Goal: Communication & Community: Answer question/provide support

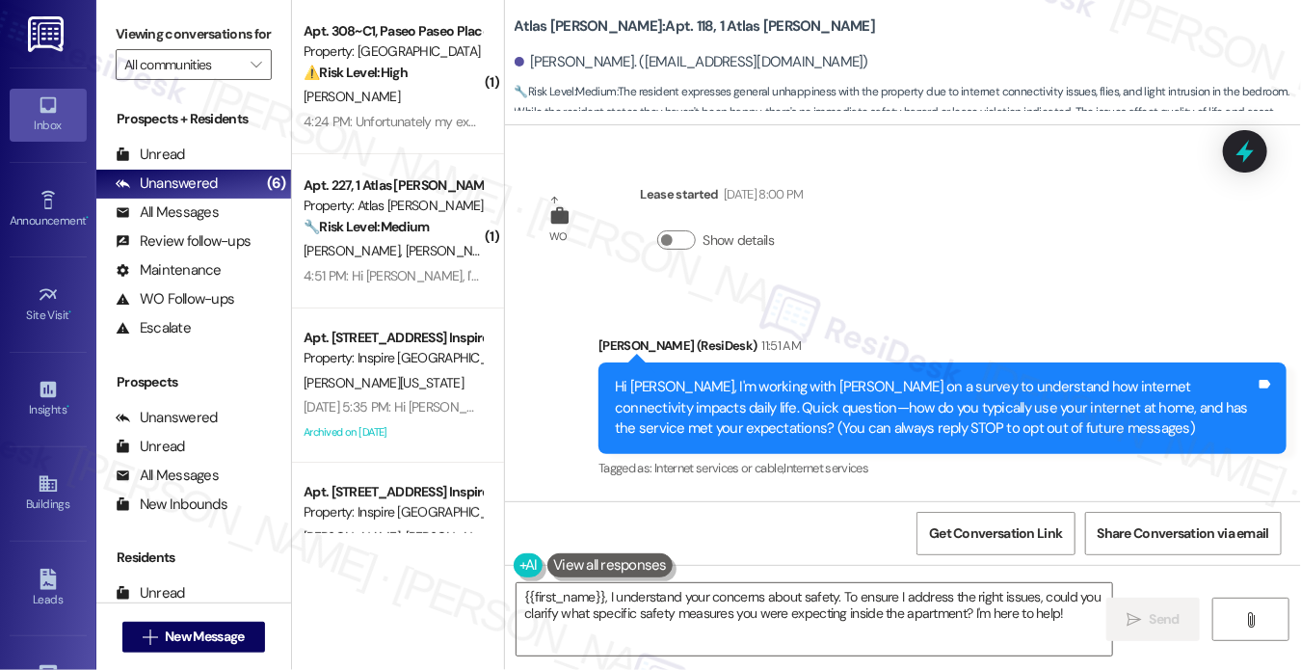
scroll to position [1530, 0]
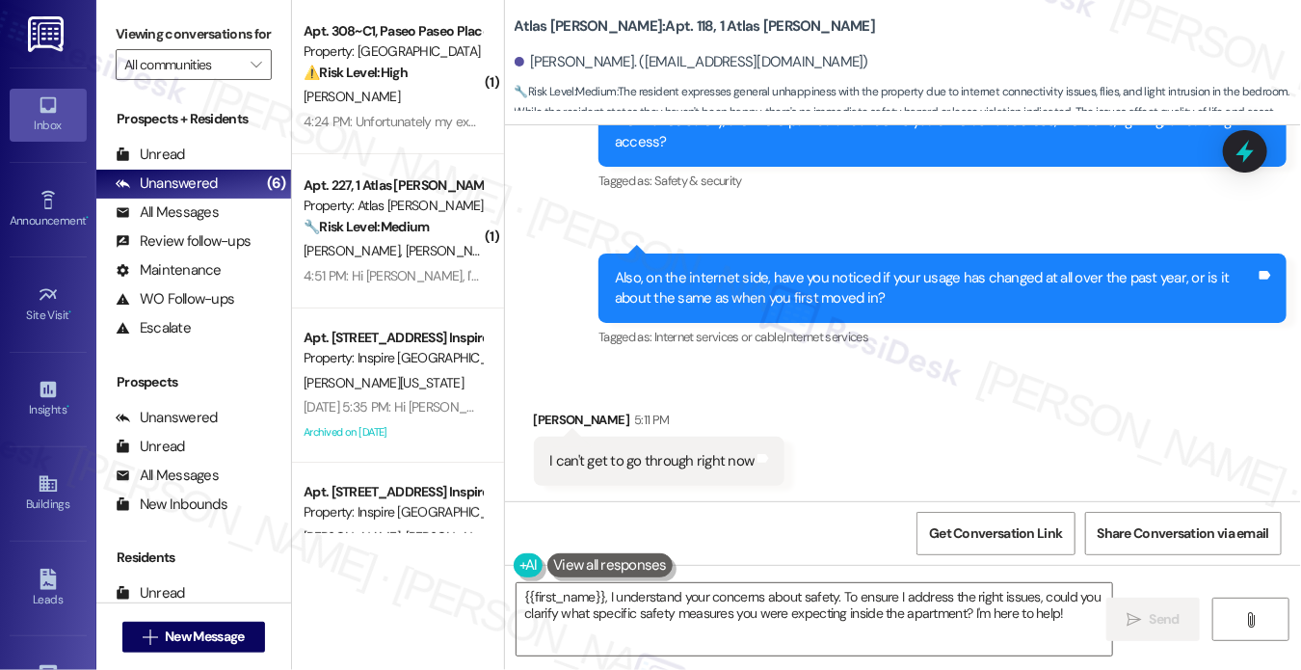
click at [670, 469] on div "I can't get to go through right now" at bounding box center [652, 461] width 204 height 20
click at [784, 283] on div "Also, on the internet side, have you noticed if your usage has changed at all o…" at bounding box center [935, 288] width 641 height 41
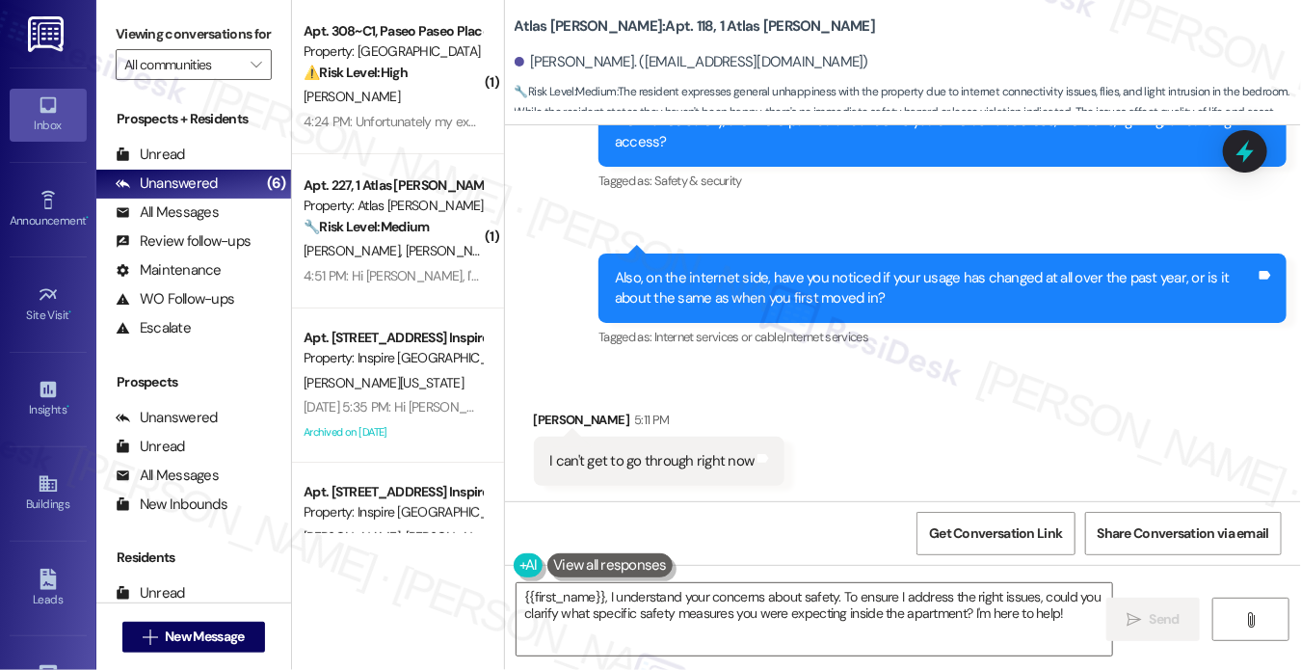
click at [620, 485] on div "I can't get to go through right now Tags and notes" at bounding box center [659, 460] width 251 height 49
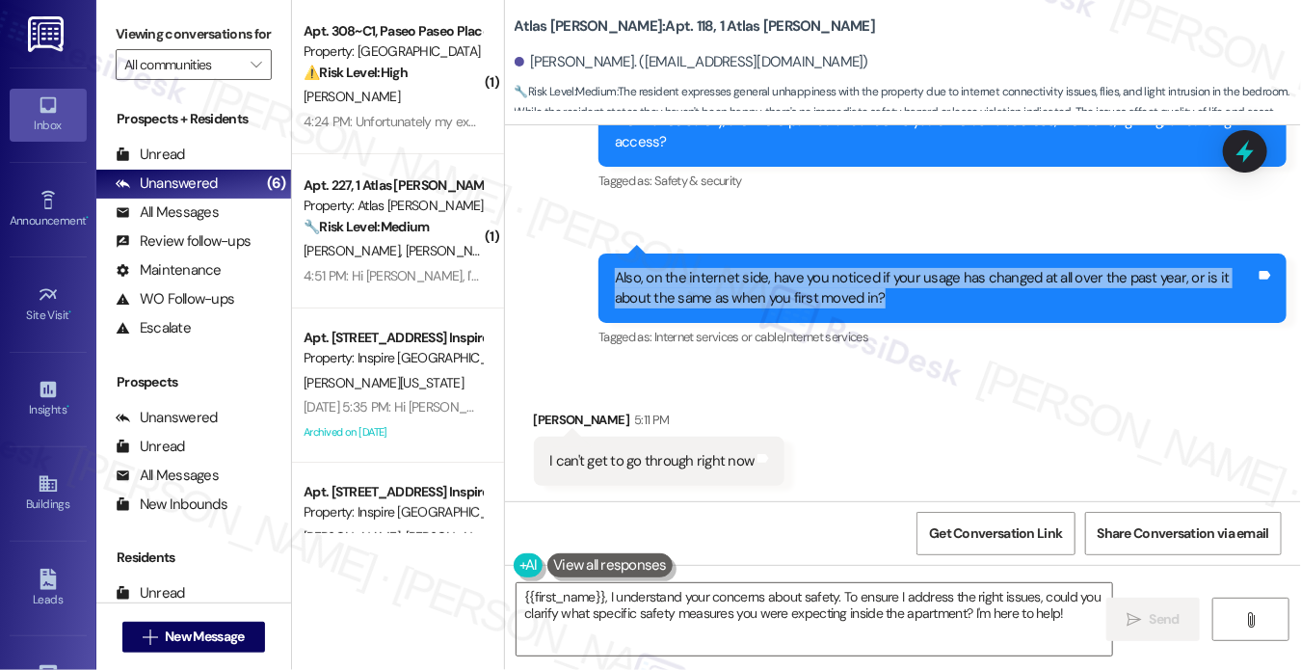
drag, startPoint x: 610, startPoint y: 250, endPoint x: 871, endPoint y: 301, distance: 266.1
click at [871, 301] on div "Sent via SMS 4:18 PM Sarah (ResiDesk) 4:18 PM Also, on the internet side, have …" at bounding box center [942, 302] width 717 height 127
click at [846, 298] on div "Also, on the internet side, have you noticed if your usage has changed at all o…" at bounding box center [935, 288] width 641 height 41
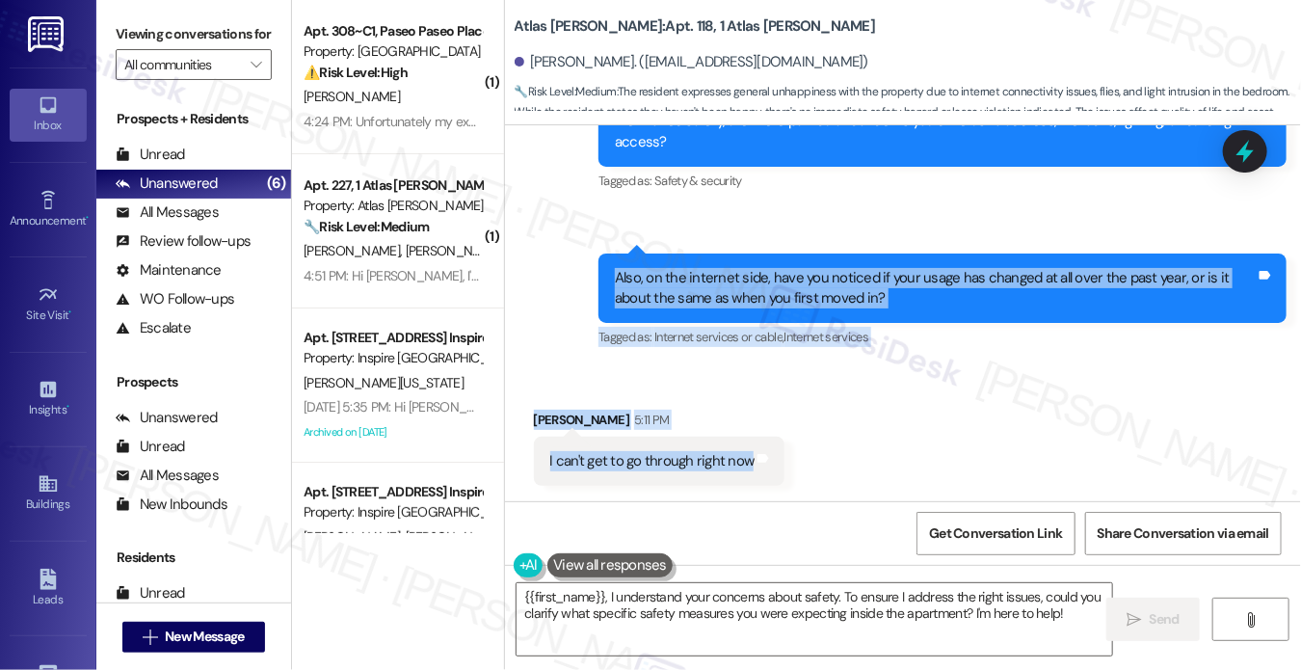
drag, startPoint x: 603, startPoint y: 261, endPoint x: 782, endPoint y: 477, distance: 280.5
click at [782, 477] on div "WO Lease started Aug 23, 2025 at 8:00 PM Show details Announcement, sent via SM…" at bounding box center [903, 313] width 797 height 376
copy div "Also, on the internet side, have you noticed if your usage has changed at all o…"
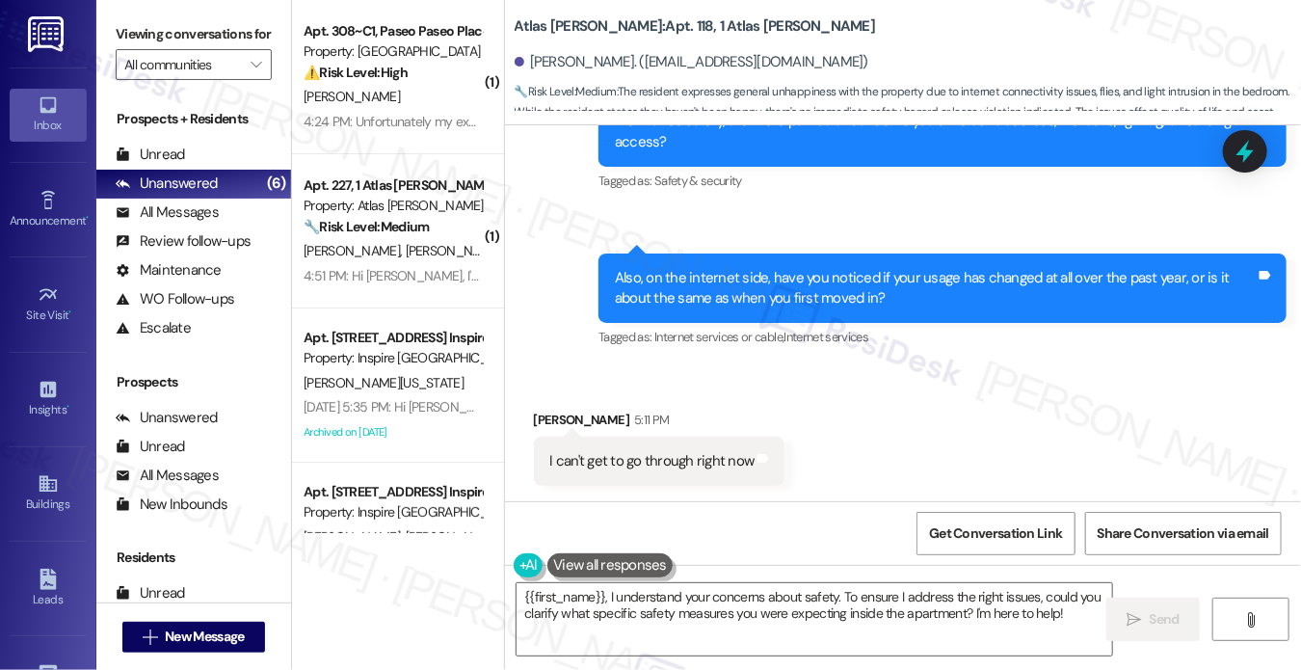
click at [156, 36] on label "Viewing conversations for" at bounding box center [194, 34] width 156 height 30
drag, startPoint x: 133, startPoint y: 30, endPoint x: 185, endPoint y: 38, distance: 52.6
click at [133, 30] on label "Viewing conversations for" at bounding box center [194, 34] width 156 height 30
click at [625, 455] on div "I can't get to go through right now" at bounding box center [652, 461] width 204 height 20
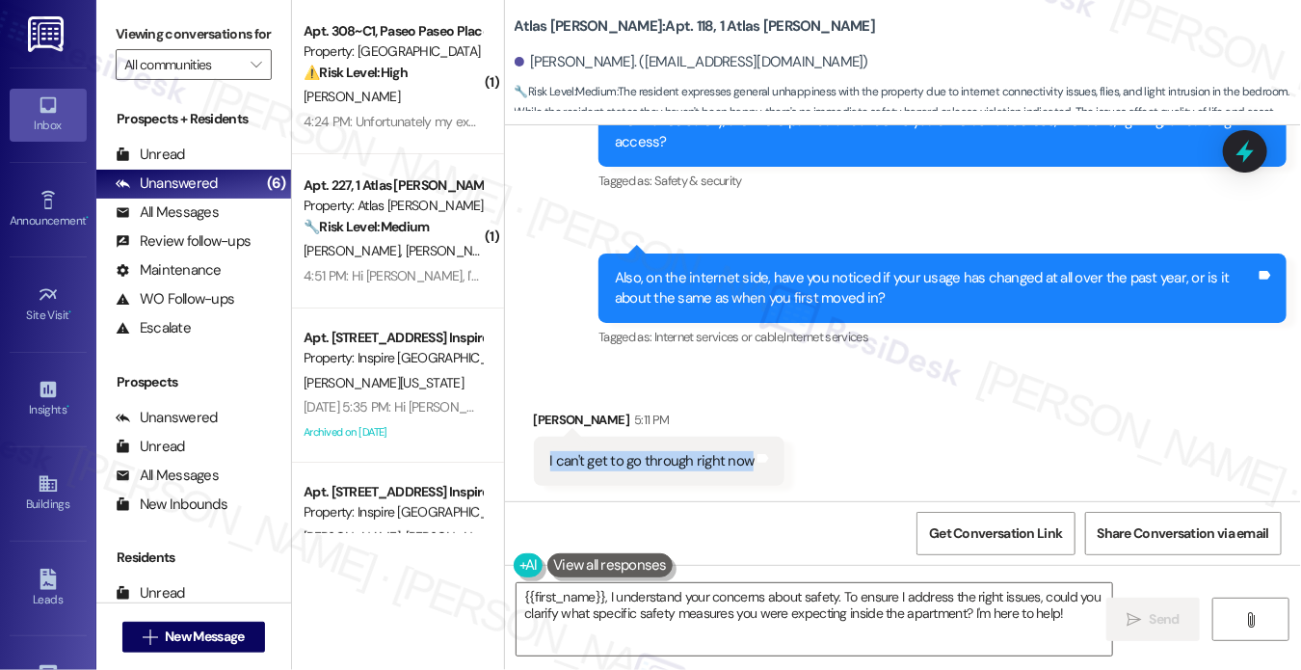
click at [625, 455] on div "I can't get to go through right now" at bounding box center [652, 461] width 204 height 20
click at [127, 35] on label "Viewing conversations for" at bounding box center [194, 34] width 156 height 30
click at [809, 315] on div "Also, on the internet side, have you noticed if your usage has changed at all o…" at bounding box center [942, 288] width 688 height 70
click at [809, 316] on div "Also, on the internet side, have you noticed if your usage has changed at all o…" at bounding box center [942, 288] width 688 height 70
click at [902, 268] on div "Also, on the internet side, have you noticed if your usage has changed at all o…" at bounding box center [935, 288] width 641 height 41
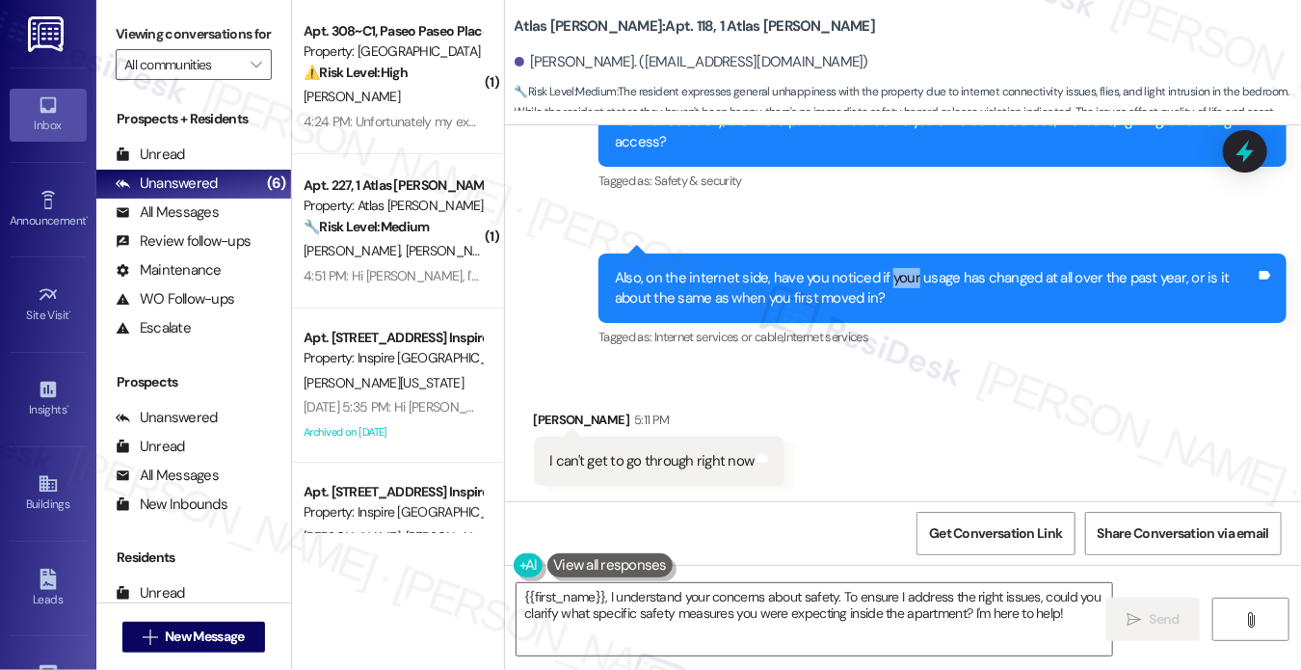
drag, startPoint x: 890, startPoint y: 269, endPoint x: 874, endPoint y: 270, distance: 16.4
click at [875, 270] on div "Also, on the internet side, have you noticed if your usage has changed at all o…" at bounding box center [935, 288] width 641 height 41
drag, startPoint x: 874, startPoint y: 270, endPoint x: 860, endPoint y: 271, distance: 13.5
click at [873, 270] on div "Also, on the internet side, have you noticed if your usage has changed at all o…" at bounding box center [935, 288] width 641 height 41
click at [771, 251] on div "Sent via SMS 4:18 PM Sarah (ResiDesk) 4:18 PM Also, on the internet side, have …" at bounding box center [942, 302] width 717 height 127
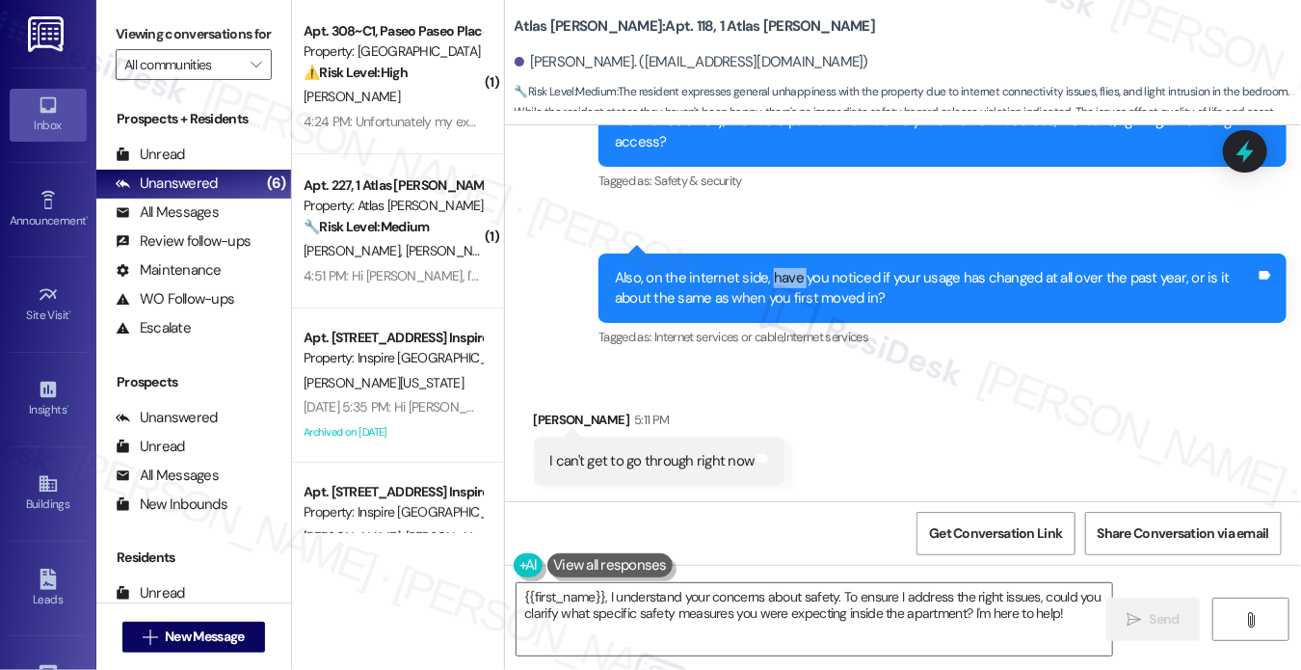
click at [771, 251] on div "Sent via SMS 4:18 PM Sarah (ResiDesk) 4:18 PM Also, on the internet side, have …" at bounding box center [942, 302] width 717 height 127
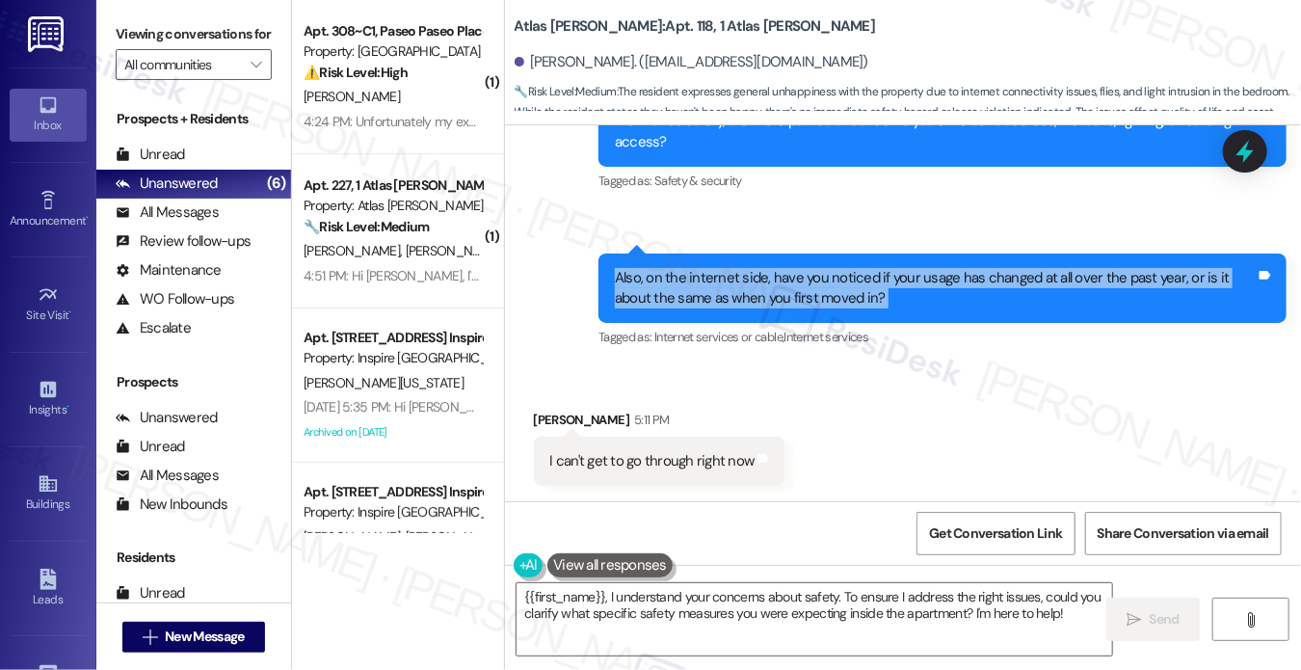
drag, startPoint x: 771, startPoint y: 251, endPoint x: 752, endPoint y: 261, distance: 21.5
click at [755, 260] on div "Sent via SMS 4:18 PM Sarah (ResiDesk) 4:18 PM Also, on the internet side, have …" at bounding box center [942, 302] width 717 height 127
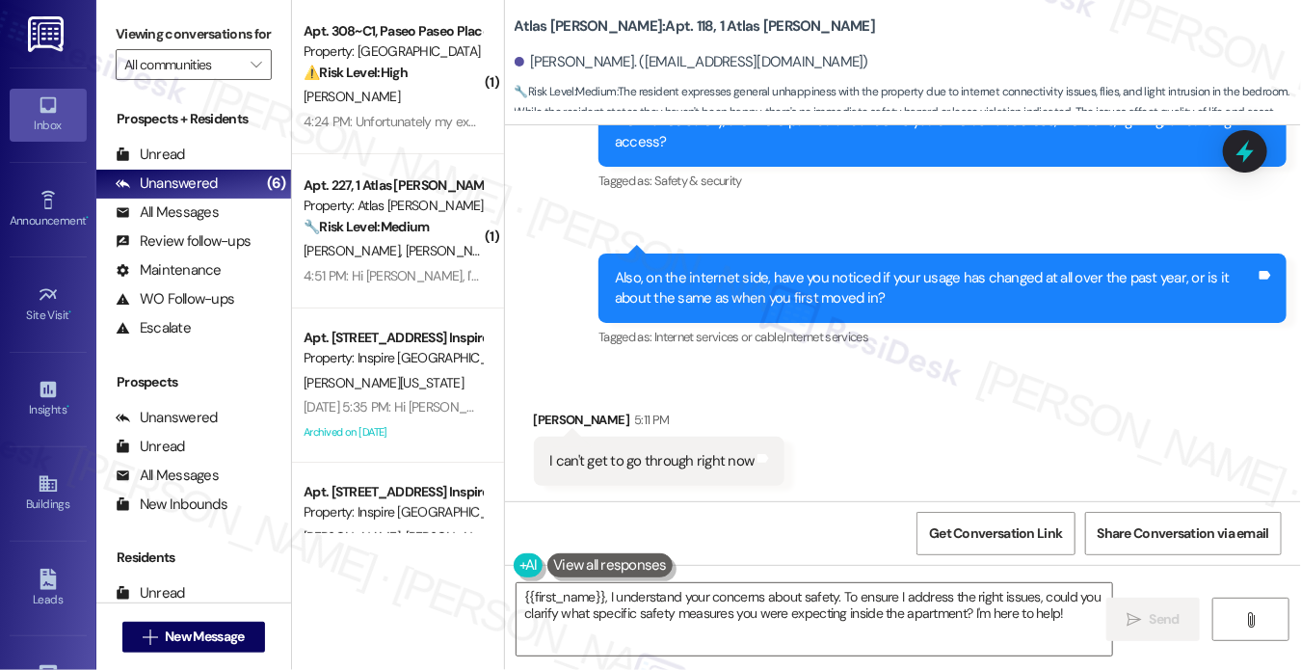
click at [672, 476] on div "I can't get to go through right now Tags and notes" at bounding box center [659, 460] width 251 height 49
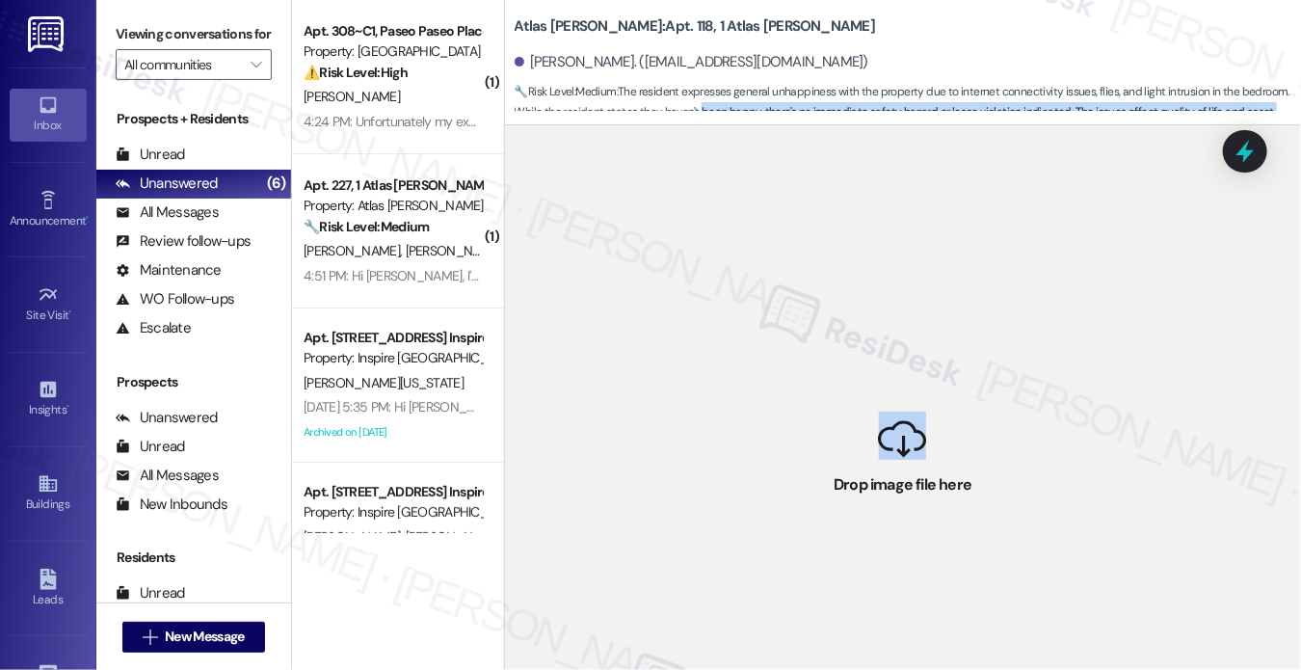
drag, startPoint x: 886, startPoint y: 435, endPoint x: 699, endPoint y: 107, distance: 377.2
click at [699, 107] on div "Atlas Alvarado: Apt. 118, 1 Atlas Alvarado Teresa Johnson. (realtor.teresajohns…" at bounding box center [903, 335] width 798 height 670
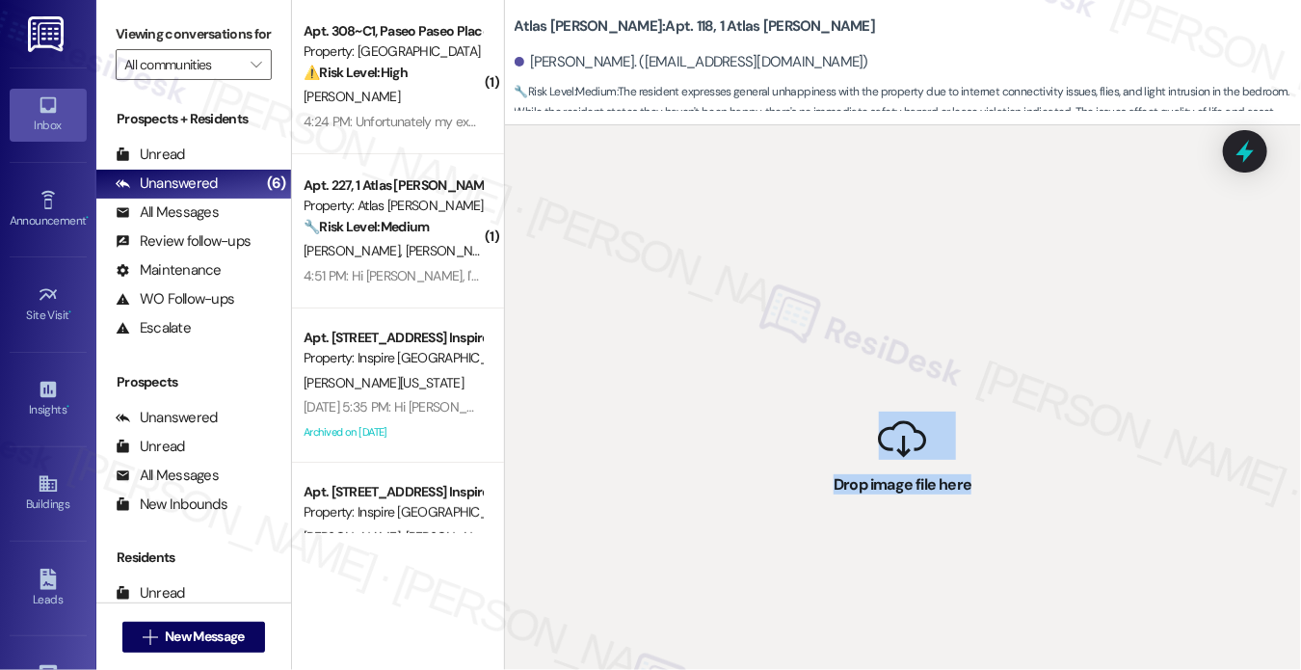
drag, startPoint x: 966, startPoint y: 513, endPoint x: 872, endPoint y: 196, distance: 330.8
click at [872, 196] on div " Drop image file here" at bounding box center [903, 460] width 797 height 670
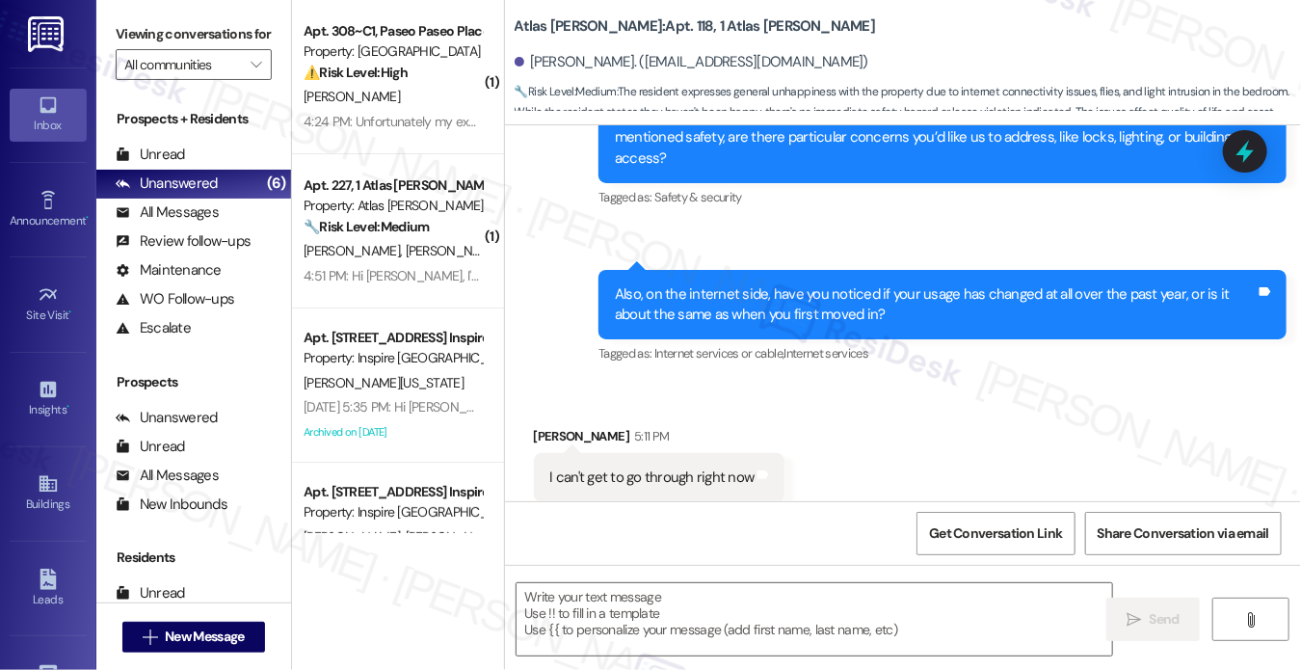
scroll to position [1529, 0]
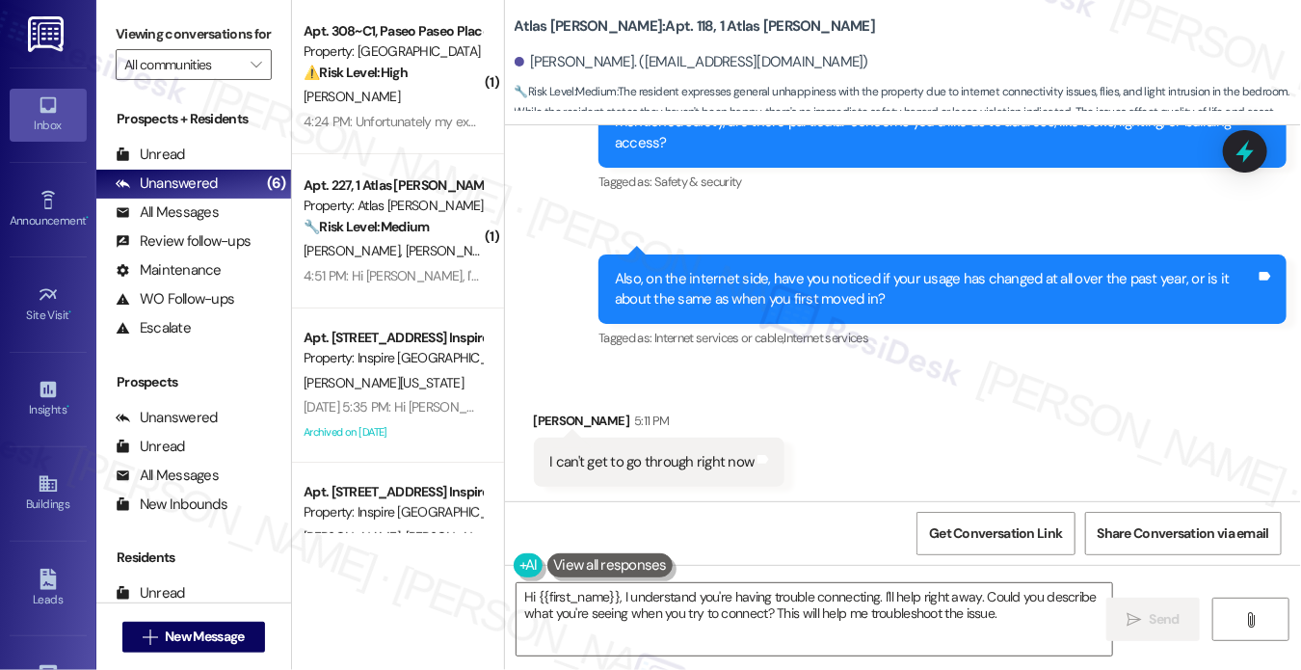
click at [150, 30] on label "Viewing conversations for" at bounding box center [194, 34] width 156 height 30
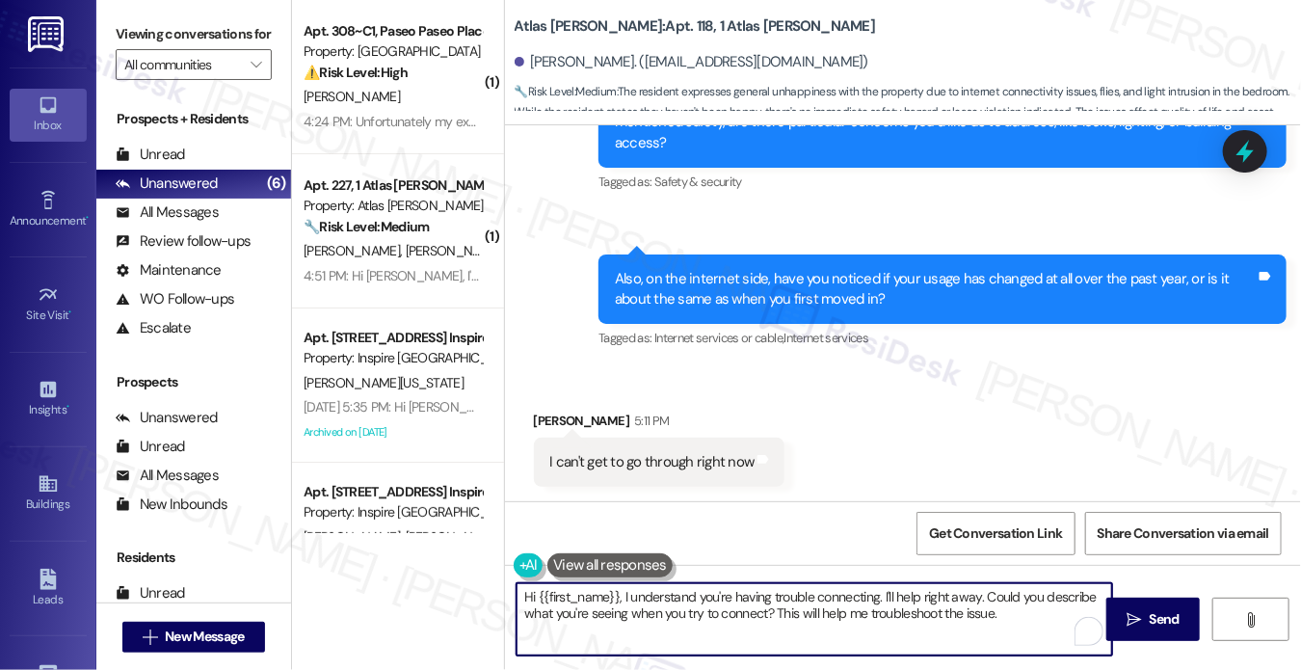
click at [627, 596] on textarea "Hi {{first_name}}, I understand you're having trouble connecting. I'll help rig…" at bounding box center [813, 619] width 595 height 72
click at [983, 590] on textarea "Hi {{first_name}}, I understand you're having trouble connecting. I'll help rig…" at bounding box center [813, 619] width 595 height 72
drag, startPoint x: 1002, startPoint y: 612, endPoint x: 879, endPoint y: 593, distance: 124.8
click at [879, 593] on textarea "Hi {{first_name}}, I understand you're having trouble connecting. I'll help rig…" at bounding box center [813, 619] width 595 height 72
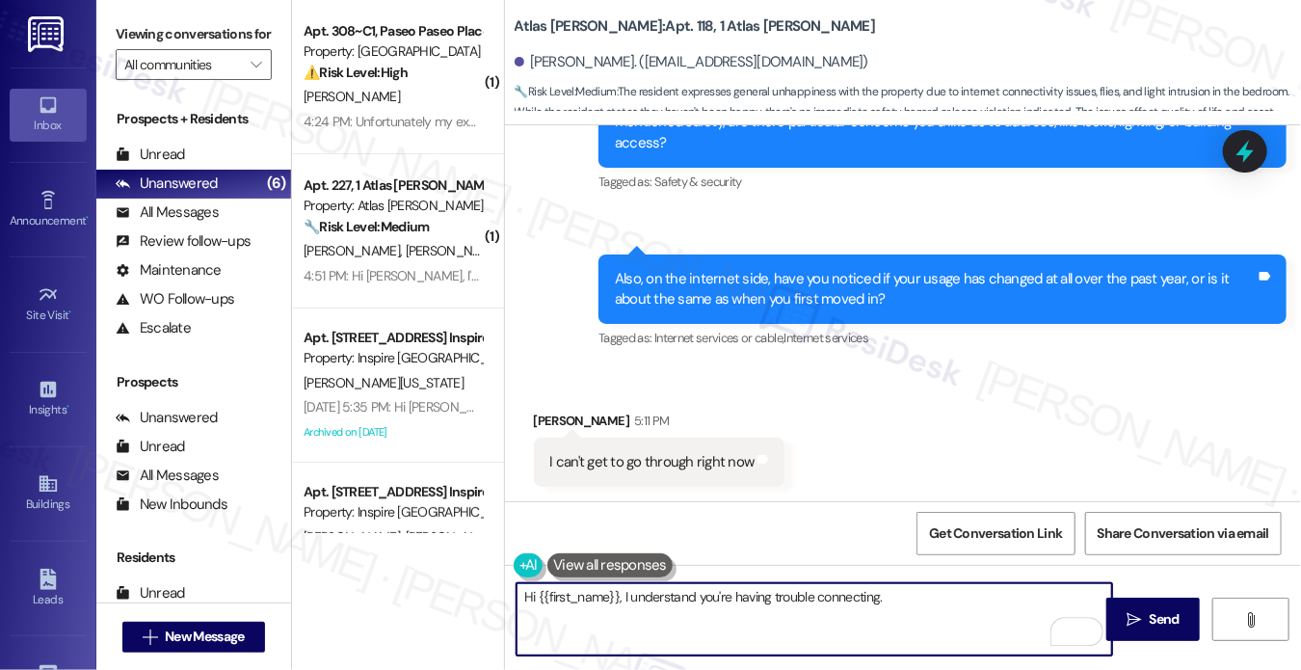
paste textarea ""Thanks so much for sharing your experience—it really helps us understand what …"
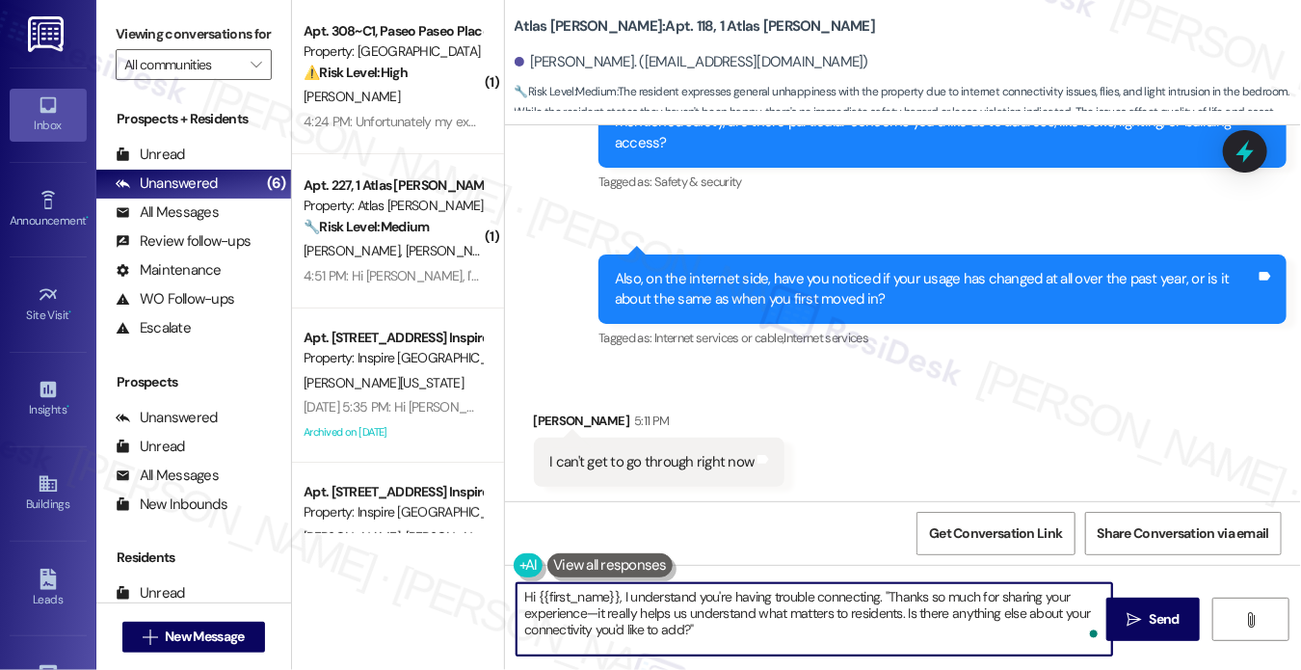
drag, startPoint x: 884, startPoint y: 593, endPoint x: 911, endPoint y: 590, distance: 27.1
click at [884, 593] on textarea "Hi {{first_name}}, I understand you're having trouble connecting. "Thanks so mu…" at bounding box center [813, 619] width 595 height 72
drag, startPoint x: 622, startPoint y: 594, endPoint x: 415, endPoint y: 585, distance: 207.4
click at [415, 585] on div "( 1 ) Apt. 308~C1, Paseo Paseo Place Property: Paseo Place ⚠️ Risk Level: High …" at bounding box center [797, 335] width 1010 height 670
click at [831, 615] on textarea "I understand you're having trouble connecting. Thanks so much for sharing your …" at bounding box center [813, 619] width 595 height 72
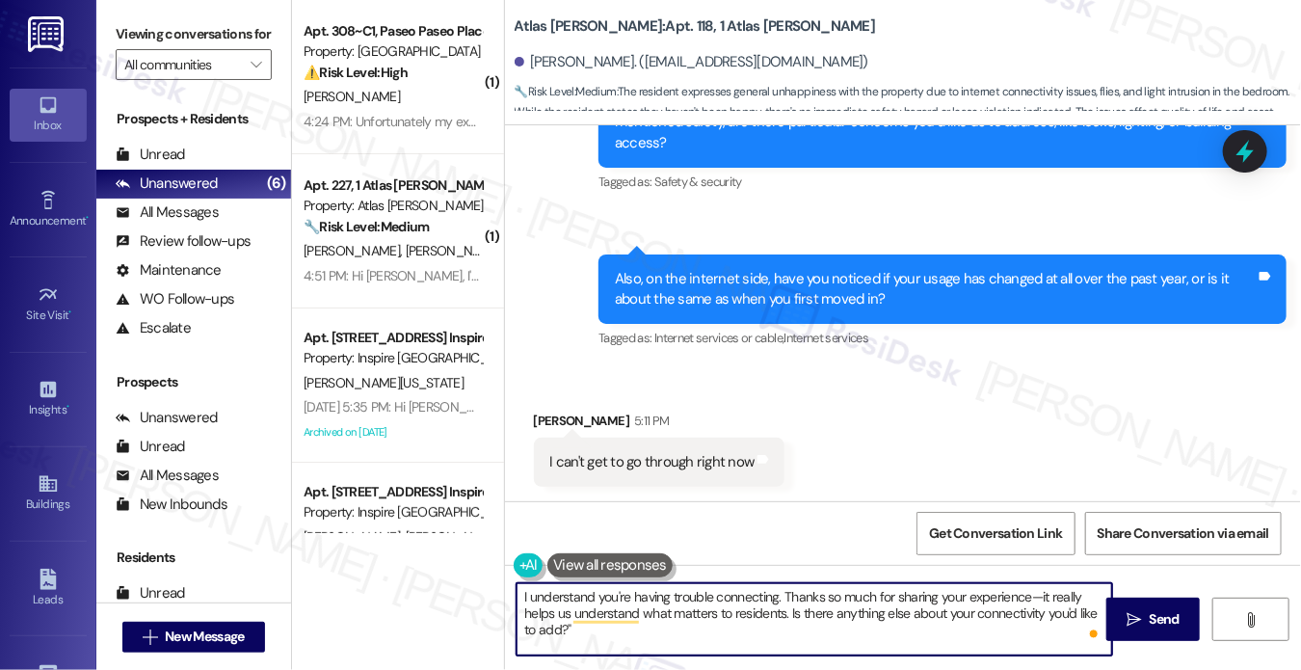
drag, startPoint x: 1036, startPoint y: 595, endPoint x: 1025, endPoint y: 595, distance: 10.6
click at [1024, 595] on textarea "I understand you're having trouble connecting. Thanks so much for sharing your …" at bounding box center [813, 619] width 595 height 72
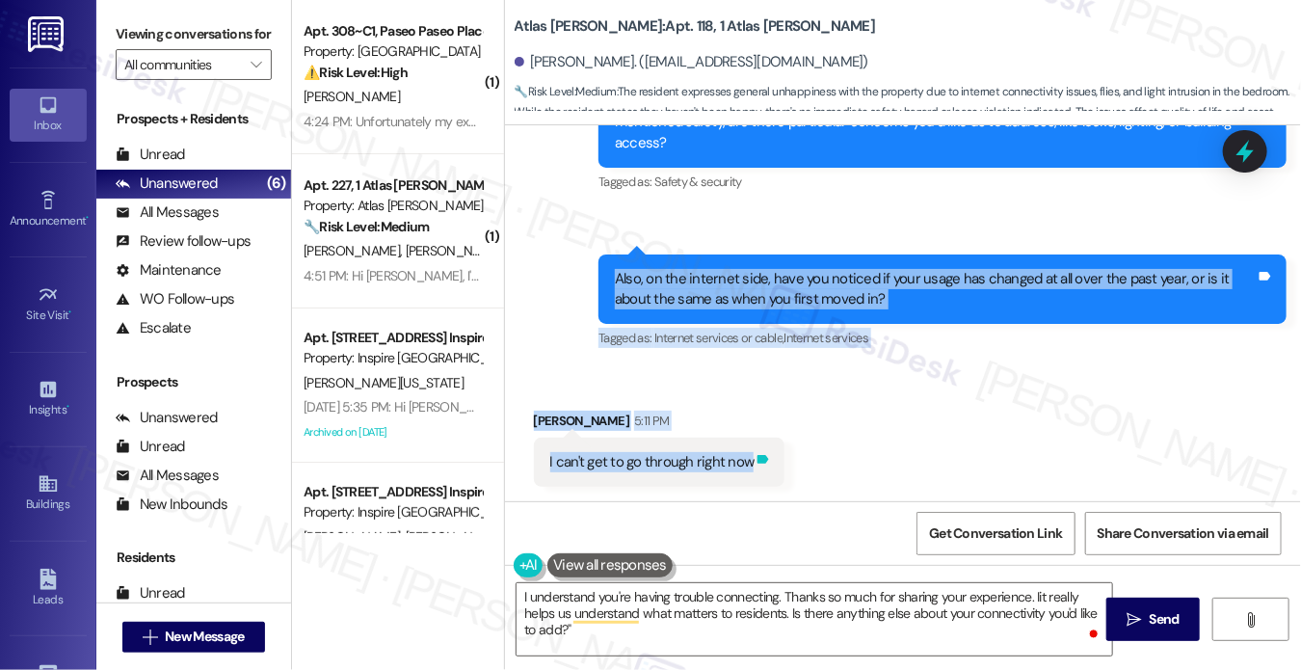
drag, startPoint x: 605, startPoint y: 279, endPoint x: 751, endPoint y: 464, distance: 235.3
click at [751, 464] on div "WO Lease started Aug 23, 2025 at 8:00 PM Show details Announcement, sent via SM…" at bounding box center [903, 313] width 797 height 376
copy div "Also, on the internet side, have you noticed if your usage has changed at all o…"
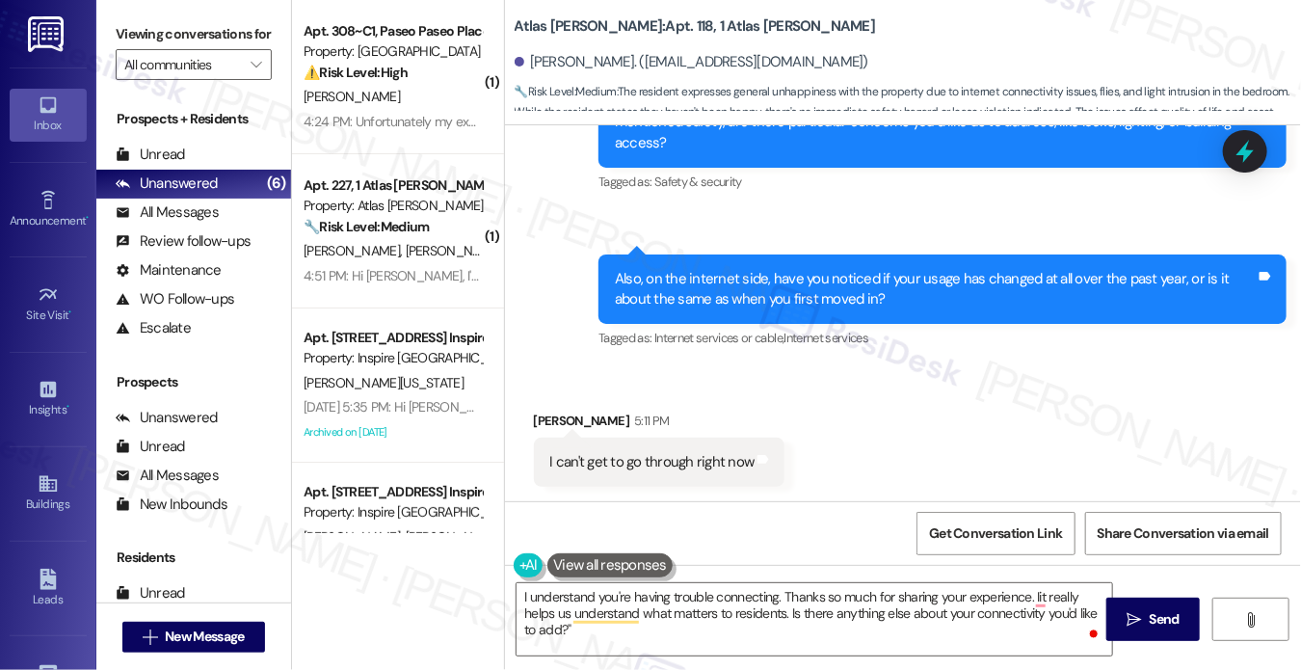
click at [127, 15] on div "Viewing conversations for All communities " at bounding box center [193, 49] width 195 height 99
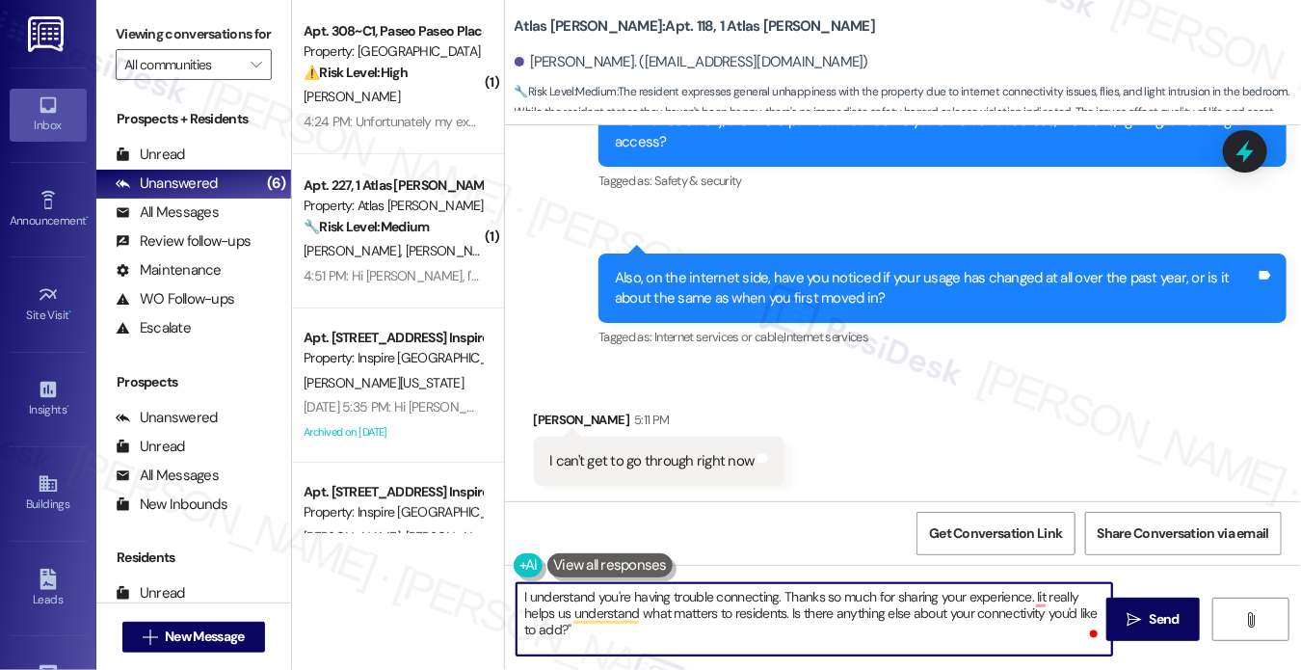
click at [759, 596] on textarea "I understand you're having trouble connecting. Thanks so much for sharing your …" at bounding box center [813, 619] width 595 height 72
click at [634, 620] on textarea "I understand you're having trouble connecting. Thanks so much for sharing your …" at bounding box center [813, 619] width 595 height 72
click at [847, 641] on textarea "I understand you're having trouble connecting. Thanks so much for sharing your …" at bounding box center [813, 619] width 595 height 72
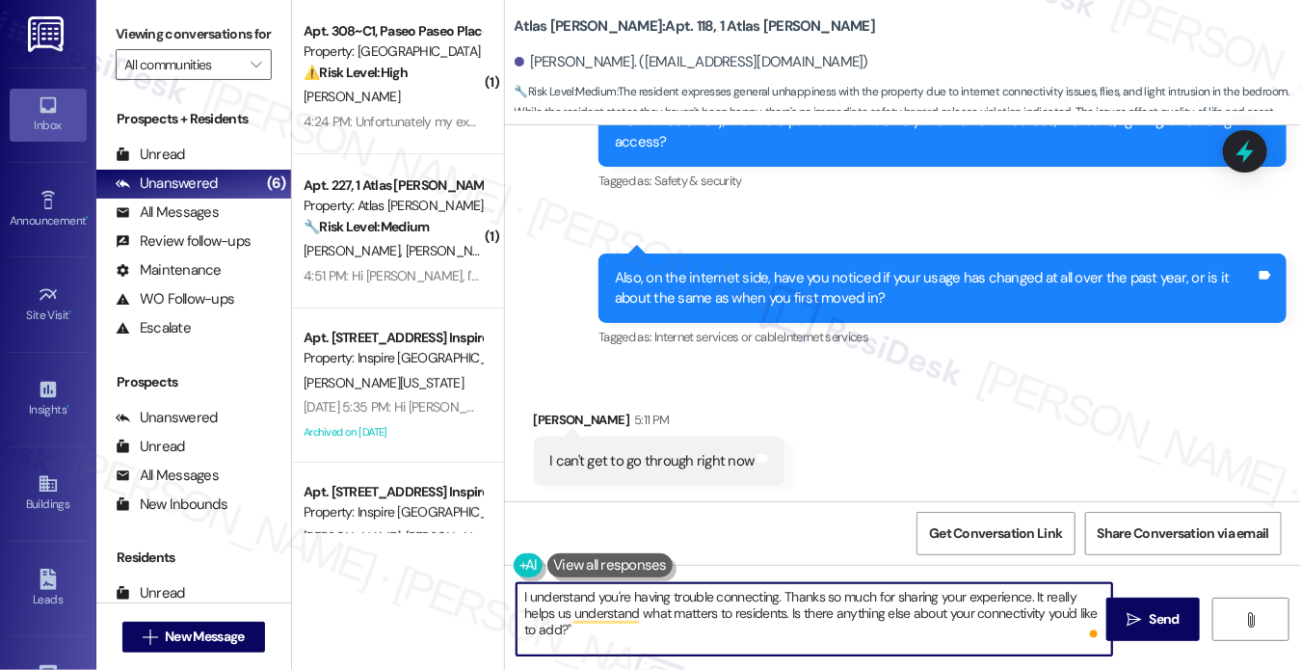
click at [631, 633] on textarea "I understand you're having trouble connecting. Thanks so much for sharing your …" at bounding box center [813, 619] width 595 height 72
click at [782, 615] on textarea "I understand you're having trouble connecting. Thanks so much for sharing your …" at bounding box center [813, 619] width 595 height 72
drag, startPoint x: 786, startPoint y: 615, endPoint x: 1033, endPoint y: 567, distance: 251.1
click at [1033, 567] on div "I understand you're having trouble connecting. Thanks so much for sharing your …" at bounding box center [903, 637] width 797 height 145
type textarea "I understand you're having trouble connecting. Thanks so much for sharing your …"
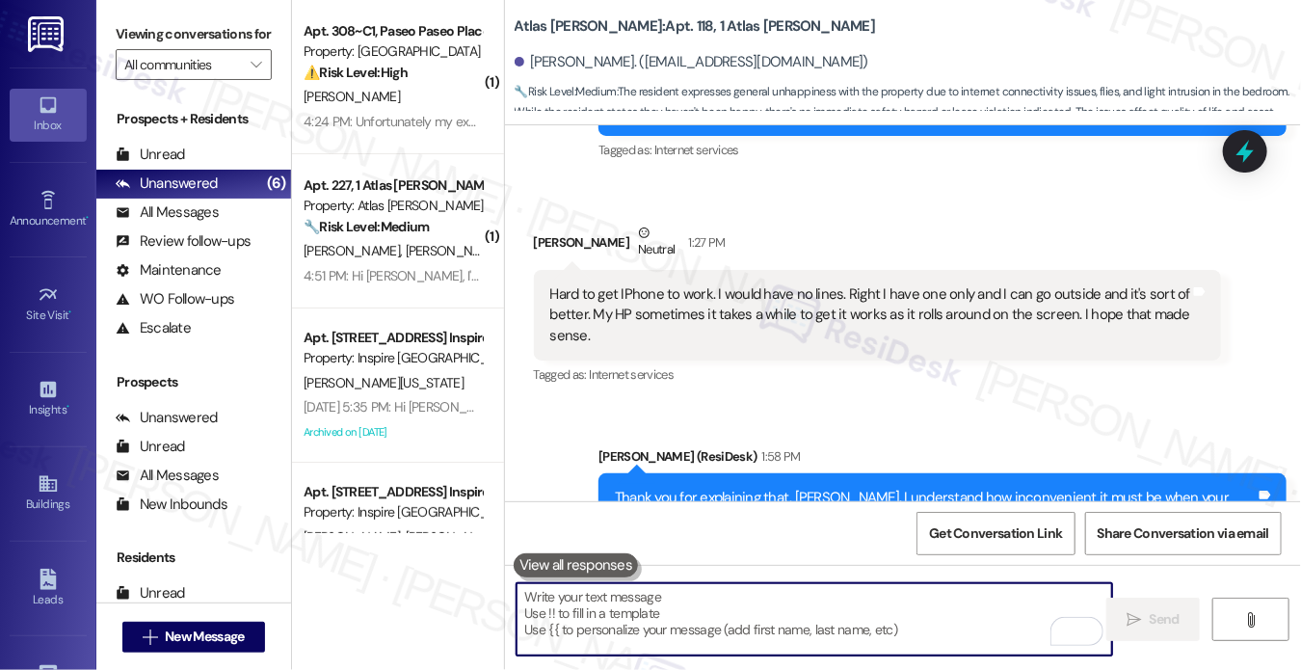
scroll to position [817, 0]
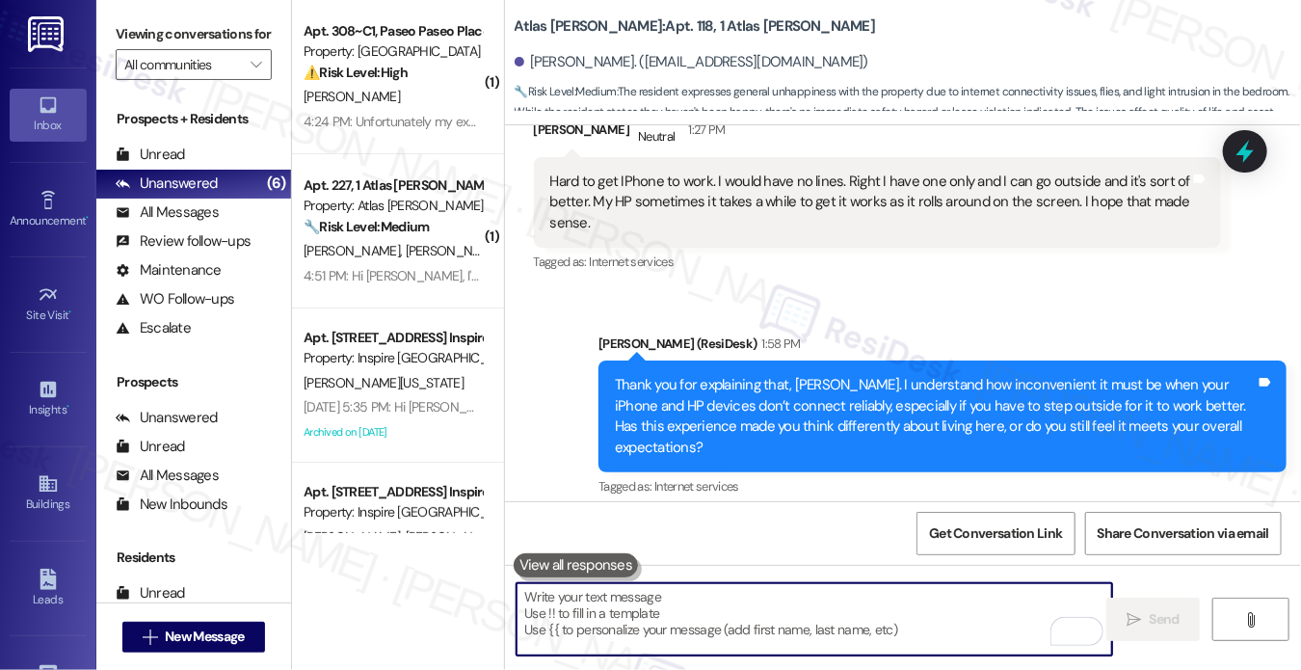
click at [728, 200] on div "Hard to get IPhone to work. I would have no lines. Right I have one only and I …" at bounding box center [870, 203] width 641 height 62
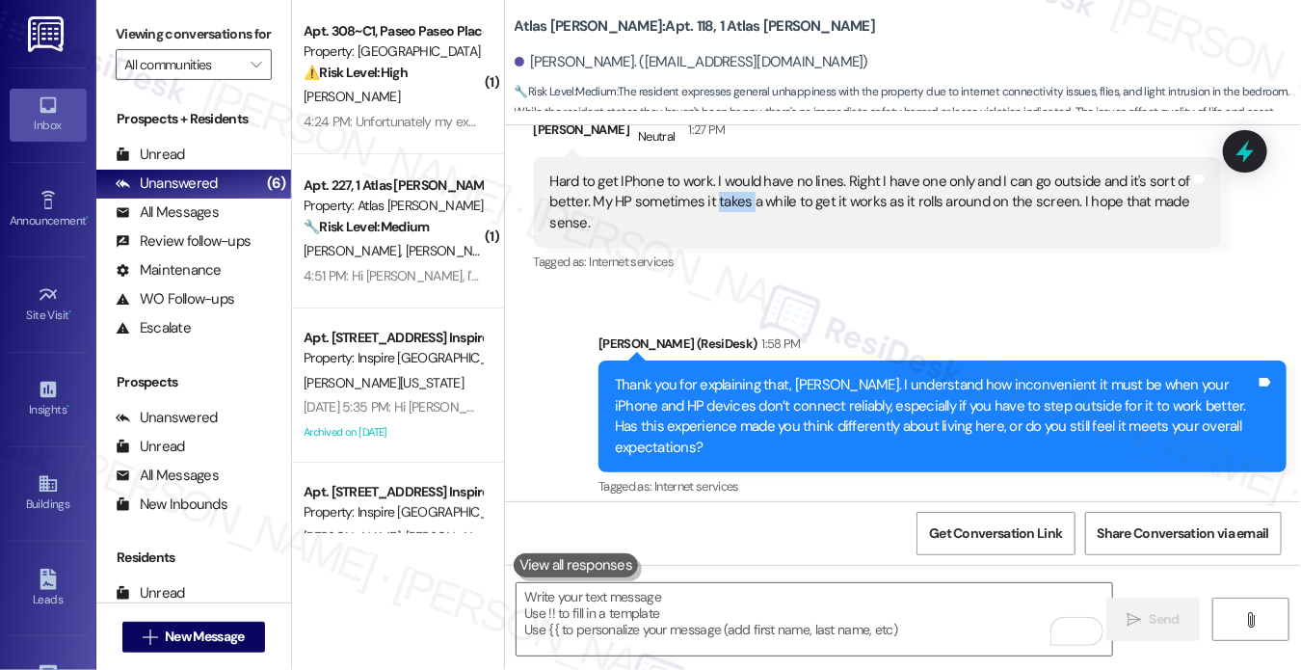
click at [728, 200] on div "Hard to get IPhone to work. I would have no lines. Right I have one only and I …" at bounding box center [870, 203] width 641 height 62
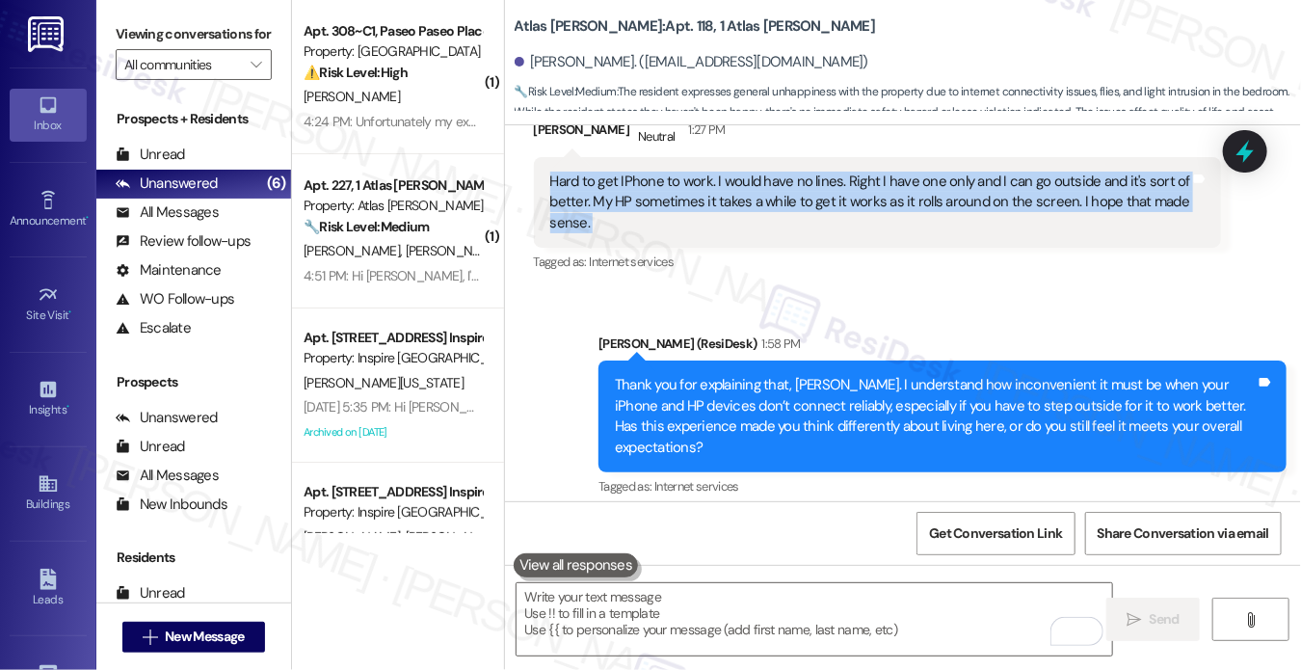
click at [728, 200] on div "Hard to get IPhone to work. I would have no lines. Right I have one only and I …" at bounding box center [870, 203] width 641 height 62
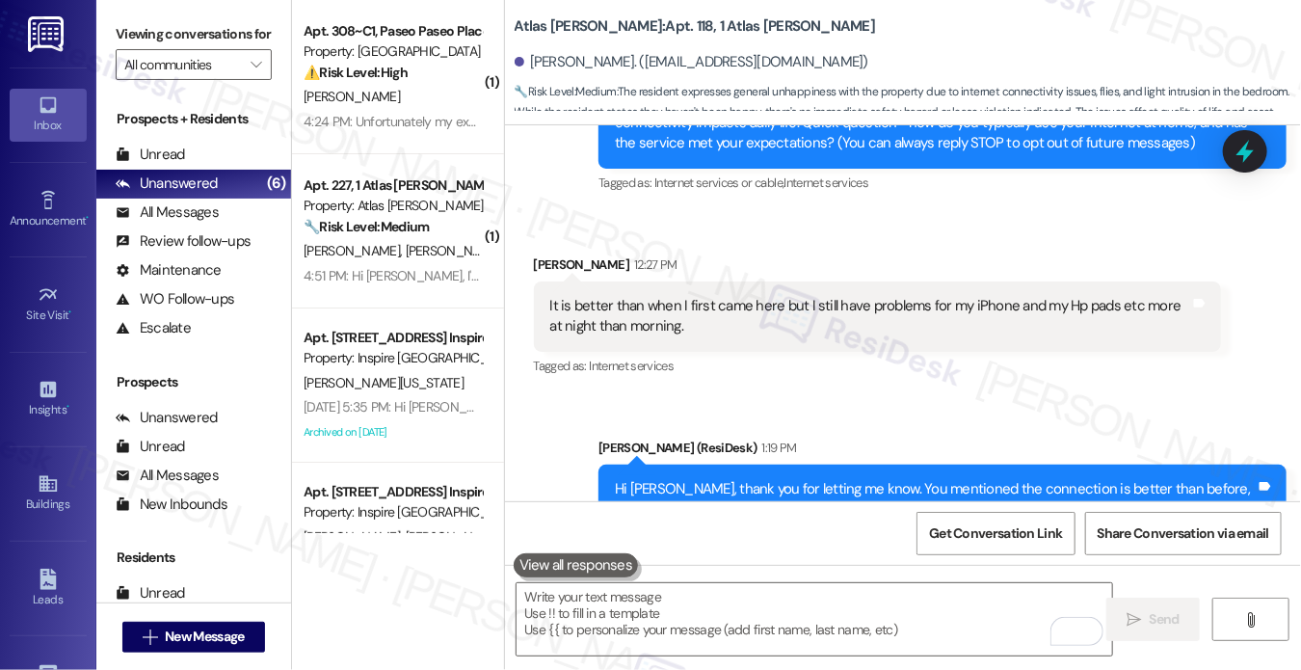
scroll to position [239, 0]
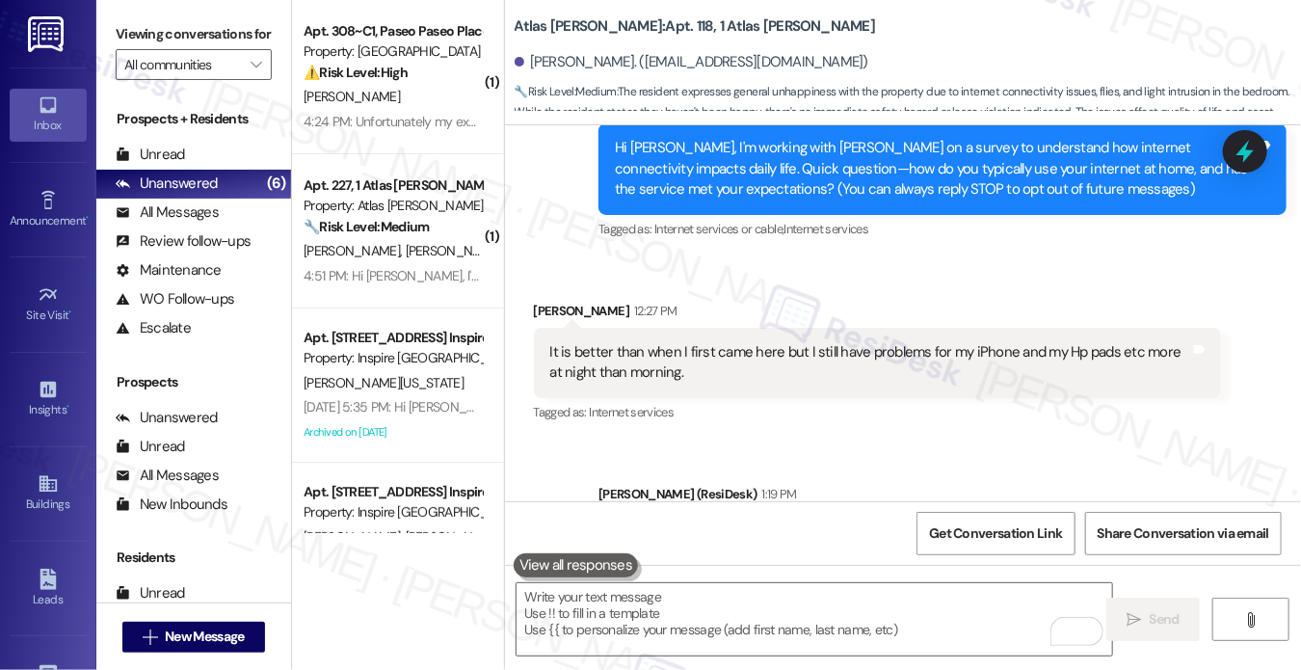
click at [671, 346] on div "It is better than when I first came here but I still have problems for my iPhon…" at bounding box center [870, 362] width 641 height 41
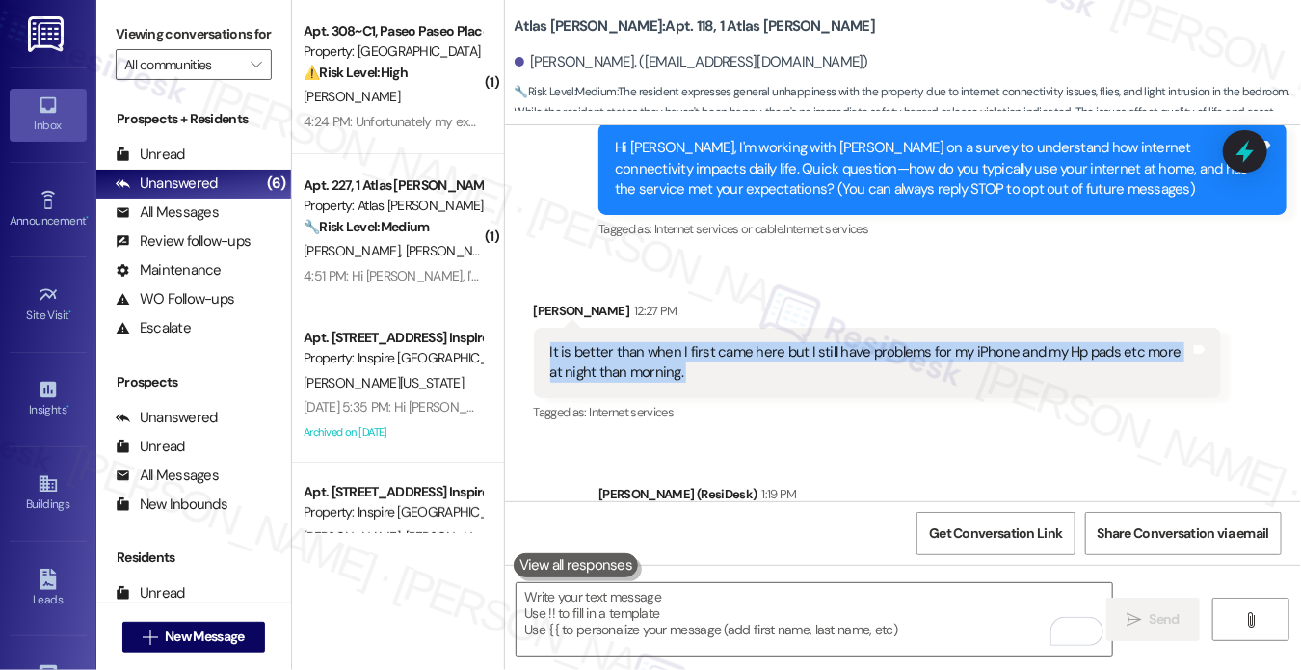
click at [671, 346] on div "It is better than when I first came here but I still have problems for my iPhon…" at bounding box center [870, 362] width 641 height 41
copy div "It is better than when I first came here but I still have problems for my iPhon…"
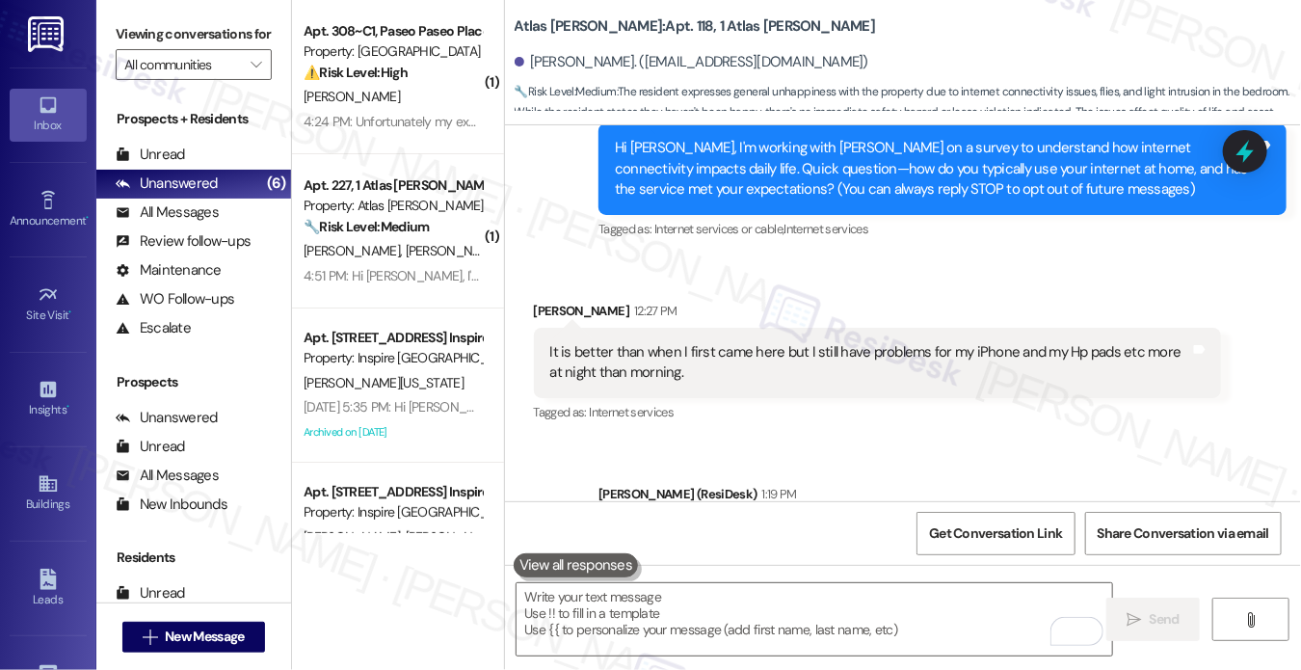
click at [147, 22] on label "Viewing conversations for" at bounding box center [194, 34] width 156 height 30
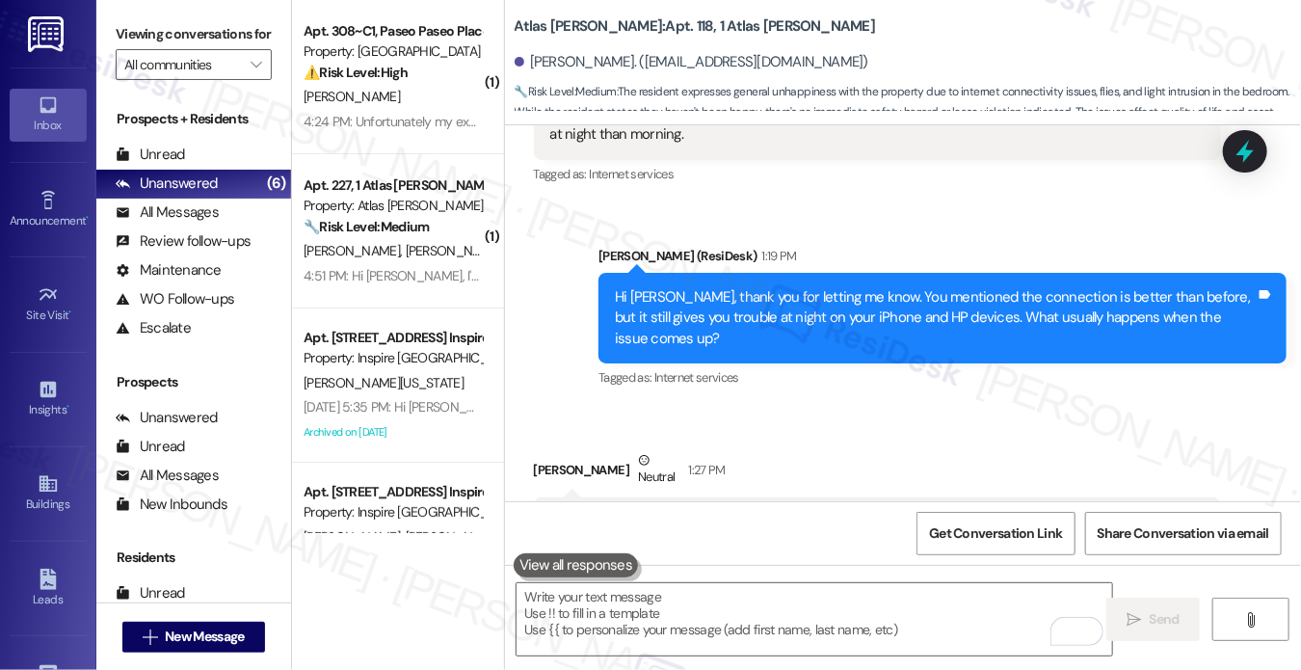
scroll to position [624, 0]
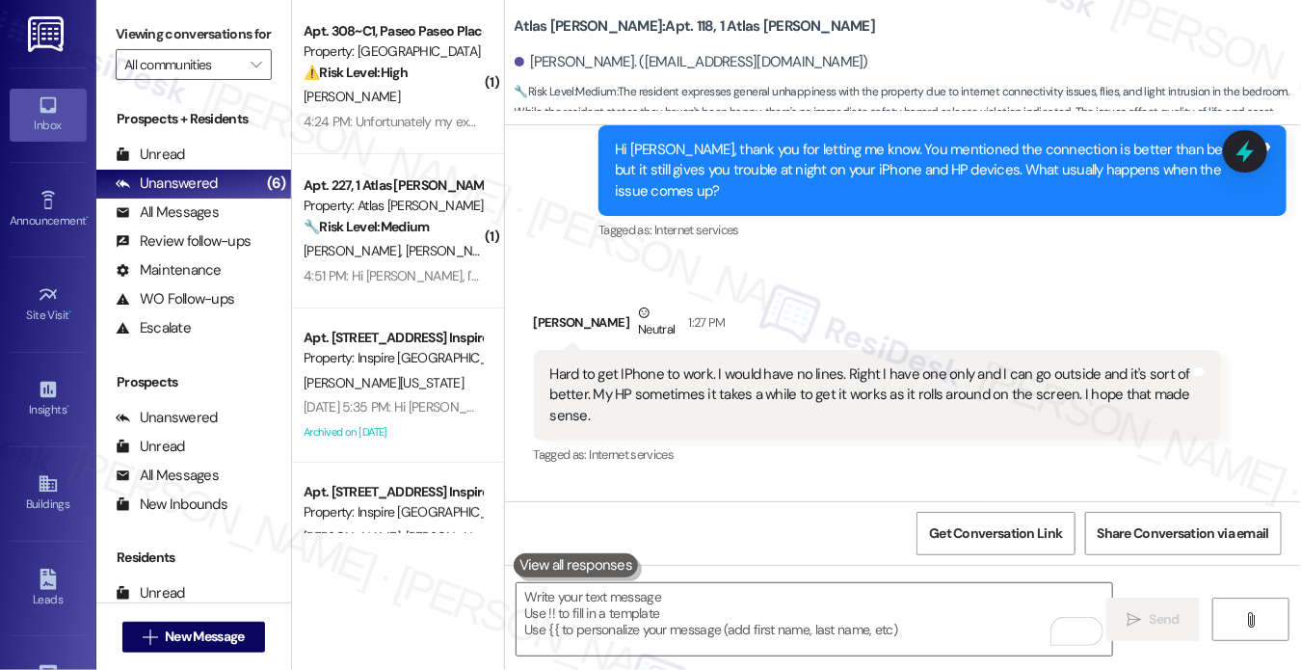
click at [625, 358] on div "Hard to get IPhone to work. I would have no lines. Right I have one only and I …" at bounding box center [878, 395] width 688 height 91
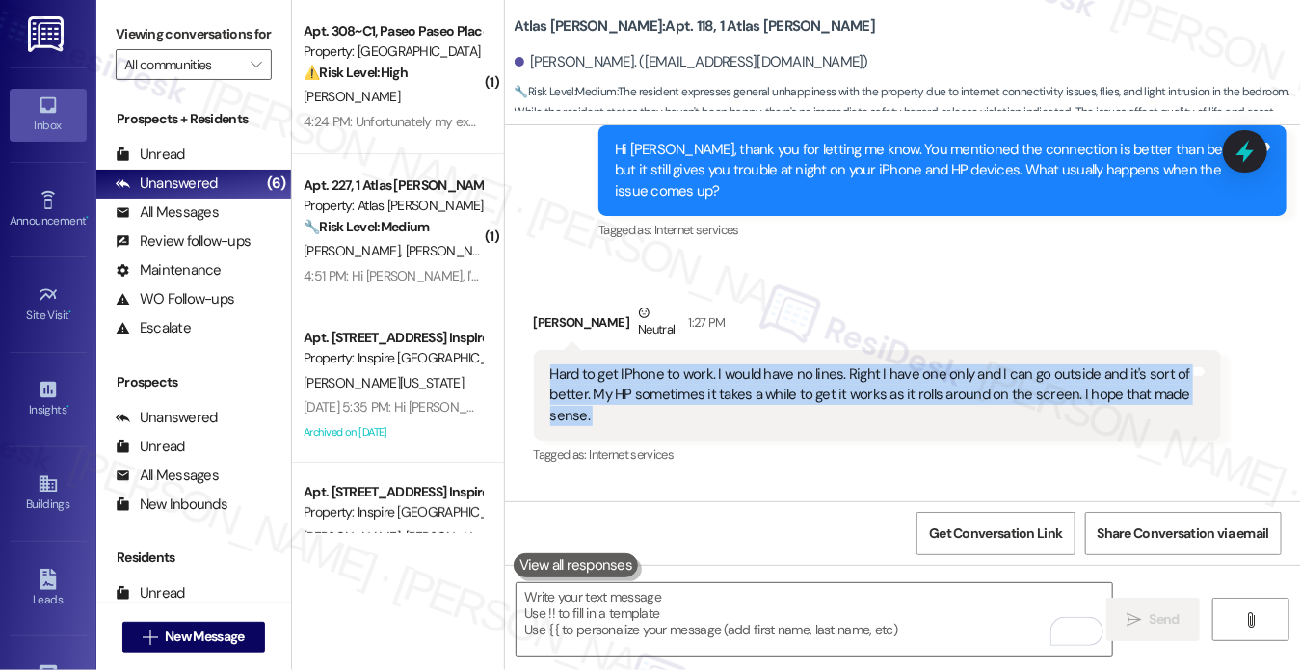
click at [625, 358] on div "Hard to get IPhone to work. I would have no lines. Right I have one only and I …" at bounding box center [878, 395] width 688 height 91
copy div "Hard to get IPhone to work. I would have no lines. Right I have one only and I …"
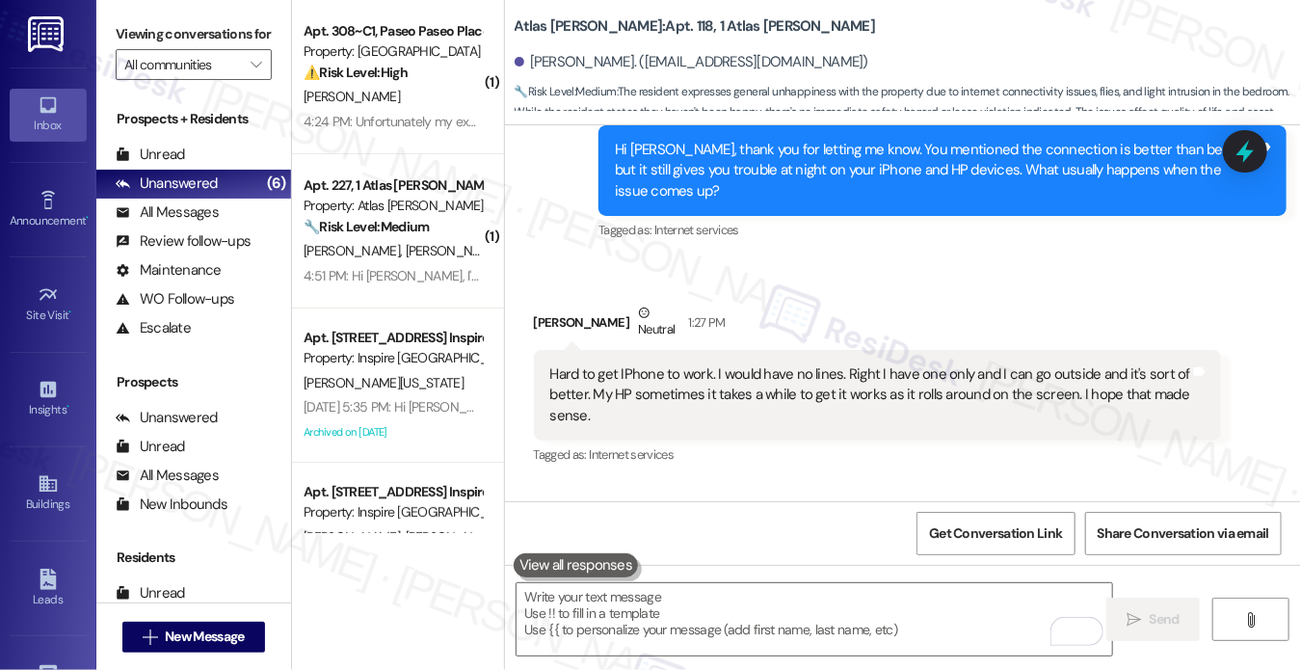
click at [148, 33] on label "Viewing conversations for" at bounding box center [194, 34] width 156 height 30
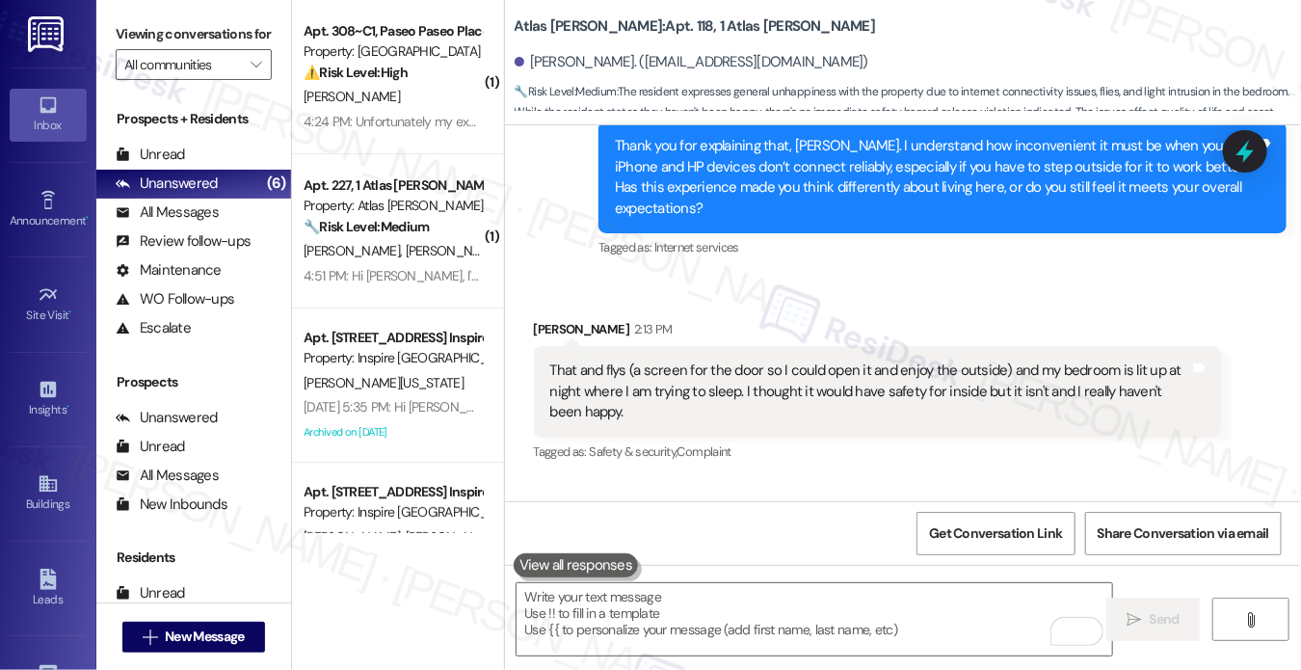
scroll to position [1202, 0]
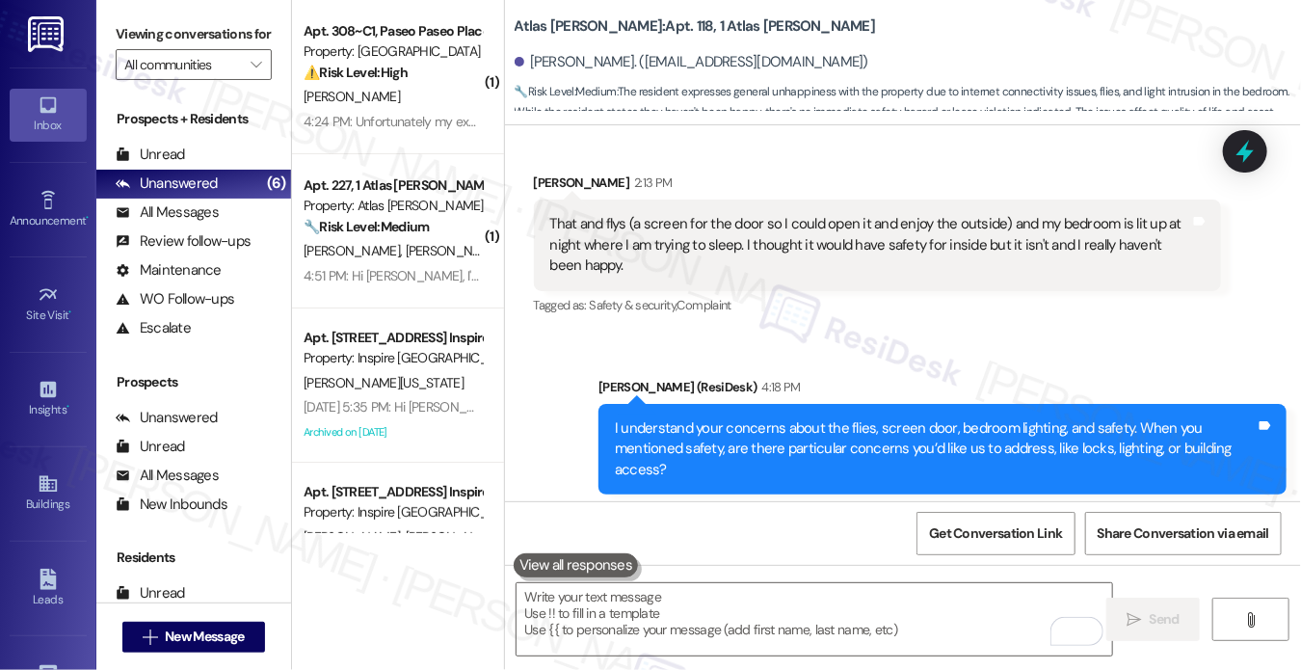
click at [575, 236] on div "That and flys (a screen for the door so I could open it and enjoy the outside) …" at bounding box center [870, 245] width 641 height 62
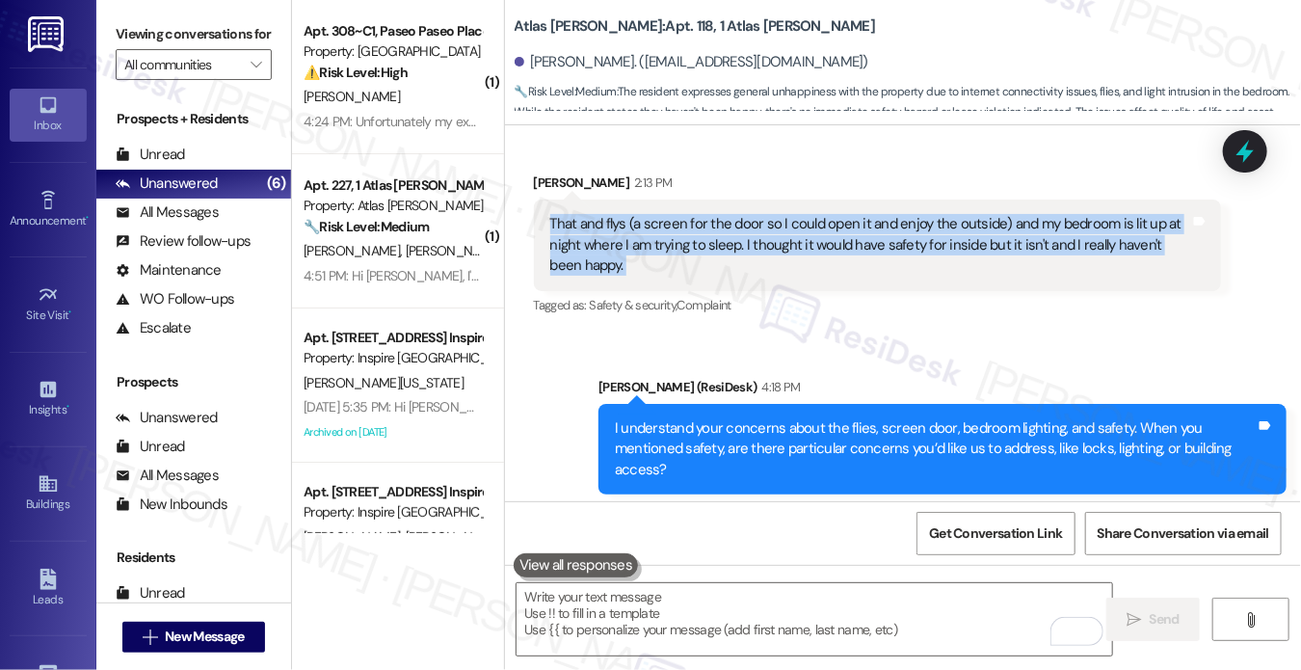
click at [575, 236] on div "That and flys (a screen for the door so I could open it and enjoy the outside) …" at bounding box center [870, 245] width 641 height 62
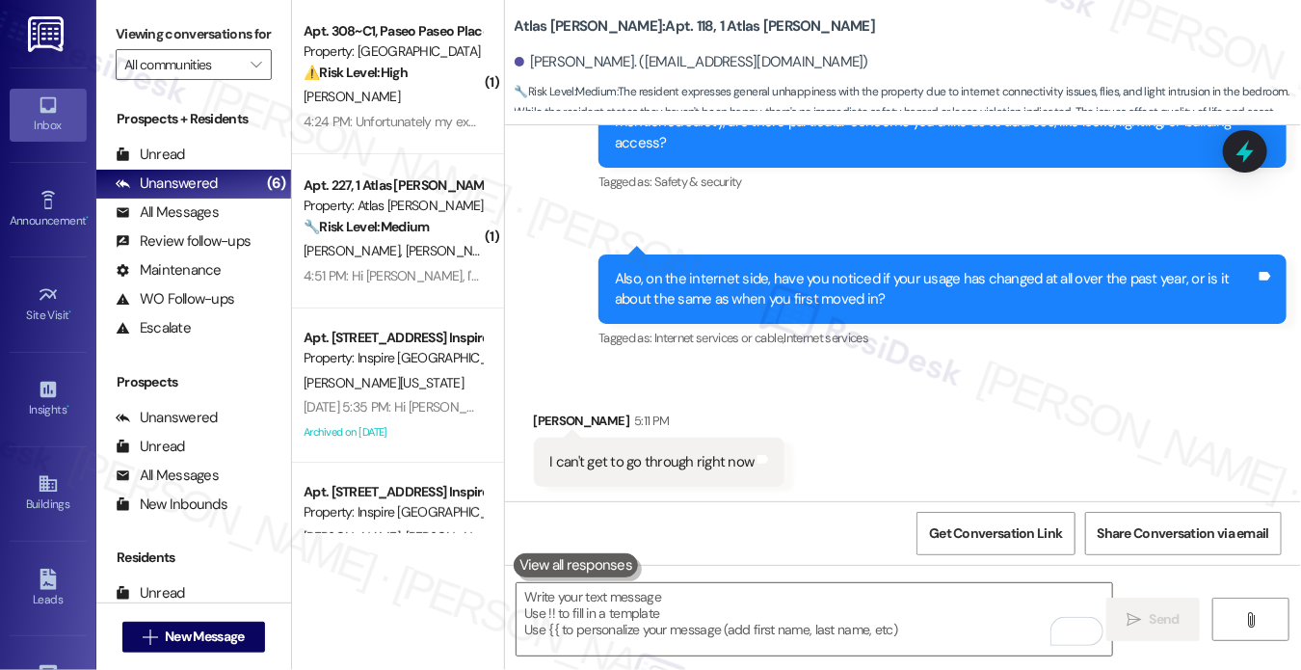
scroll to position [1684, 0]
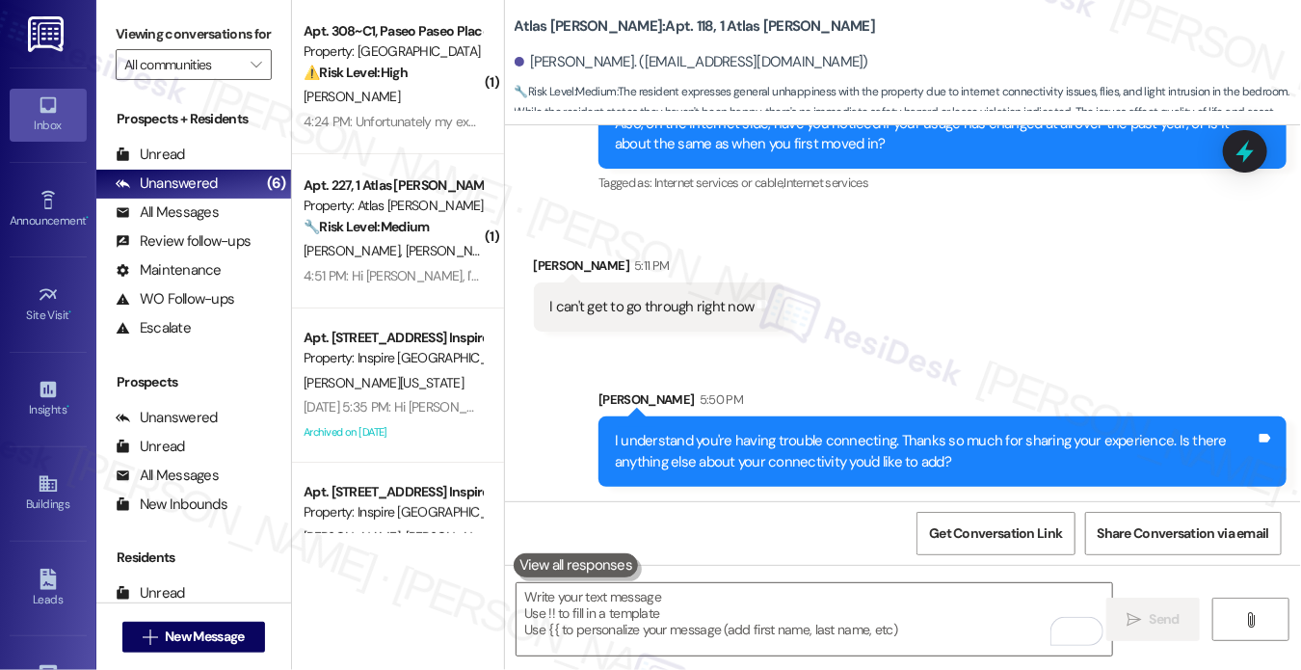
click at [592, 305] on div "I can't get to go through right now" at bounding box center [652, 307] width 204 height 20
click at [592, 304] on div "I can't get to go through right now" at bounding box center [652, 307] width 204 height 20
copy div "I can't get to go through right now Tags and notes Sent via SMS"
click at [145, 40] on label "Viewing conversations for" at bounding box center [194, 34] width 156 height 30
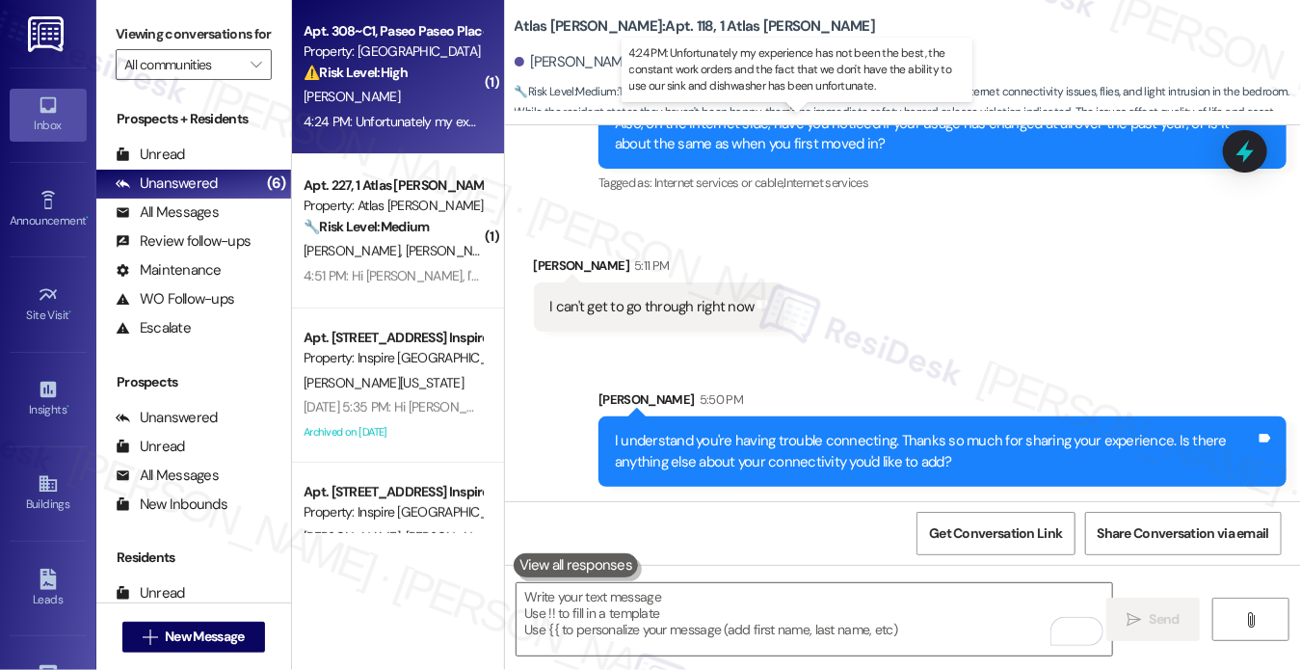
click at [392, 122] on div "4:24 PM: Unfortunately my experience has not been the best, the constant work o…" at bounding box center [817, 121] width 1027 height 17
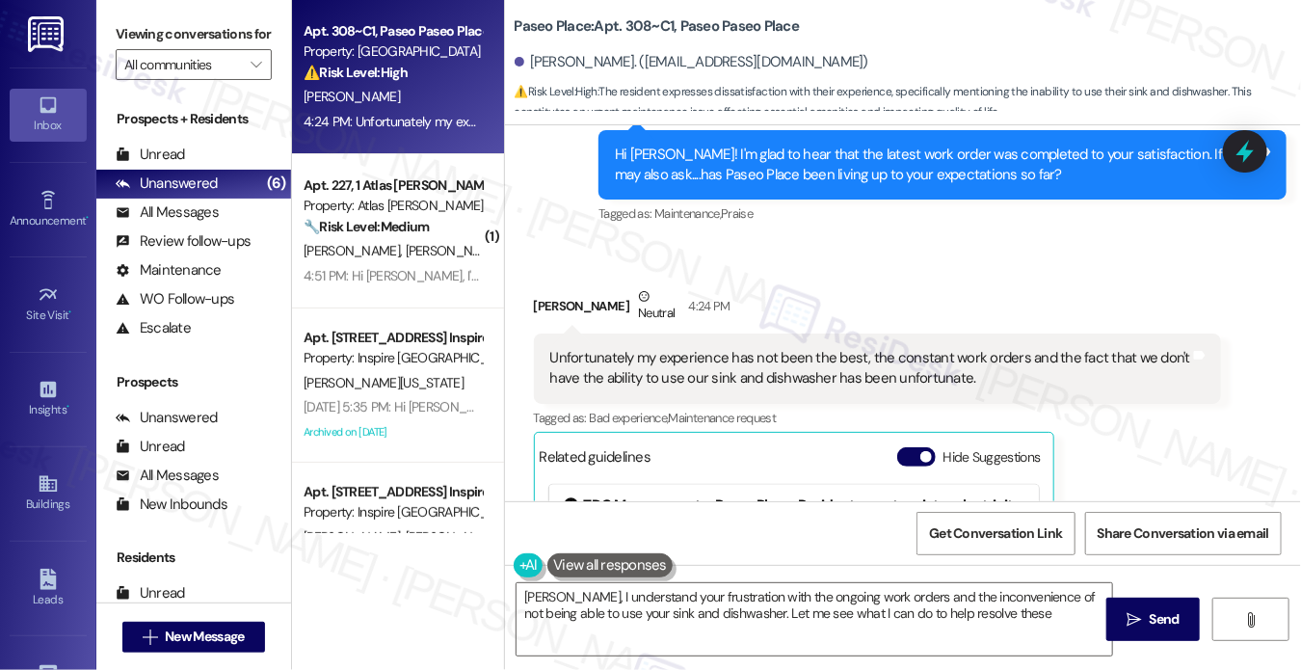
scroll to position [1478, 0]
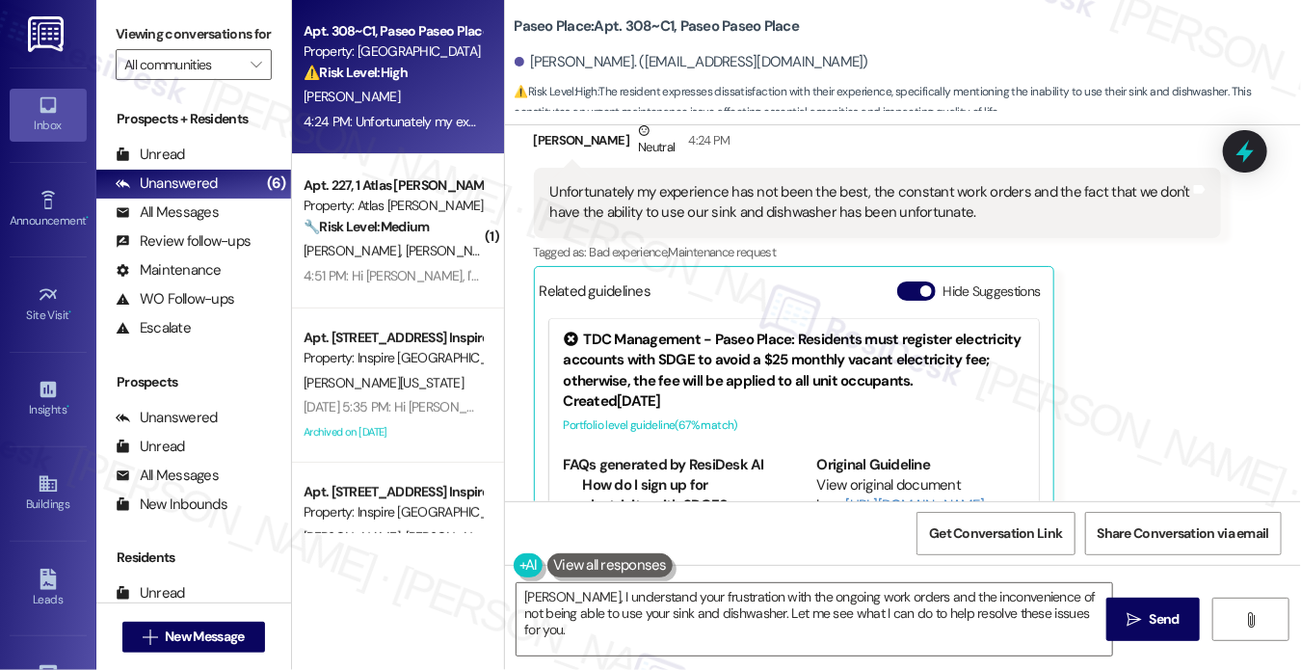
click at [762, 203] on div "Unfortunately my experience has not been the best, the constant work orders and…" at bounding box center [870, 202] width 641 height 41
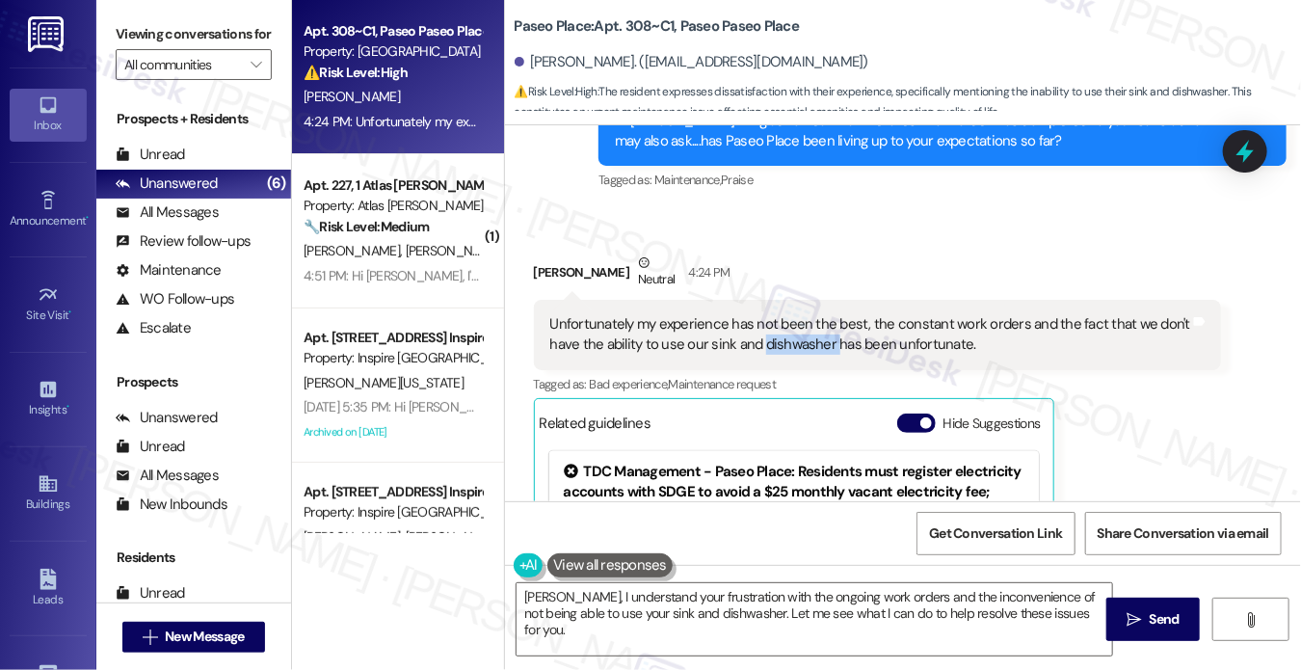
scroll to position [1189, 0]
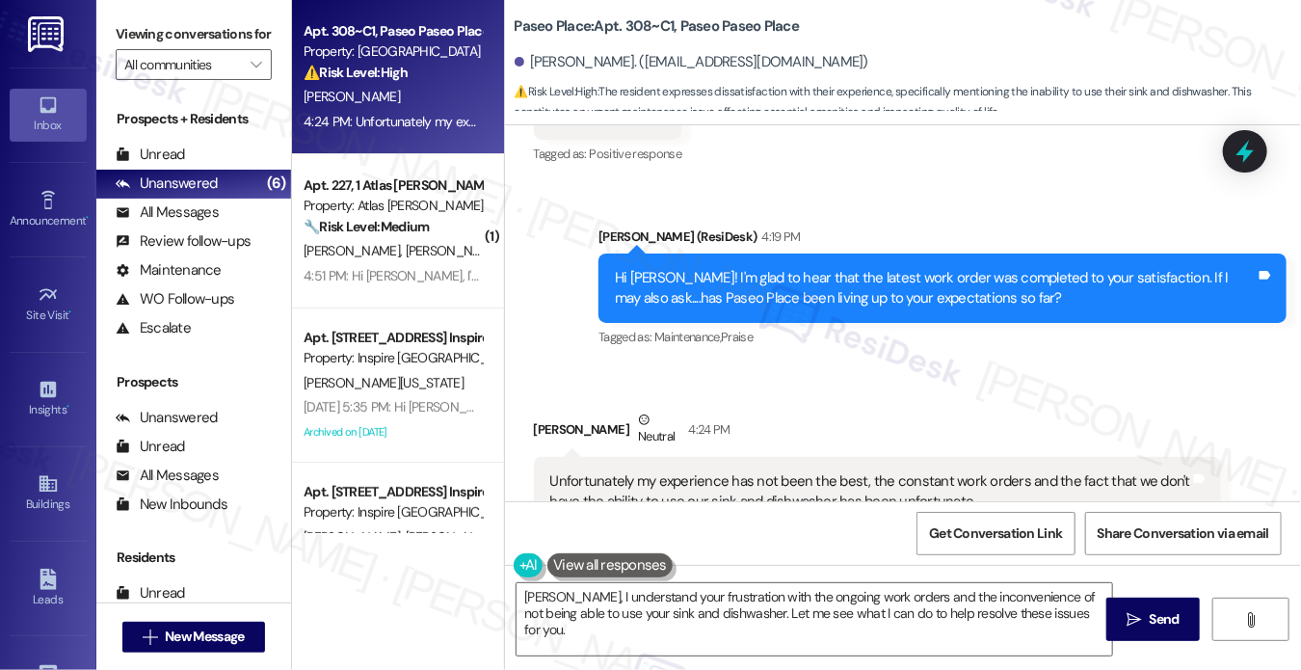
click at [863, 300] on div "Hi Ashley! I'm glad to hear that the latest work order was completed to your sa…" at bounding box center [935, 288] width 641 height 41
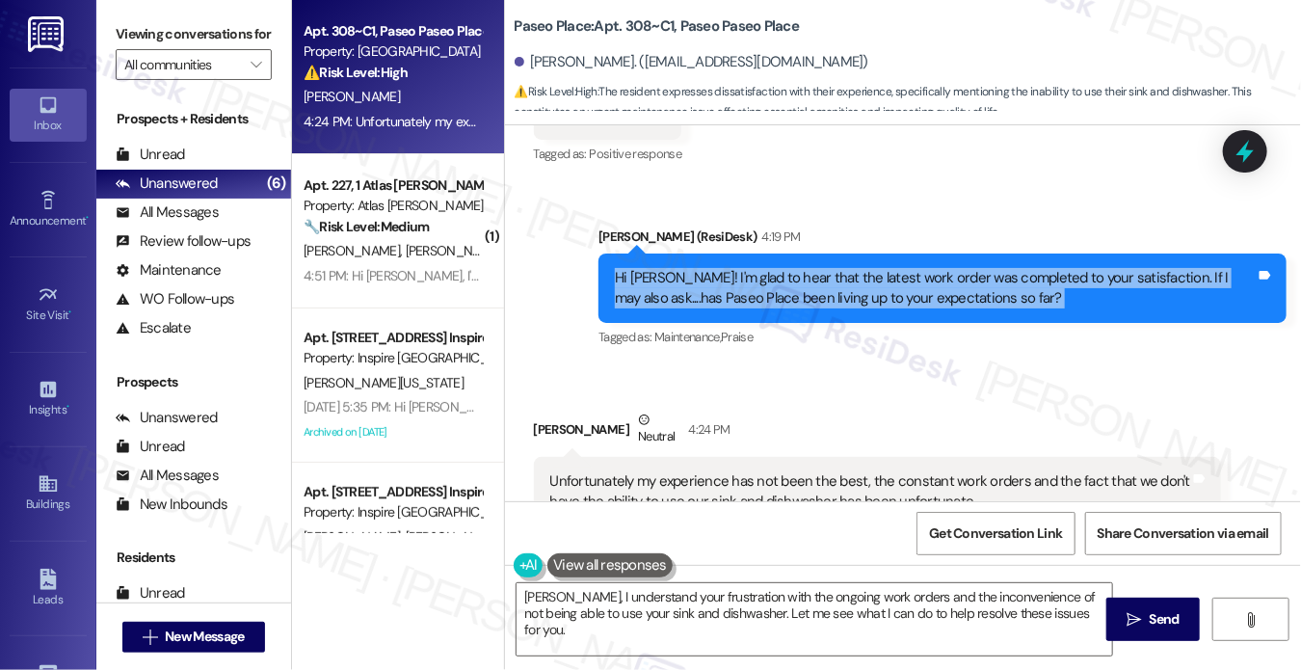
click at [863, 300] on div "Hi Ashley! I'm glad to hear that the latest work order was completed to your sa…" at bounding box center [935, 288] width 641 height 41
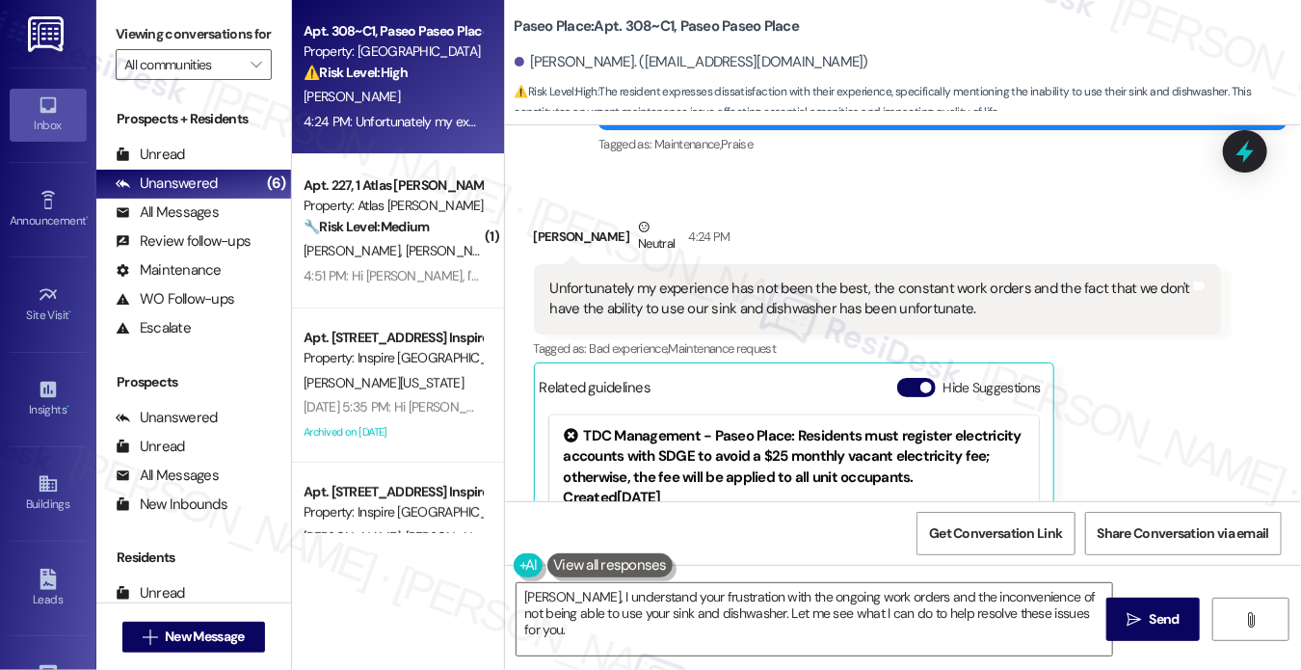
click at [732, 265] on div "Unfortunately my experience has not been the best, the constant work orders and…" at bounding box center [878, 299] width 688 height 70
click at [969, 253] on div "Ashley Garcia Neutral 4:24 PM" at bounding box center [878, 240] width 688 height 47
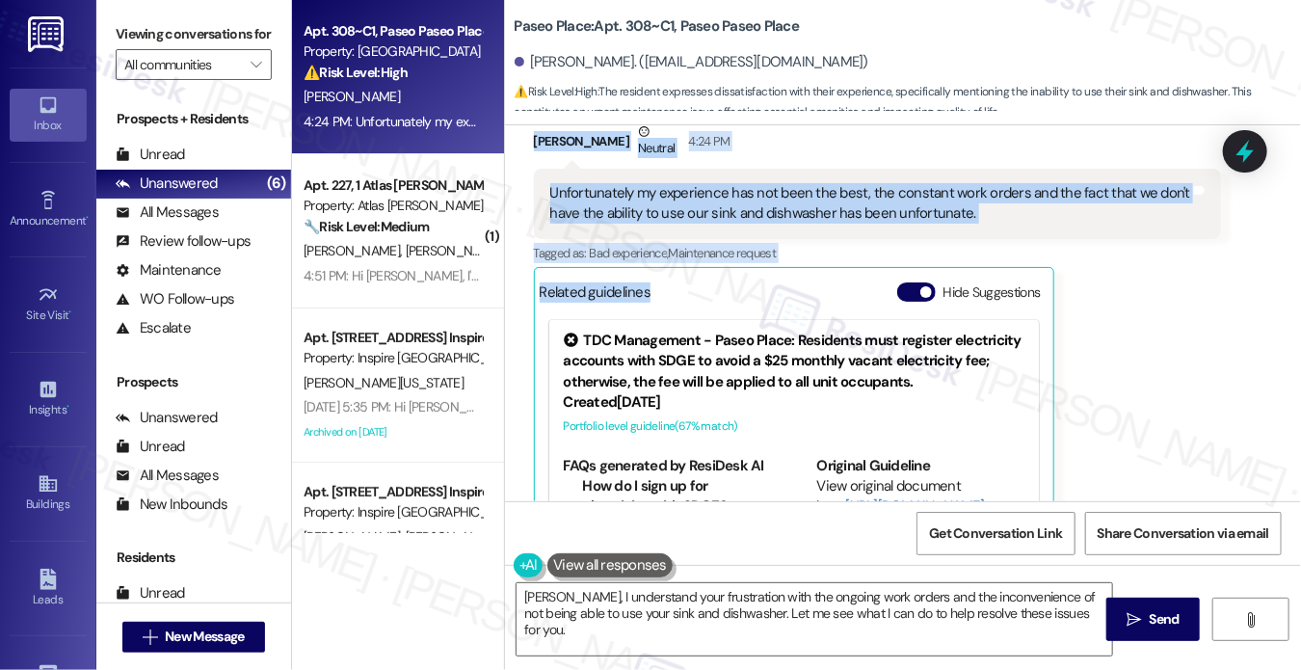
scroll to position [1478, 0]
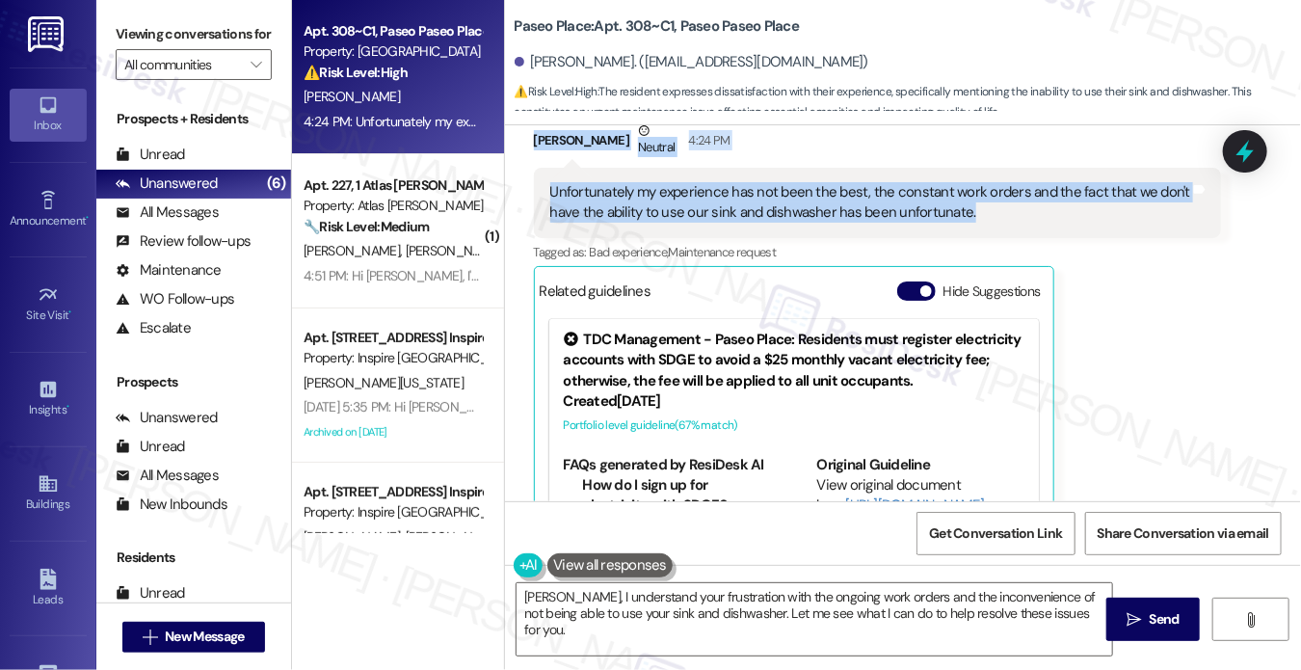
drag, startPoint x: 607, startPoint y: 277, endPoint x: 996, endPoint y: 206, distance: 395.6
click at [996, 206] on div "Lease started Aug 15, 2025 at 8:00 PM Survey, sent via SMS Residesk Automated S…" at bounding box center [903, 313] width 797 height 376
copy div "Hi Ashley! I'm glad to hear that the latest work order was completed to your sa…"
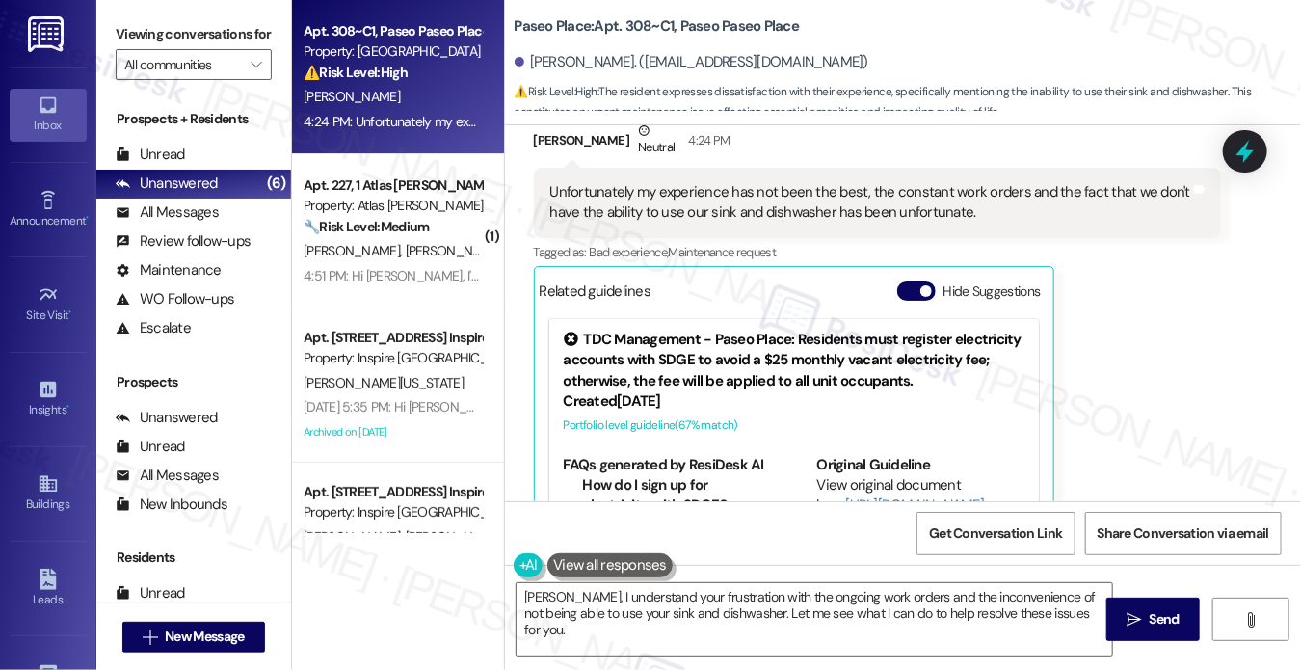
click at [149, 22] on label "Viewing conversations for" at bounding box center [194, 34] width 156 height 30
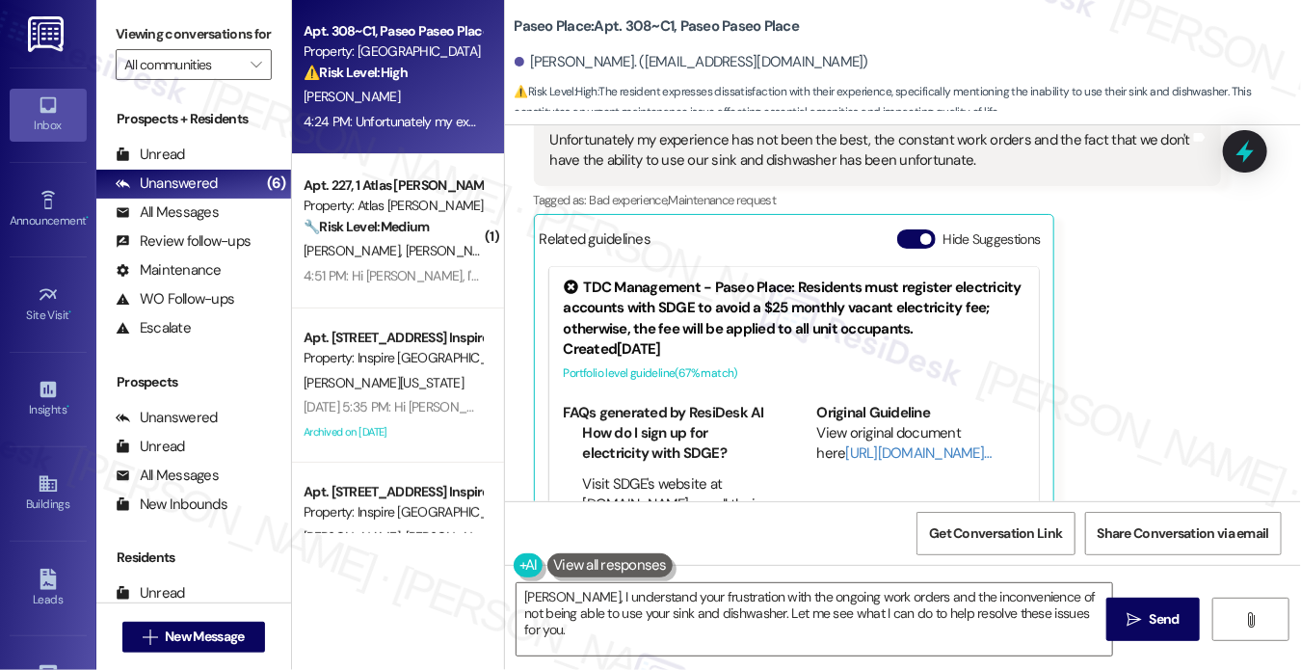
scroll to position [1575, 0]
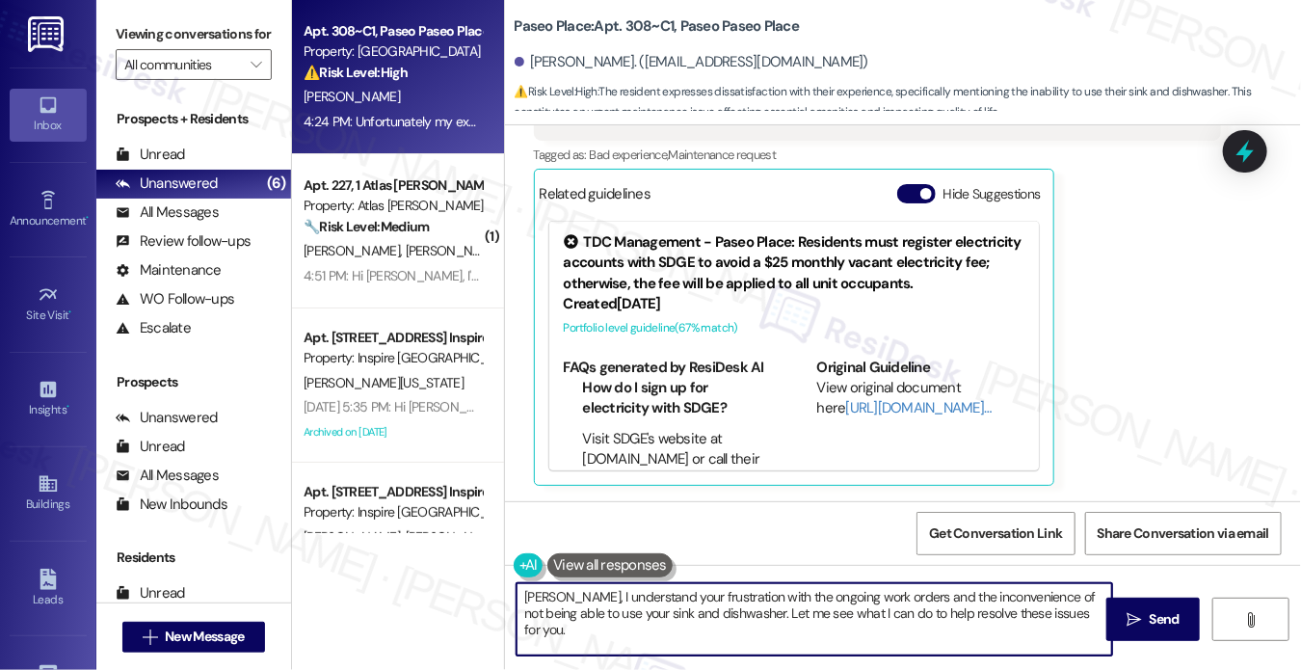
click at [620, 585] on textarea "Ashley, I understand your frustration with the ongoing work orders and the inco…" at bounding box center [813, 619] width 595 height 72
click at [620, 584] on textarea "Ashley, I understand your frustration with the ongoing work orders and the inco…" at bounding box center [813, 619] width 595 height 72
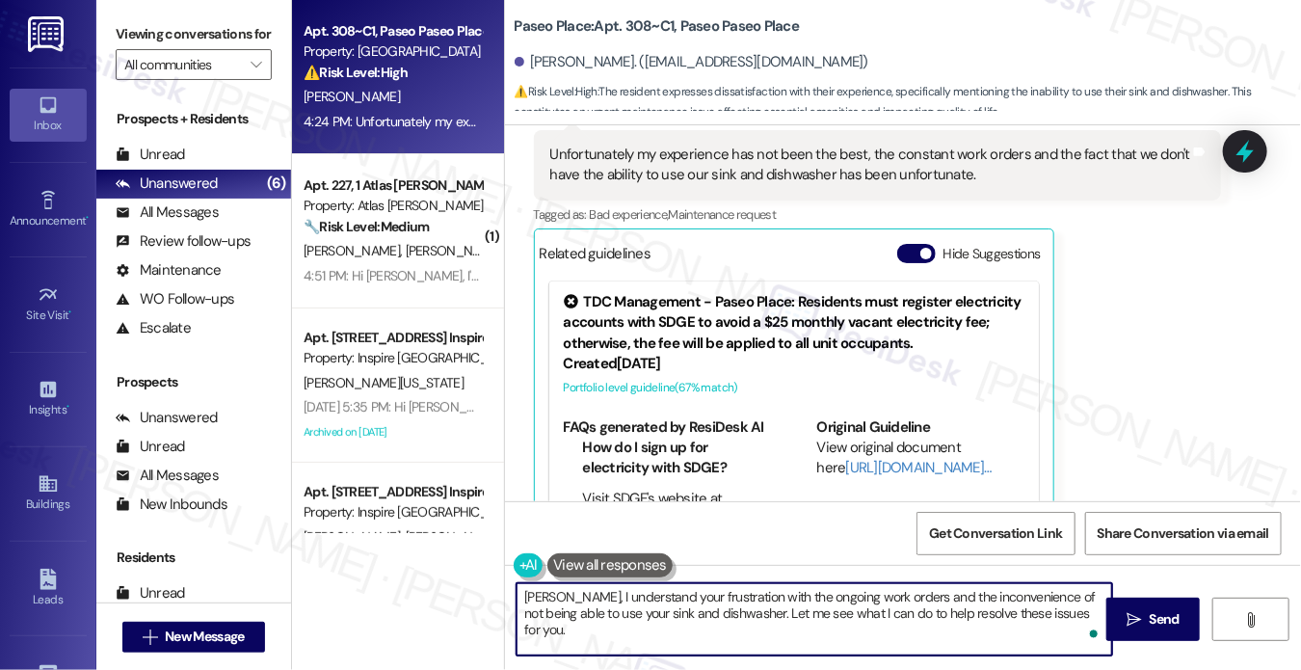
scroll to position [1286, 0]
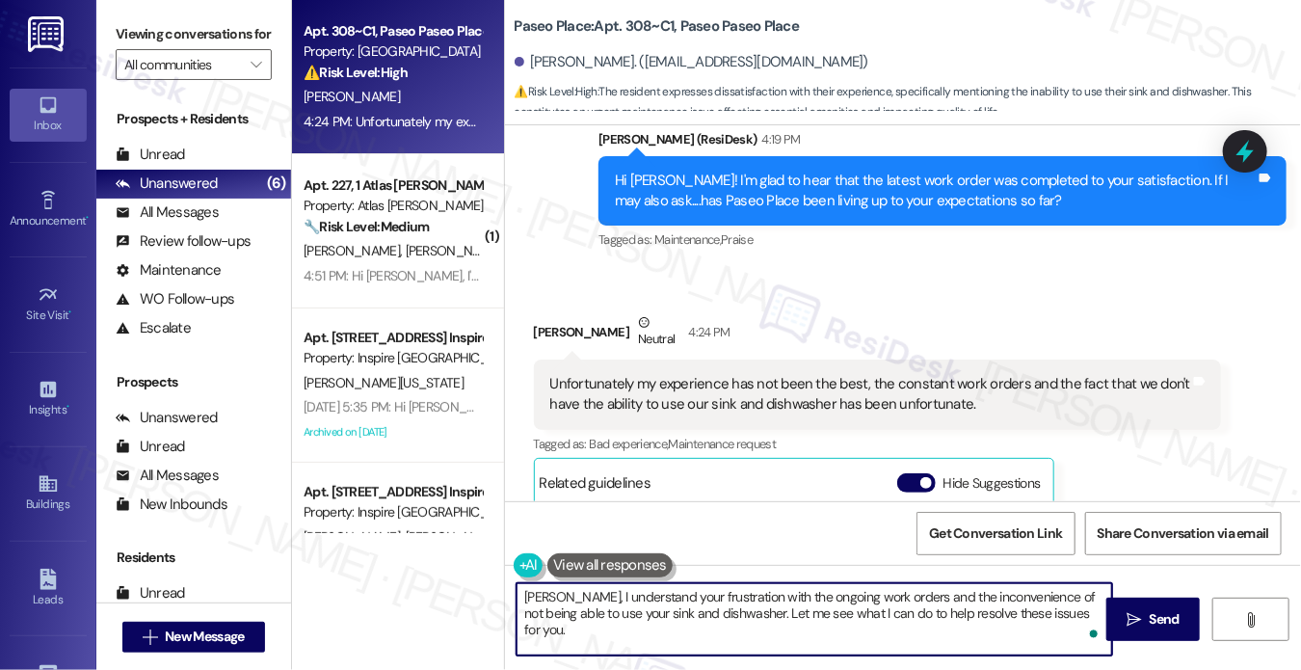
click at [687, 393] on div "Unfortunately my experience has not been the best, the constant work orders and…" at bounding box center [870, 394] width 641 height 41
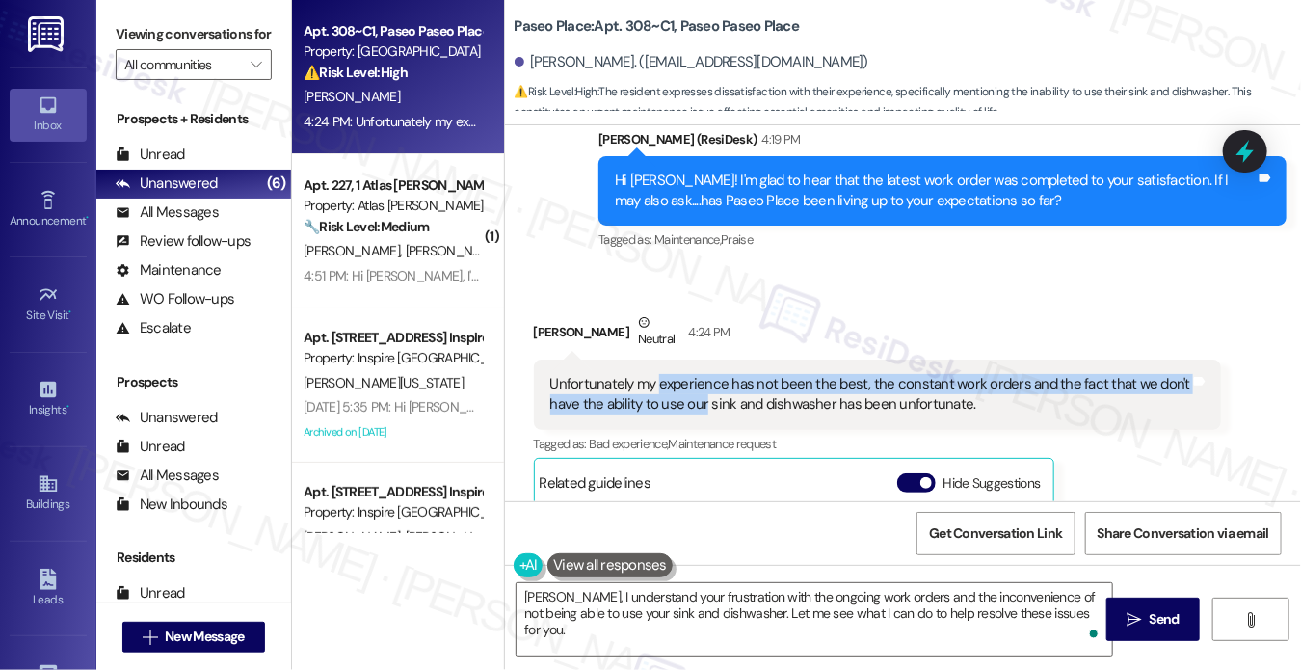
click at [687, 393] on div "Unfortunately my experience has not been the best, the constant work orders and…" at bounding box center [870, 394] width 641 height 41
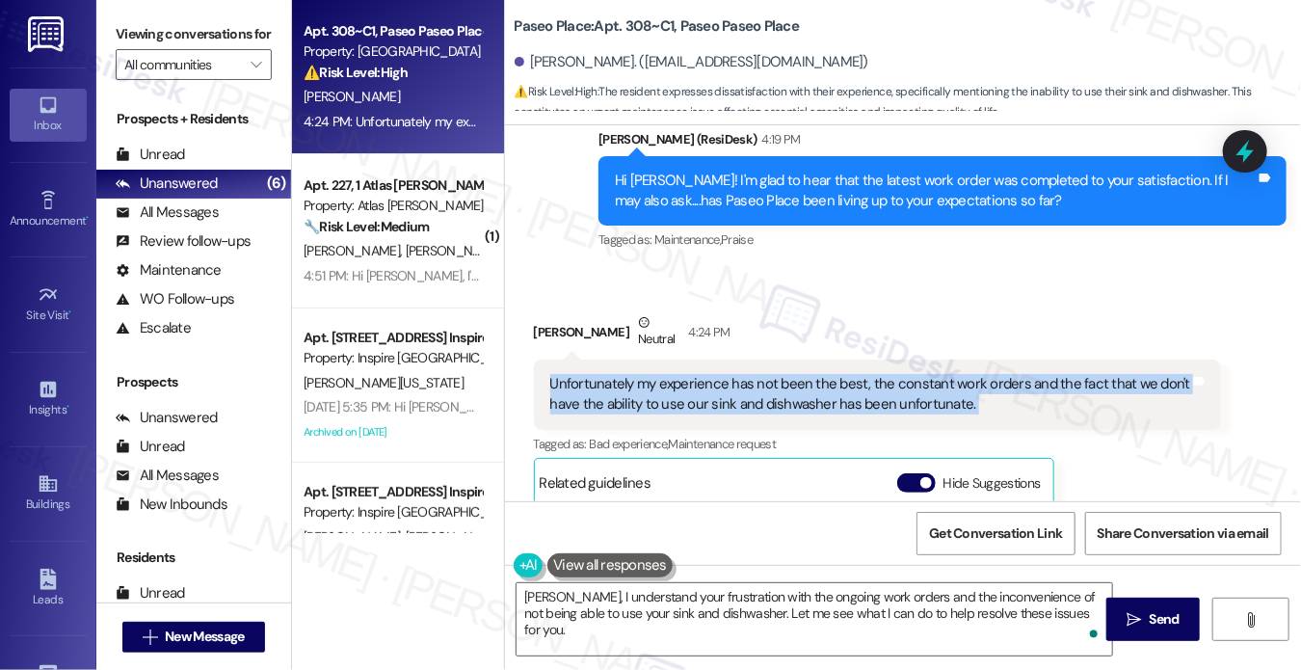
click at [687, 393] on div "Unfortunately my experience has not been the best, the constant work orders and…" at bounding box center [870, 394] width 641 height 41
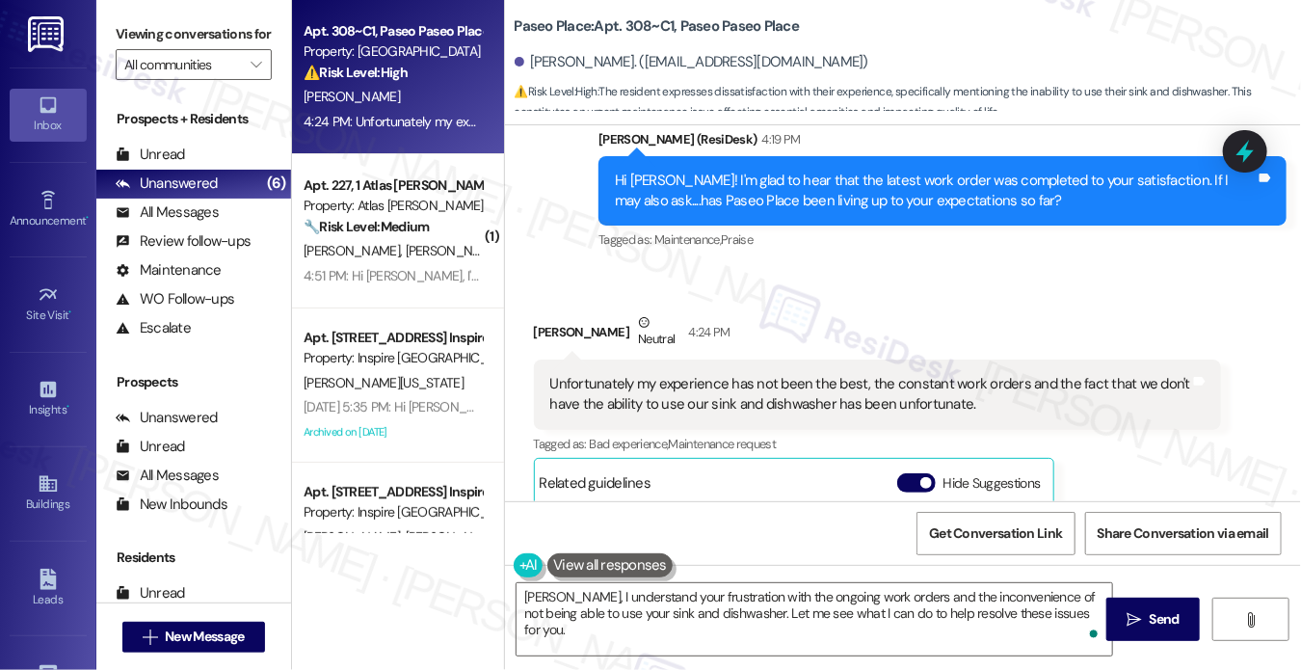
drag, startPoint x: 142, startPoint y: 40, endPoint x: 497, endPoint y: 345, distance: 468.7
click at [142, 40] on label "Viewing conversations for" at bounding box center [194, 34] width 156 height 30
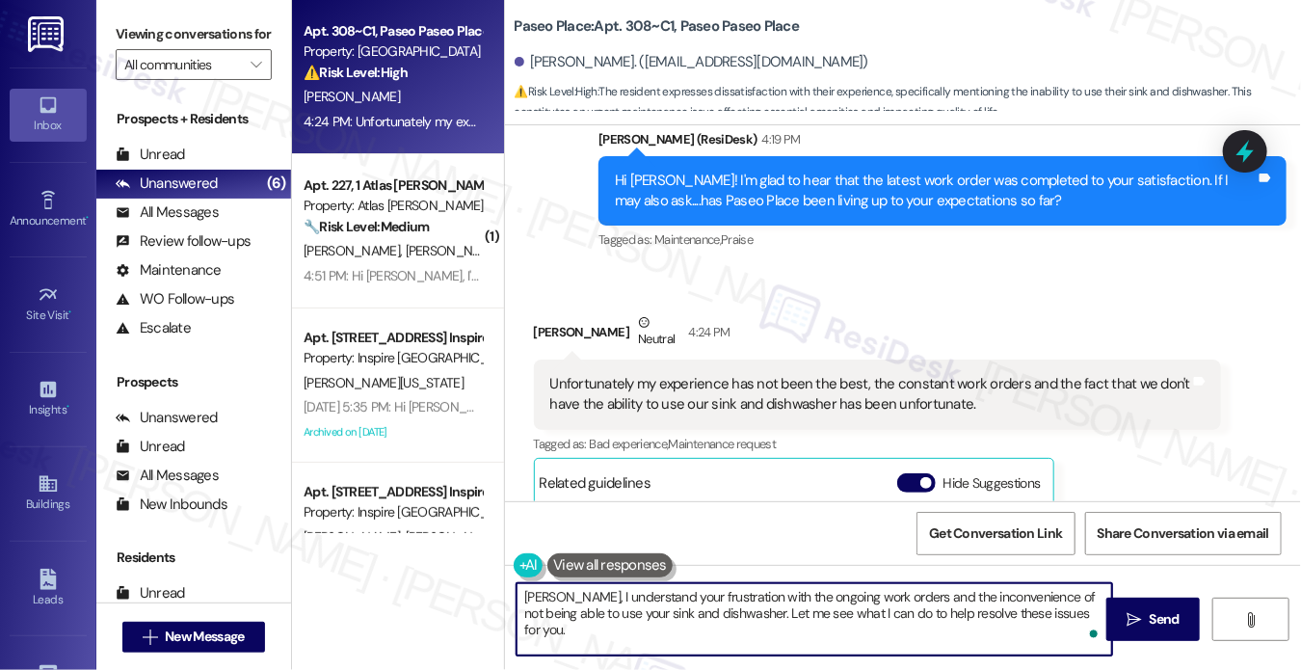
click at [774, 612] on textarea "Ashley, I understand your frustration with the ongoing work orders and the inco…" at bounding box center [813, 619] width 595 height 72
paste textarea "Hi Ashley, thank you for being honest and sharing that with me — I understand h…"
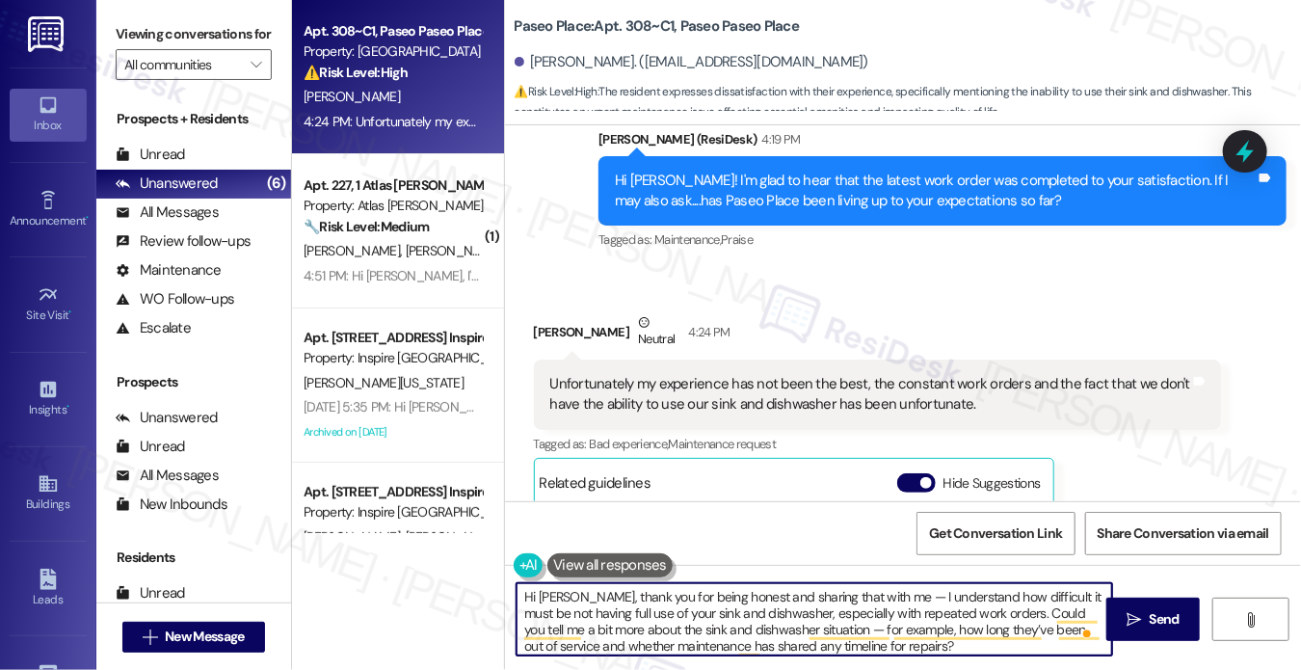
drag, startPoint x: 579, startPoint y: 590, endPoint x: 462, endPoint y: 589, distance: 116.6
click at [462, 589] on div "Apt. 308~C1, Paseo Paseo Place Property: Paseo Place ⚠️ Risk Level: High The re…" at bounding box center [797, 335] width 1010 height 670
click at [553, 327] on div "Ashley Garcia Neutral 4:24 PM" at bounding box center [878, 335] width 688 height 47
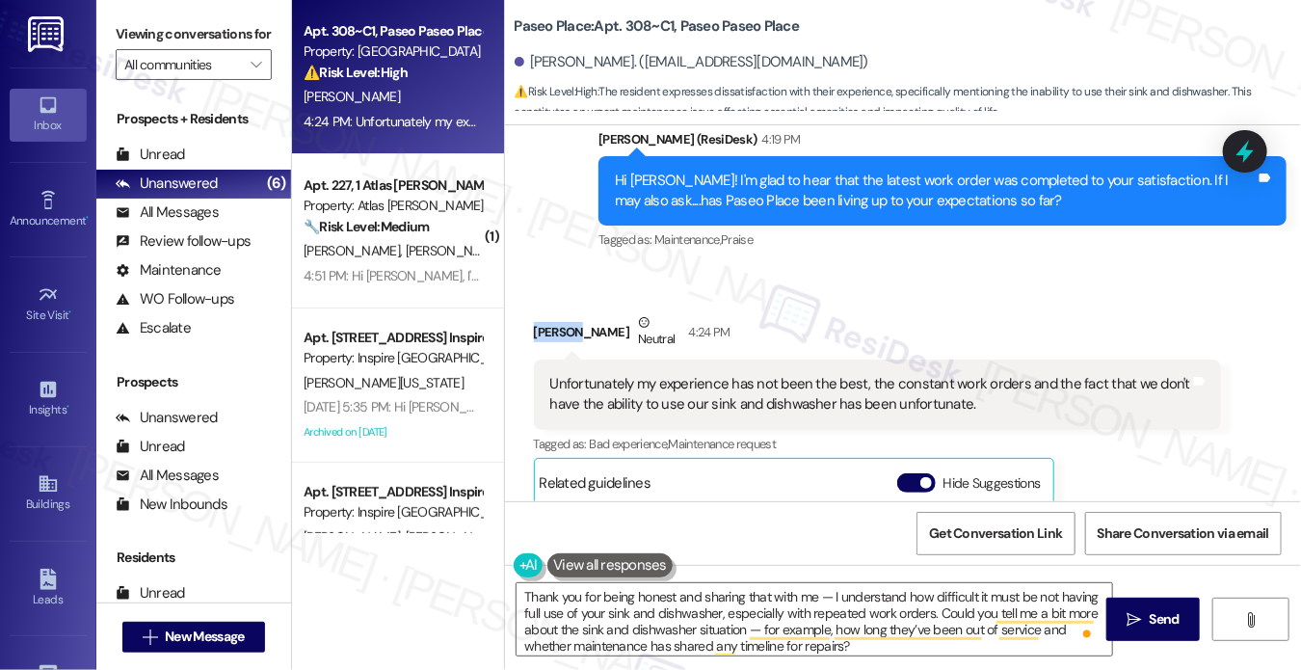
click at [553, 327] on div "Ashley Garcia Neutral 4:24 PM" at bounding box center [878, 335] width 688 height 47
copy div "Ashley"
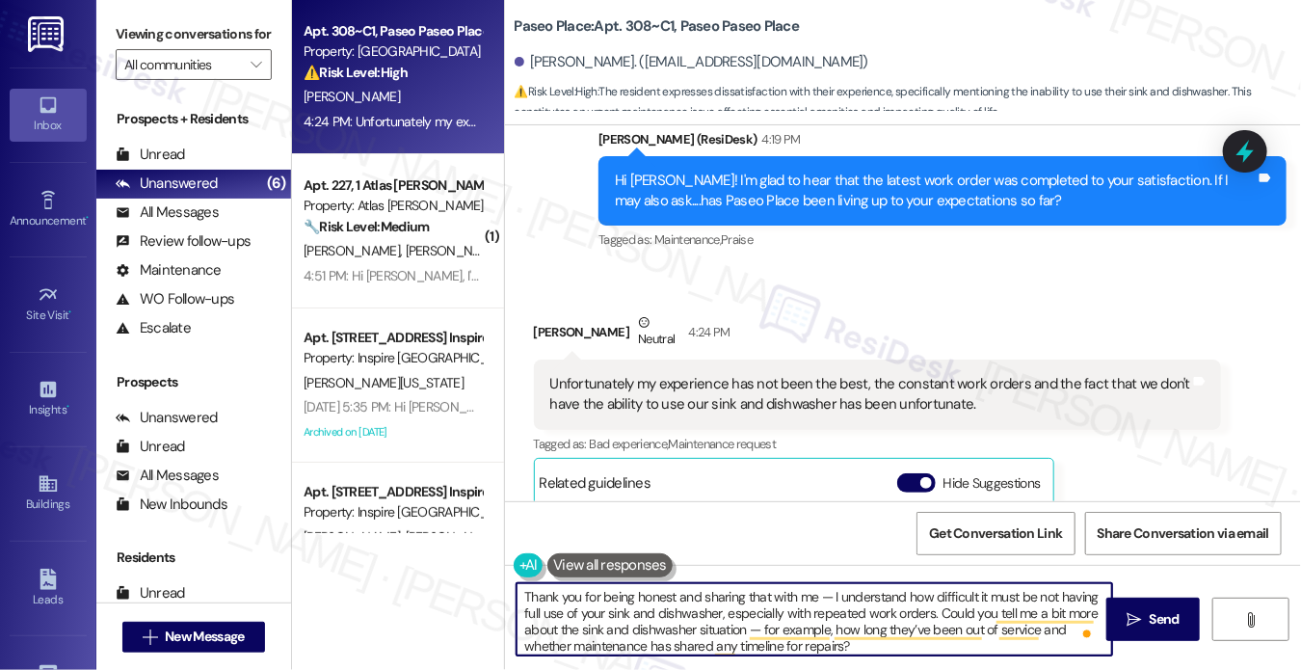
click at [816, 589] on textarea "Thank you for being honest and sharing that with me — I understand how difficul…" at bounding box center [813, 619] width 595 height 72
paste textarea "Ashley"
click at [716, 626] on textarea "Thank you for being honest and sharing that with me, Ashley. I understand how d…" at bounding box center [813, 619] width 595 height 72
click at [712, 623] on textarea "Thank you for being honest and sharing that with me, Ashley. I understand how d…" at bounding box center [813, 619] width 595 height 72
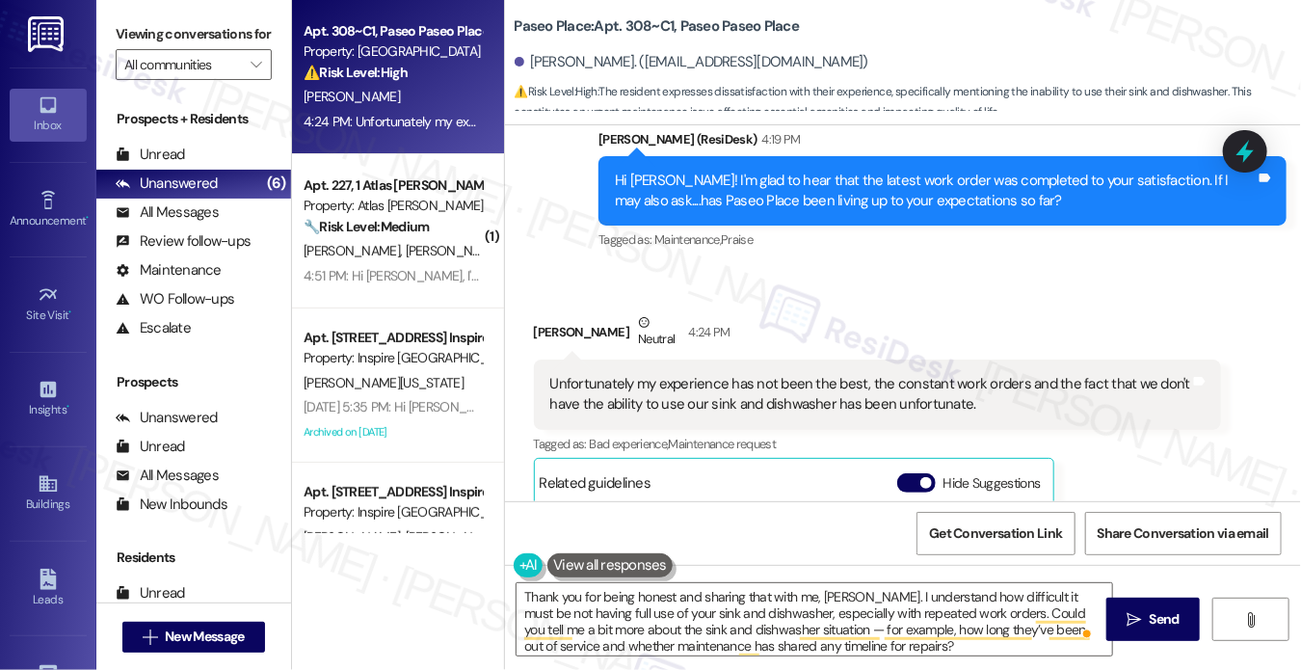
click at [983, 369] on div "Unfortunately my experience has not been the best, the constant work orders and…" at bounding box center [878, 394] width 688 height 70
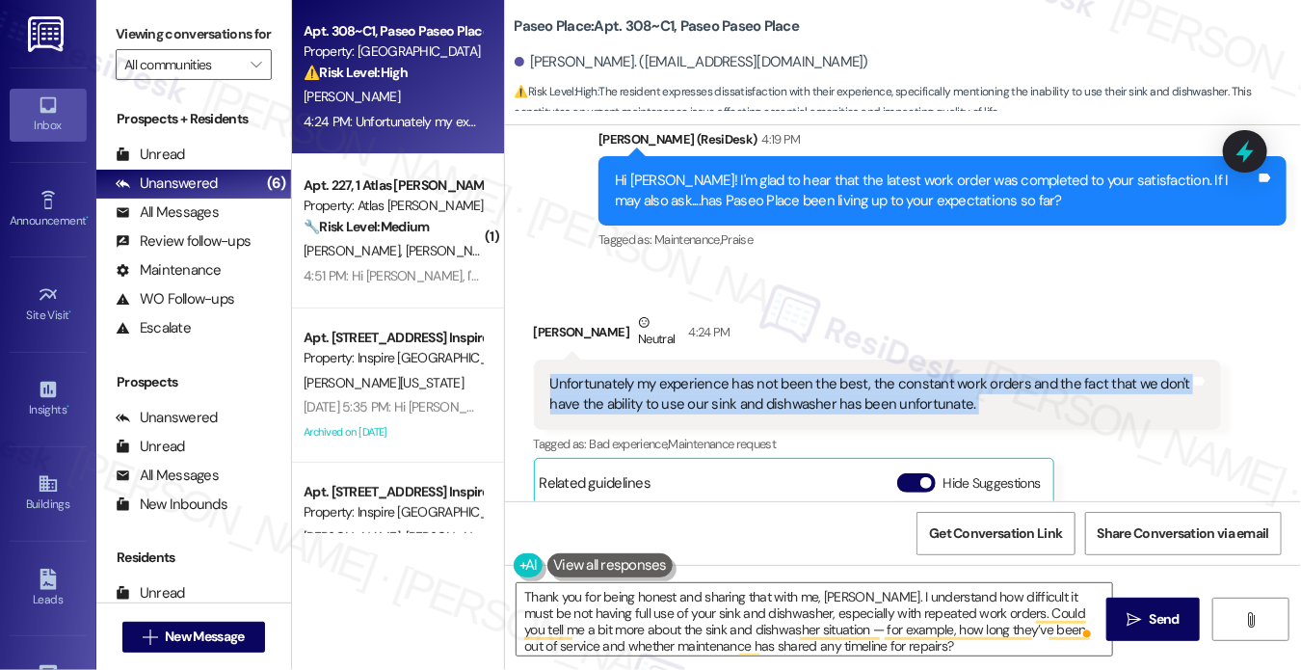
click at [983, 369] on div "Unfortunately my experience has not been the best, the constant work orders and…" at bounding box center [878, 394] width 688 height 70
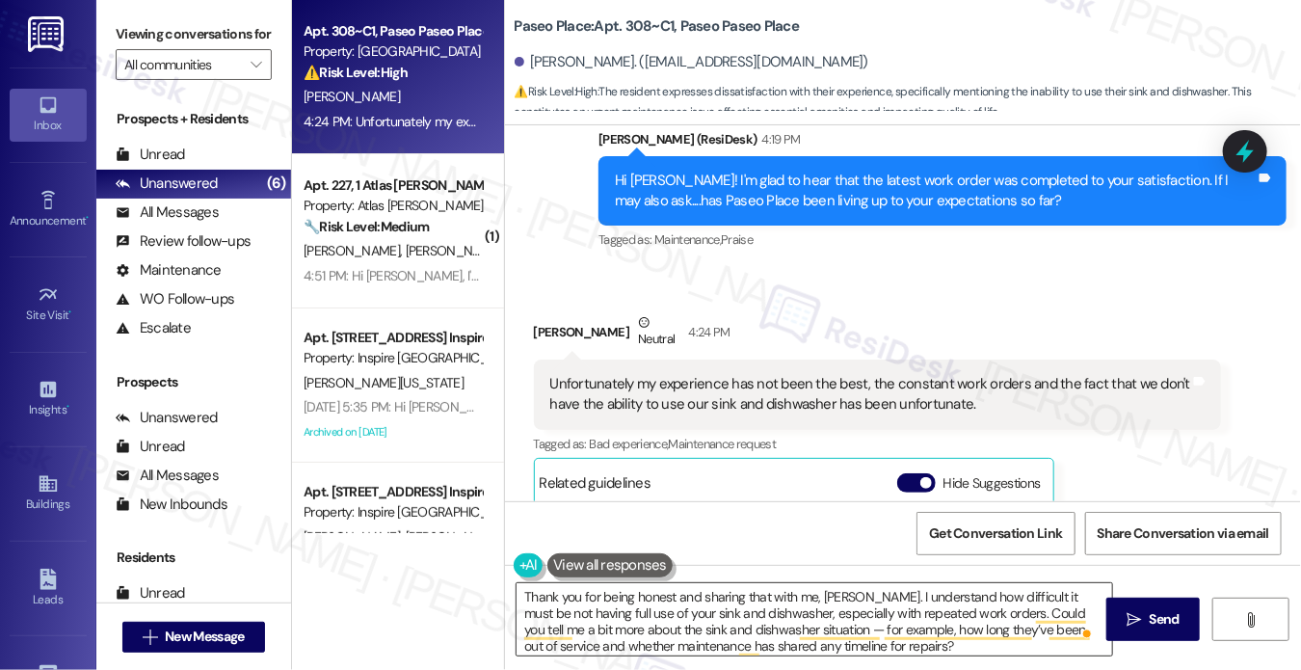
click at [821, 610] on textarea "Thank you for being honest and sharing that with me, Ashley. I understand how d…" at bounding box center [813, 619] width 595 height 72
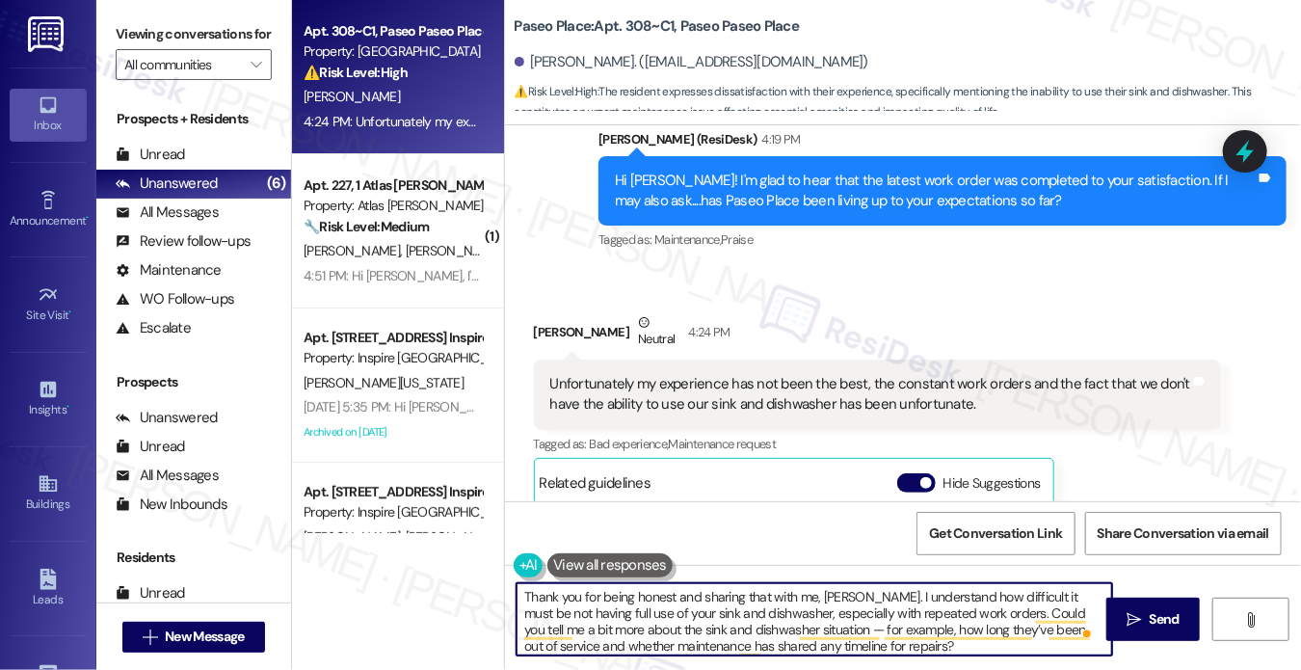
click at [690, 614] on textarea "Thank you for being honest and sharing that with me, Ashley. I understand how d…" at bounding box center [813, 619] width 595 height 72
click at [794, 631] on textarea "Thank you for being honest and sharing that with me, Ashley. I understand how d…" at bounding box center [813, 619] width 595 height 72
drag, startPoint x: 859, startPoint y: 627, endPoint x: 777, endPoint y: 627, distance: 82.9
click at [777, 627] on textarea "Thank you for being honest and sharing that with me, Ashley. I understand how d…" at bounding box center [813, 619] width 595 height 72
click at [785, 627] on textarea "Thank you for being honest and sharing that with me, Ashley. I understand how d…" at bounding box center [813, 619] width 595 height 72
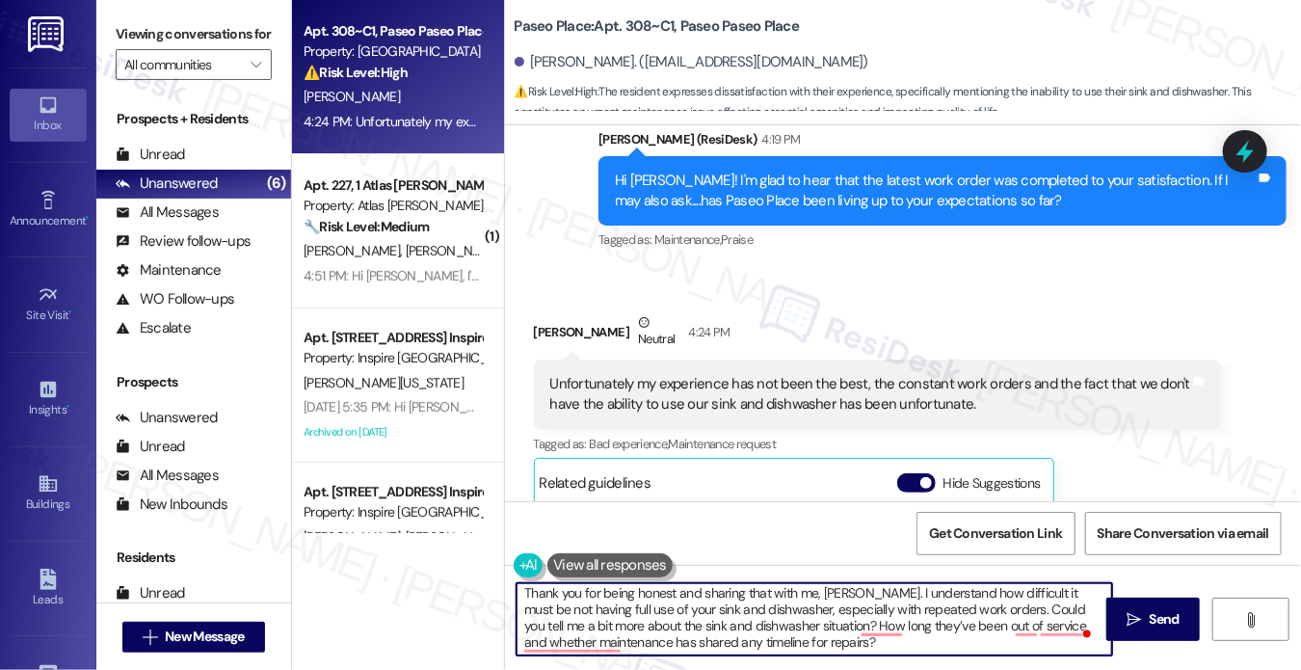
scroll to position [4, 0]
click at [990, 625] on textarea "Thank you for being honest and sharing that with me, Ashley. I understand how d…" at bounding box center [813, 619] width 595 height 72
click at [1054, 623] on textarea "Thank you for being honest and sharing that with me, Ashley. I understand how d…" at bounding box center [813, 619] width 595 height 72
click at [648, 612] on textarea "Thank you for being honest and sharing that with me, Ashley. I understand how d…" at bounding box center [813, 619] width 595 height 72
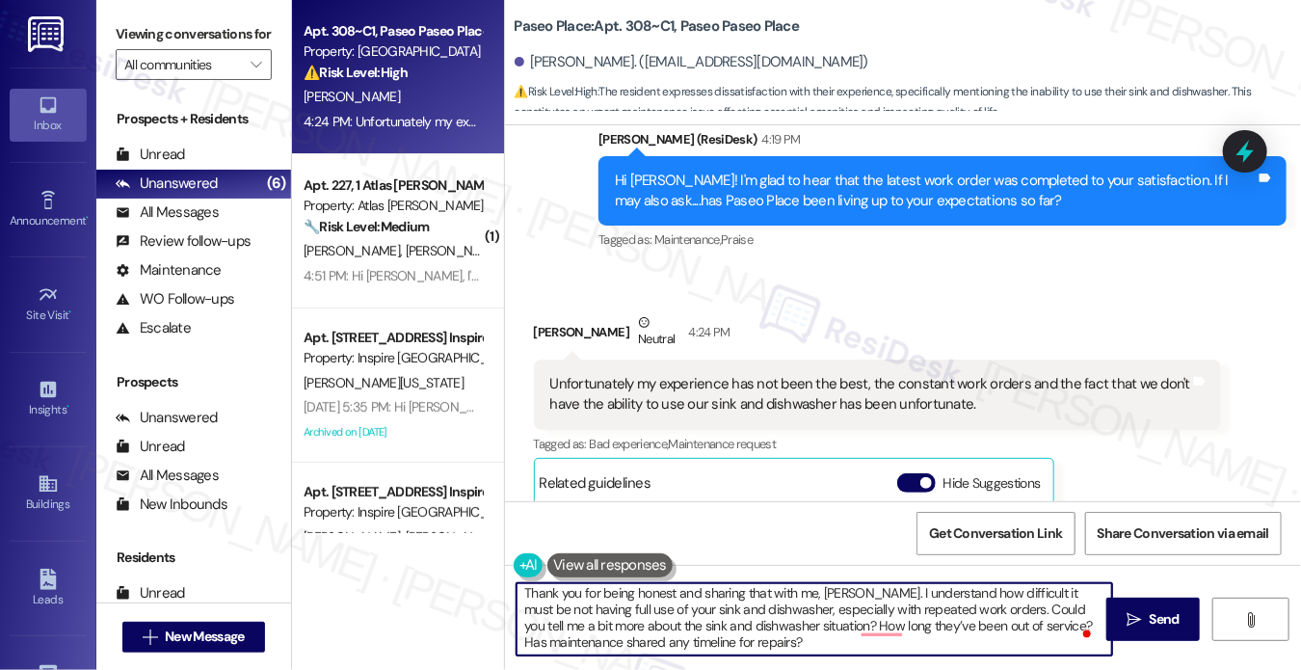
scroll to position [0, 0]
drag, startPoint x: 782, startPoint y: 620, endPoint x: 974, endPoint y: 614, distance: 191.9
click at [973, 614] on textarea "Thank you for being honest and sharing that with me, Ashley. I understand how d…" at bounding box center [813, 619] width 595 height 72
click at [776, 614] on textarea "Thank you for being honest and sharing that with me, Ashley. I understand how d…" at bounding box center [813, 619] width 595 height 72
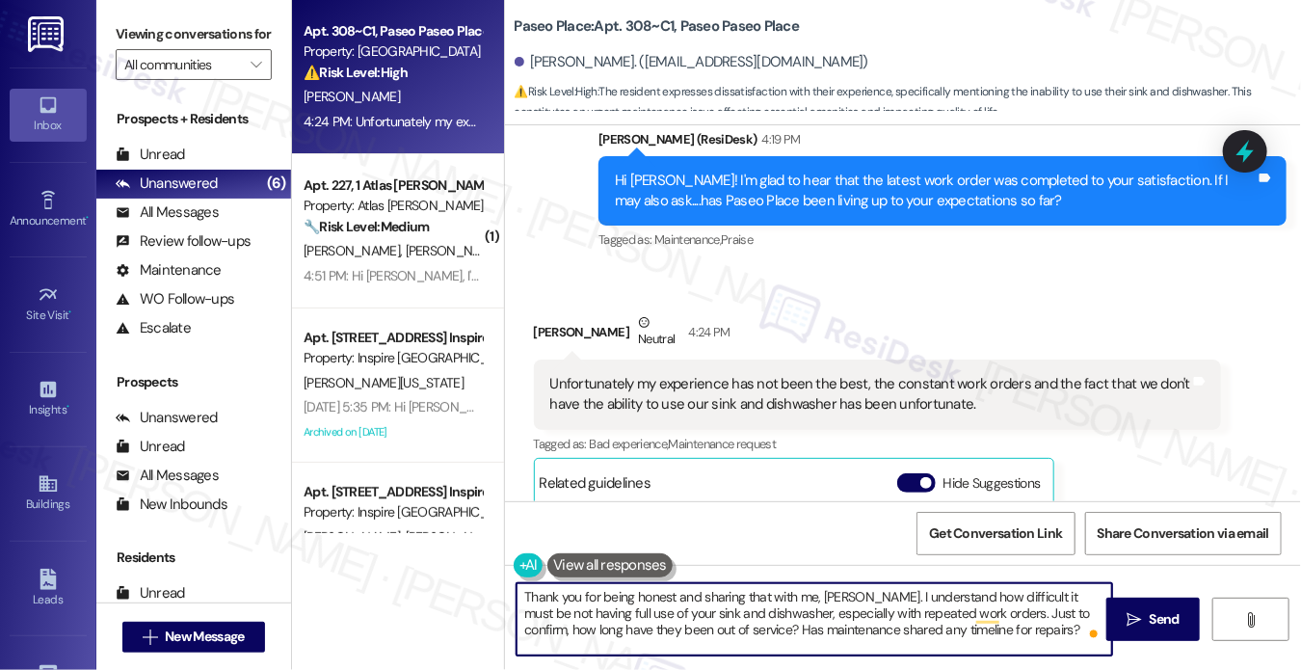
click at [859, 620] on textarea "Thank you for being honest and sharing that with me, Ashley. I understand how d…" at bounding box center [813, 619] width 595 height 72
click at [861, 620] on textarea "Thank you for being honest and sharing that with me, Ashley. I understand how d…" at bounding box center [813, 619] width 595 height 72
click at [1010, 643] on textarea "Thank you for being honest and sharing that with me, Ashley. I understand how d…" at bounding box center [813, 619] width 595 height 72
type textarea "Thank you for being honest and sharing that with me, Ashley. I understand how d…"
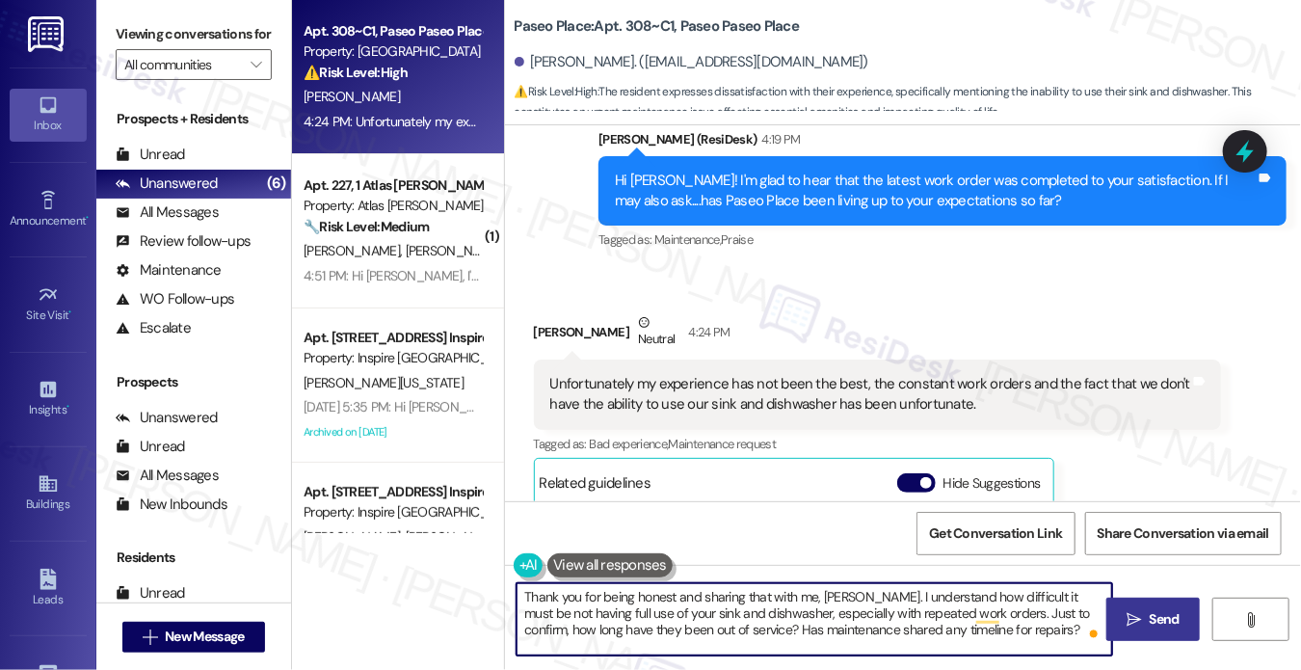
click at [1139, 625] on icon "" at bounding box center [1133, 619] width 14 height 15
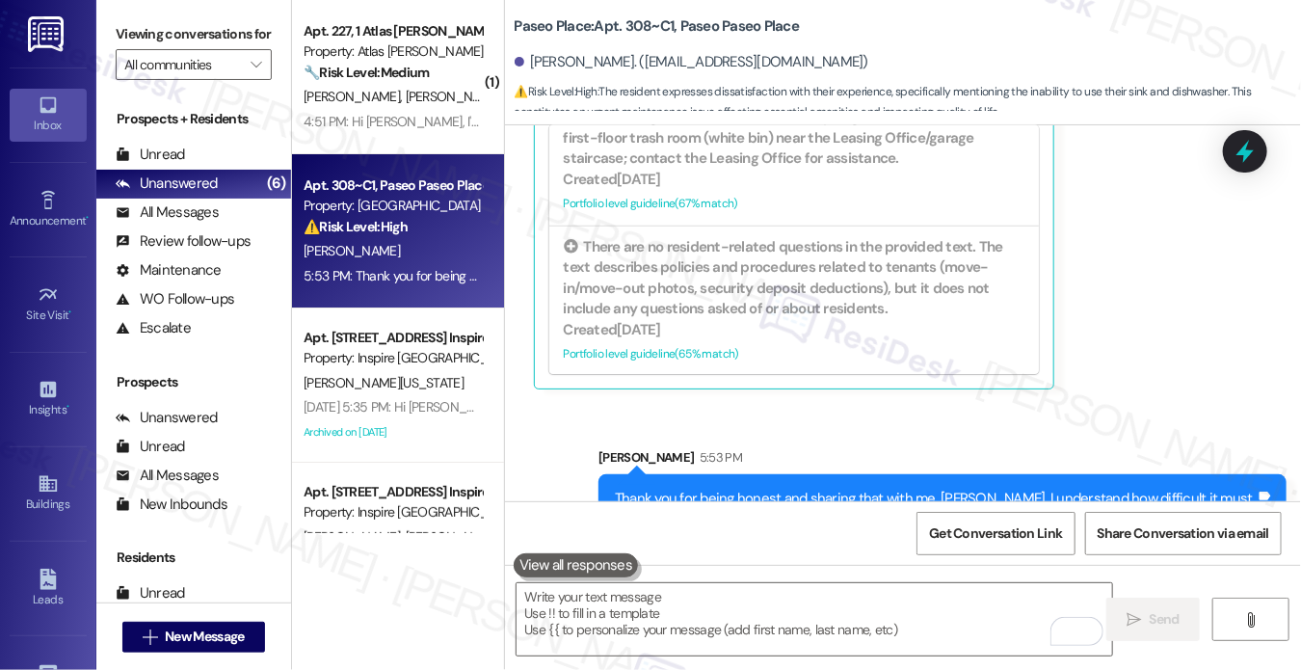
scroll to position [1750, 0]
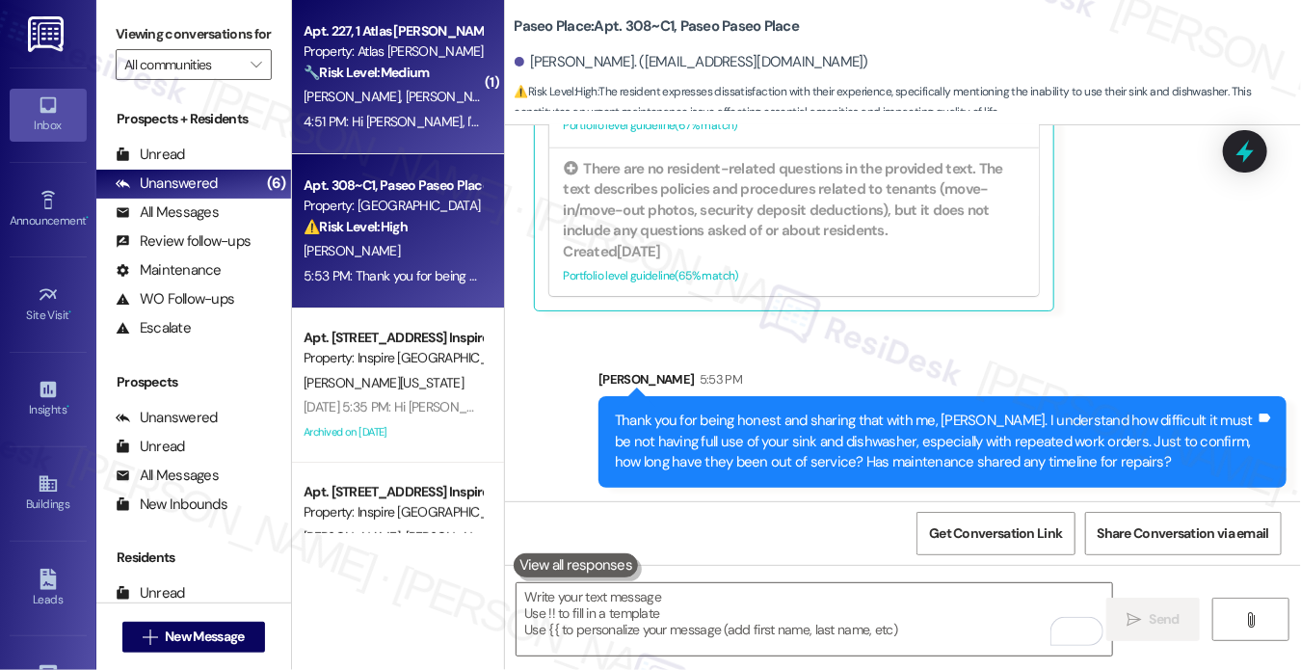
click at [418, 92] on span "A. Green-Lewis" at bounding box center [453, 96] width 96 height 17
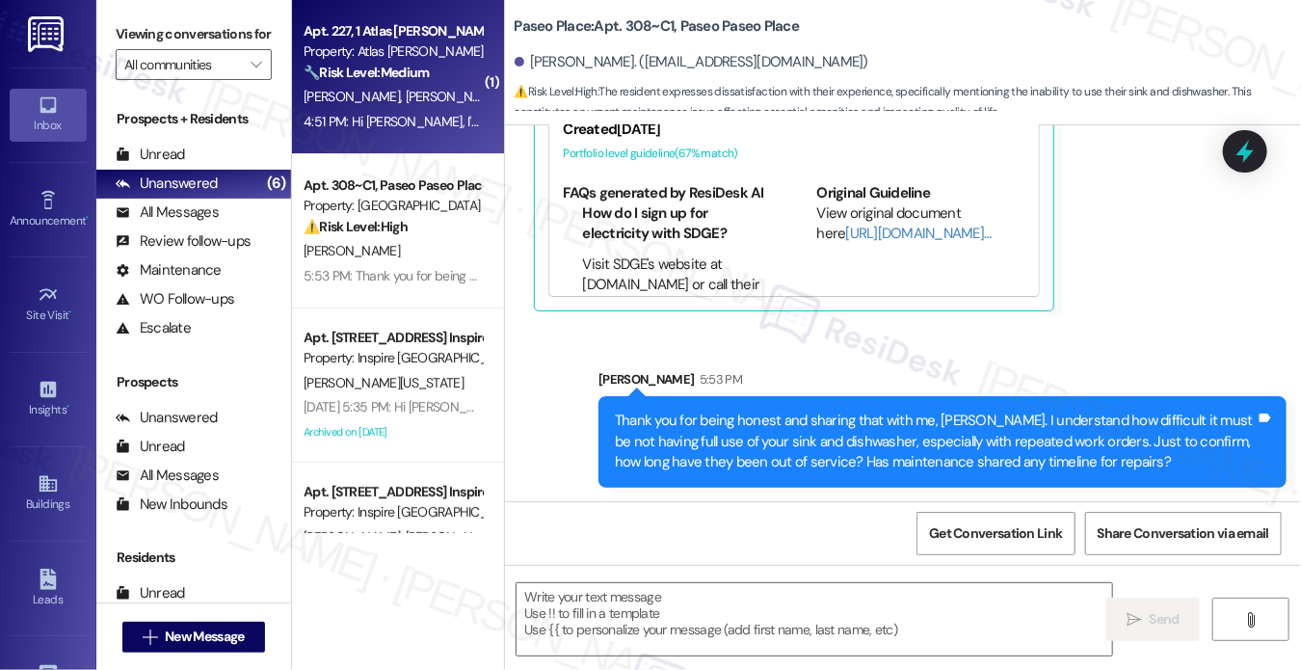
type textarea "Fetching suggested responses. Please feel free to read through the conversation…"
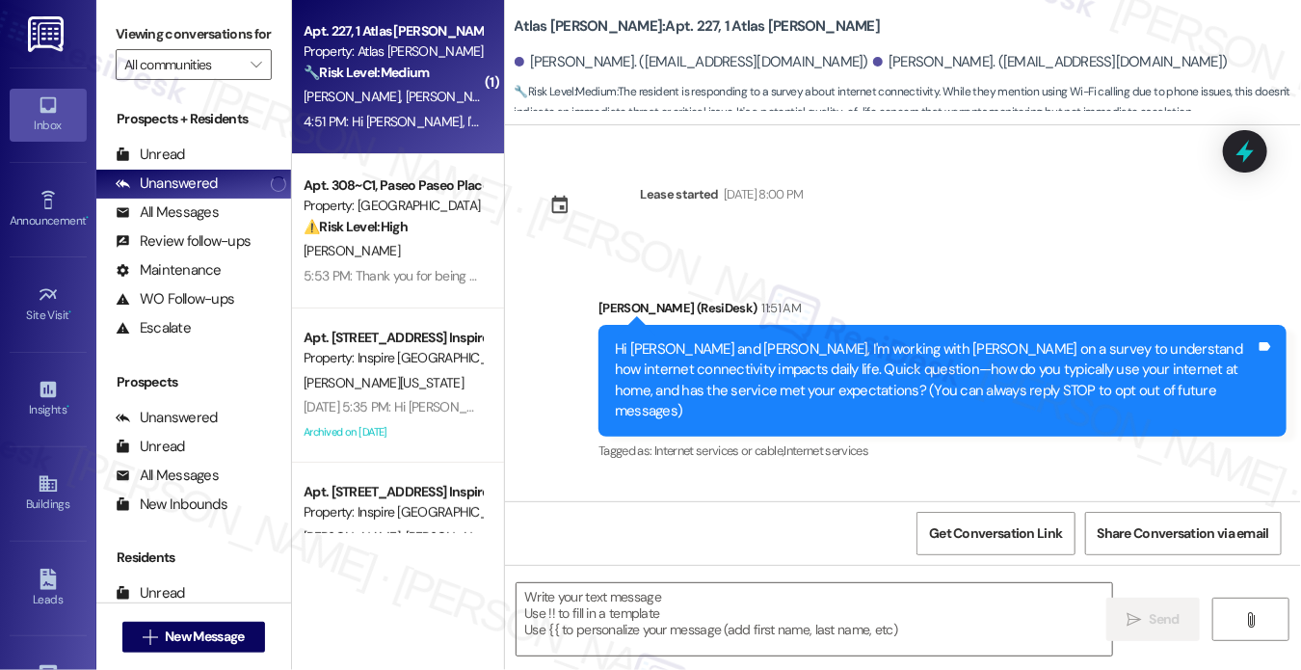
scroll to position [161, 0]
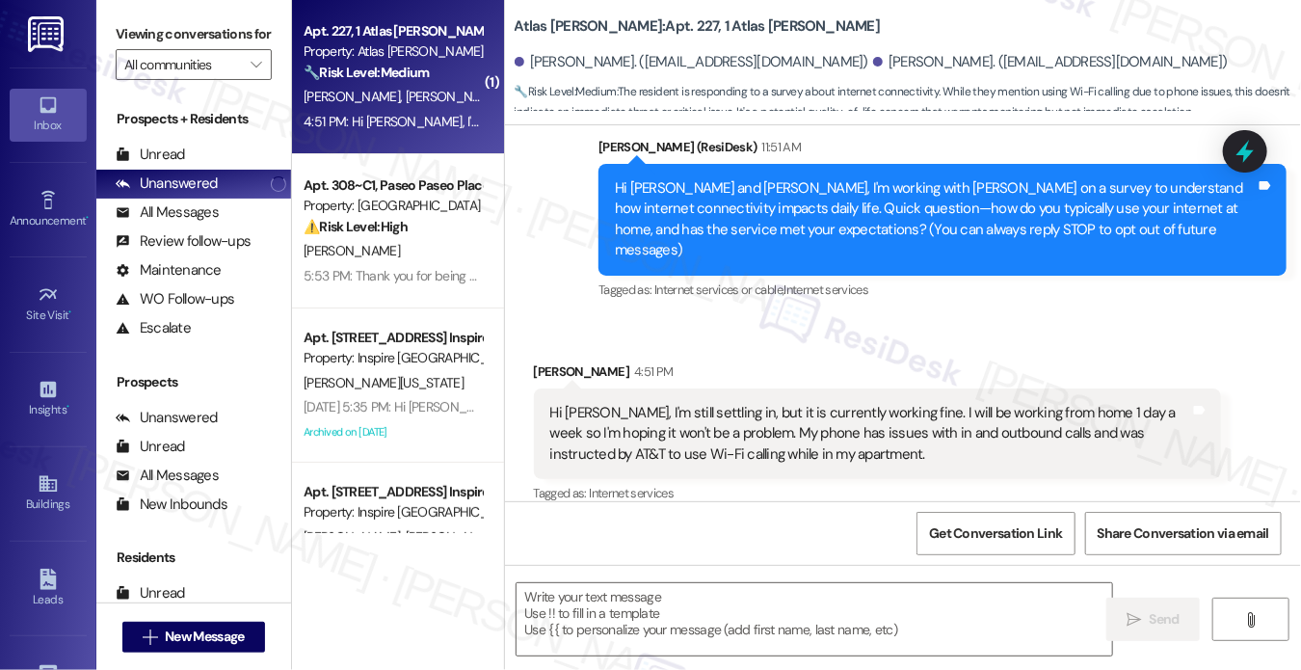
type textarea "Fetching suggested responses. Please feel free to read through the conversation…"
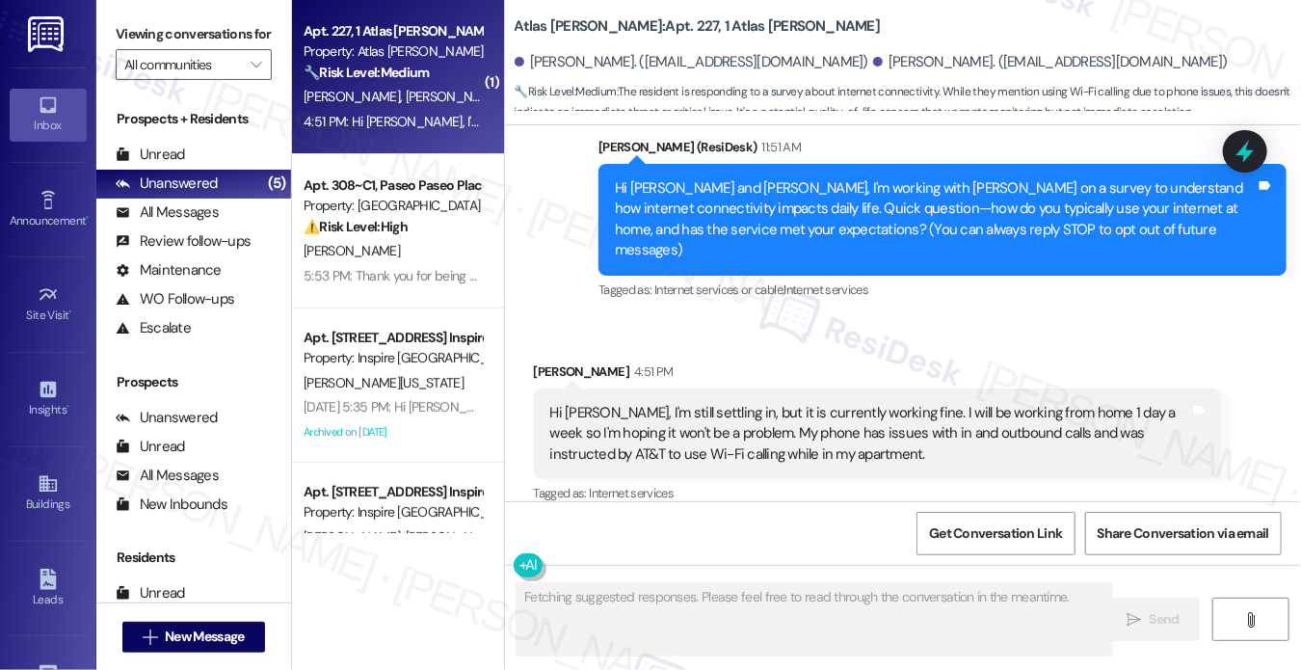
click at [740, 403] on div "Hi Sarah, I'm still settling in, but it is currently working fine. I will be wo…" at bounding box center [870, 434] width 641 height 62
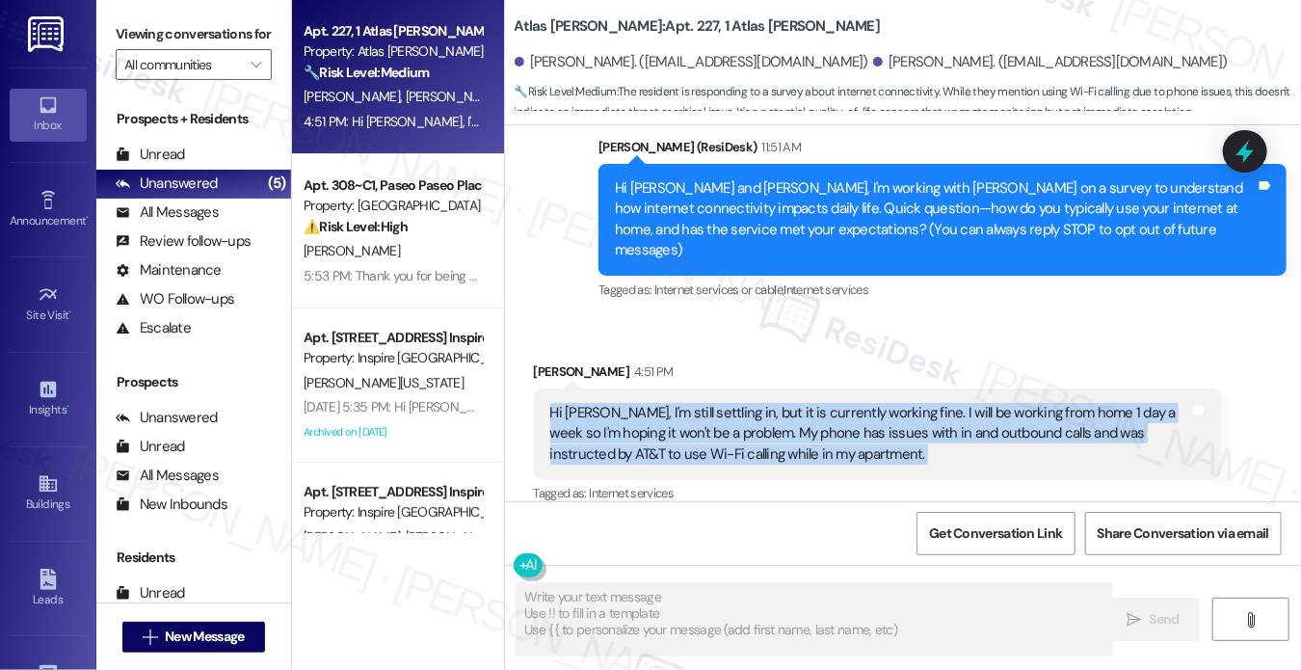
click at [740, 403] on div "Hi Sarah, I'm still settling in, but it is currently working fine. I will be wo…" at bounding box center [870, 434] width 641 height 62
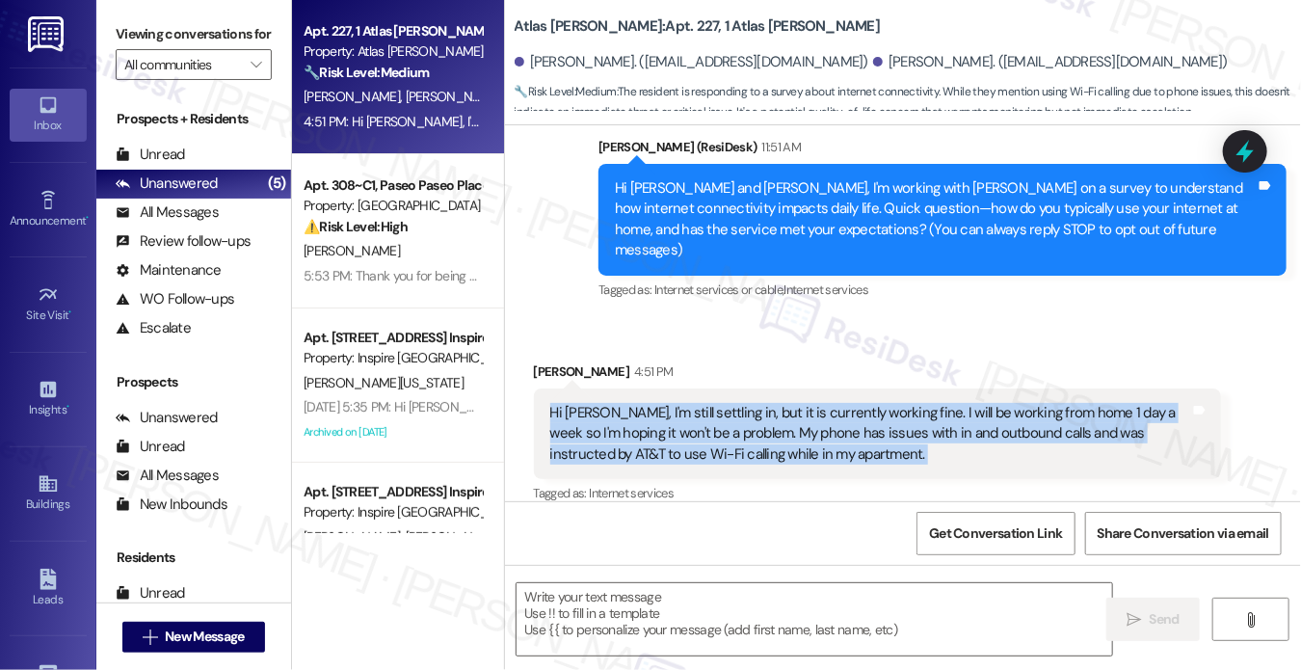
click at [713, 403] on div "Hi Sarah, I'm still settling in, but it is currently working fine. I will be wo…" at bounding box center [870, 434] width 641 height 62
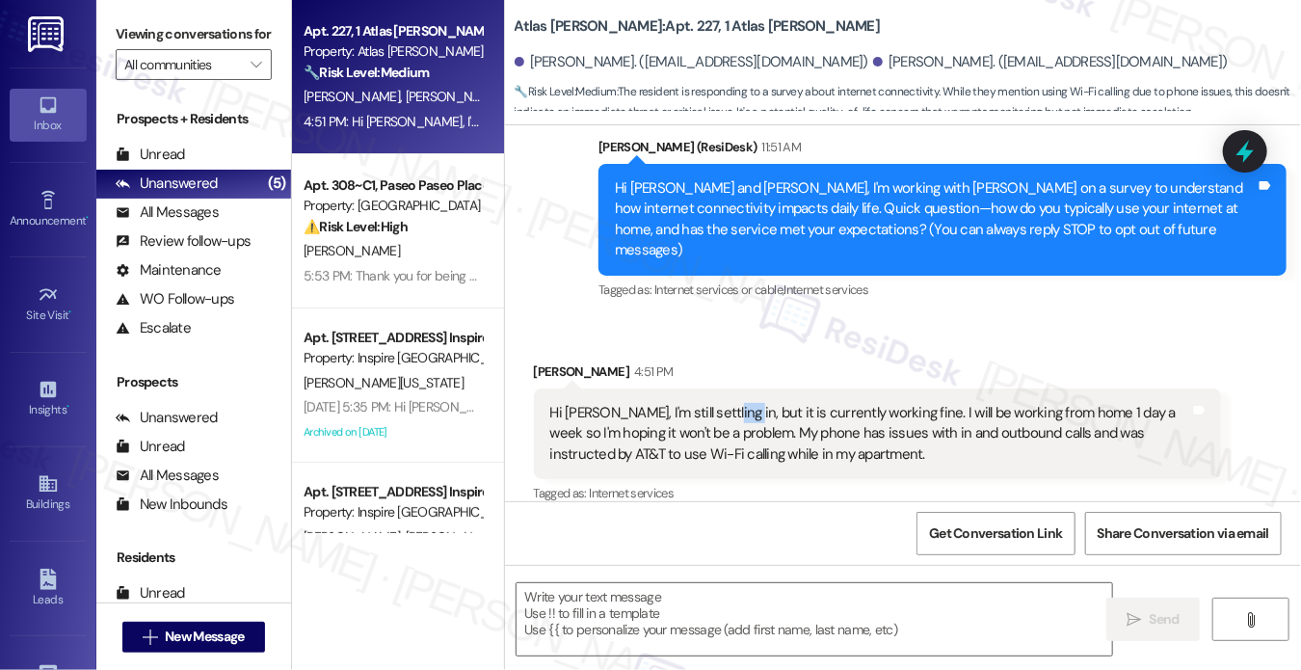
click at [713, 403] on div "Hi Sarah, I'm still settling in, but it is currently working fine. I will be wo…" at bounding box center [870, 434] width 641 height 62
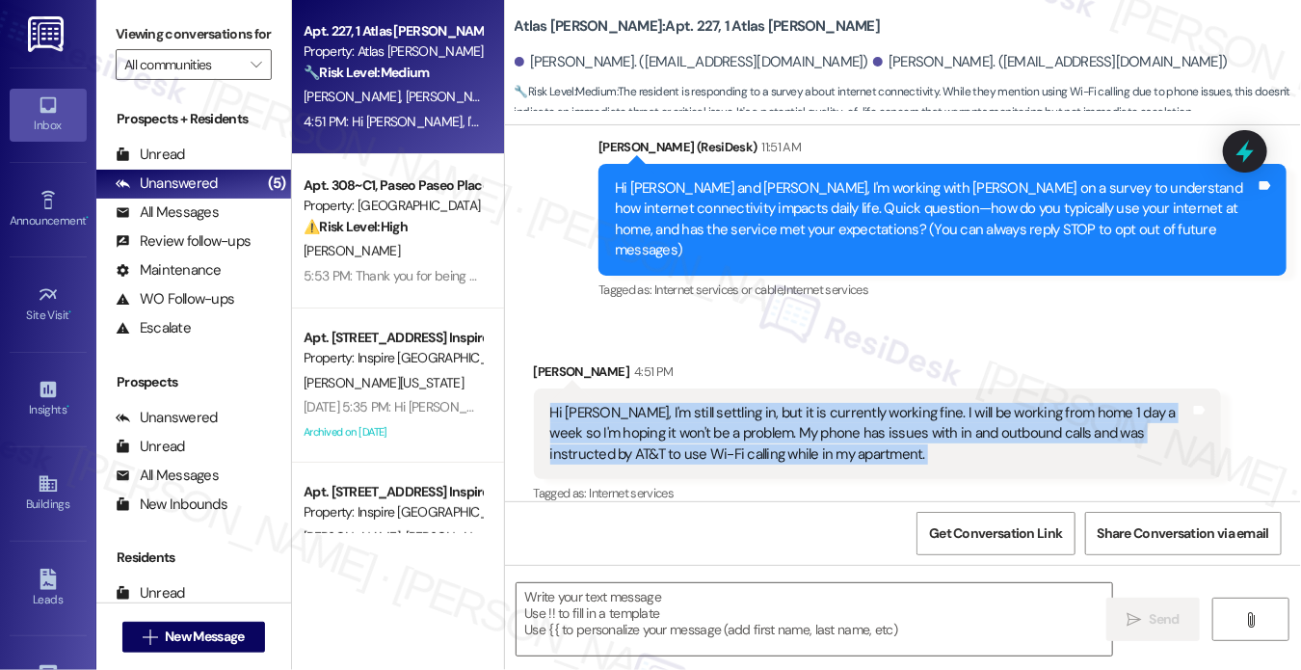
click at [713, 403] on div "Hi Sarah, I'm still settling in, but it is currently working fine. I will be wo…" at bounding box center [870, 434] width 641 height 62
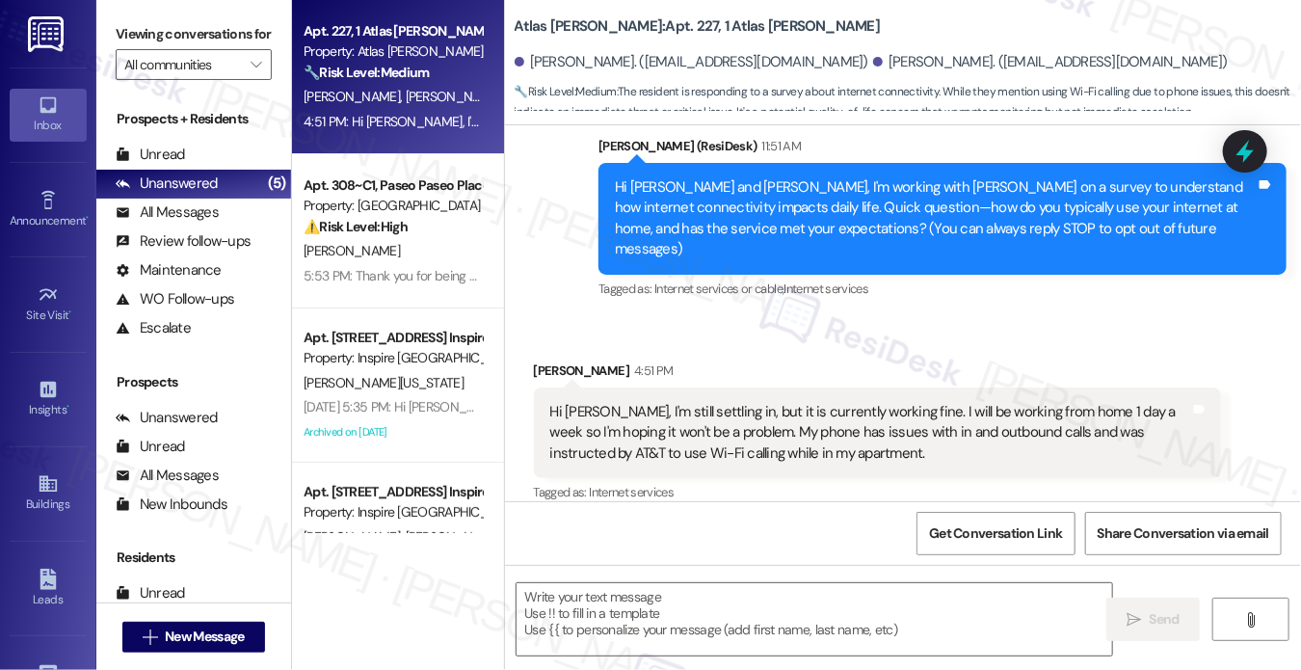
click at [602, 226] on div "Hi Liza and Anastasia, I'm working with Atlas Alvarado on a survey to understan…" at bounding box center [942, 219] width 688 height 112
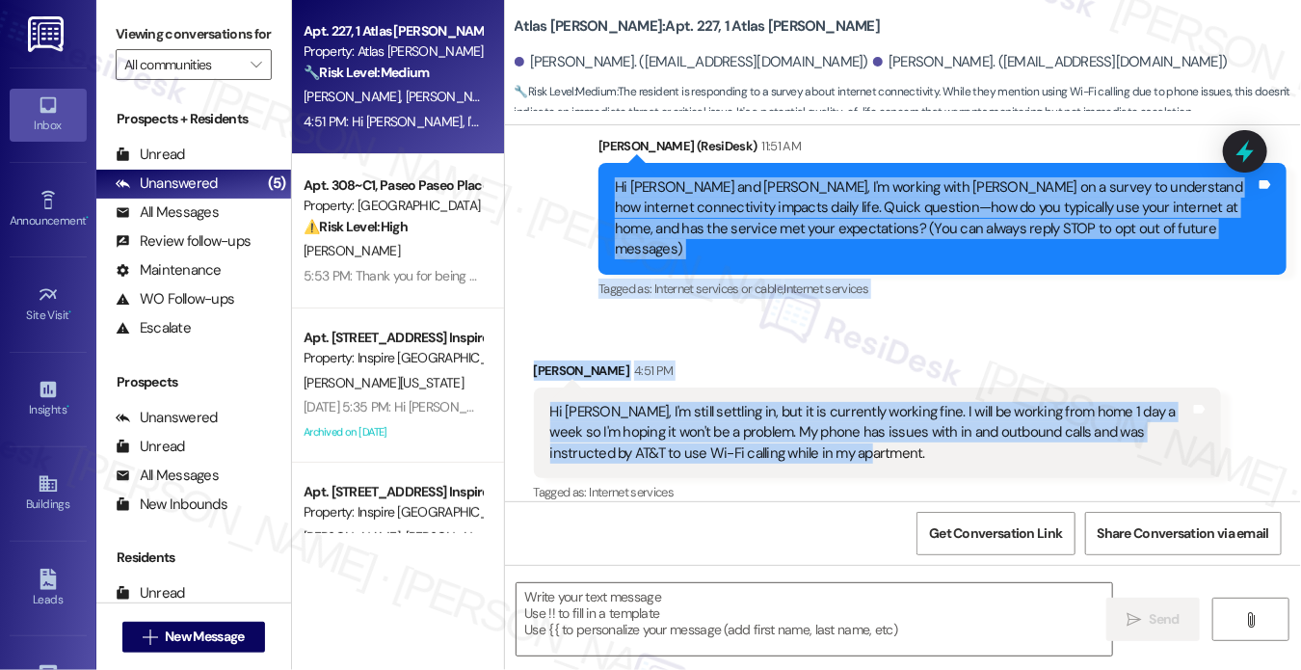
drag, startPoint x: 599, startPoint y: 178, endPoint x: 884, endPoint y: 427, distance: 377.6
click at [884, 427] on div "Lease started Aug 31, 2025 at 8:00 PM Announcement, sent via SMS Sarah (ResiDes…" at bounding box center [903, 313] width 797 height 376
copy div "Hi Liza and Anastasia, I'm working with Atlas Alvarado on a survey to understan…"
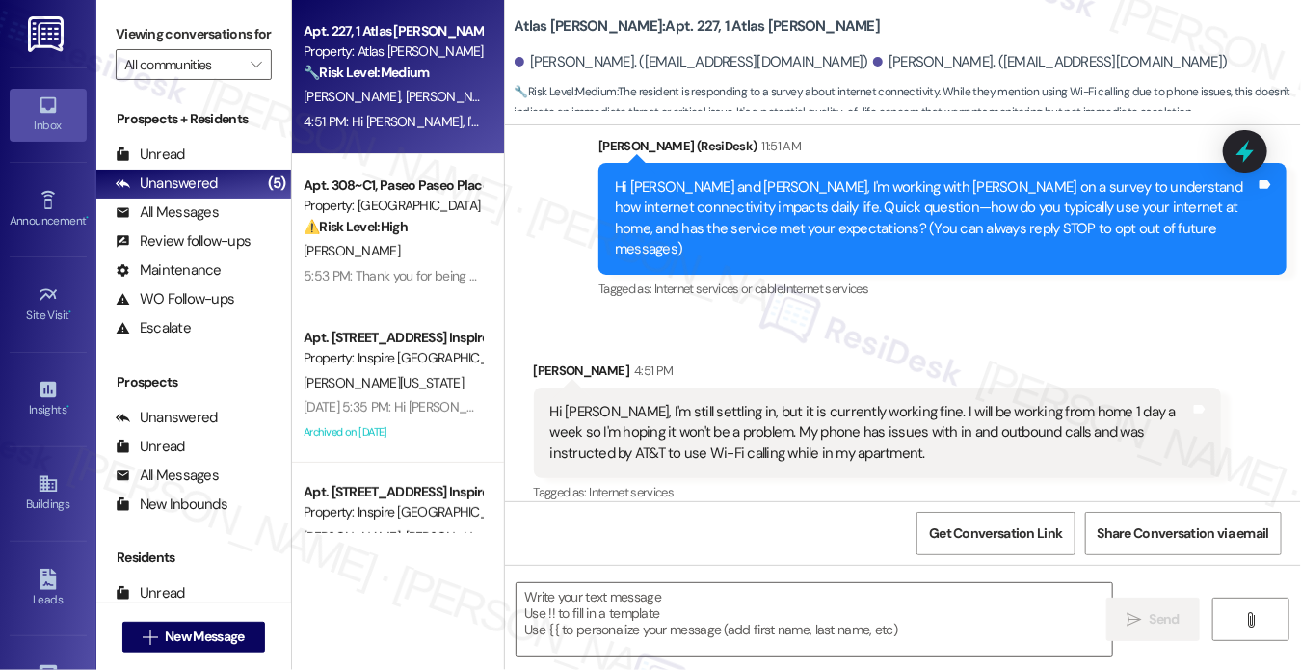
click at [169, 48] on label "Viewing conversations for" at bounding box center [194, 34] width 156 height 30
click at [682, 402] on div "Hi Sarah, I'm still settling in, but it is currently working fine. I will be wo…" at bounding box center [870, 433] width 641 height 62
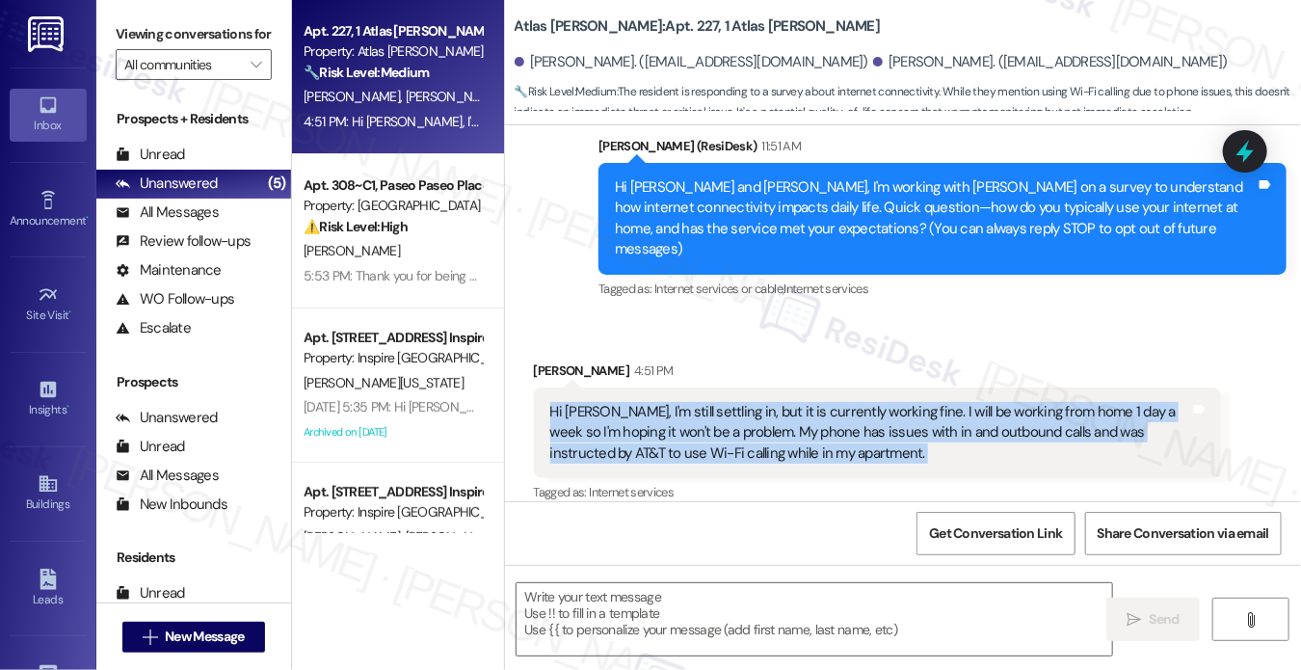
click at [682, 402] on div "Hi Sarah, I'm still settling in, but it is currently working fine. I will be wo…" at bounding box center [870, 433] width 641 height 62
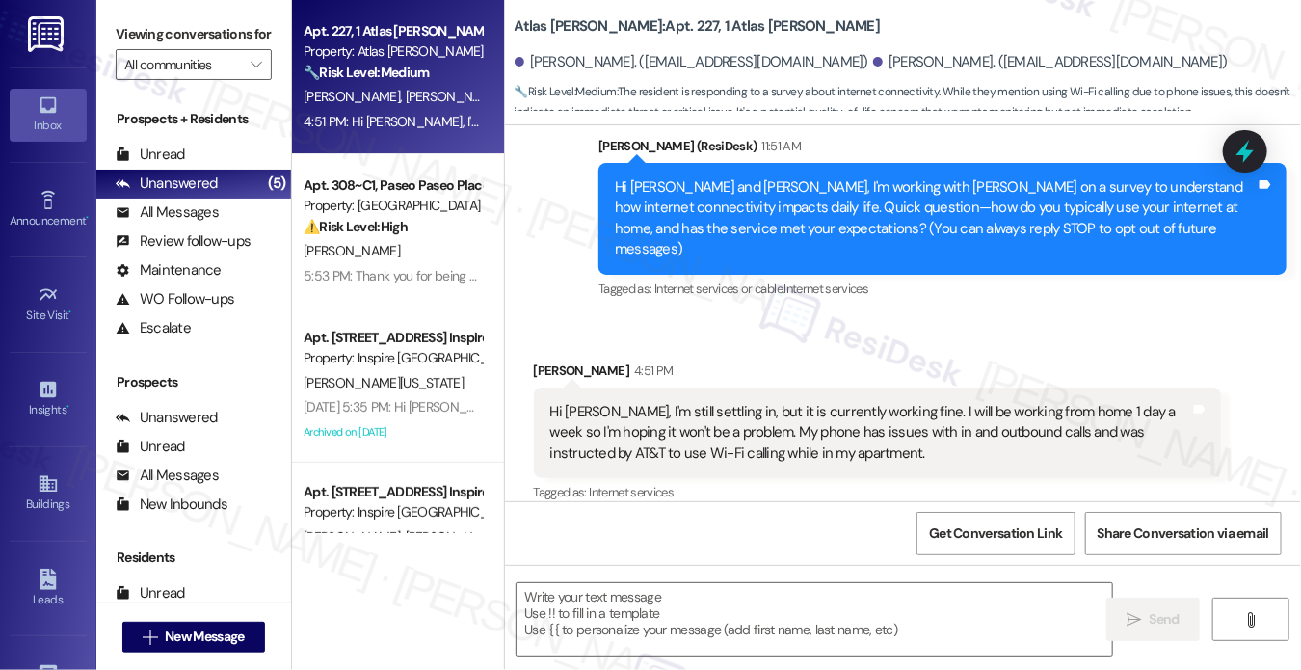
click at [764, 204] on div "Hi Liza and Anastasia, I'm working with Atlas Alvarado on a survey to understan…" at bounding box center [935, 218] width 641 height 83
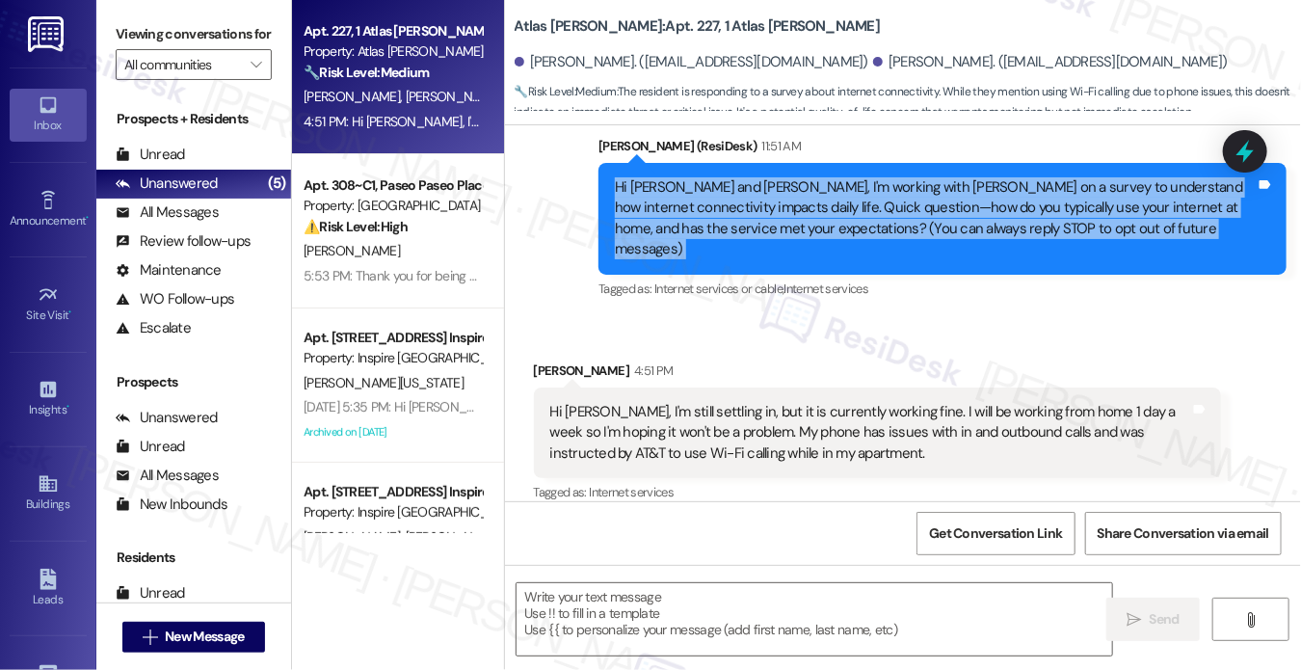
click at [764, 204] on div "Hi Liza and Anastasia, I'm working with Atlas Alvarado on a survey to understan…" at bounding box center [935, 218] width 641 height 83
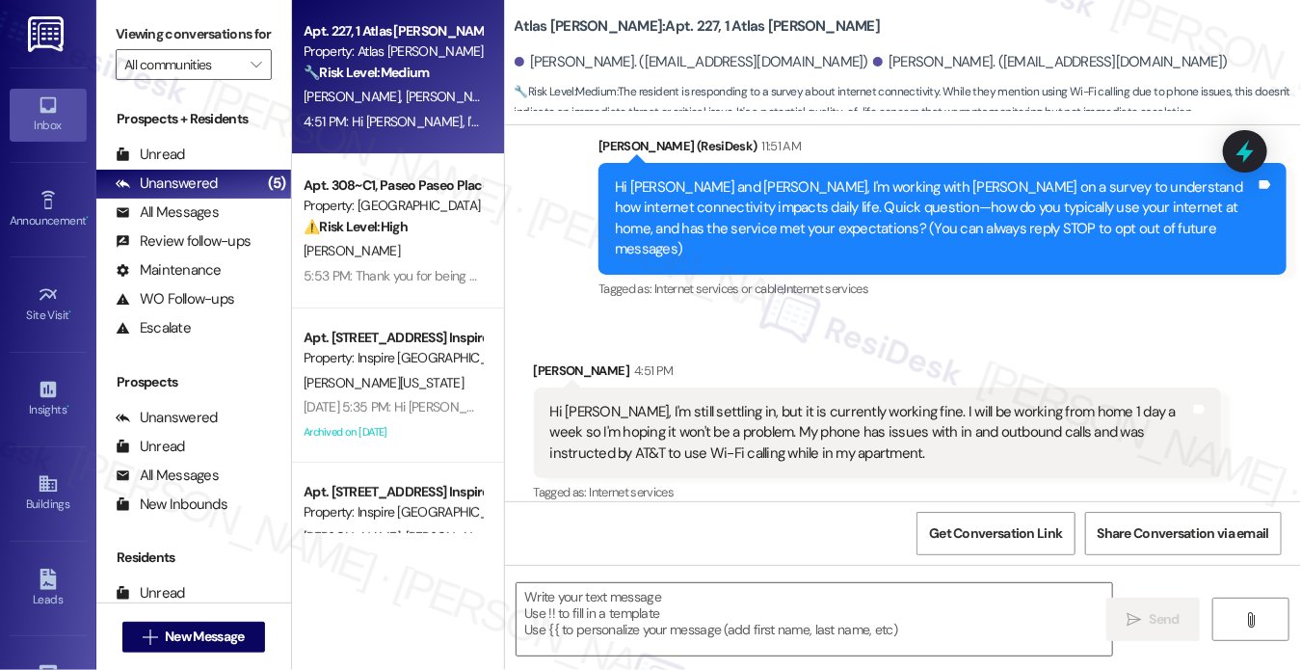
click at [767, 402] on div "Hi Sarah, I'm still settling in, but it is currently working fine. I will be wo…" at bounding box center [870, 433] width 641 height 62
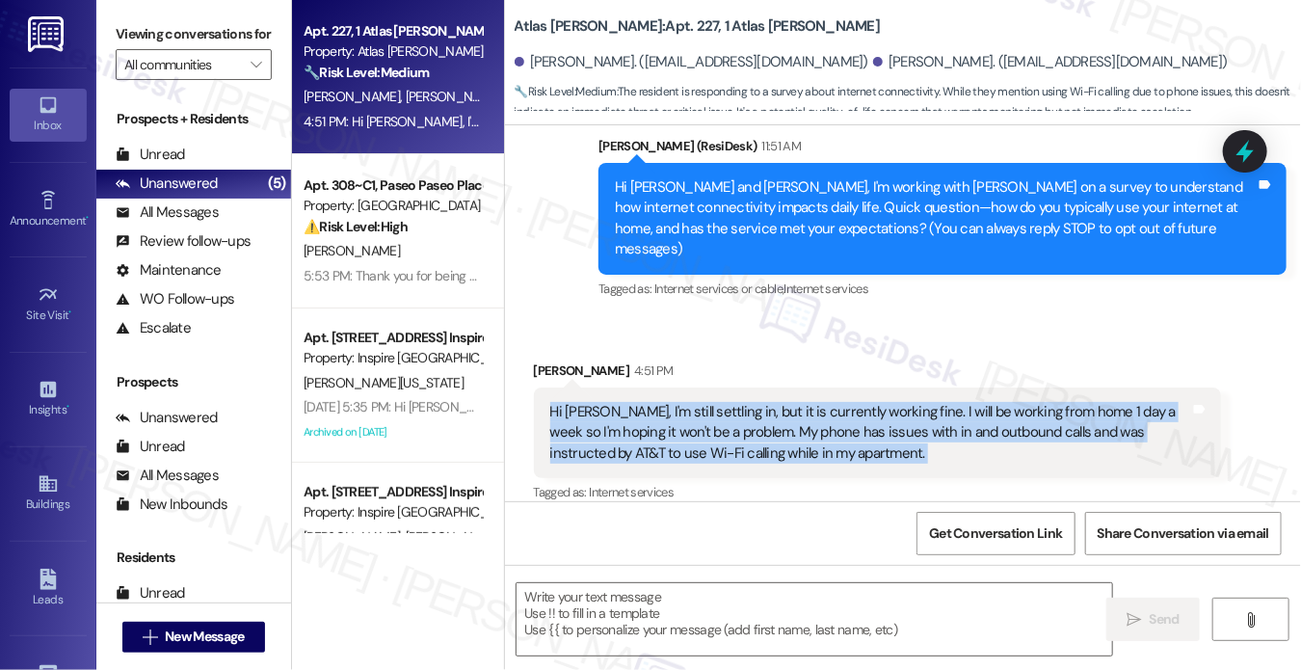
click at [767, 402] on div "Hi Sarah, I'm still settling in, but it is currently working fine. I will be wo…" at bounding box center [870, 433] width 641 height 62
click at [725, 420] on div "Hi Sarah, I'm still settling in, but it is currently working fine. I will be wo…" at bounding box center [870, 433] width 641 height 62
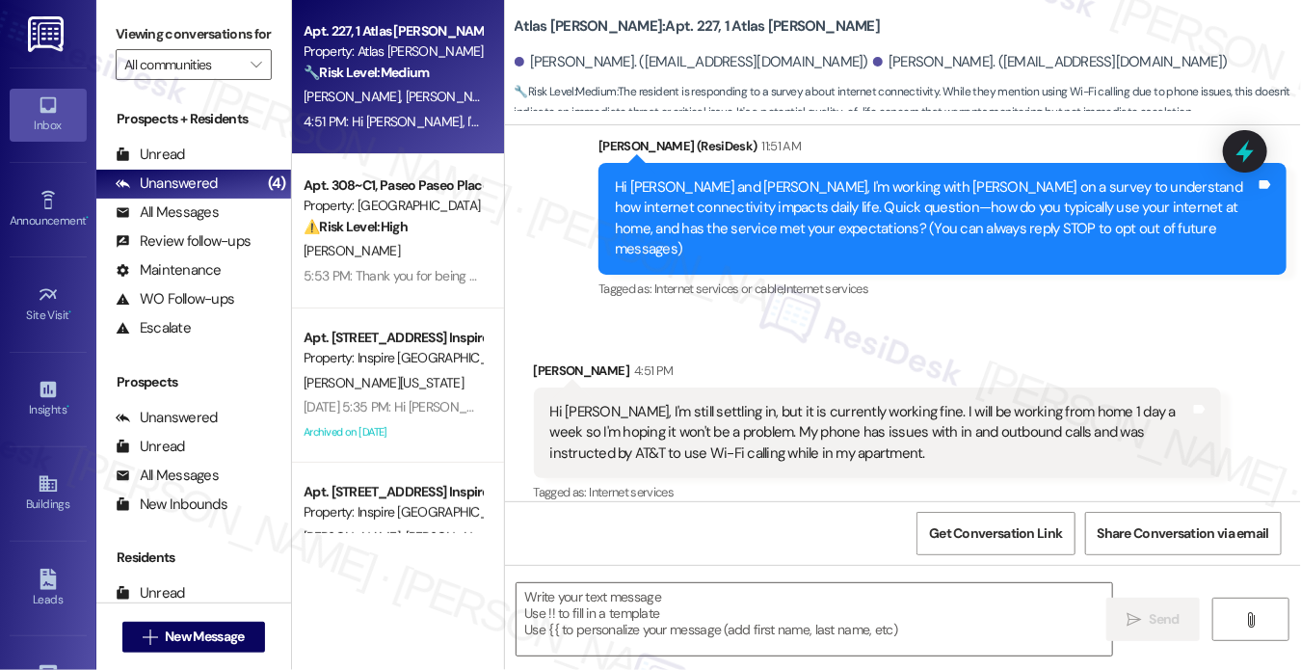
click at [152, 49] on label "Viewing conversations for" at bounding box center [194, 34] width 156 height 30
click at [732, 598] on textarea at bounding box center [813, 619] width 595 height 72
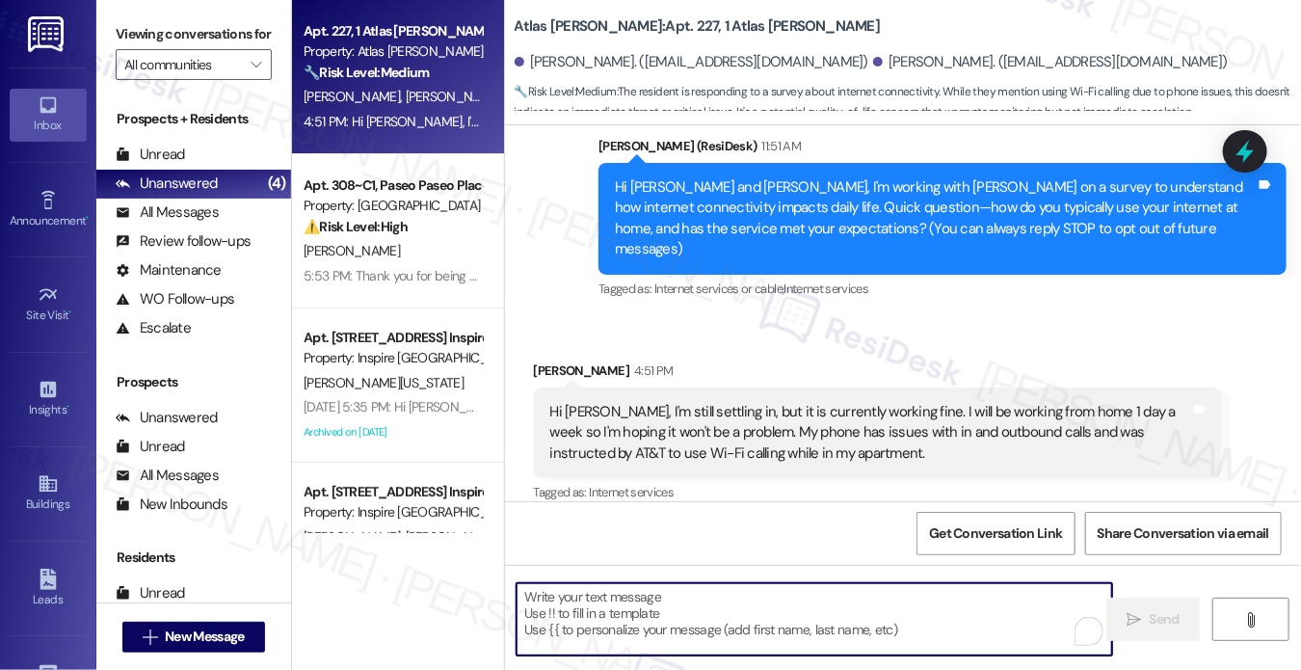
paste textarea "Hi Liza, thank you for sharing that with me. I’m glad to hear your internet is …"
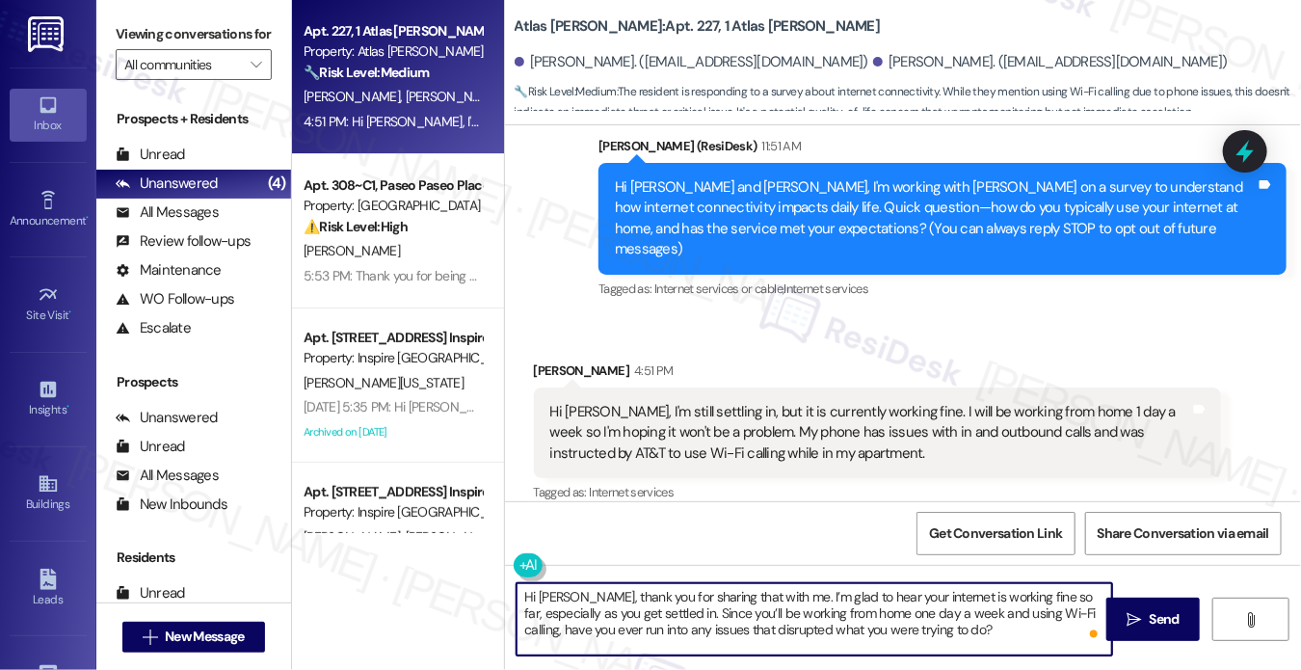
click at [676, 593] on textarea "Hi Liza, thank you for sharing that with me. I’m glad to hear your internet is …" at bounding box center [813, 619] width 595 height 72
click at [917, 612] on textarea "Hi Liza, thank you for sharing that with me. I’m glad to hear your internet is …" at bounding box center [813, 619] width 595 height 72
click at [956, 635] on textarea "Hi Liza, thank you for sharing that with me. I’m glad to hear your internet is …" at bounding box center [813, 619] width 595 height 72
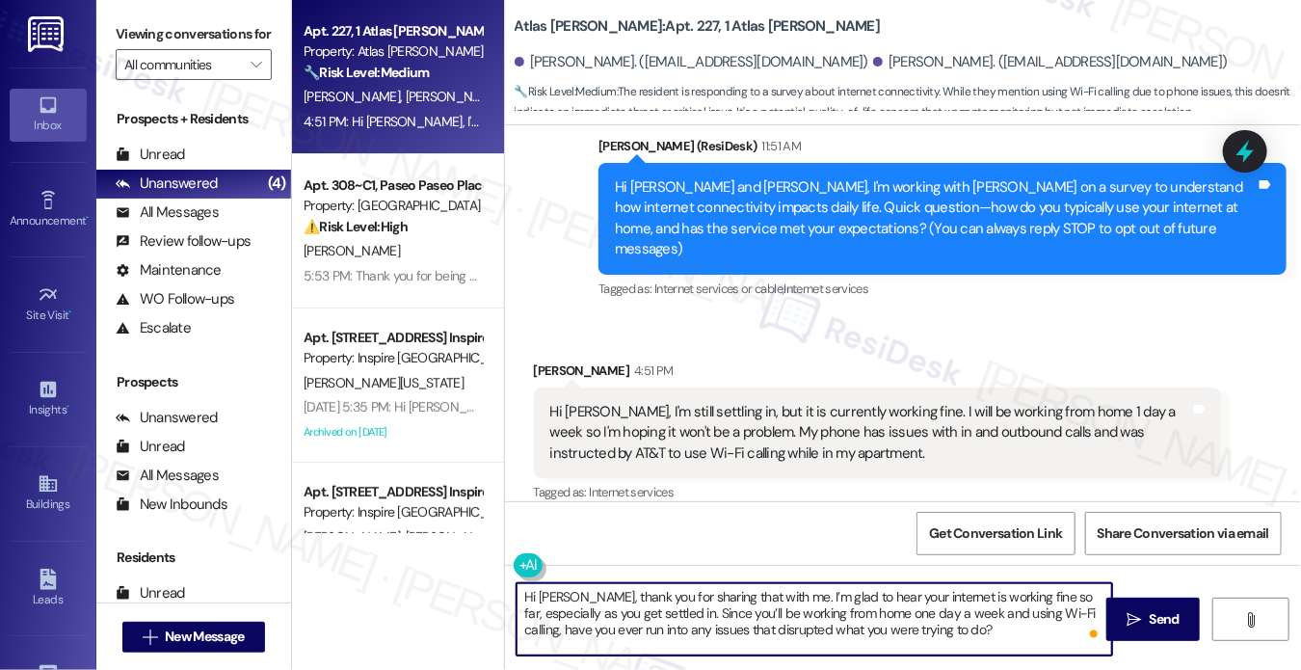
click at [699, 622] on textarea "Hi Liza, thank you for sharing that with me. I’m glad to hear your internet is …" at bounding box center [813, 619] width 595 height 72
click at [944, 632] on textarea "Hi Liza, thank you for sharing that with me. I’m glad to hear your internet is …" at bounding box center [813, 619] width 595 height 72
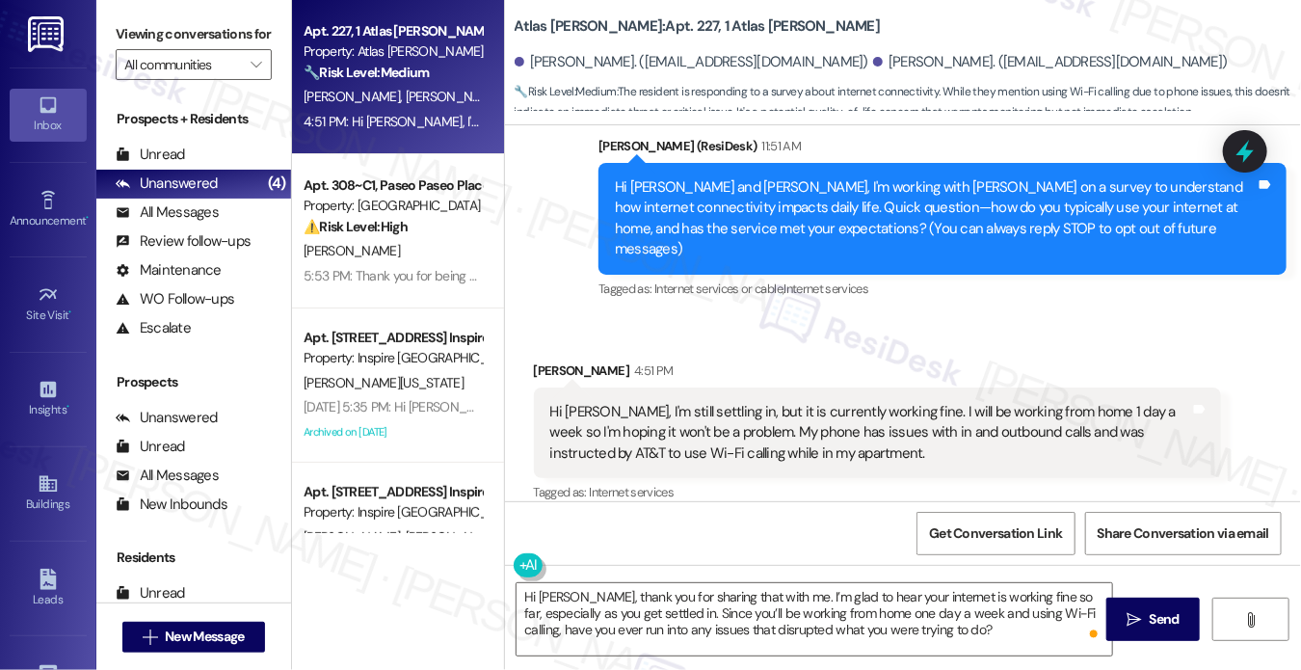
drag, startPoint x: 136, startPoint y: 26, endPoint x: 156, endPoint y: 41, distance: 25.4
click at [136, 26] on label "Viewing conversations for" at bounding box center [194, 34] width 156 height 30
click at [647, 402] on div "Hi Sarah, I'm still settling in, but it is currently working fine. I will be wo…" at bounding box center [870, 433] width 641 height 62
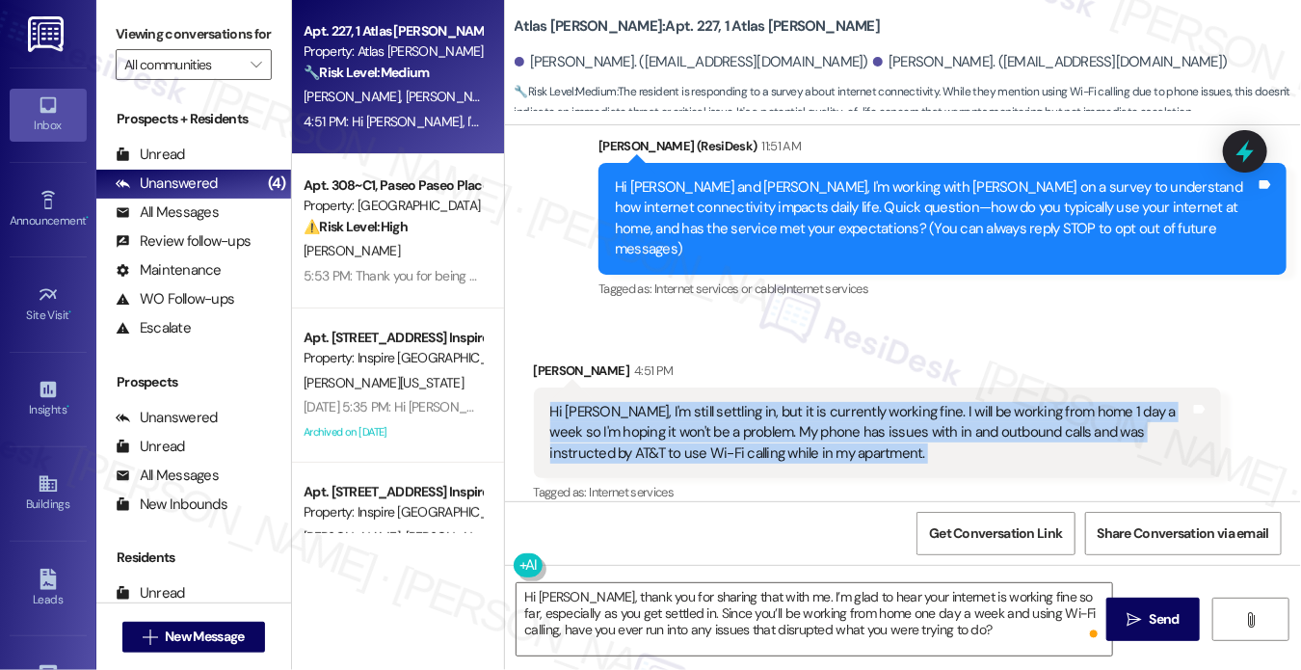
click at [647, 402] on div "Hi Sarah, I'm still settling in, but it is currently working fine. I will be wo…" at bounding box center [870, 433] width 641 height 62
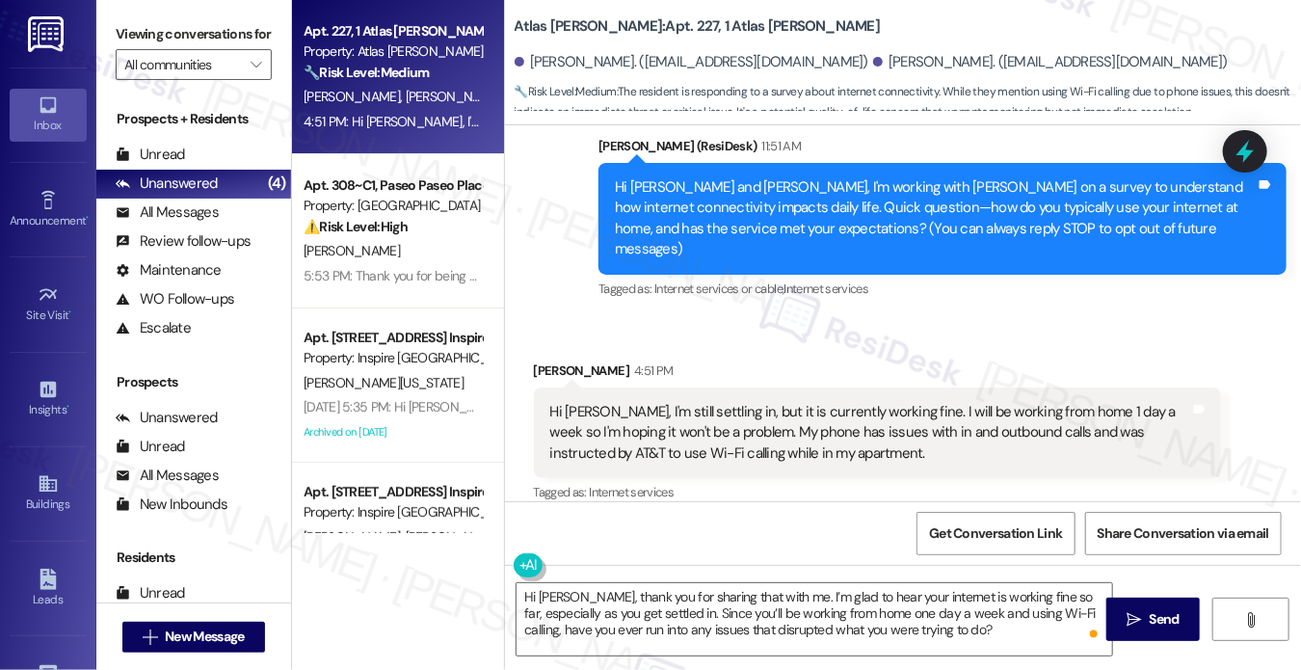
drag, startPoint x: 165, startPoint y: 45, endPoint x: 183, endPoint y: 66, distance: 28.0
click at [165, 45] on label "Viewing conversations for" at bounding box center [194, 34] width 156 height 30
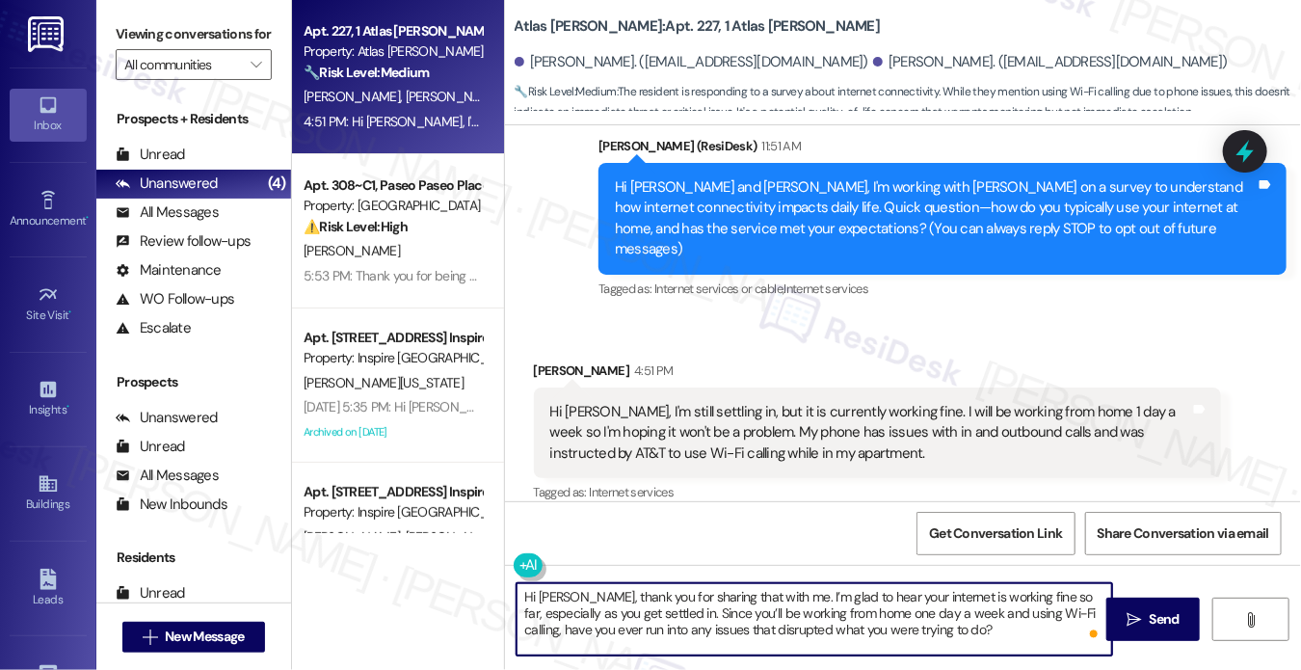
click at [660, 632] on textarea "Hi Liza, thank you for sharing that with me. I’m glad to hear your internet is …" at bounding box center [813, 619] width 595 height 72
paste textarea "as you get settled in. Since you’ll be working from home one day a week and usi…"
type textarea "Hi Liza, thank you for sharing that with me. I’m glad to hear your internet is …"
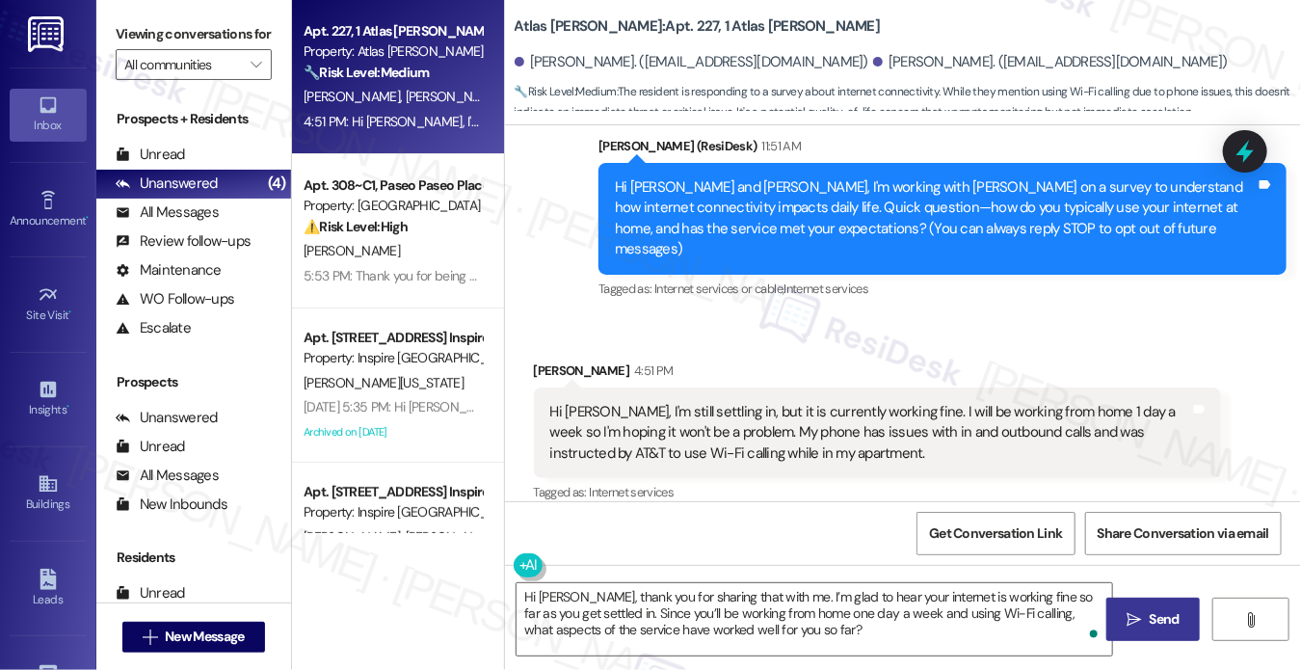
click at [1141, 609] on span " Send" at bounding box center [1152, 619] width 61 height 20
click at [692, 402] on div "Hi Sarah, I'm still settling in, but it is currently working fine. I will be wo…" at bounding box center [870, 433] width 641 height 62
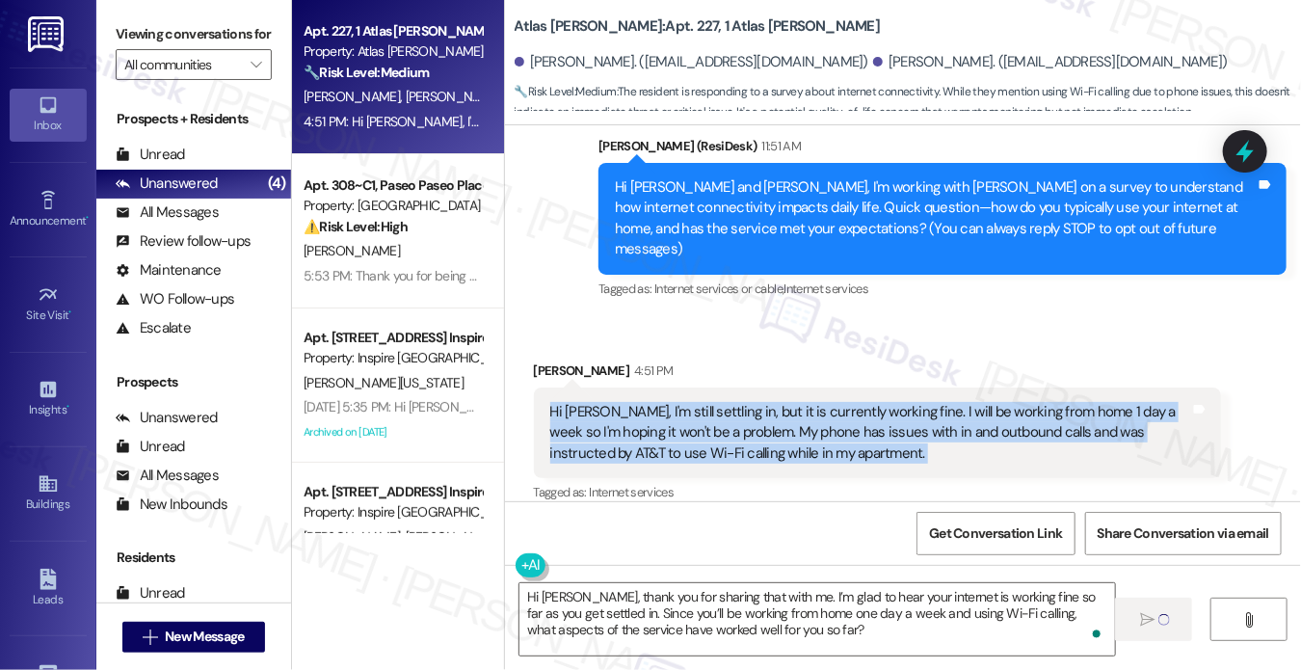
click at [691, 402] on div "Hi Sarah, I'm still settling in, but it is currently working fine. I will be wo…" at bounding box center [870, 433] width 641 height 62
copy div "Hi Sarah, I'm still settling in, but it is currently working fine. I will be wo…"
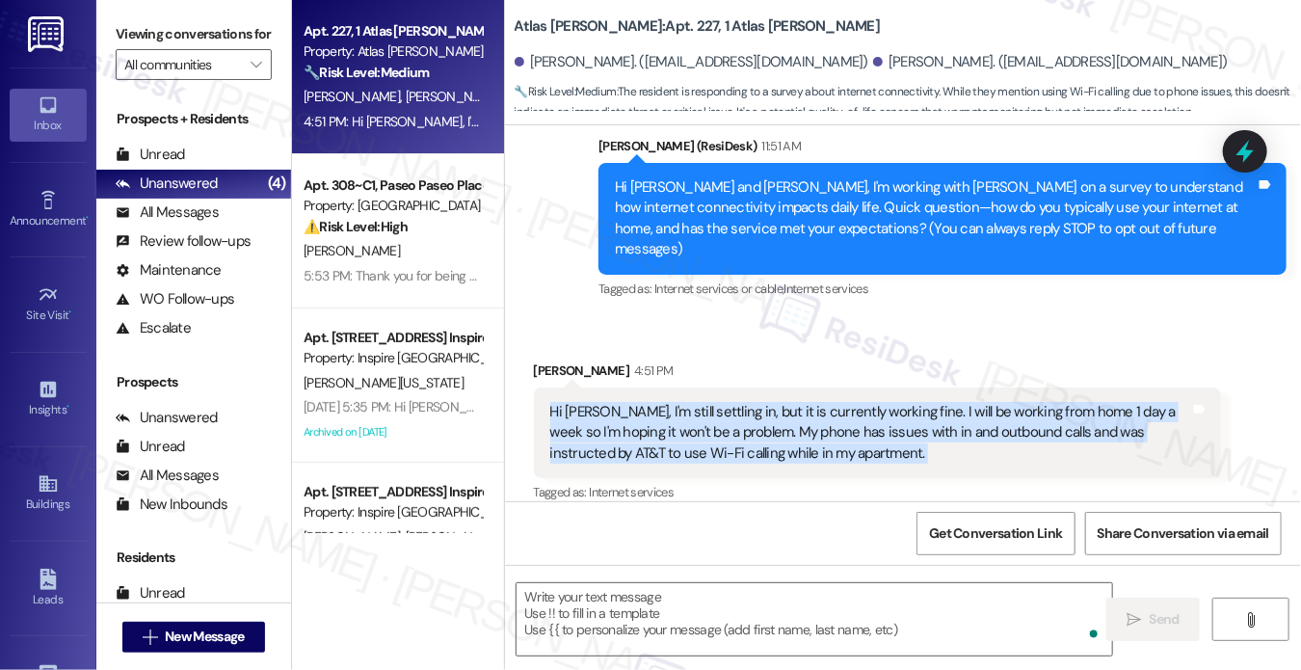
scroll to position [161, 0]
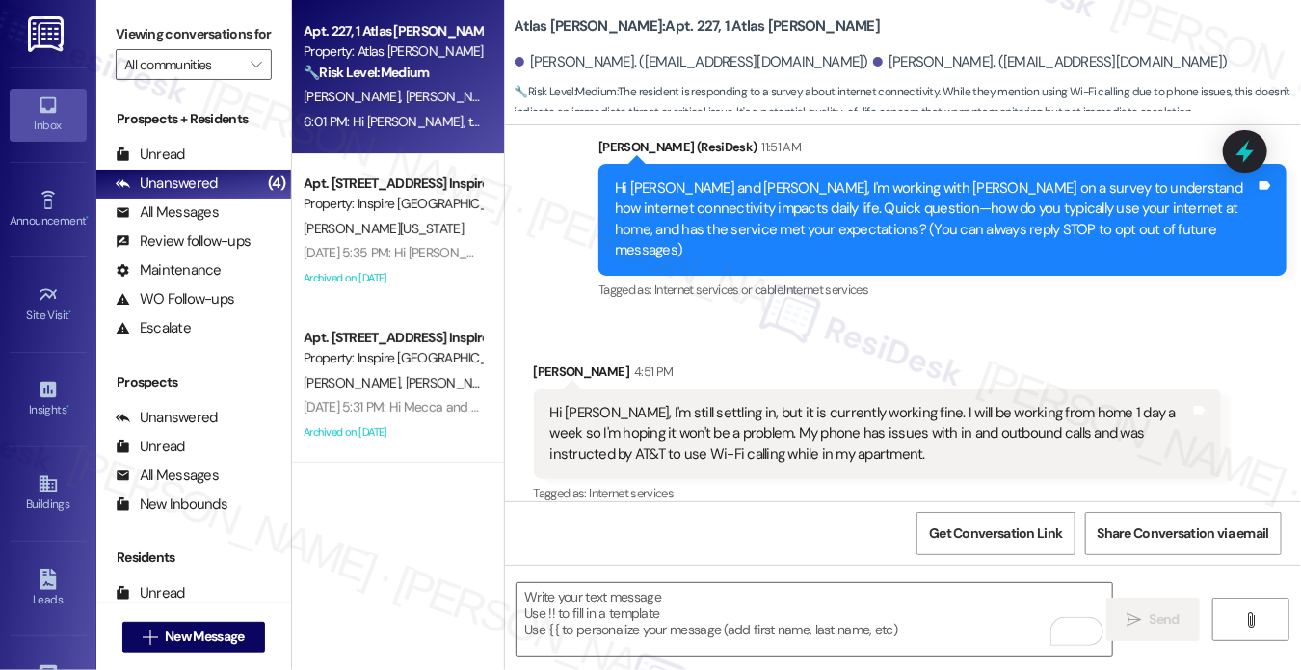
click at [139, 47] on label "Viewing conversations for" at bounding box center [194, 34] width 156 height 30
drag, startPoint x: 149, startPoint y: 30, endPoint x: 200, endPoint y: 41, distance: 52.4
click at [150, 30] on label "Viewing conversations for" at bounding box center [194, 34] width 156 height 30
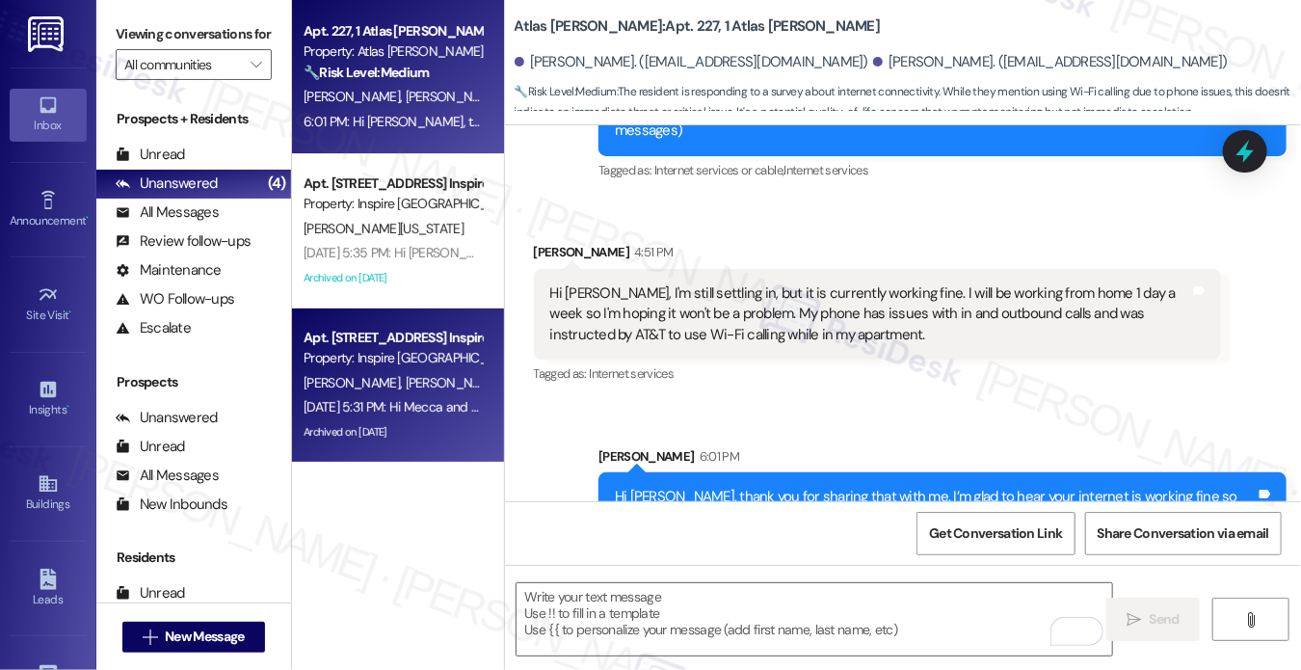
scroll to position [336, 0]
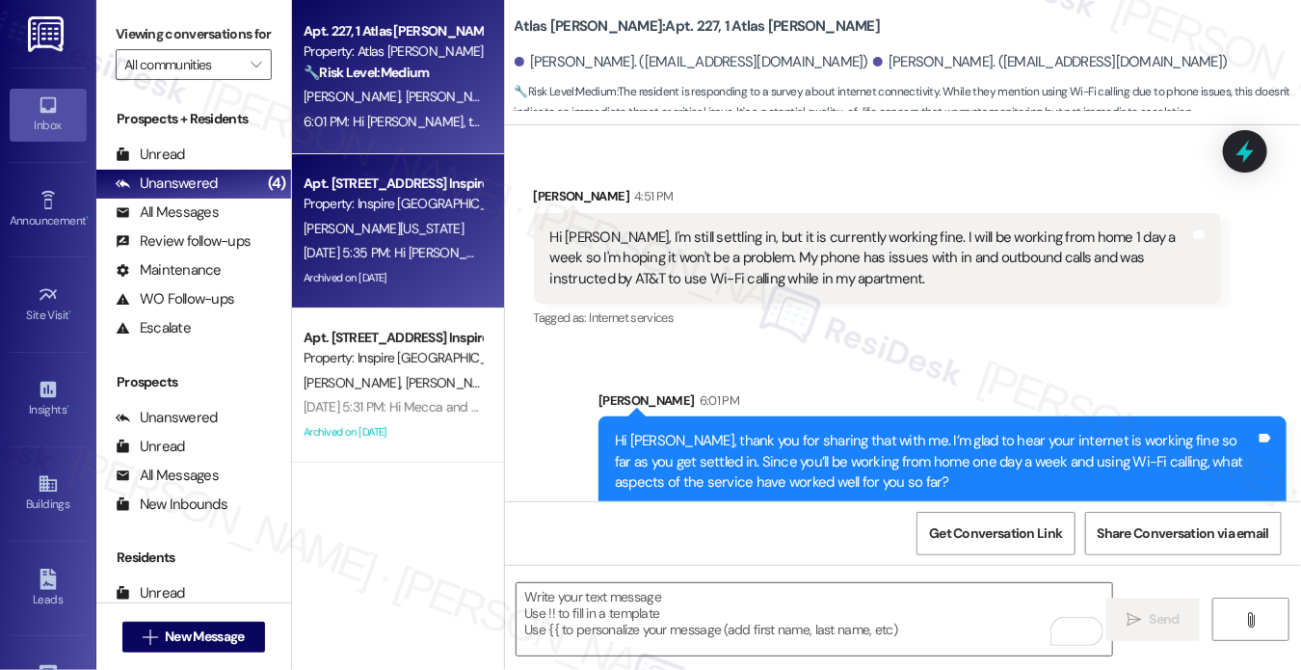
click at [412, 259] on div "[DATE] 5:35 PM: Hi [PERSON_NAME], I'm working with Inspire [GEOGRAPHIC_DATA] on…" at bounding box center [1037, 252] width 1466 height 17
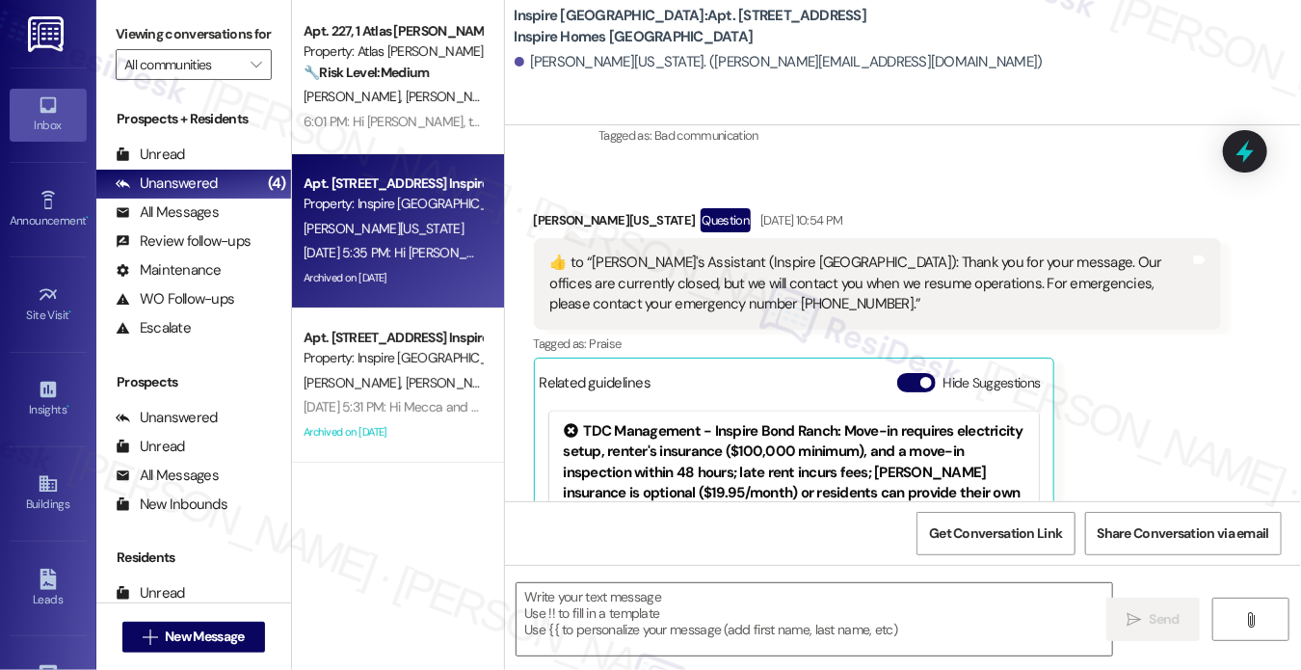
type textarea "Fetching suggested responses. Please feel free to read through the conversation…"
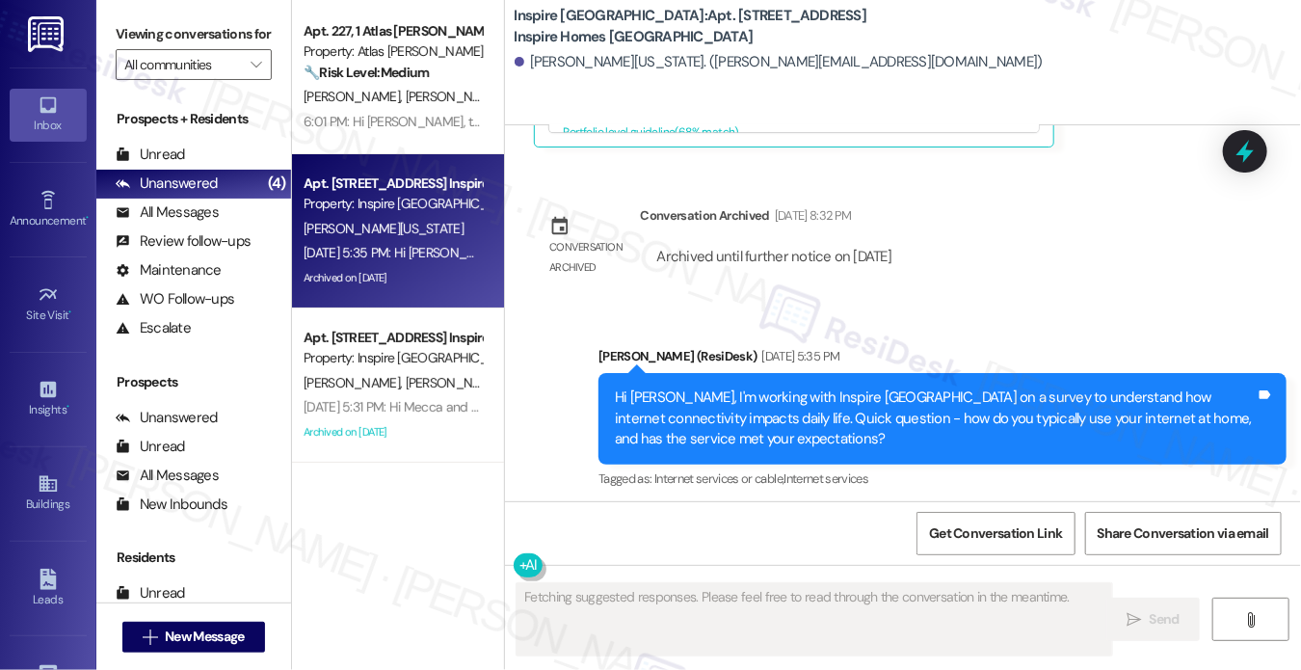
scroll to position [2501, 0]
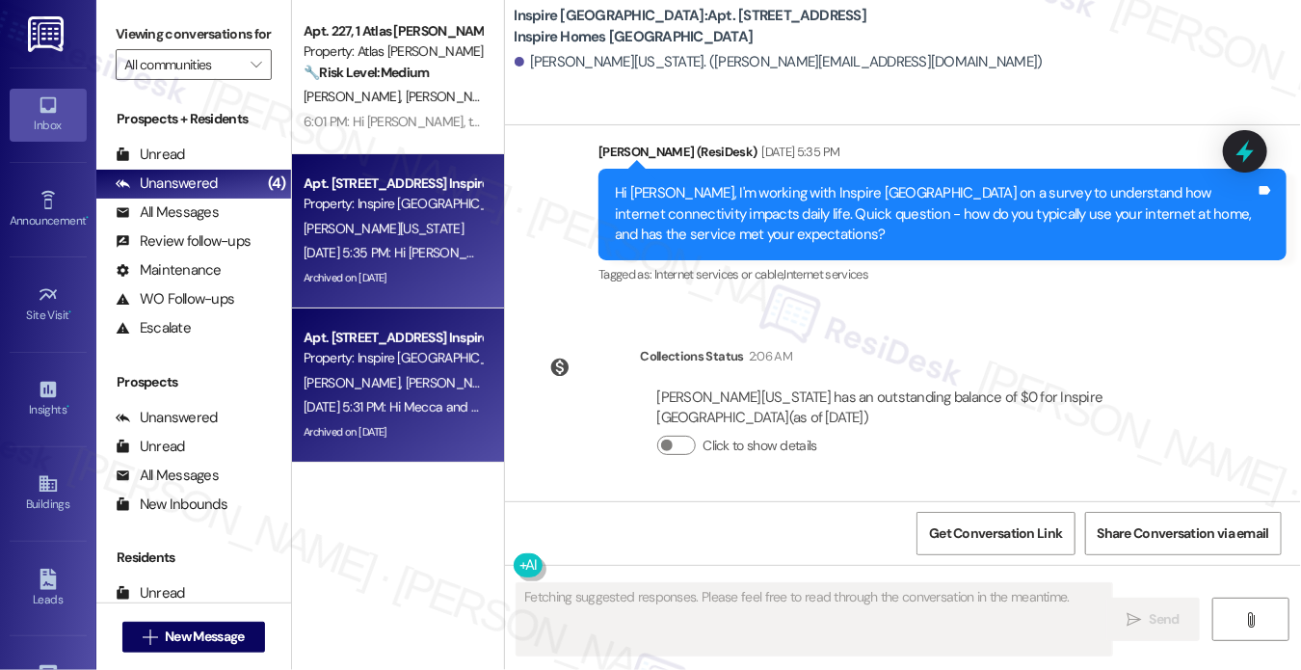
click at [445, 365] on div "Property: Inspire [GEOGRAPHIC_DATA]" at bounding box center [393, 358] width 178 height 20
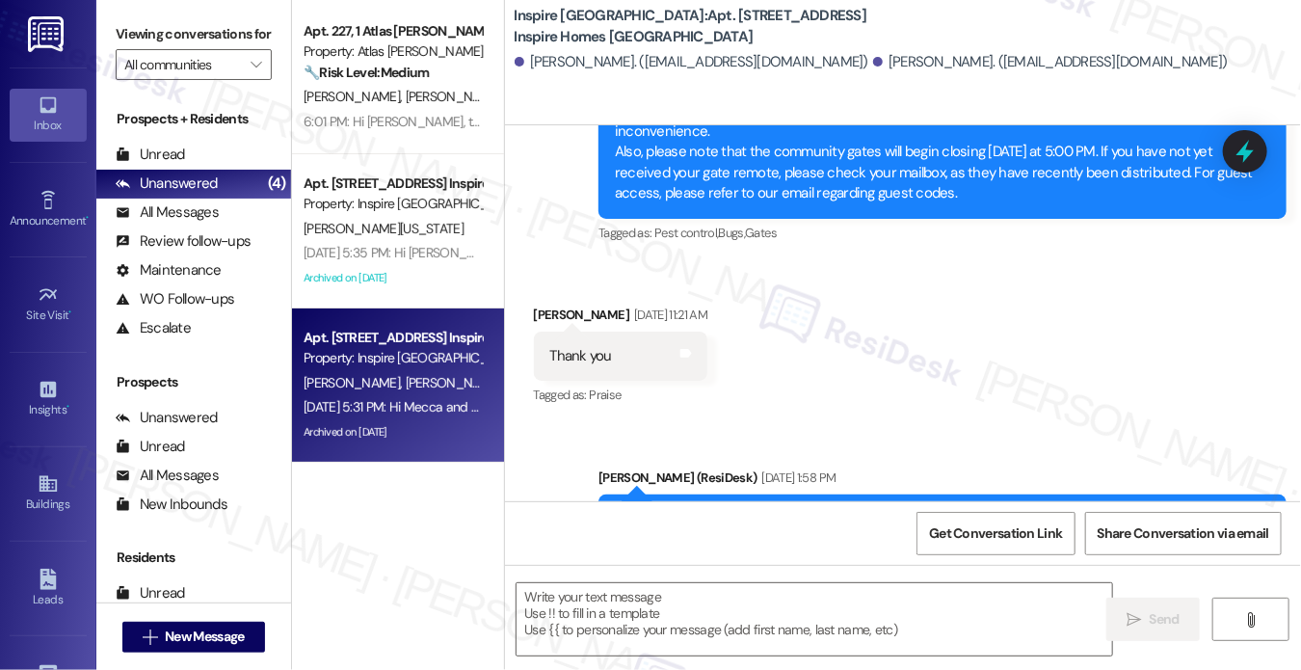
type textarea "Fetching suggested responses. Please feel free to read through the conversation…"
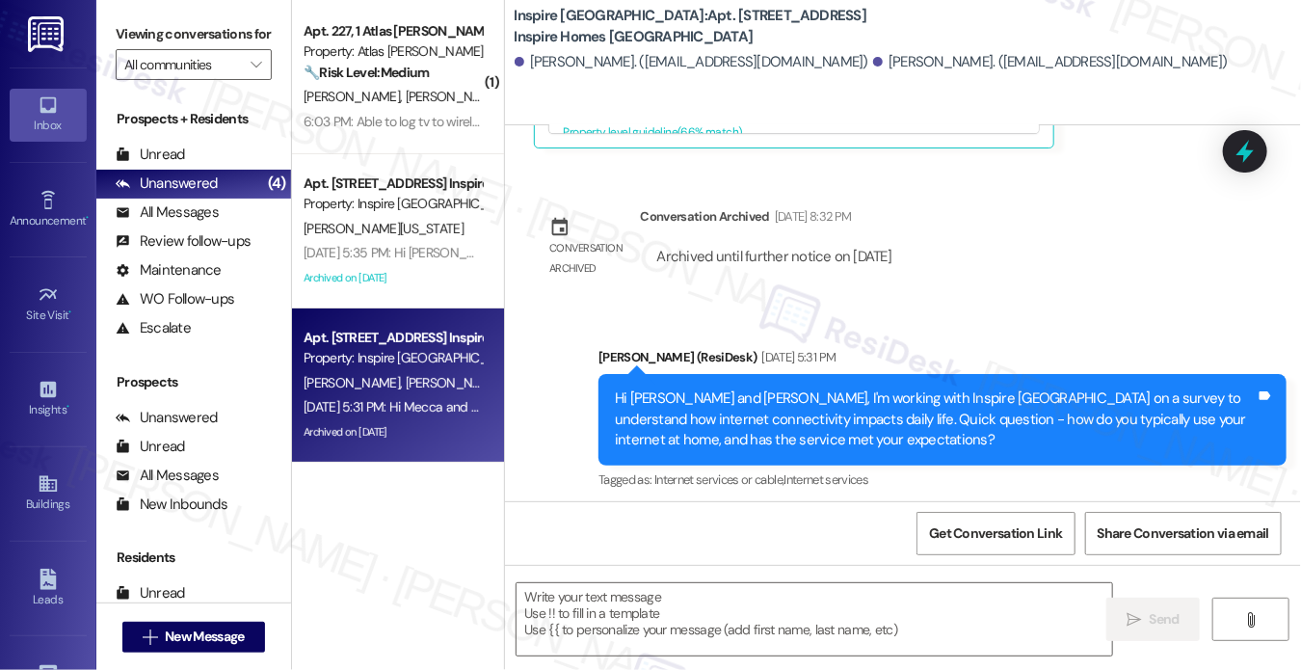
scroll to position [9053, 0]
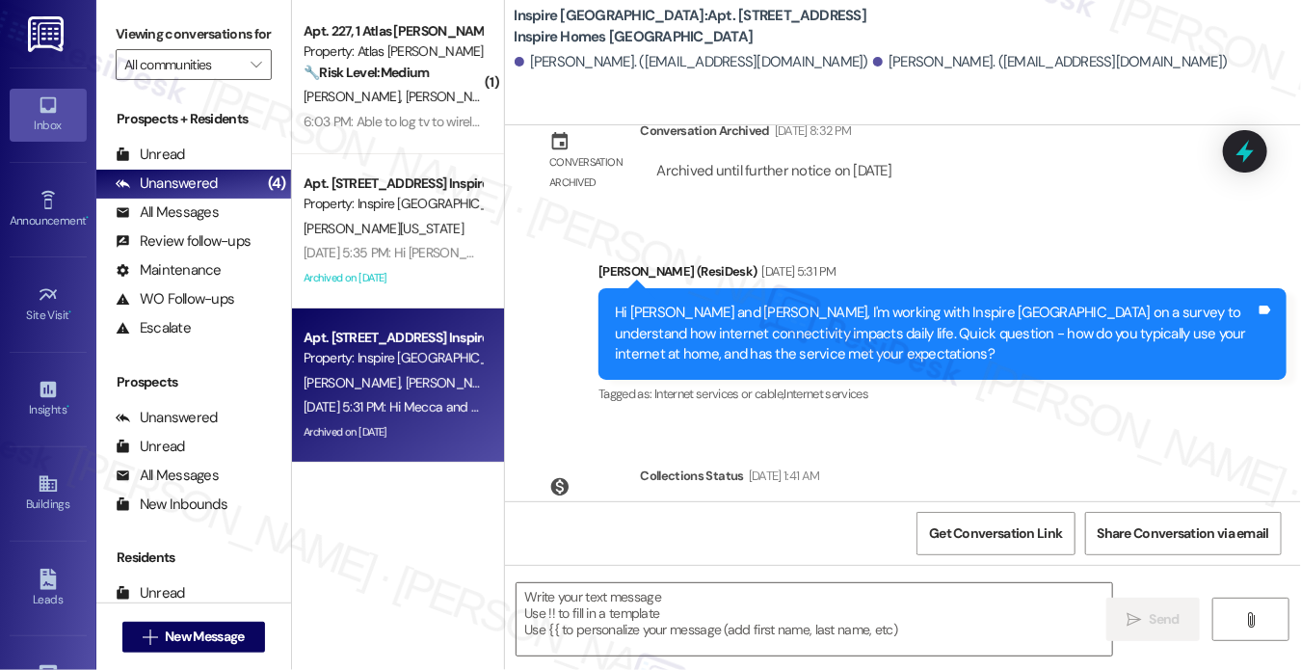
click at [787, 303] on div "Hi Mecca and Dejon, I'm working with Inspire Bond Ranch on a survey to understa…" at bounding box center [935, 334] width 641 height 62
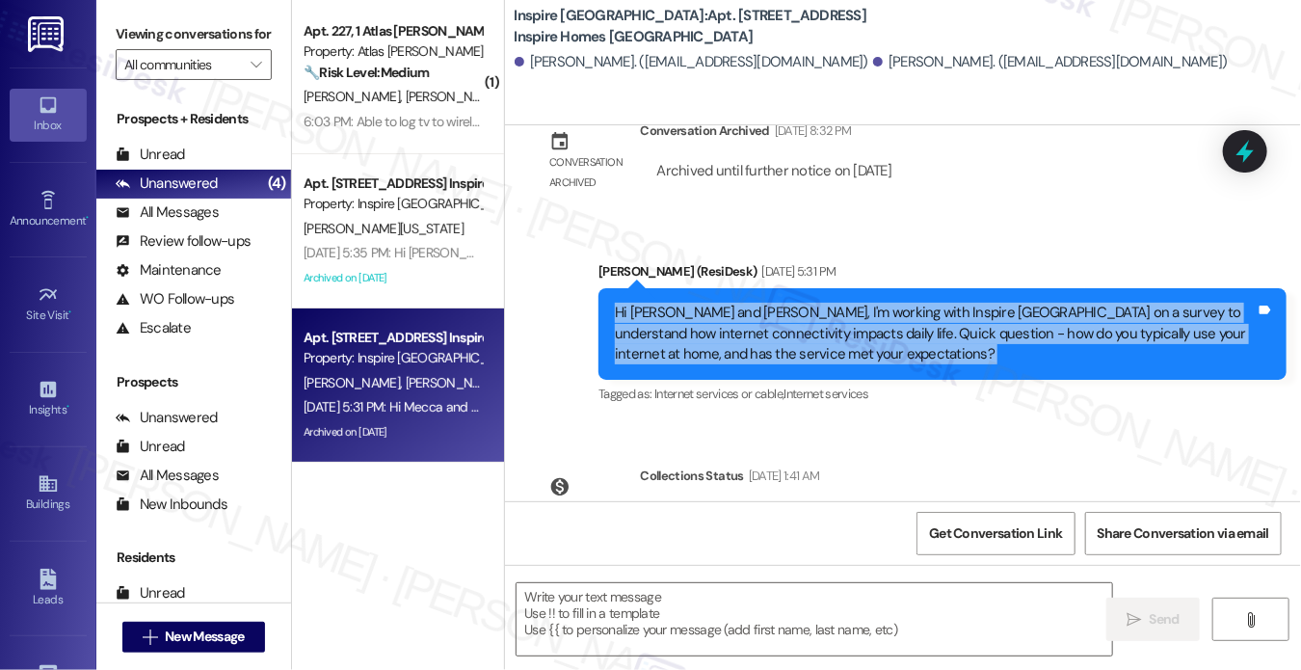
click at [787, 303] on div "Hi Mecca and Dejon, I'm working with Inspire Bond Ranch on a survey to understa…" at bounding box center [935, 334] width 641 height 62
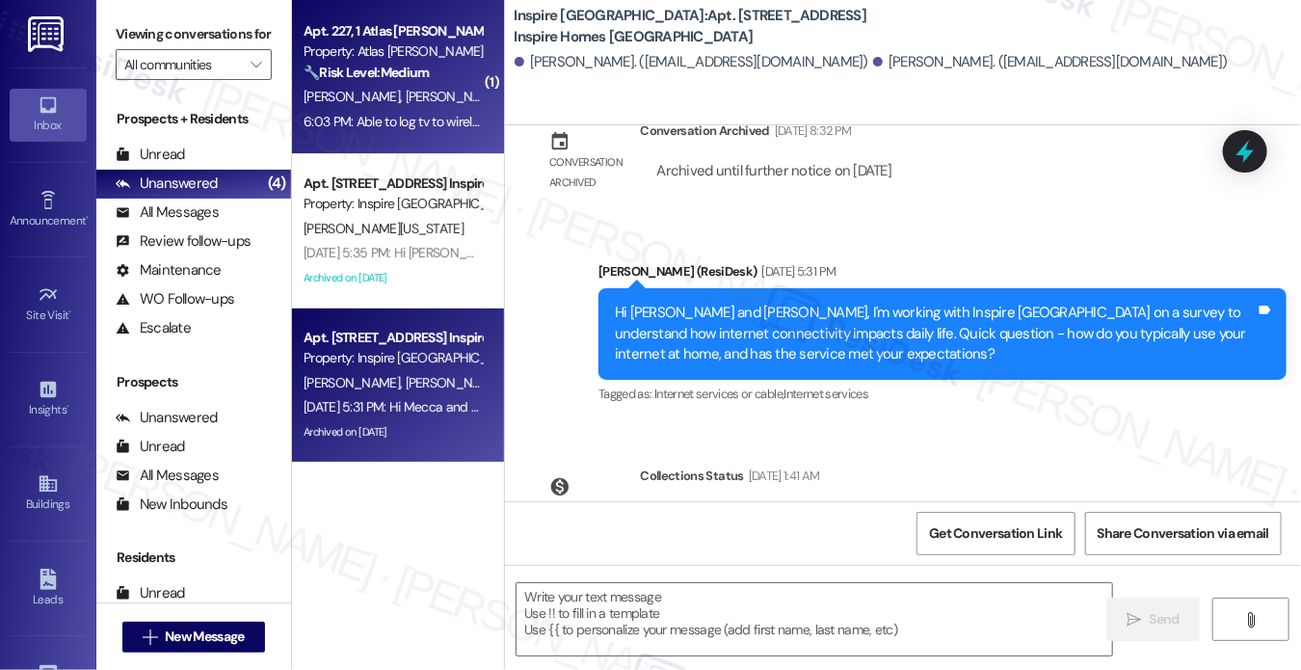
click at [401, 68] on strong "🔧 Risk Level: Medium" at bounding box center [366, 72] width 125 height 17
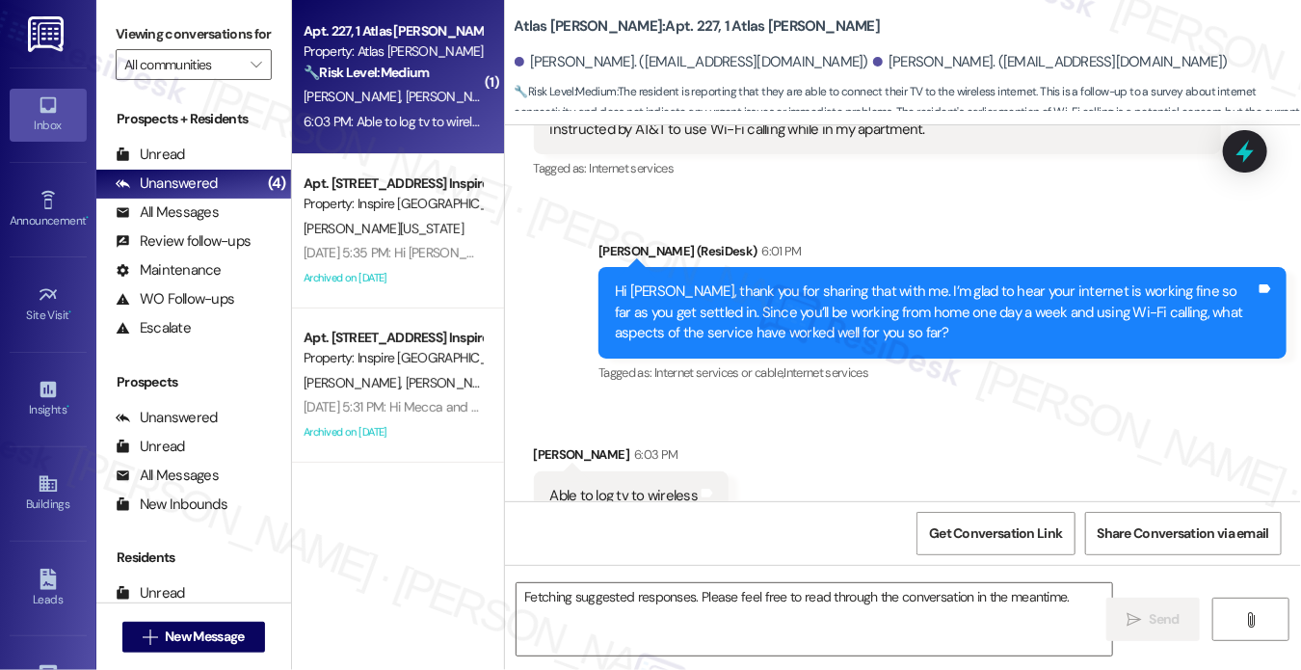
scroll to position [527, 0]
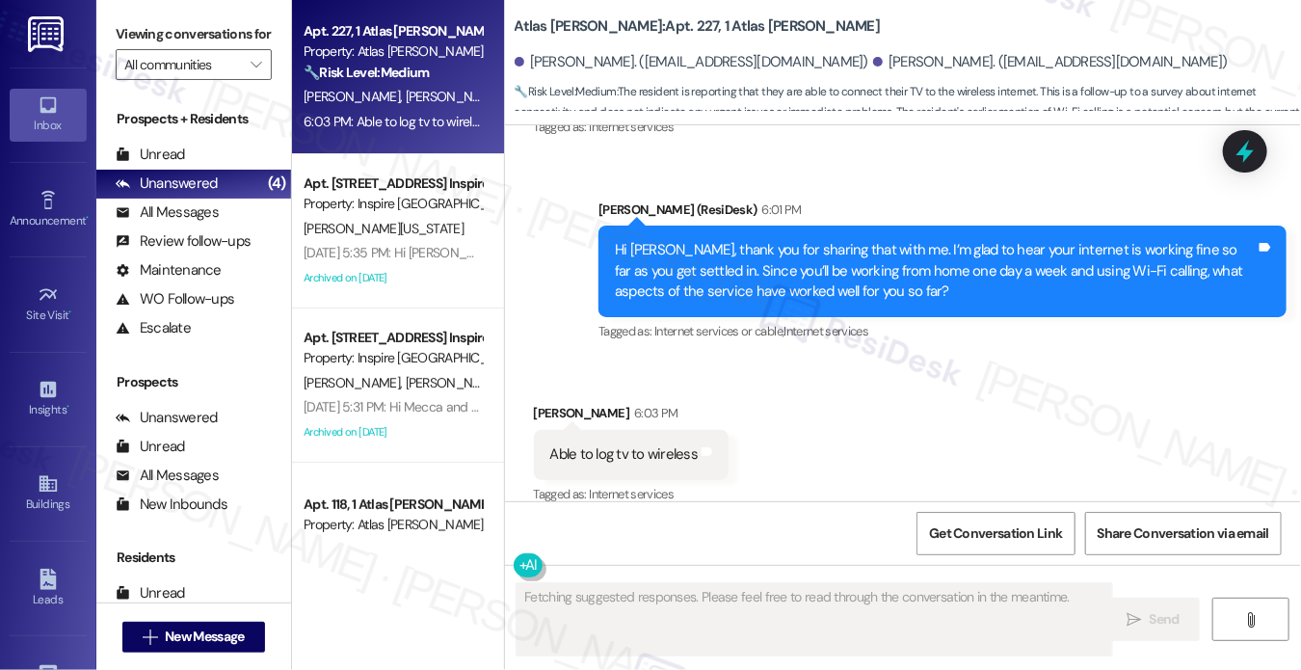
click at [653, 444] on div "Able to log tv to wireless" at bounding box center [624, 454] width 148 height 20
click at [652, 444] on div "Able to log tv to wireless" at bounding box center [624, 454] width 148 height 20
copy div "Able to log tv to wireless Tags and notes"
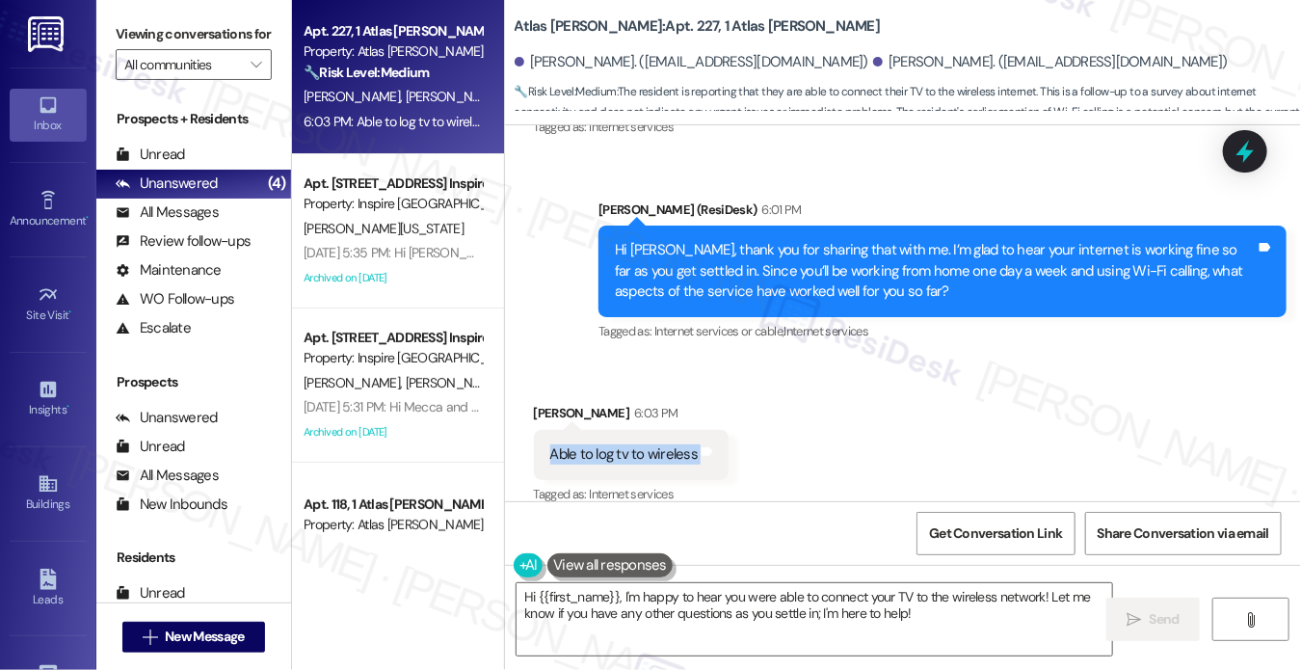
click at [141, 38] on label "Viewing conversations for" at bounding box center [194, 34] width 156 height 30
click at [949, 528] on span "Get Conversation Link" at bounding box center [995, 533] width 133 height 20
click at [113, 30] on div "Viewing conversations for All communities " at bounding box center [193, 49] width 195 height 99
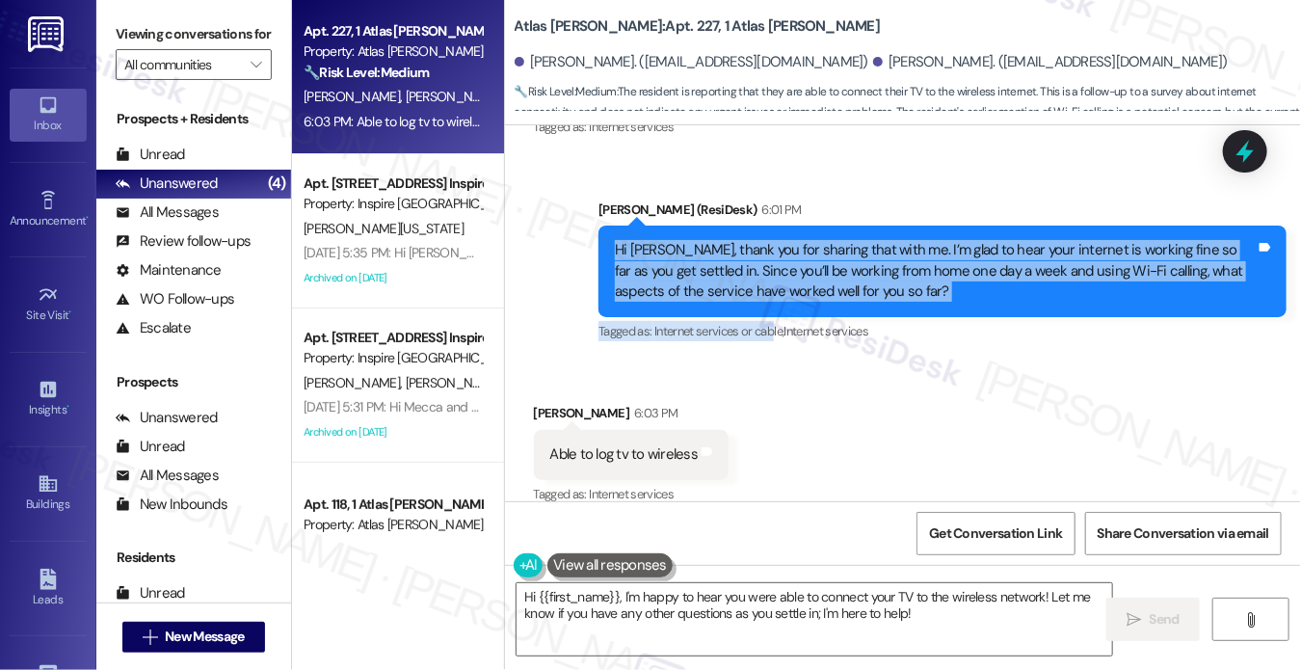
drag, startPoint x: 588, startPoint y: 222, endPoint x: 775, endPoint y: 297, distance: 201.5
click at [775, 297] on div "Sent via SMS Sarah (ResiDesk) 6:01 PM Hi Liza, thank you for sharing that with …" at bounding box center [942, 272] width 717 height 175
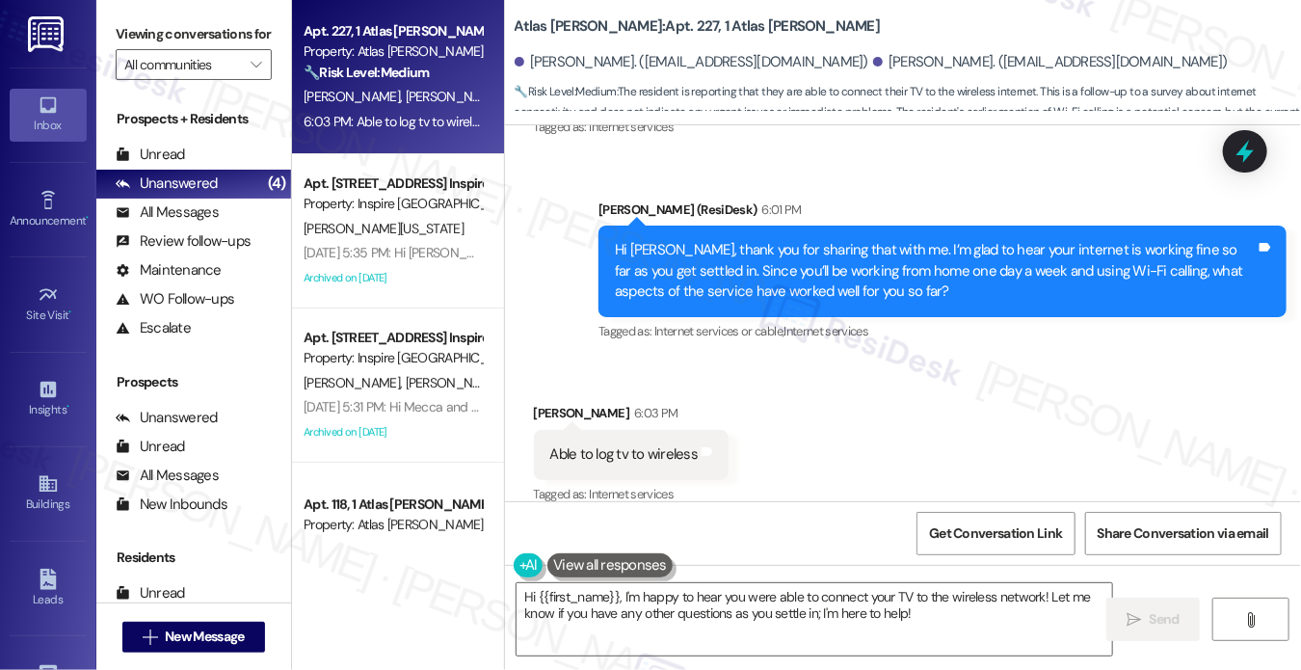
click at [152, 30] on label "Viewing conversations for" at bounding box center [194, 34] width 156 height 30
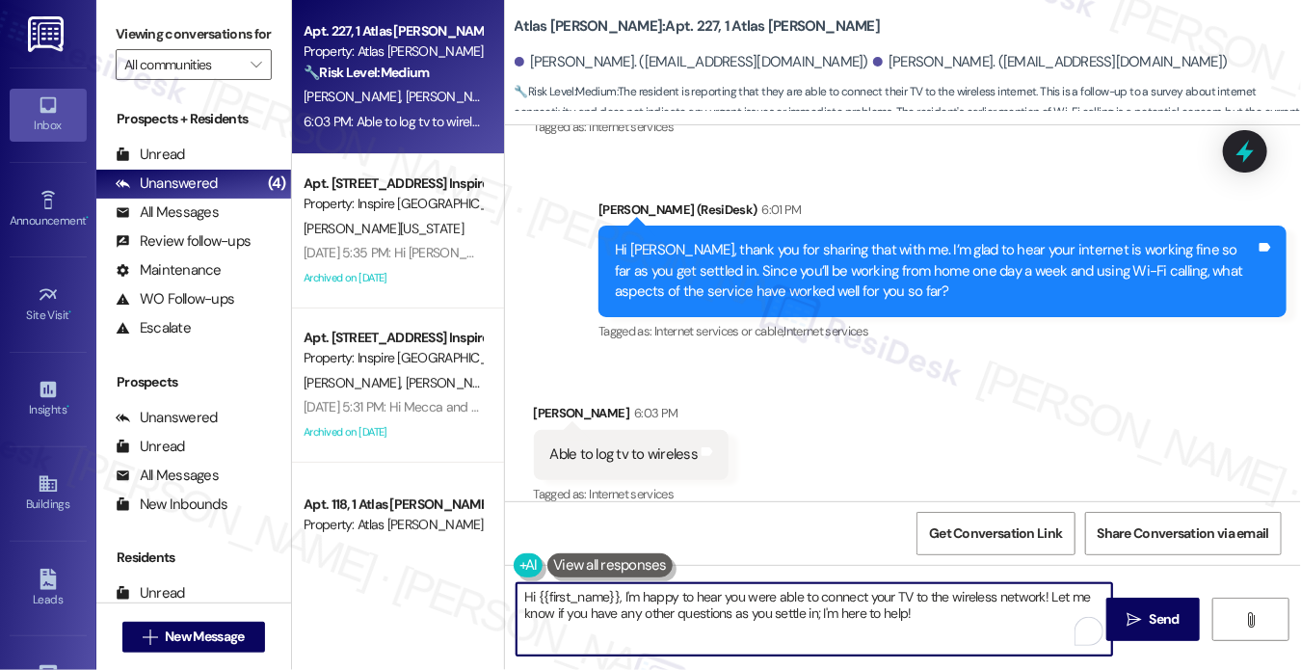
drag, startPoint x: 937, startPoint y: 618, endPoint x: 1045, endPoint y: 598, distance: 109.6
click at [1045, 598] on textarea "Hi {{first_name}}, I'm happy to hear you were able to connect your TV to the wi…" at bounding box center [813, 619] width 595 height 72
paste textarea "Does the included service feel like good value?"
drag, startPoint x: 611, startPoint y: 596, endPoint x: 382, endPoint y: 563, distance: 231.8
click at [382, 563] on div "Apt. 227, 1 Atlas Alvarado Property: Atlas Alvarado 🔧 Risk Level: Medium The re…" at bounding box center [797, 335] width 1010 height 670
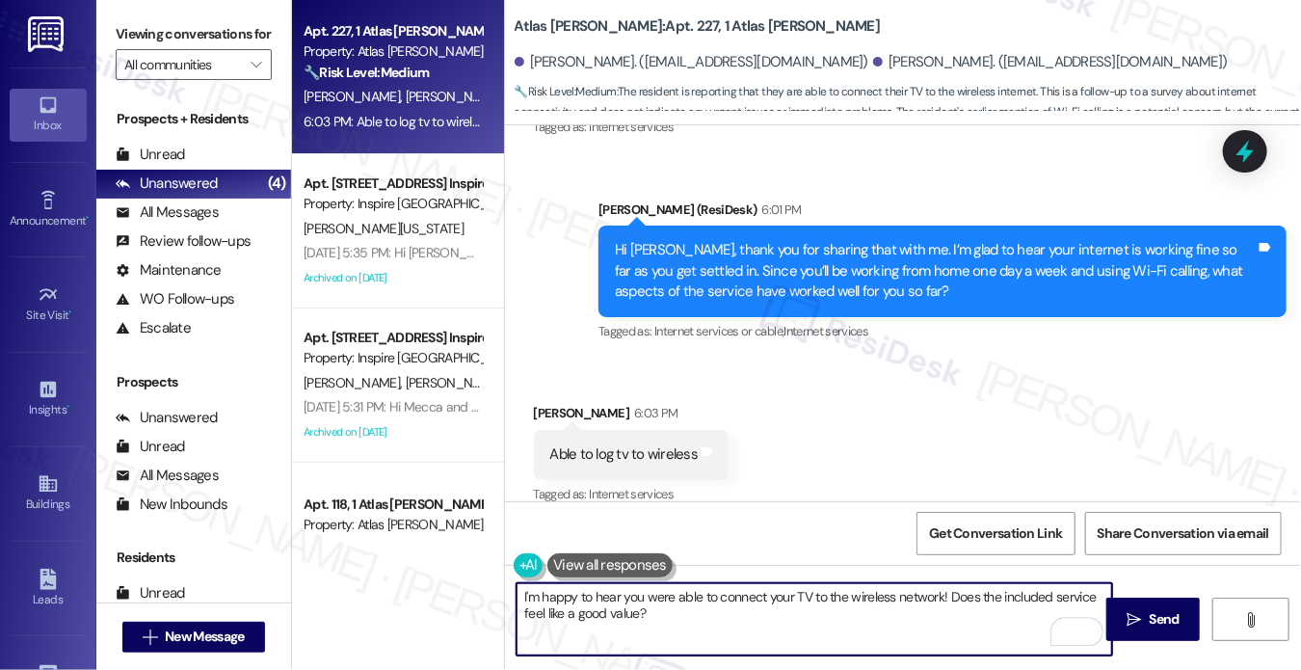
click at [542, 403] on div "Liza Calzada 6:03 PM" at bounding box center [632, 416] width 196 height 27
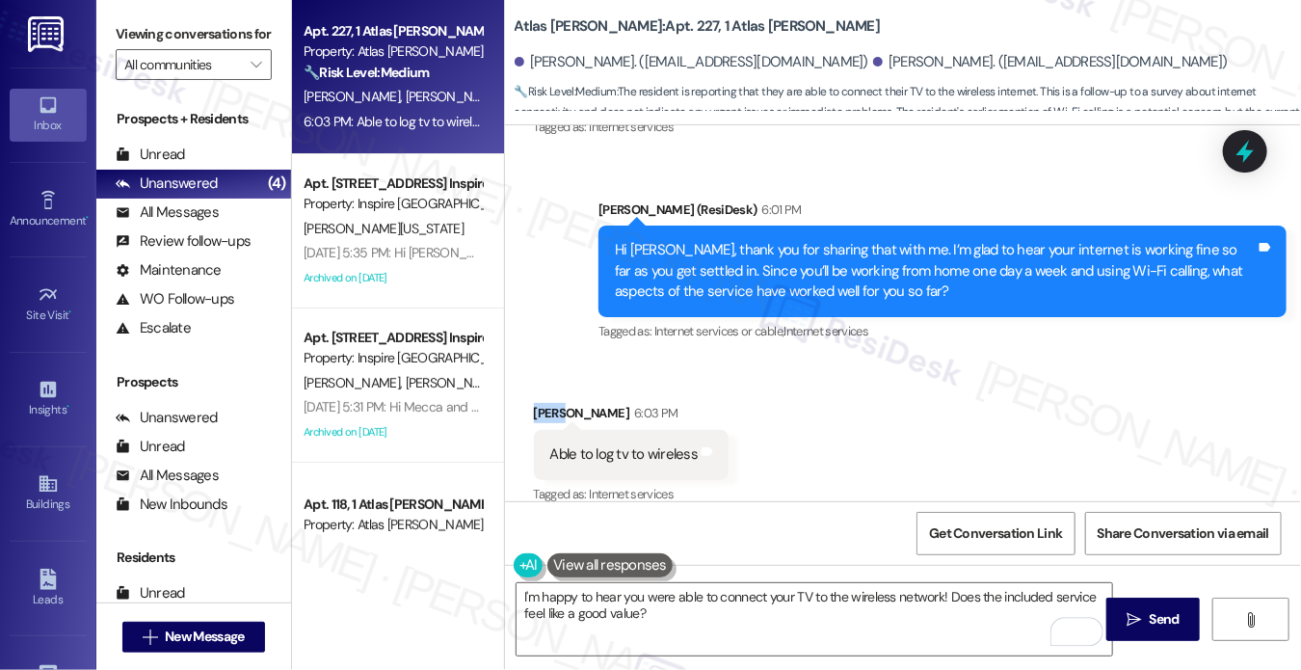
click at [542, 403] on div "Liza Calzada 6:03 PM" at bounding box center [632, 416] width 196 height 27
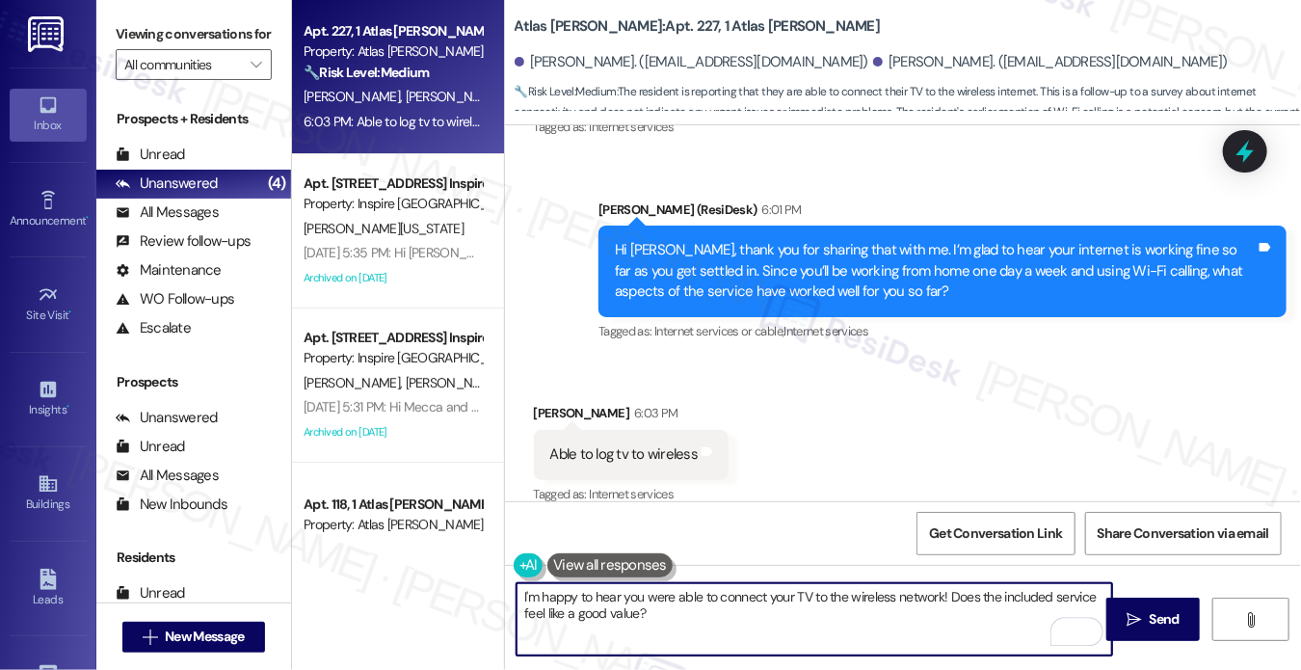
click at [943, 593] on textarea "I'm happy to hear you were able to connect your TV to the wireless network! Doe…" at bounding box center [813, 619] width 595 height 72
paste textarea "Liza"
click at [821, 623] on textarea "I'm happy to hear you were able to connect your TV to the wireless network, Liz…" at bounding box center [813, 619] width 595 height 72
type textarea "I'm happy to hear you were able to connect your TV to the wireless network, Liz…"
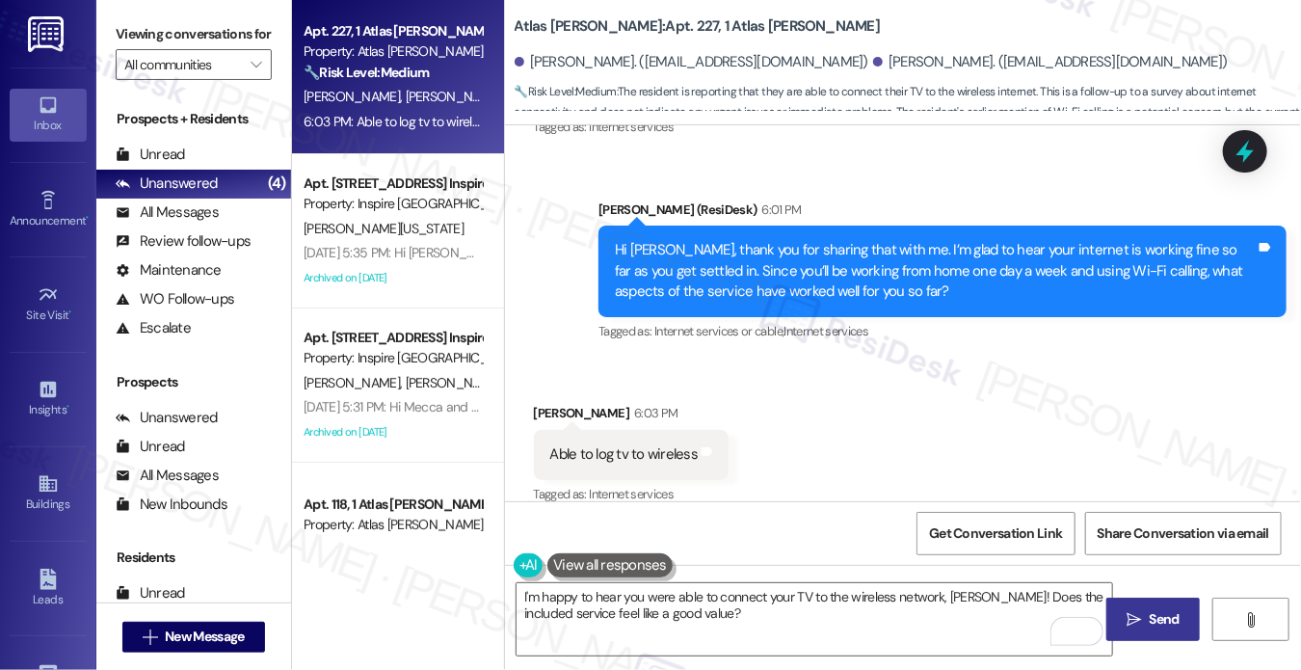
click at [1137, 612] on icon "" at bounding box center [1133, 619] width 14 height 15
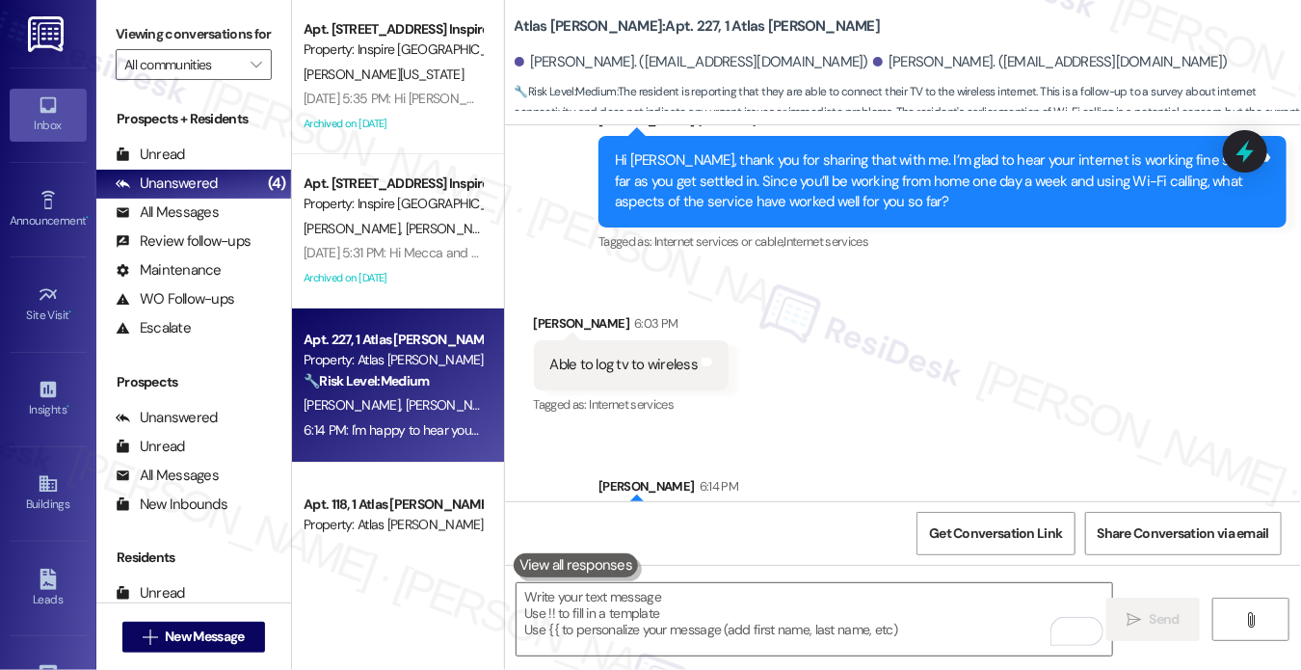
scroll to position [682, 0]
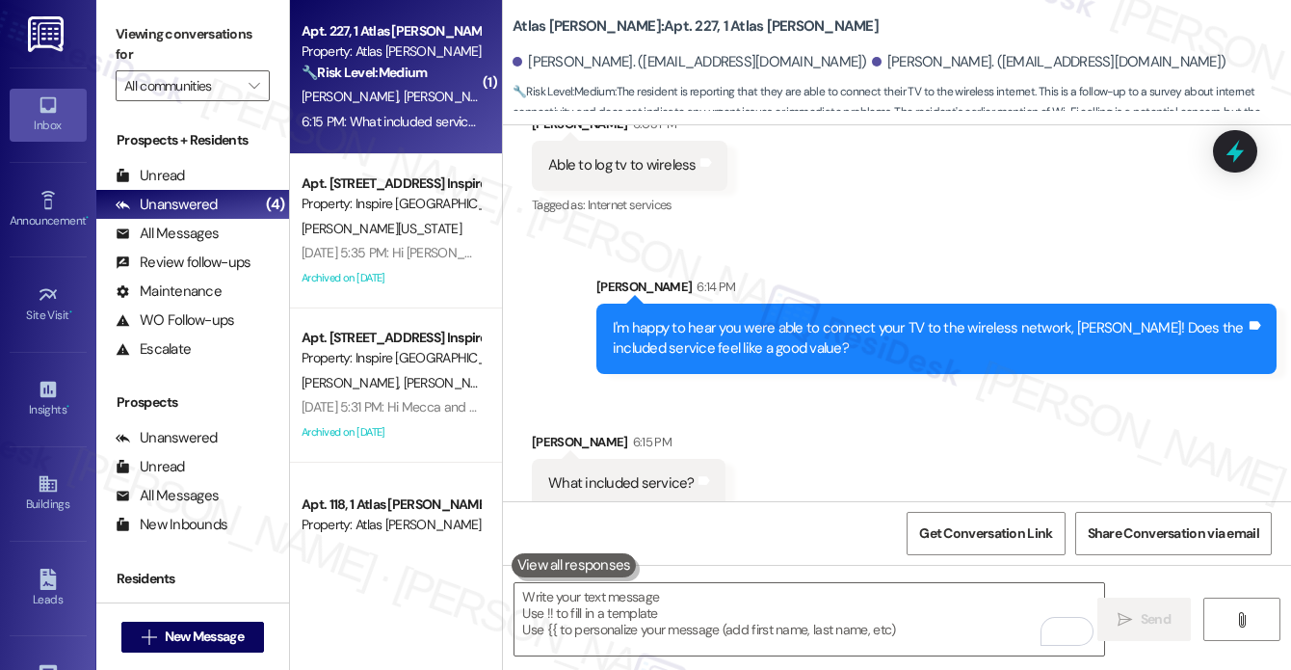
scroll to position [817, 0]
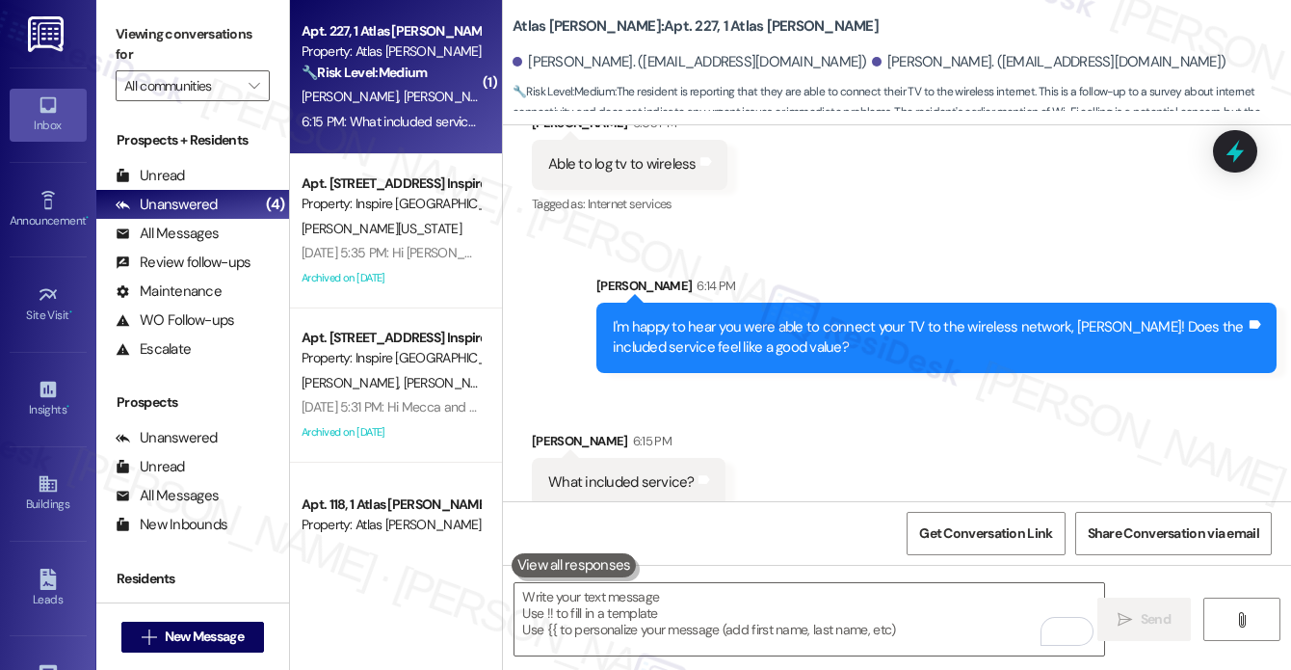
click at [674, 317] on div "I'm happy to hear you were able to connect your TV to the wireless network, [PE…" at bounding box center [929, 337] width 633 height 41
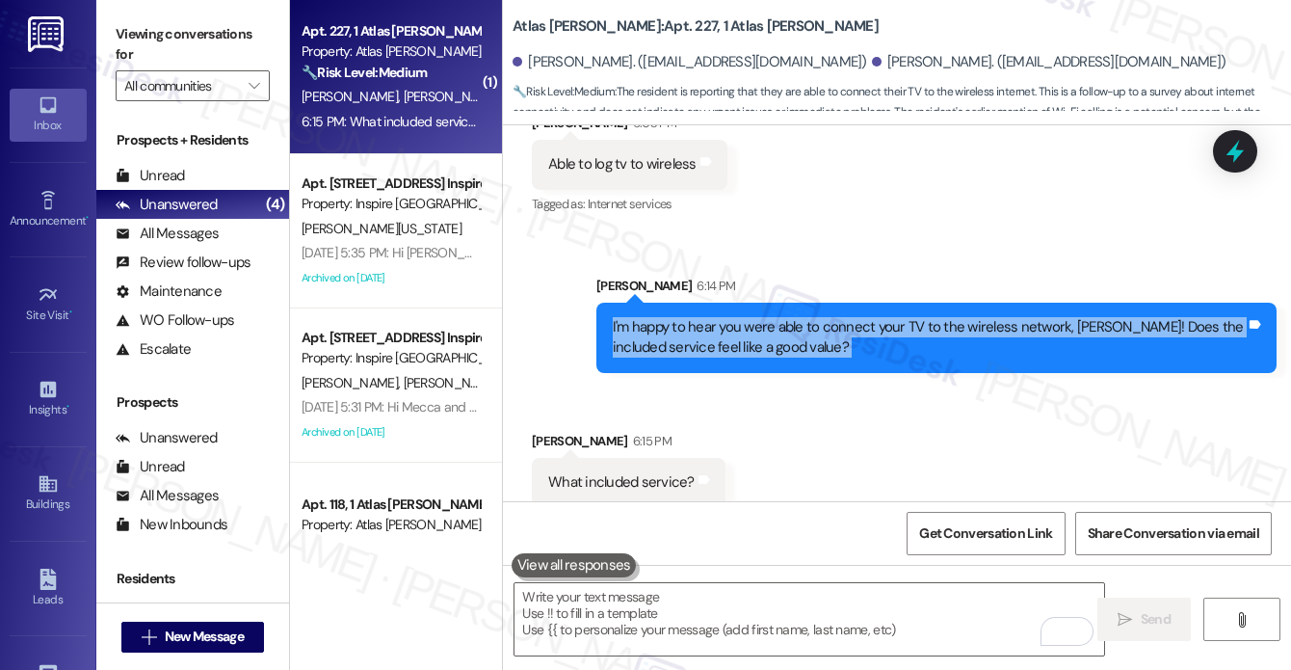
click at [674, 317] on div "I'm happy to hear you were able to connect your TV to the wireless network, [PE…" at bounding box center [929, 337] width 633 height 41
click at [860, 317] on div "I'm happy to hear you were able to connect your TV to the wireless network, [PE…" at bounding box center [929, 337] width 633 height 41
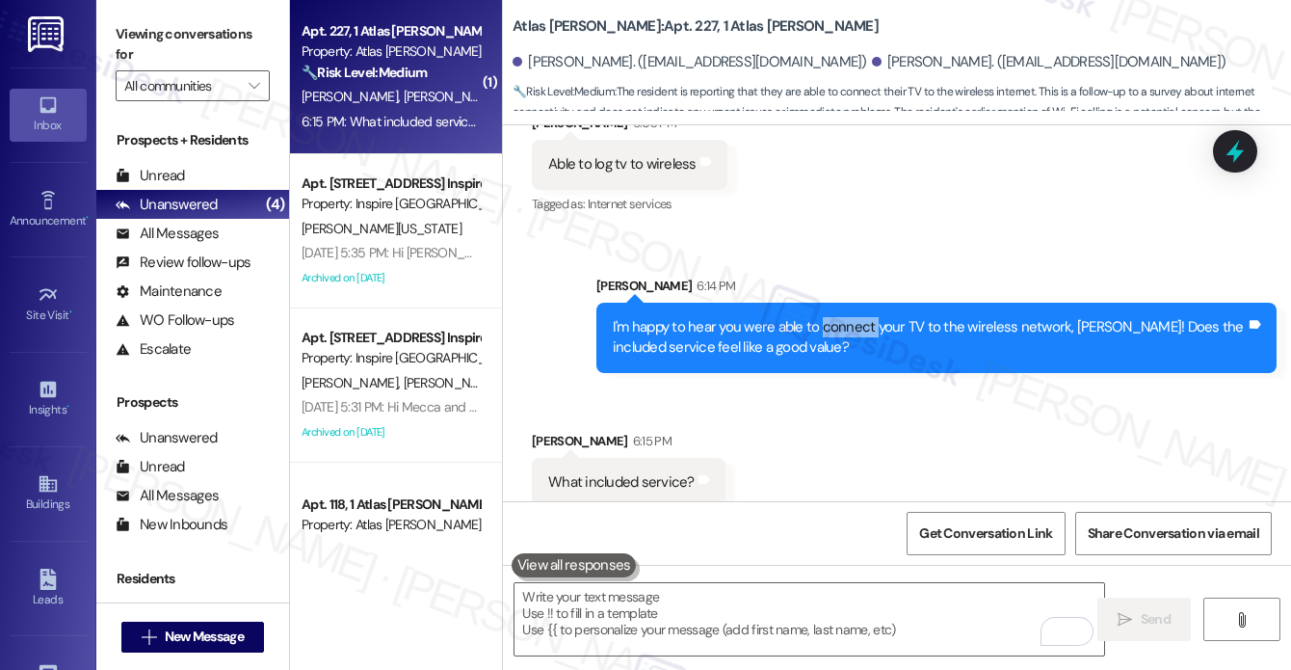
click at [860, 317] on div "I'm happy to hear you were able to connect your TV to the wireless network, Liz…" at bounding box center [929, 337] width 633 height 41
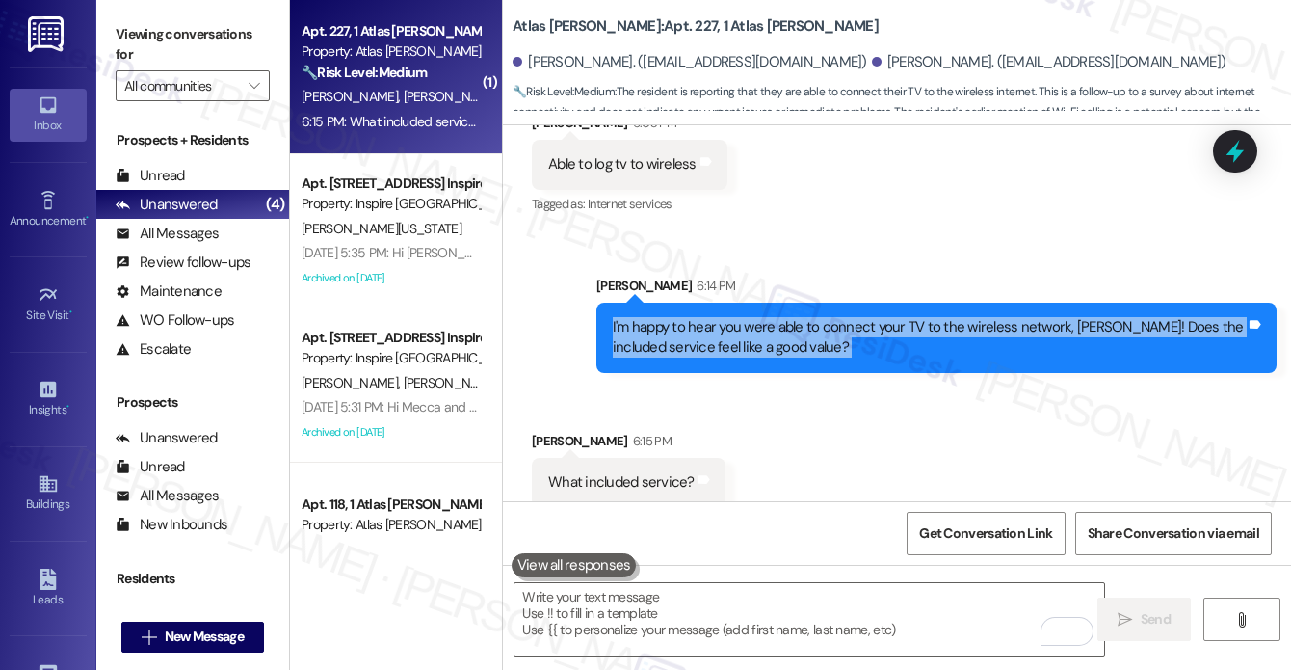
click at [860, 317] on div "I'm happy to hear you were able to connect your TV to the wireless network, Liz…" at bounding box center [929, 337] width 633 height 41
click at [787, 324] on div "I'm happy to hear you were able to connect your TV to the wireless network, Liz…" at bounding box center [929, 337] width 633 height 41
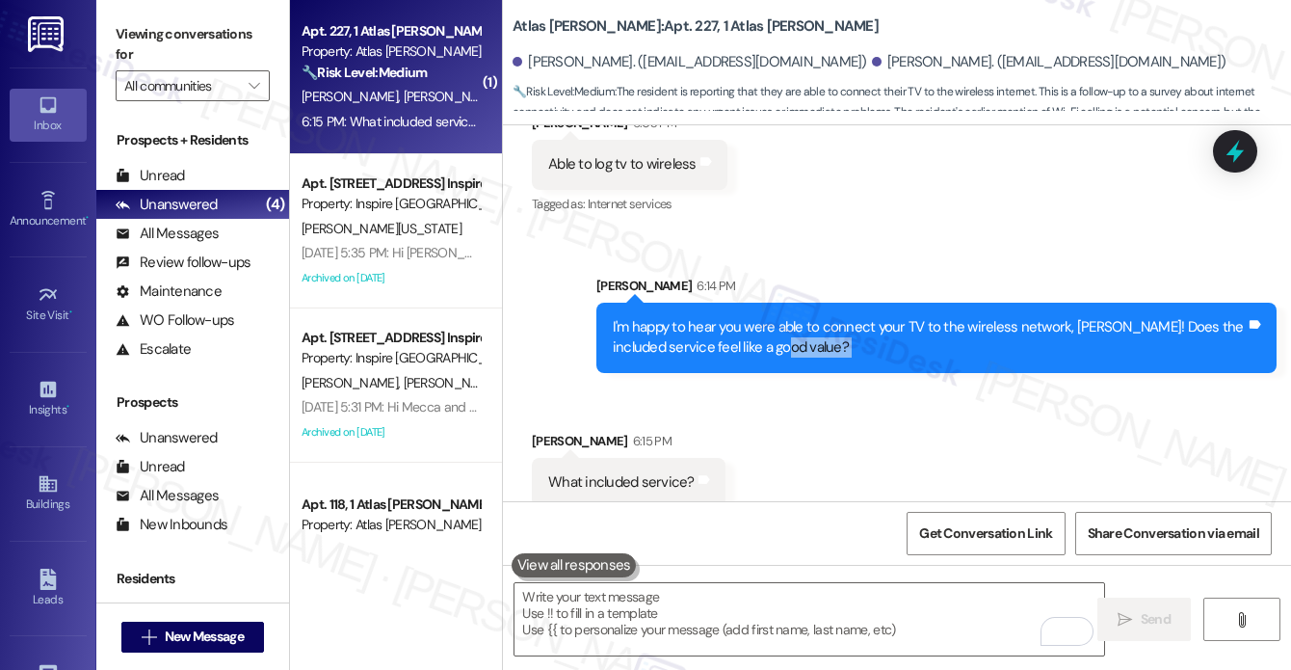
click at [787, 324] on div "I'm happy to hear you were able to connect your TV to the wireless network, Liz…" at bounding box center [929, 337] width 633 height 41
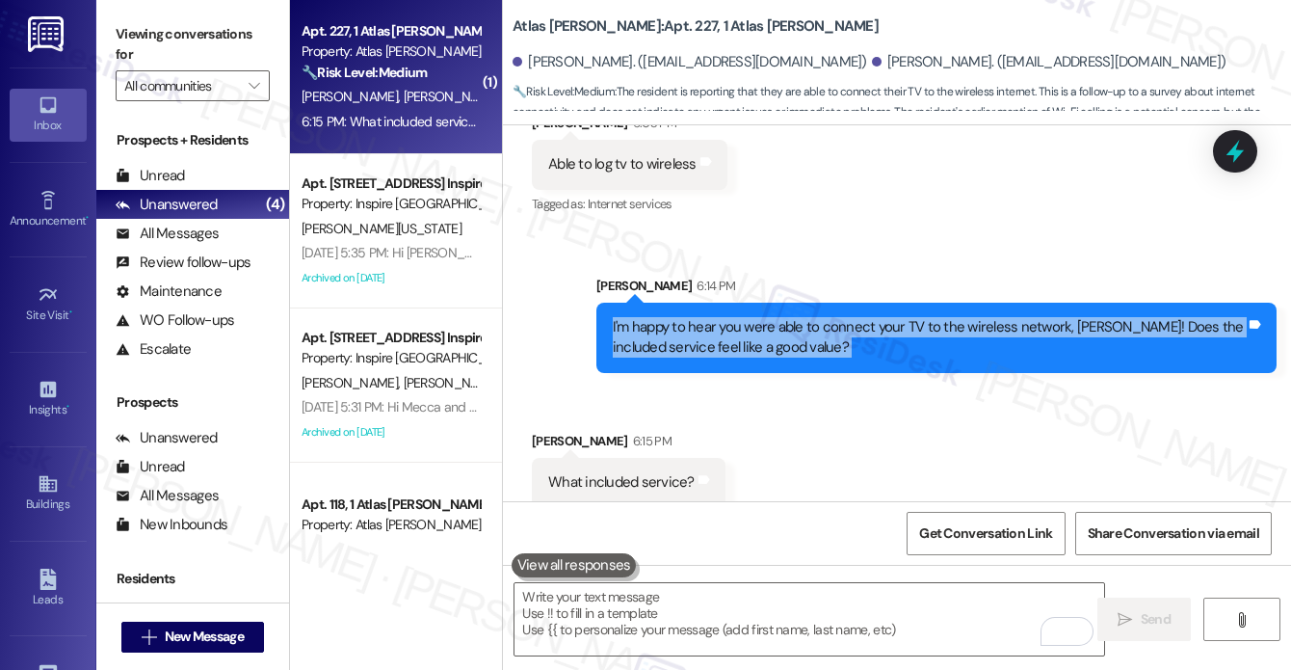
click at [787, 324] on div "I'm happy to hear you were able to connect your TV to the wireless network, Liz…" at bounding box center [929, 337] width 633 height 41
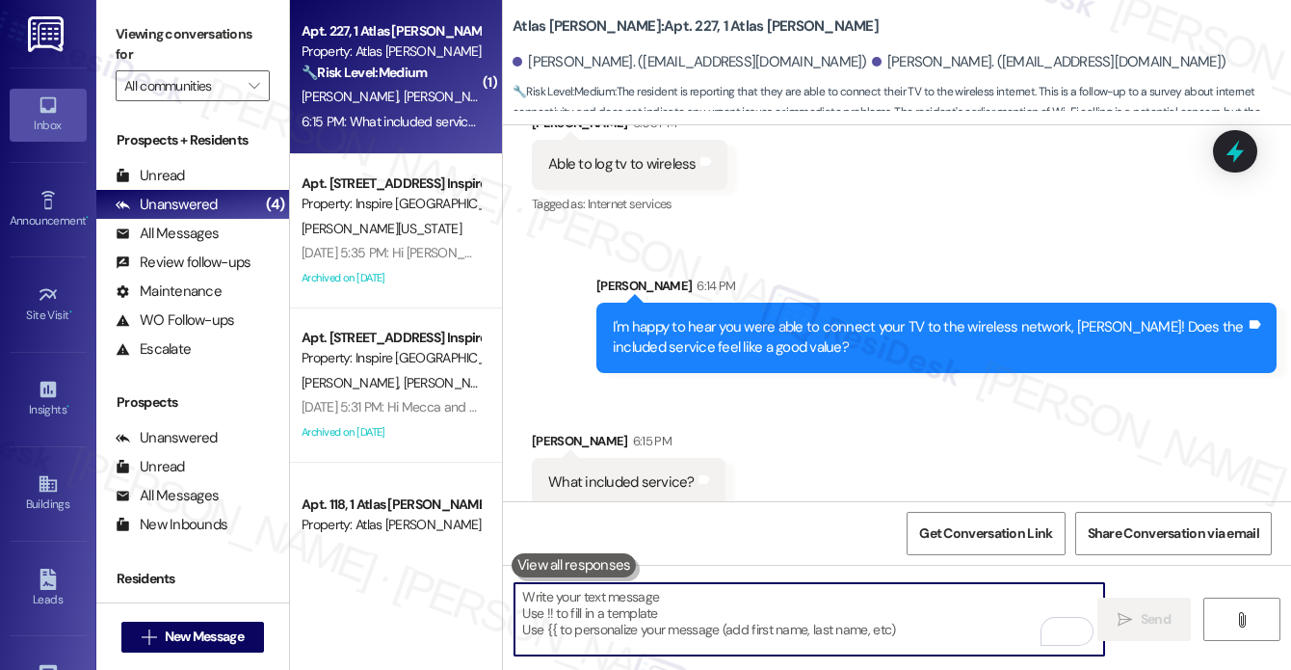
click at [633, 635] on textarea "To enrich screen reader interactions, please activate Accessibility in Grammarl…" at bounding box center [810, 619] width 590 height 72
click at [773, 317] on div "I'm happy to hear you were able to connect your TV to the wireless network, Liz…" at bounding box center [929, 337] width 633 height 41
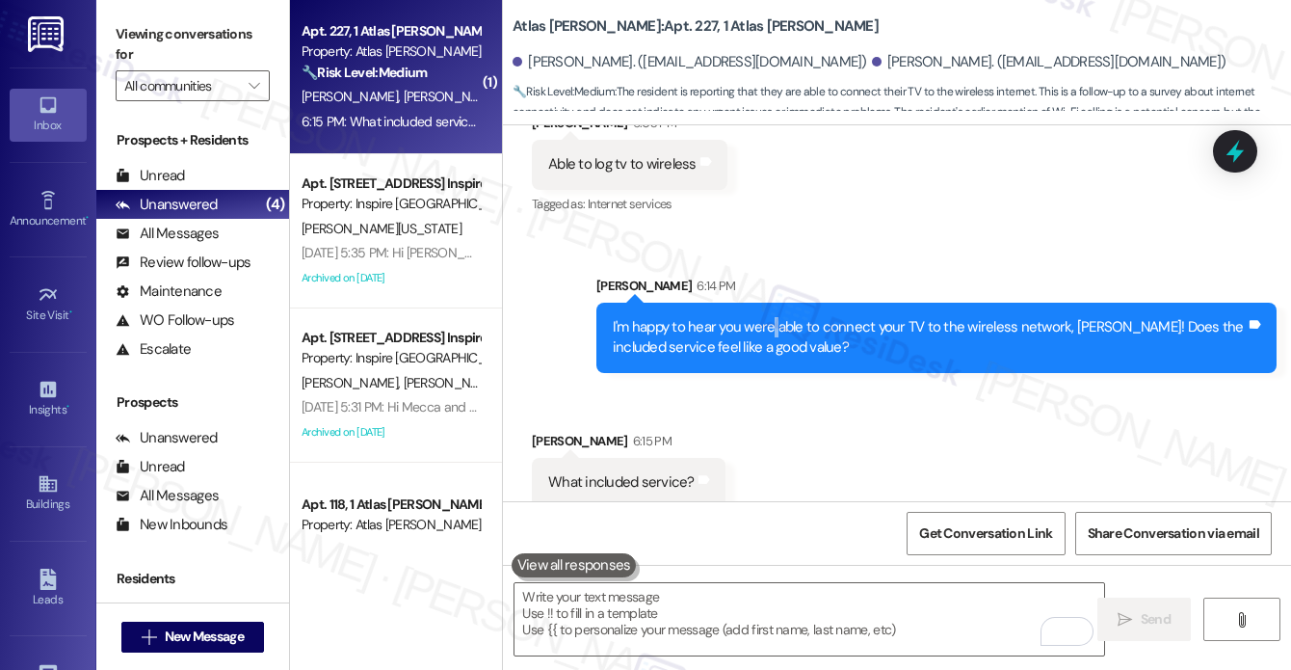
click at [773, 317] on div "I'm happy to hear you were able to connect your TV to the wireless network, Liz…" at bounding box center [929, 337] width 633 height 41
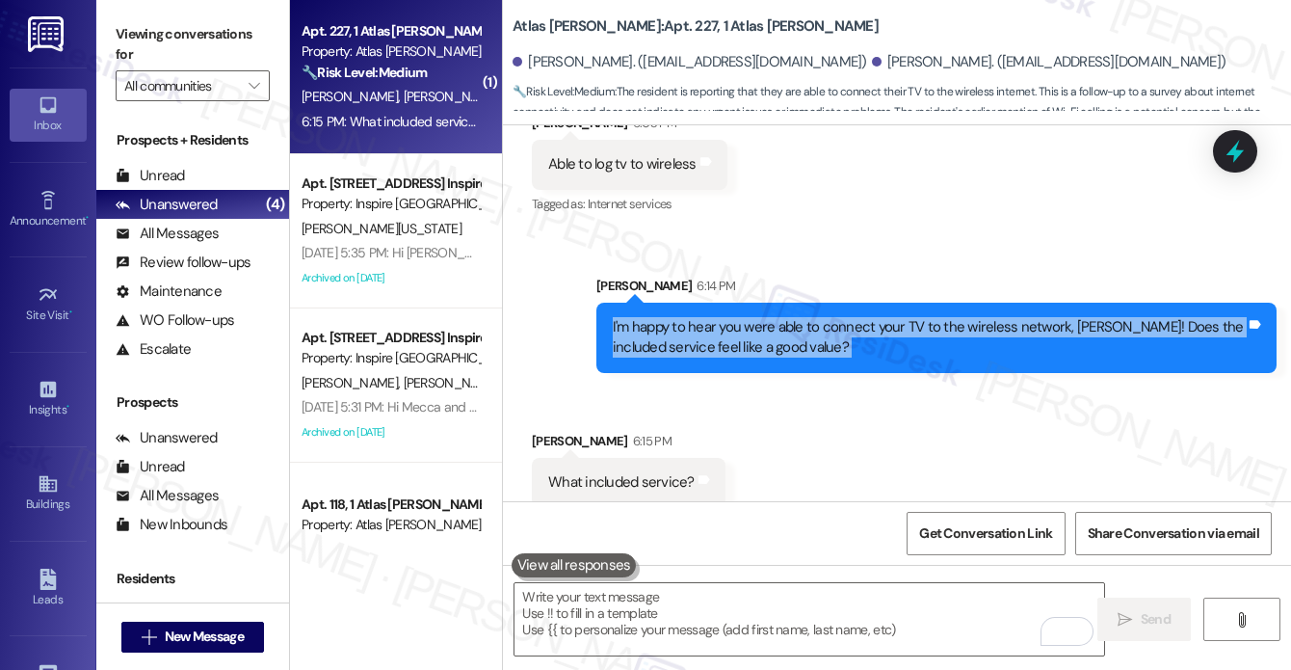
click at [773, 317] on div "I'm happy to hear you were able to connect your TV to the wireless network, Liz…" at bounding box center [929, 337] width 633 height 41
click at [690, 317] on div "I'm happy to hear you were able to connect your TV to the wireless network, Liz…" at bounding box center [929, 337] width 633 height 41
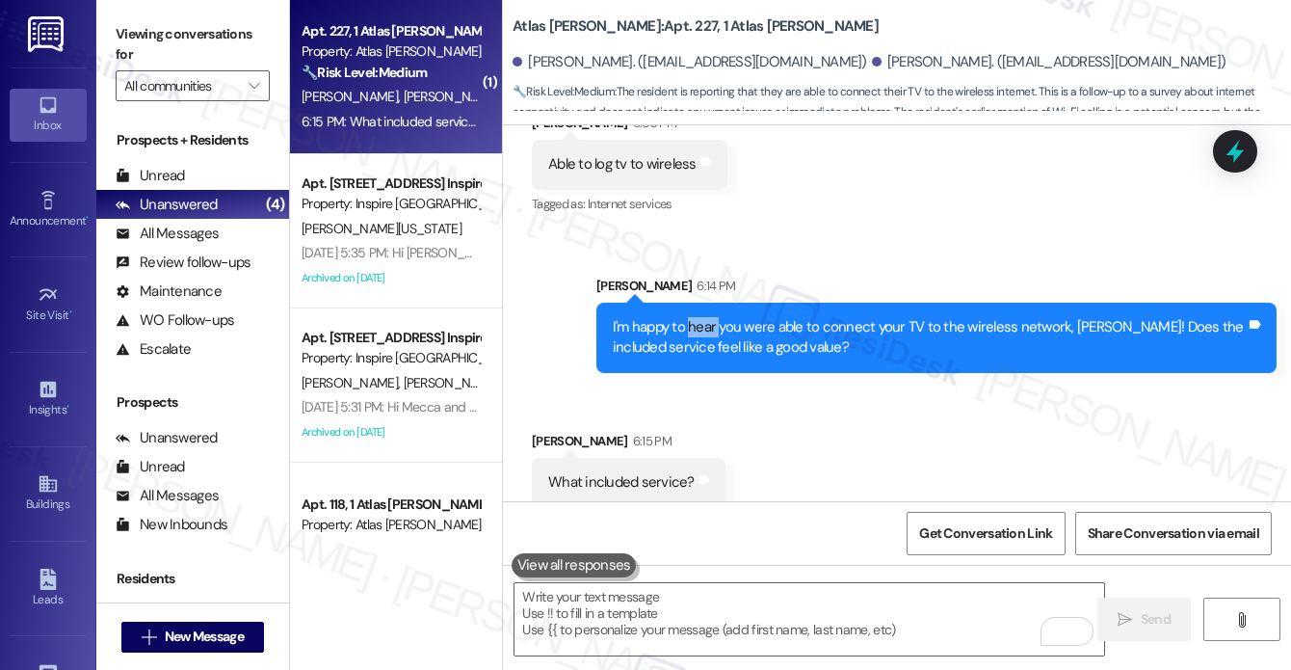
click at [690, 317] on div "I'm happy to hear you were able to connect your TV to the wireless network, Liz…" at bounding box center [929, 337] width 633 height 41
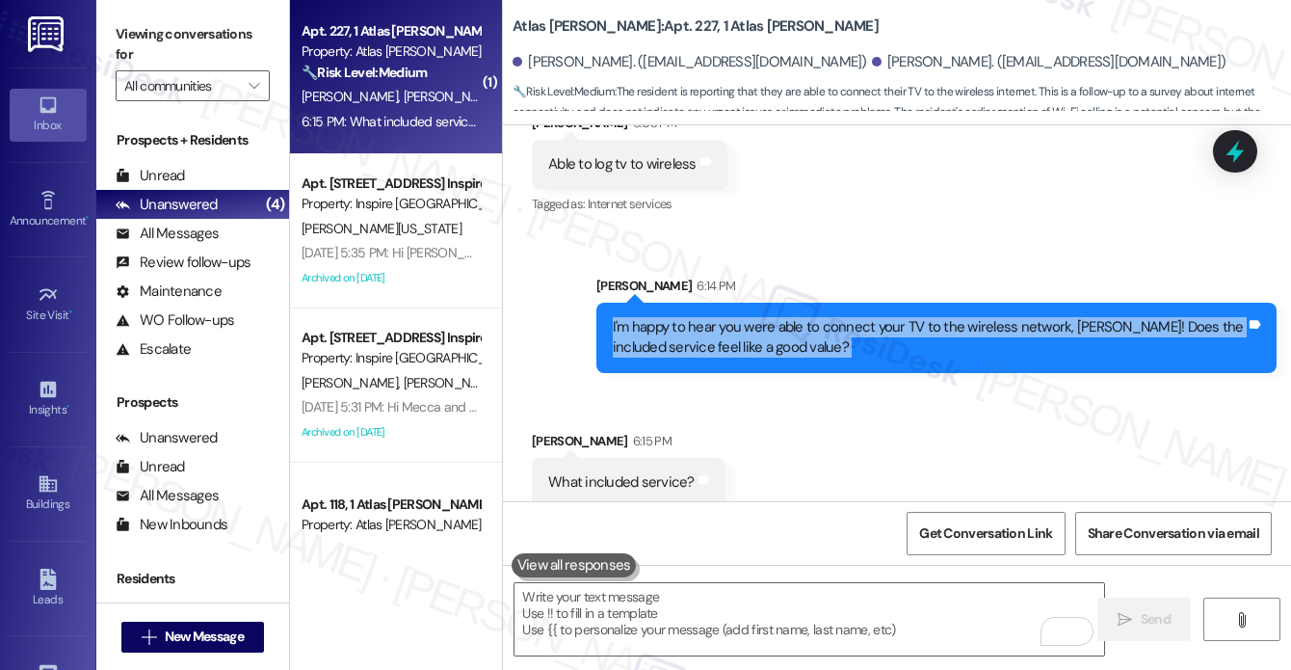
click at [690, 317] on div "I'm happy to hear you were able to connect your TV to the wireless network, Liz…" at bounding box center [929, 337] width 633 height 41
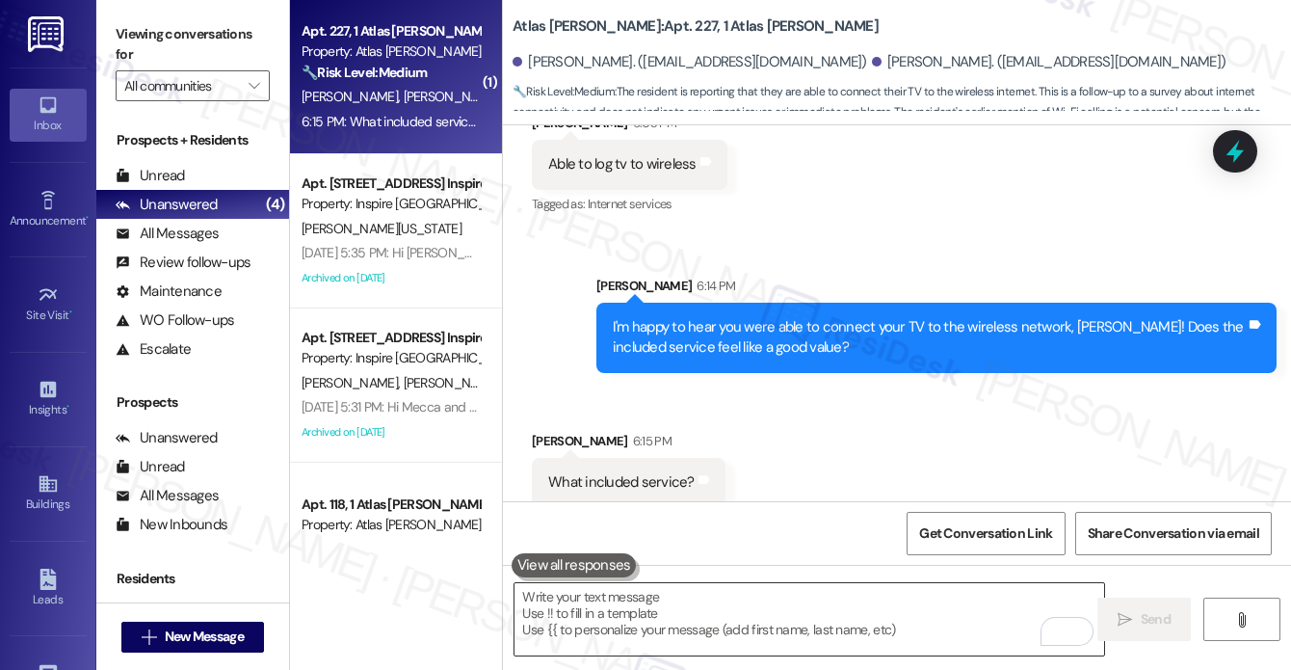
click at [624, 619] on textarea "To enrich screen reader interactions, please activate Accessibility in Grammarl…" at bounding box center [810, 619] width 590 height 72
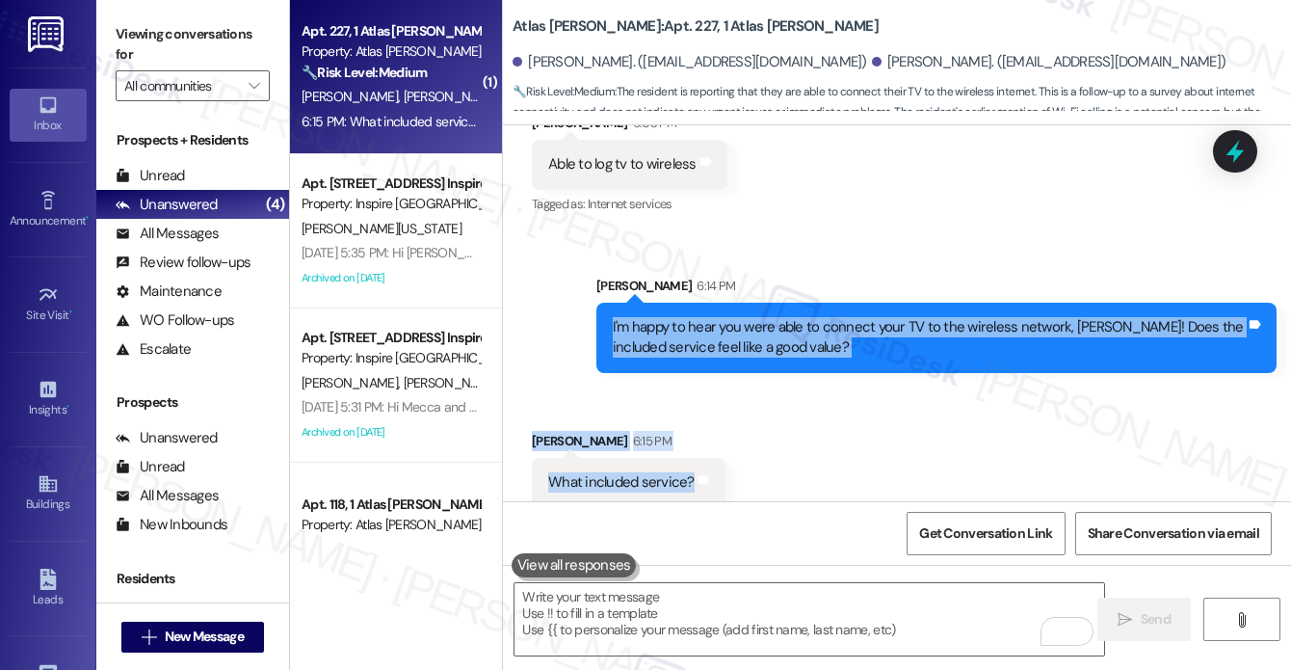
drag, startPoint x: 598, startPoint y: 305, endPoint x: 688, endPoint y: 467, distance: 185.0
click at [688, 467] on div "Lease started Aug 31, 2025 at 8:00 PM Announcement, sent via SMS Sarah (ResiDes…" at bounding box center [897, 313] width 788 height 376
copy div "I'm happy to hear you were able to connect your TV to the wireless network, Liz…"
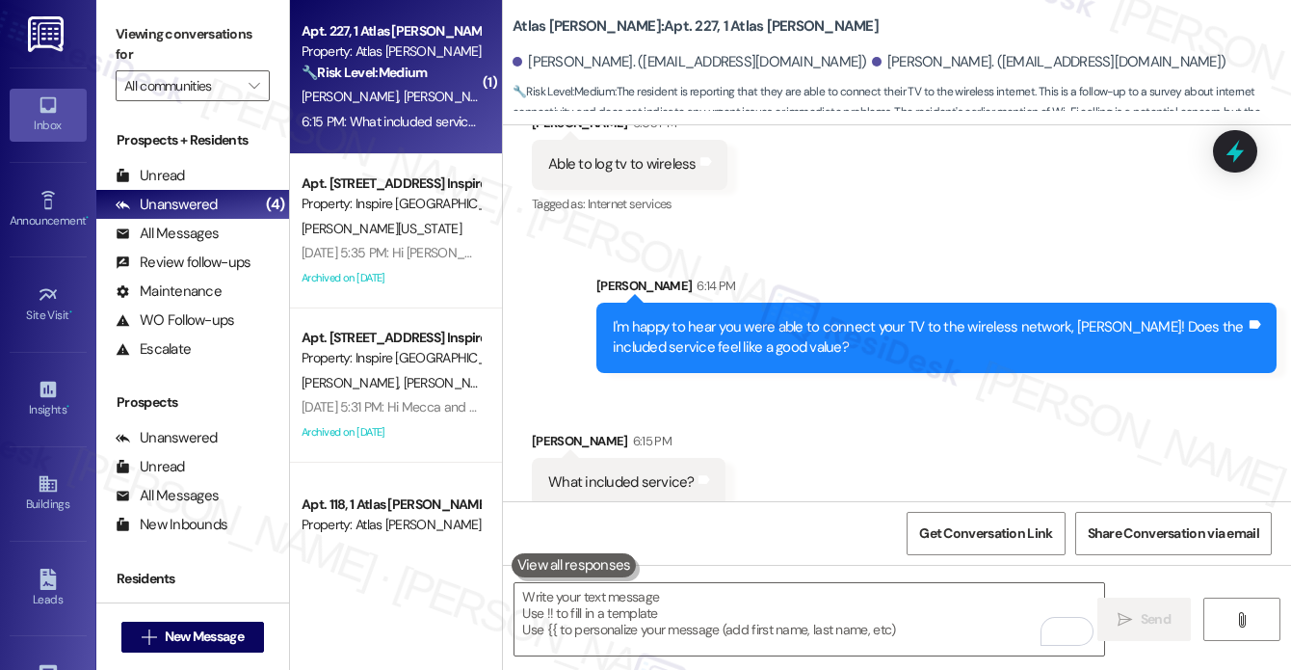
click at [137, 30] on label "Viewing conversations for" at bounding box center [193, 44] width 154 height 51
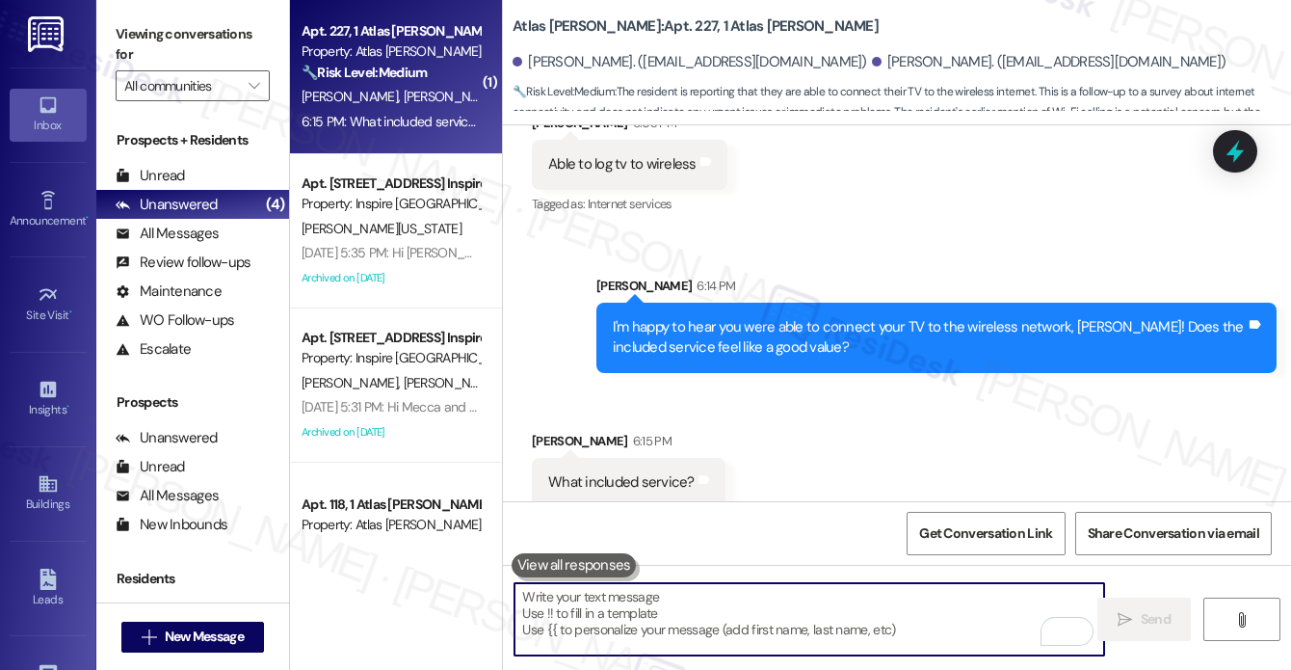
click at [661, 608] on textarea "To enrich screen reader interactions, please activate Accessibility in Grammarl…" at bounding box center [810, 619] width 590 height 72
paste textarea "Hi Liza, great question! I was referring to the internet service that’s include…"
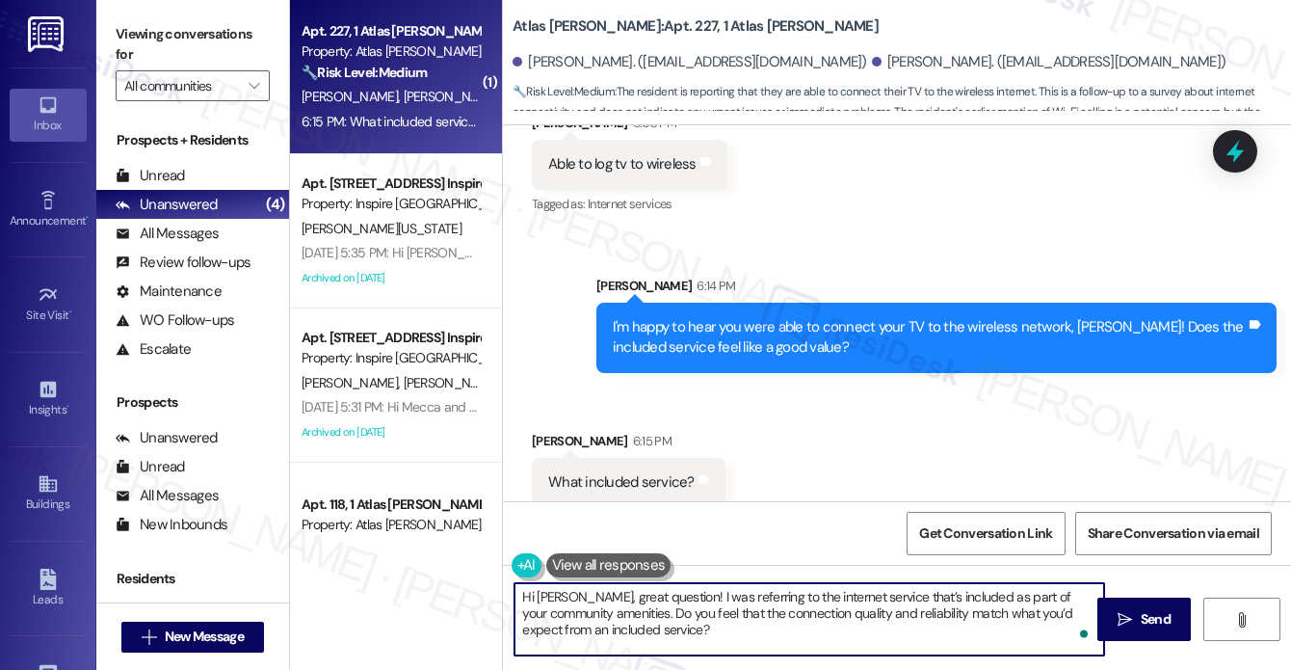
drag, startPoint x: 567, startPoint y: 596, endPoint x: 479, endPoint y: 594, distance: 87.7
click at [479, 594] on div "( 1 ) Apt. 227, 1 Atlas Alvarado Property: Atlas Alvarado 🔧 Risk Level: Medium …" at bounding box center [790, 335] width 1001 height 670
click at [528, 421] on div "Received via SMS Liza Calzada 6:15 PM What included service? Tags and notes" at bounding box center [628, 468] width 223 height 105
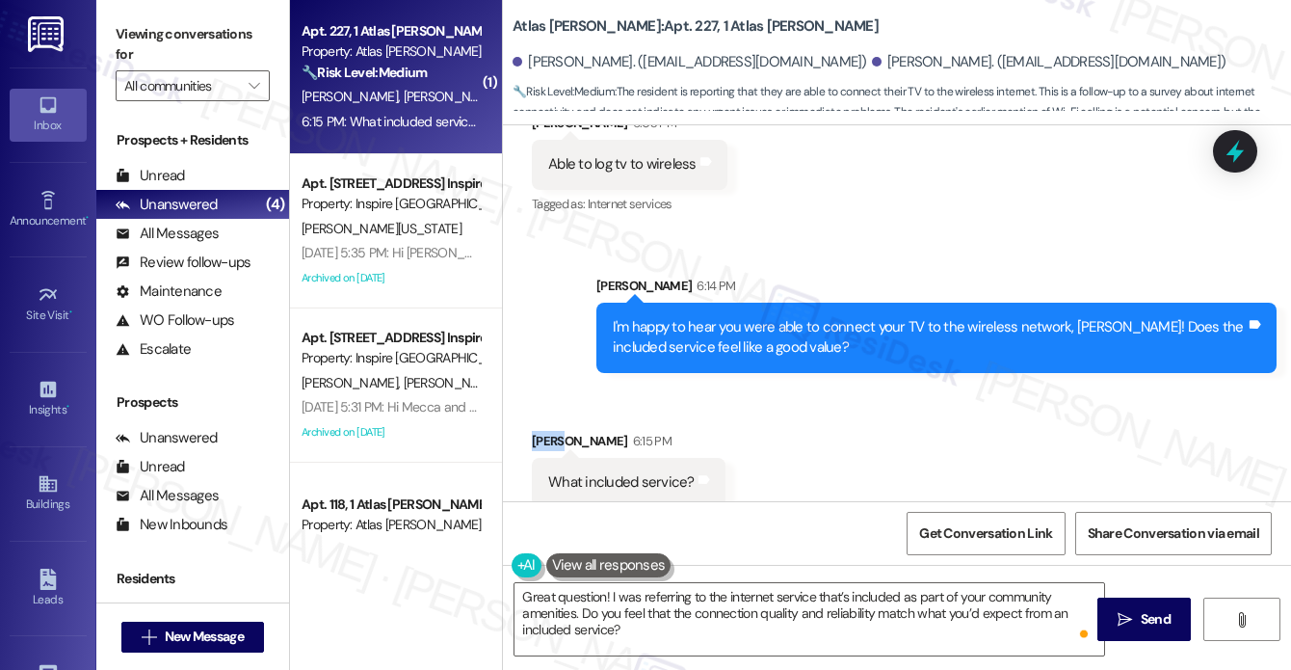
click at [528, 421] on div "Received via SMS Liza Calzada 6:15 PM What included service? Tags and notes" at bounding box center [628, 468] width 223 height 105
copy div "Liza"
click at [602, 598] on textarea "Great question! I was referring to the internet service that’s included as part…" at bounding box center [810, 619] width 590 height 72
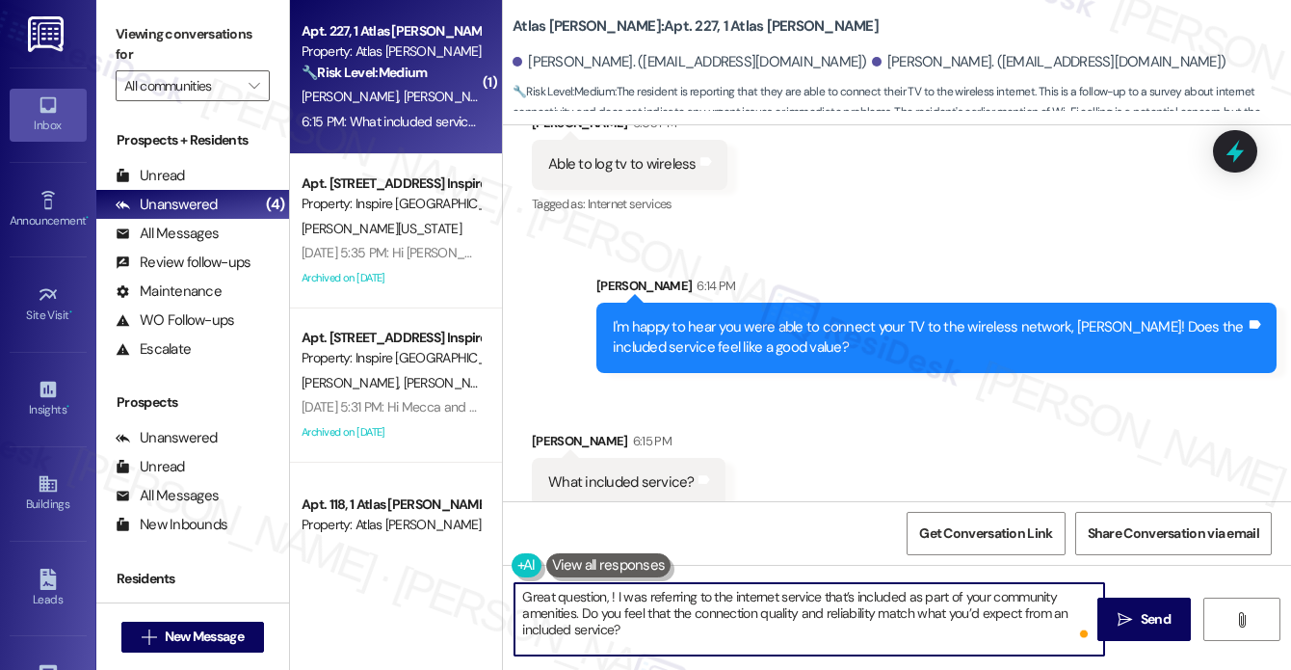
paste textarea "Liza"
click at [665, 618] on textarea "Great question, Liza! I was referring to the internet service that’s included a…" at bounding box center [810, 619] width 590 height 72
click at [837, 614] on textarea "Great question, Liza! I was referring to the internet service that’s included a…" at bounding box center [810, 619] width 590 height 72
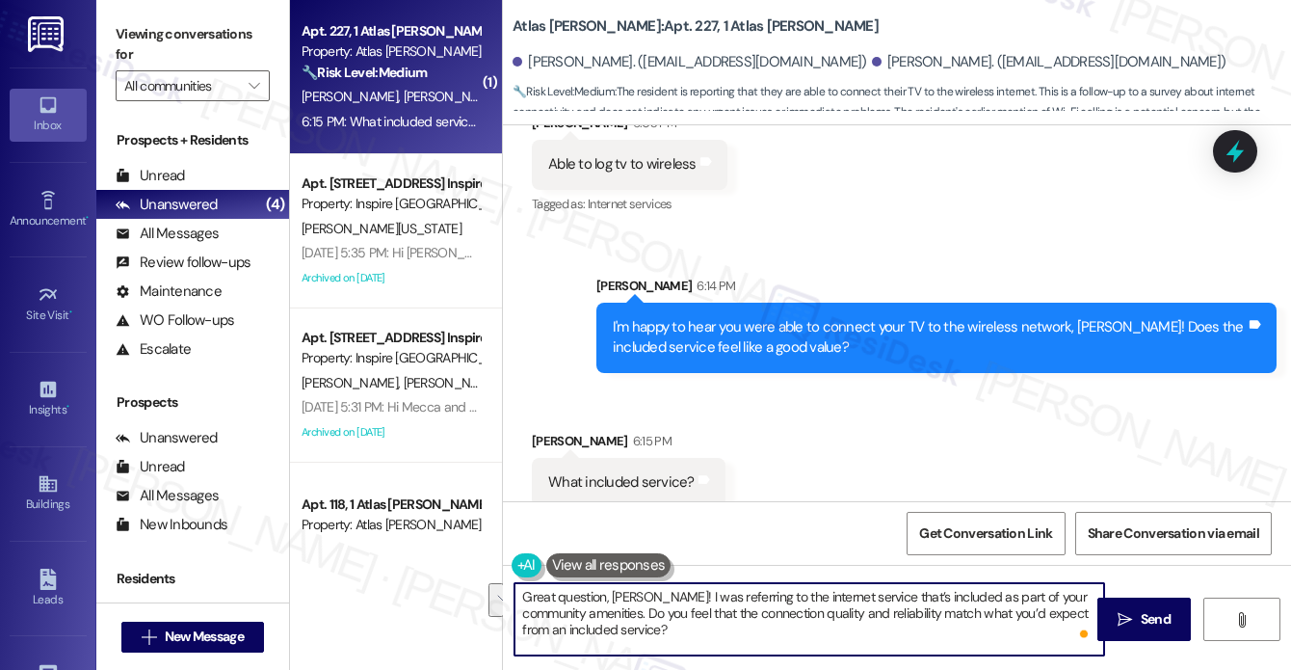
drag, startPoint x: 574, startPoint y: 609, endPoint x: 838, endPoint y: 593, distance: 264.5
click at [838, 593] on textarea "Great question, Liza! I was referring to the internet service that’s included a…" at bounding box center [810, 619] width 590 height 72
click at [736, 606] on textarea "Great question, Liza! I was referring to the internet service. Do you feel that…" at bounding box center [810, 619] width 590 height 72
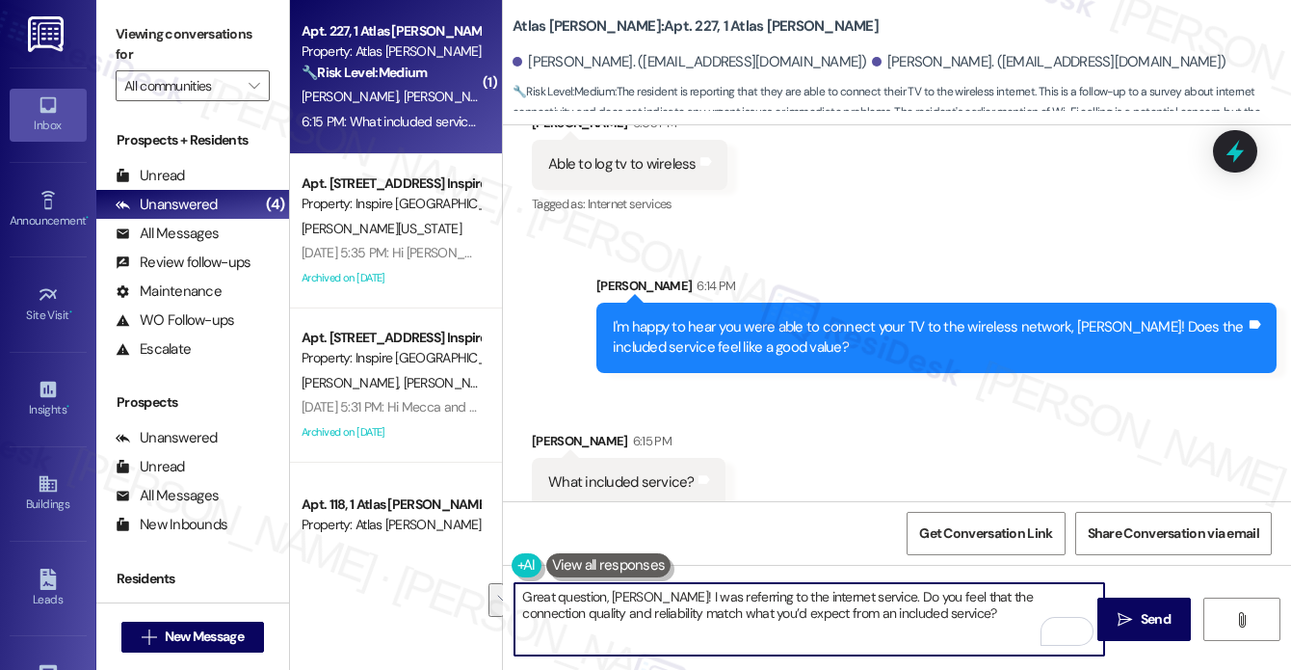
click at [864, 434] on div "Received via SMS Liza Calzada 6:15 PM What included service? Tags and notes" at bounding box center [897, 454] width 788 height 134
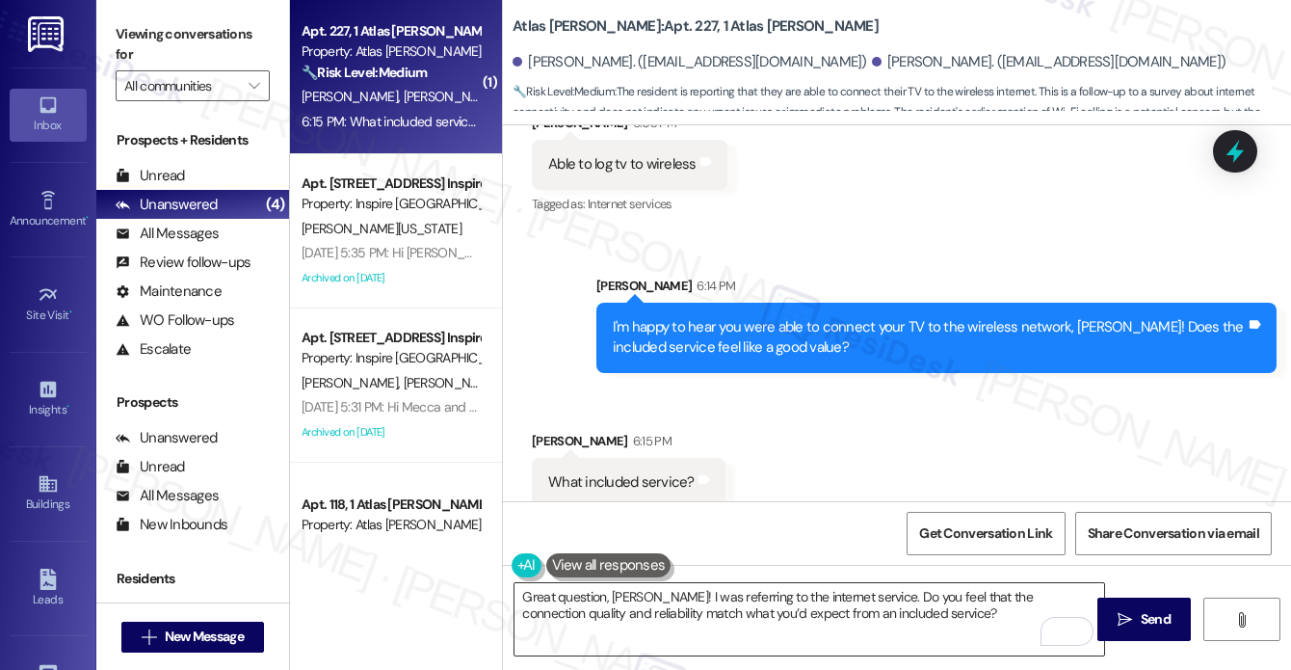
click at [875, 605] on textarea "Great question, Liza! I was referring to the internet service. Do you feel that…" at bounding box center [810, 619] width 590 height 72
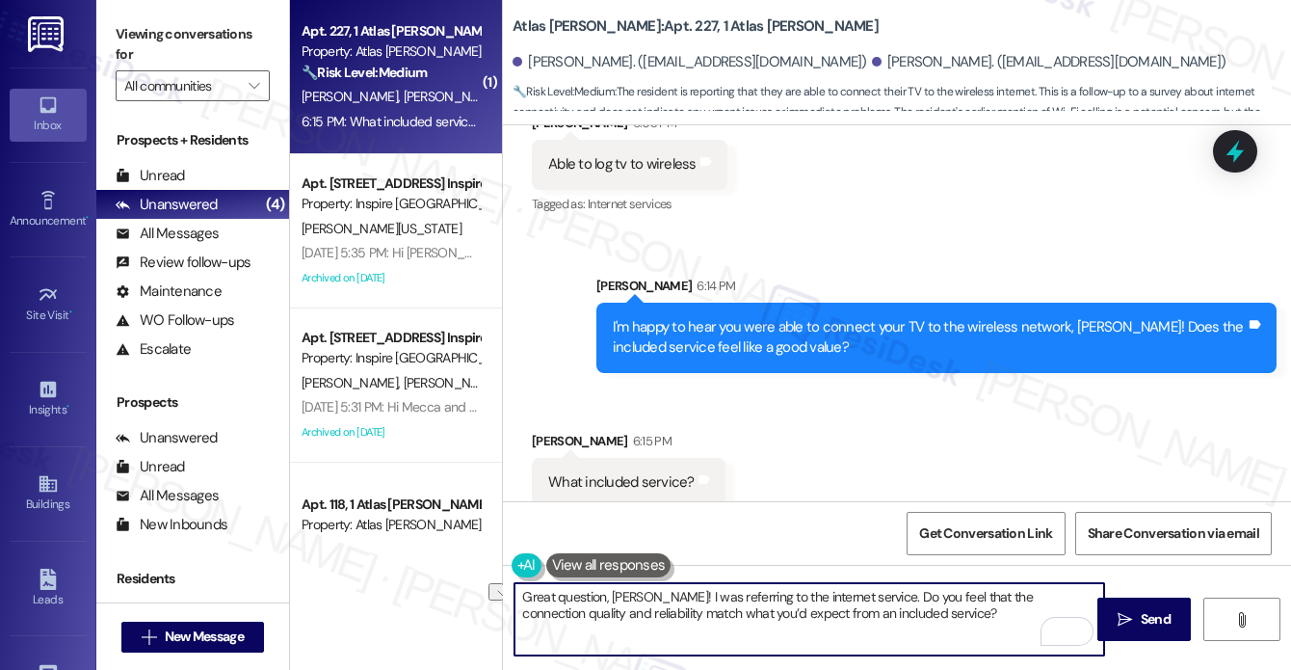
drag, startPoint x: 714, startPoint y: 612, endPoint x: 856, endPoint y: 615, distance: 141.7
click at [856, 615] on textarea "Great question, Liza! I was referring to the internet service. Do you feel that…" at bounding box center [810, 619] width 590 height 72
click at [847, 612] on textarea "Great question, Liza! I was referring to the internet service. Do you feel that…" at bounding box center [810, 619] width 590 height 72
drag, startPoint x: 710, startPoint y: 612, endPoint x: 860, endPoint y: 612, distance: 150.3
click at [855, 612] on textarea "Great question, Liza! I was referring to the internet service. Do you feel that…" at bounding box center [810, 619] width 590 height 72
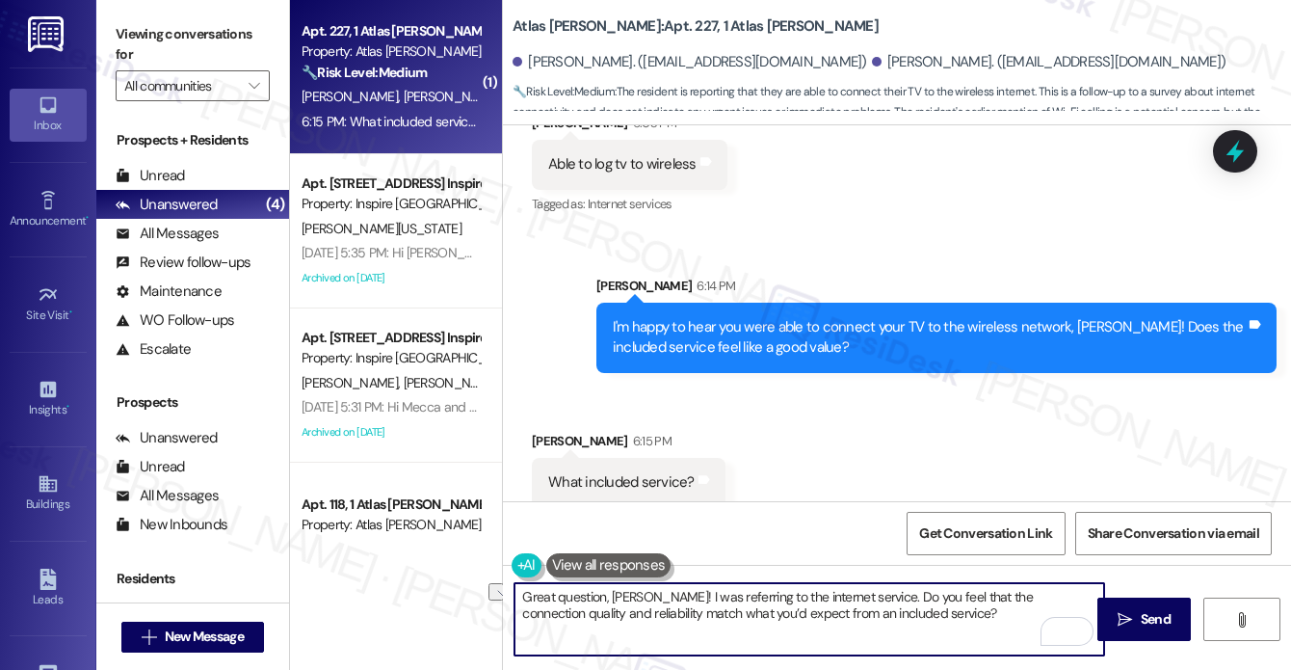
click at [861, 612] on textarea "Great question, Liza! I was referring to the internet service. Do you feel that…" at bounding box center [810, 619] width 590 height 72
drag, startPoint x: 879, startPoint y: 609, endPoint x: 714, endPoint y: 617, distance: 164.9
click at [714, 617] on textarea "Great question, Liza! I was referring to the internet service. Do you feel that…" at bounding box center [810, 619] width 590 height 72
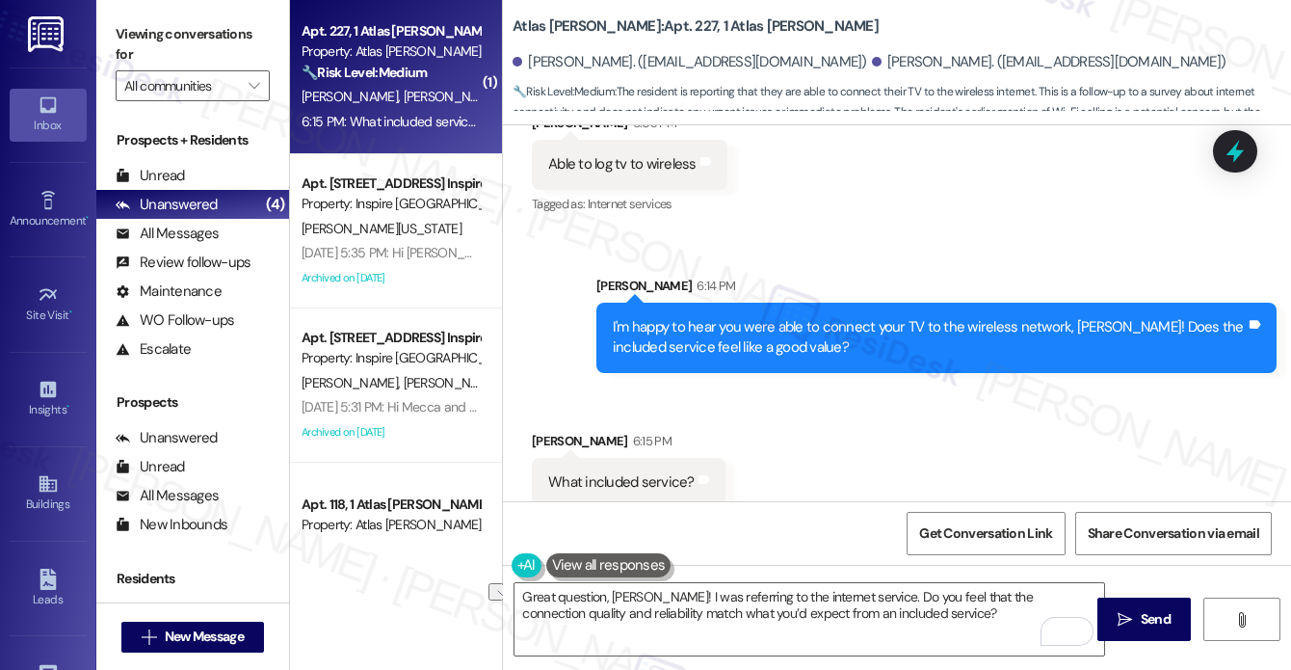
click at [117, 34] on label "Viewing conversations for" at bounding box center [193, 44] width 154 height 51
click at [745, 613] on textarea "Great question, Liza! I was referring to the internet service. Do you feel that…" at bounding box center [810, 619] width 590 height 72
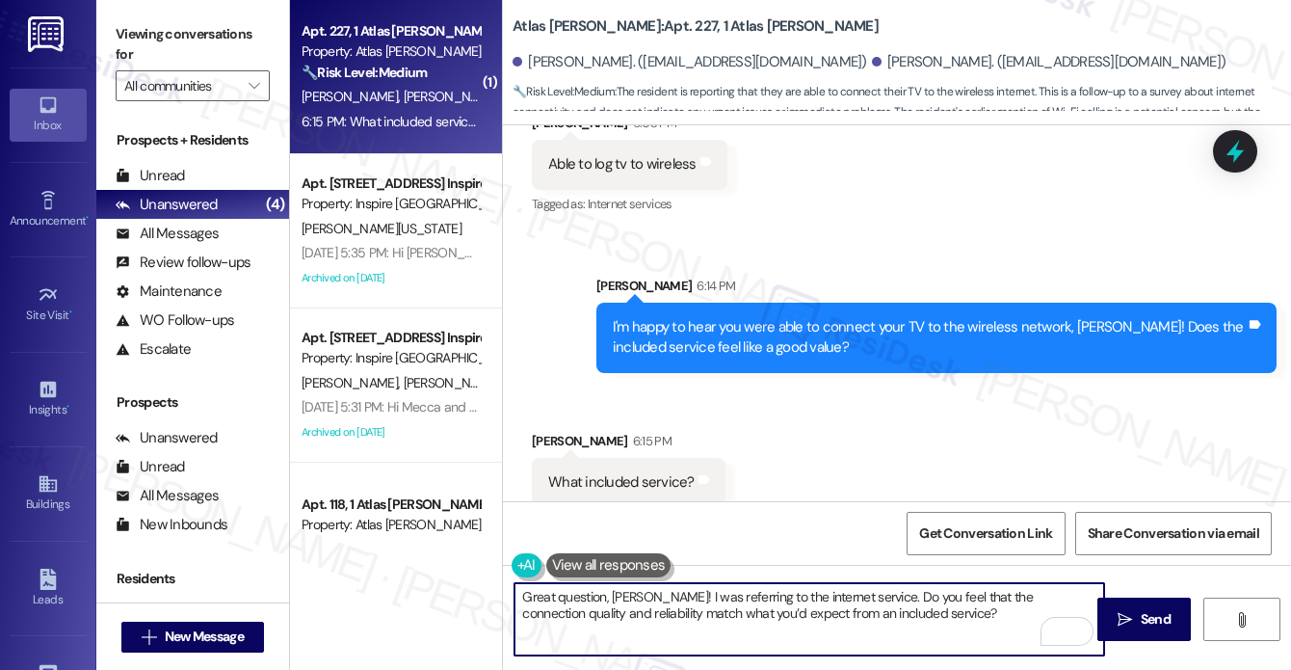
click at [745, 613] on textarea "Great question, Liza! I was referring to the internet service. Do you feel that…" at bounding box center [810, 619] width 590 height 72
click at [848, 610] on textarea "Great question, Liza! I was referring to the internet service. Do you feel that…" at bounding box center [810, 619] width 590 height 72
drag, startPoint x: 857, startPoint y: 612, endPoint x: 715, endPoint y: 617, distance: 141.7
click at [715, 617] on textarea "Great question, Liza! I was referring to the internet service. Do you feel that…" at bounding box center [810, 619] width 590 height 72
type textarea "Great question, Liza! I was referring to the internet service. Do you feel that…"
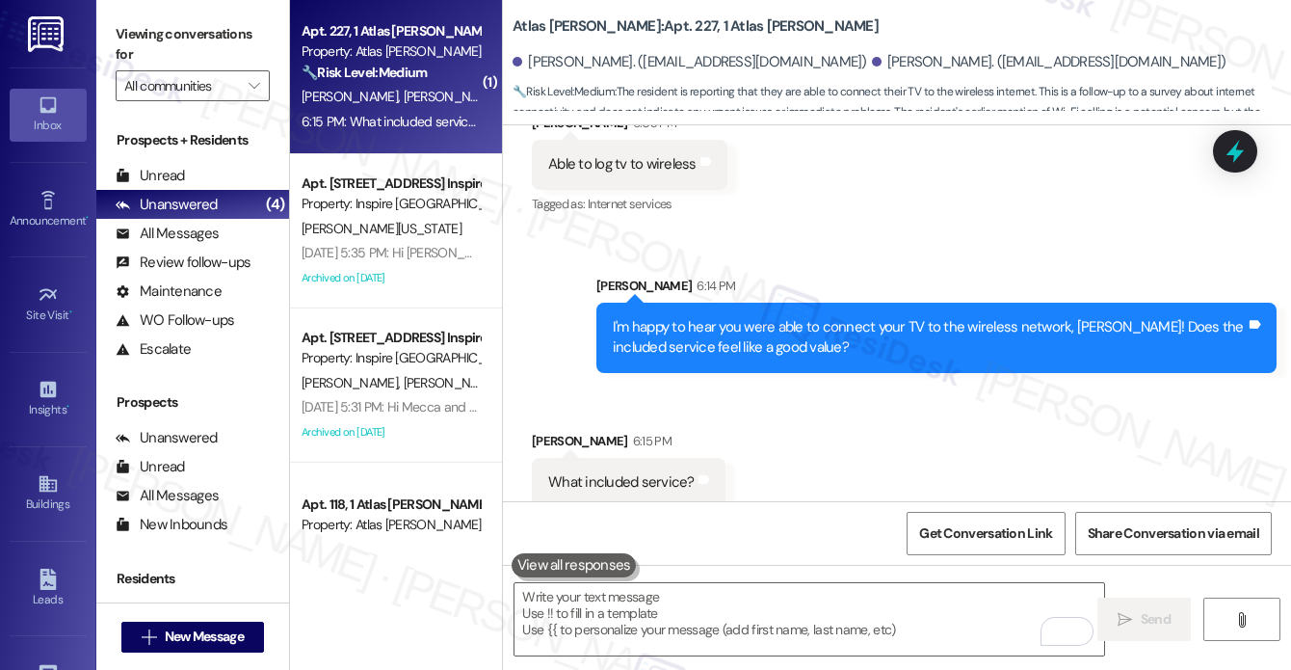
click at [146, 42] on label "Viewing conversations for" at bounding box center [193, 44] width 154 height 51
click at [124, 47] on label "Viewing conversations for" at bounding box center [193, 44] width 154 height 51
click at [609, 620] on textarea "To enrich screen reader interactions, please activate Accessibility in Grammarl…" at bounding box center [810, 619] width 590 height 72
paste textarea "Great question, Liza! I was referring to the internet service that’s included. …"
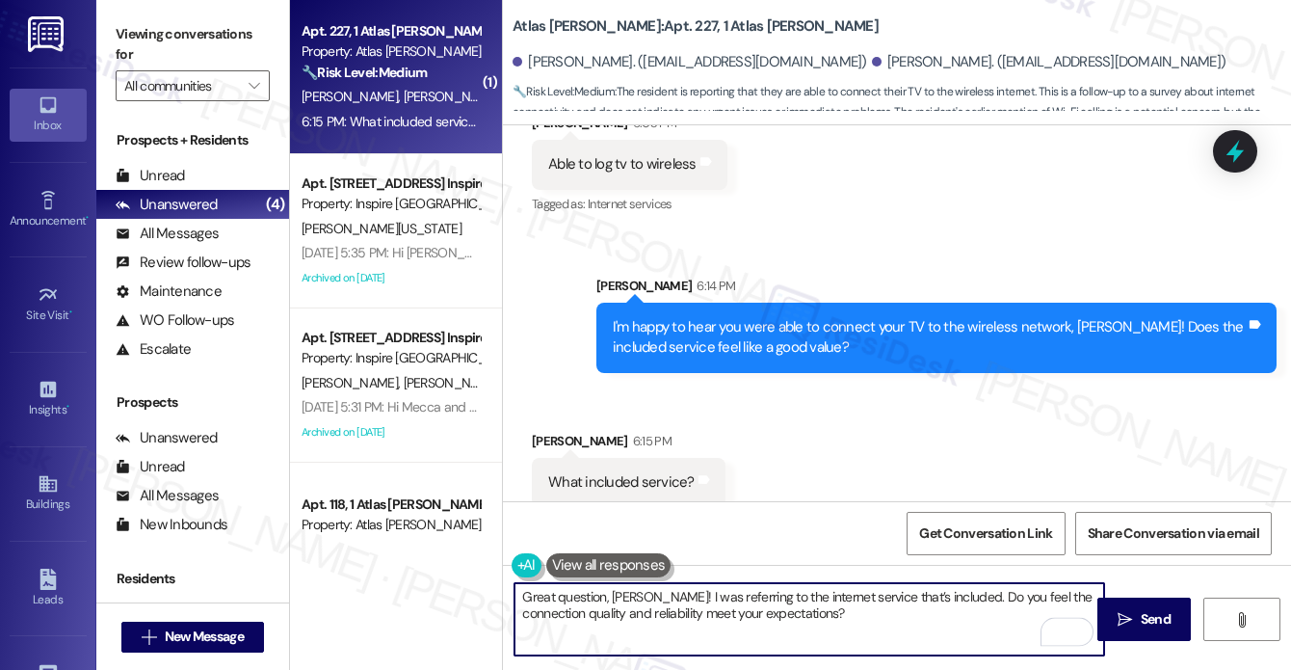
drag, startPoint x: 698, startPoint y: 607, endPoint x: 682, endPoint y: 602, distance: 16.2
click at [693, 605] on textarea "Great question, Liza! I was referring to the internet service that’s included. …" at bounding box center [810, 619] width 590 height 72
click at [682, 602] on textarea "Great question, Liza! I was referring to the internet service that’s included. …" at bounding box center [810, 619] width 590 height 72
click at [857, 604] on textarea "Great question, Liza! I was referring to the internet service that’s included. …" at bounding box center [810, 619] width 590 height 72
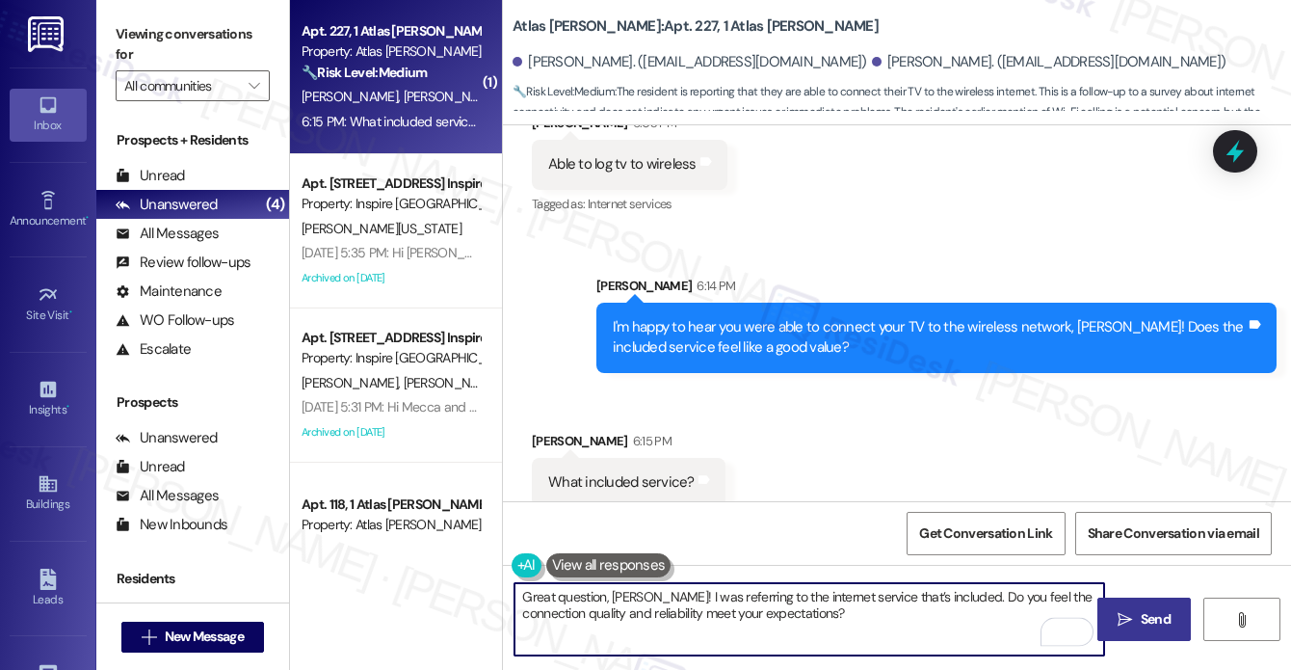
type textarea "Great question, Liza! I was referring to the internet service that’s included. …"
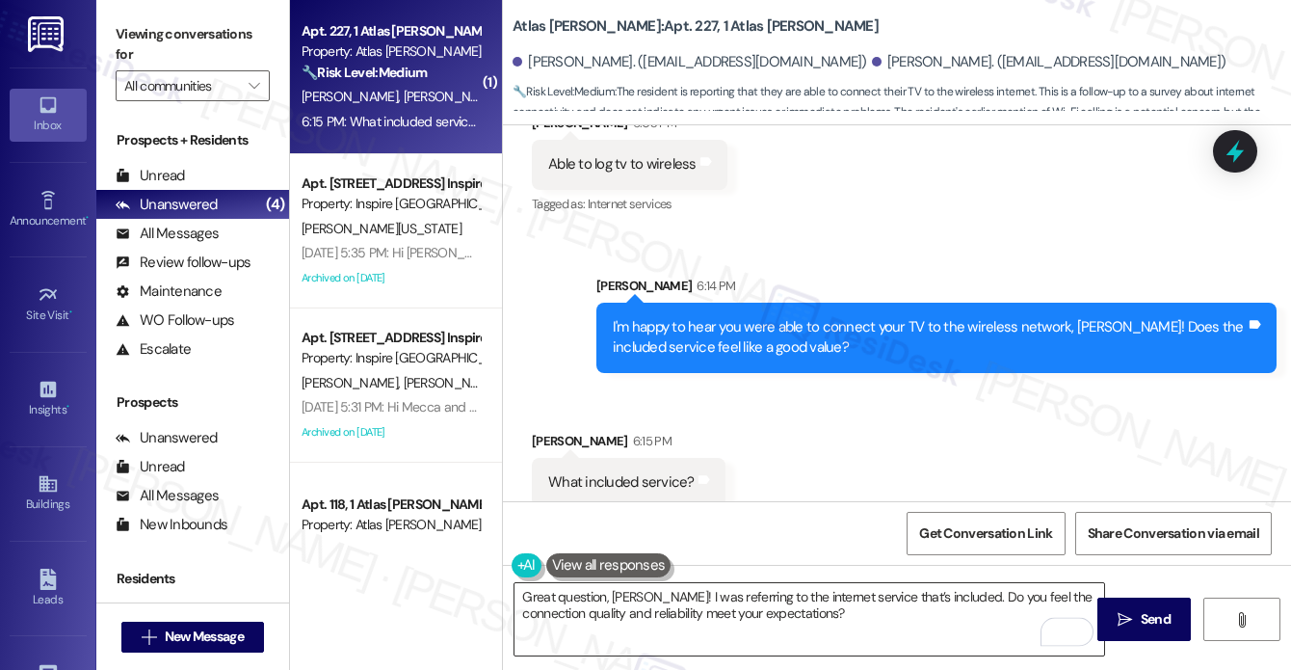
drag, startPoint x: 1129, startPoint y: 618, endPoint x: 798, endPoint y: 616, distance: 331.4
click at [798, 616] on div "Great question, Liza! I was referring to the internet service that’s included. …" at bounding box center [897, 637] width 788 height 145
click at [1106, 612] on button " Send" at bounding box center [1143, 618] width 93 height 43
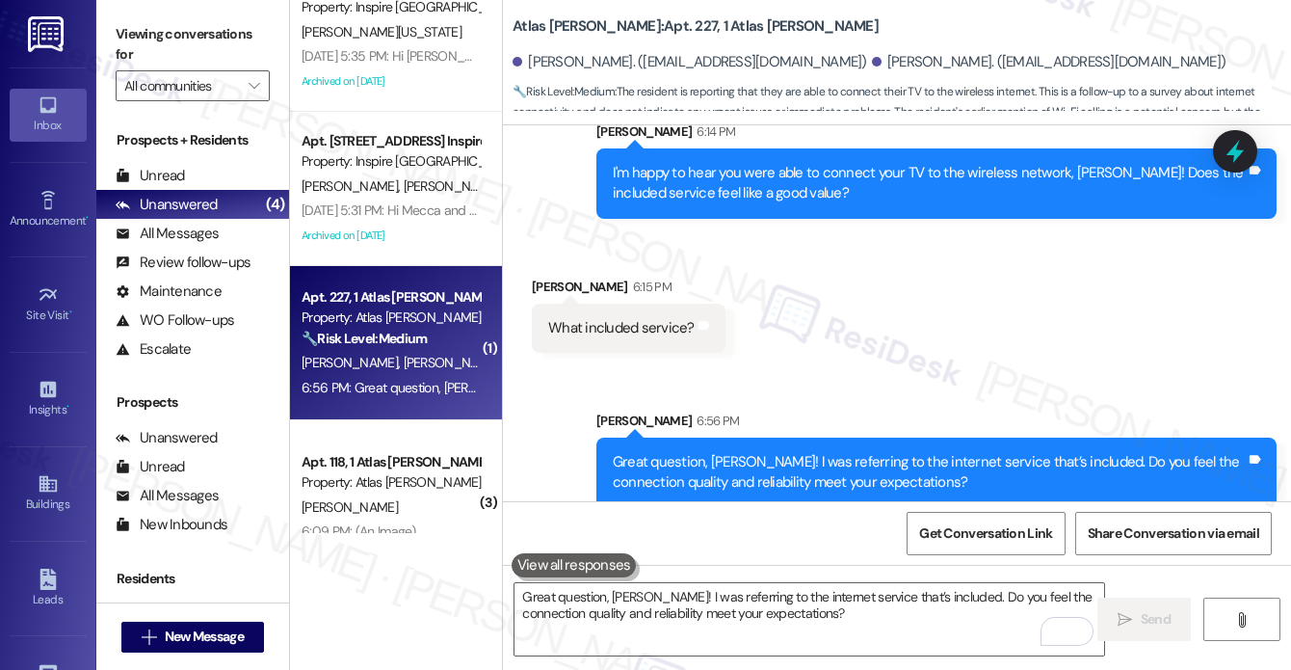
scroll to position [84, 0]
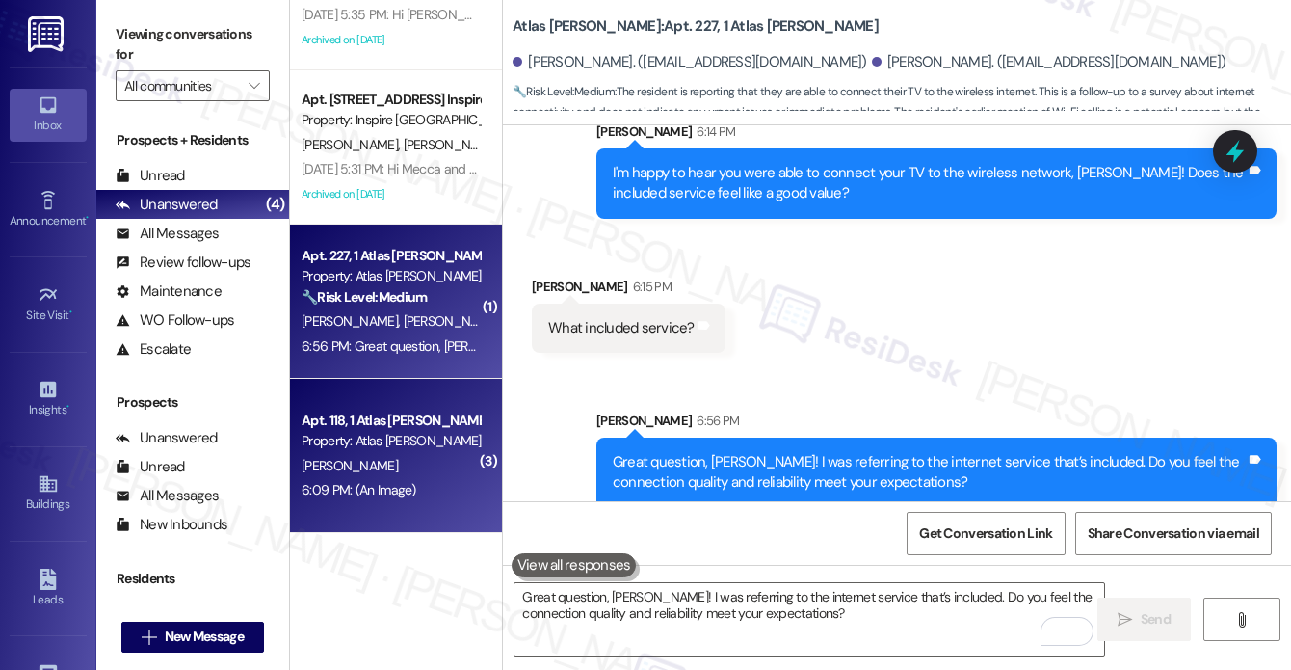
click at [413, 433] on div "Property: Atlas [PERSON_NAME]" at bounding box center [391, 441] width 178 height 20
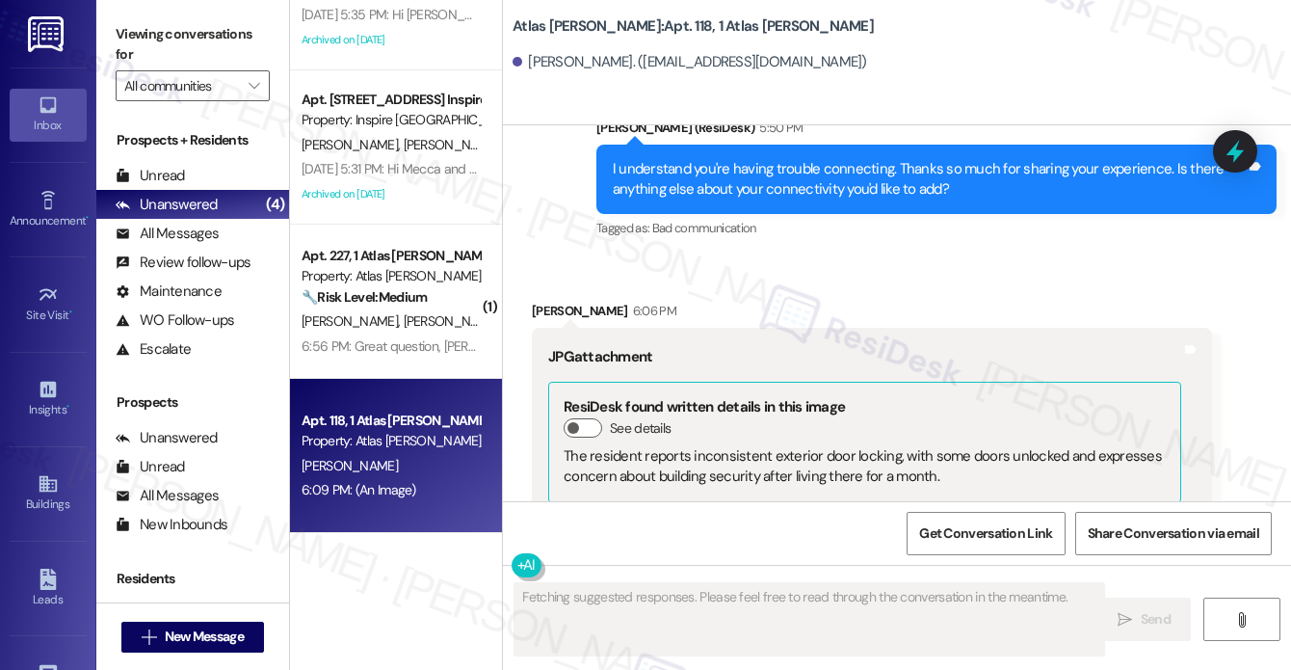
scroll to position [1888, 0]
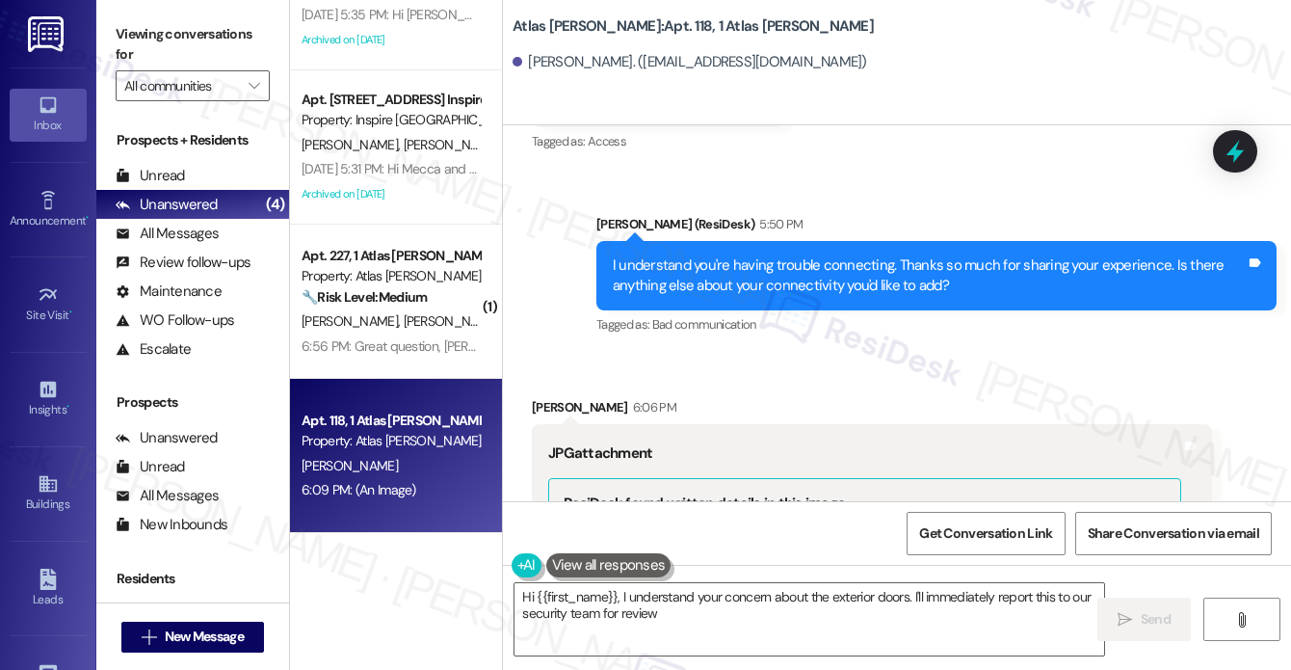
click at [679, 267] on div "I understand you're having trouble connecting. Thanks so much for sharing your …" at bounding box center [929, 275] width 633 height 41
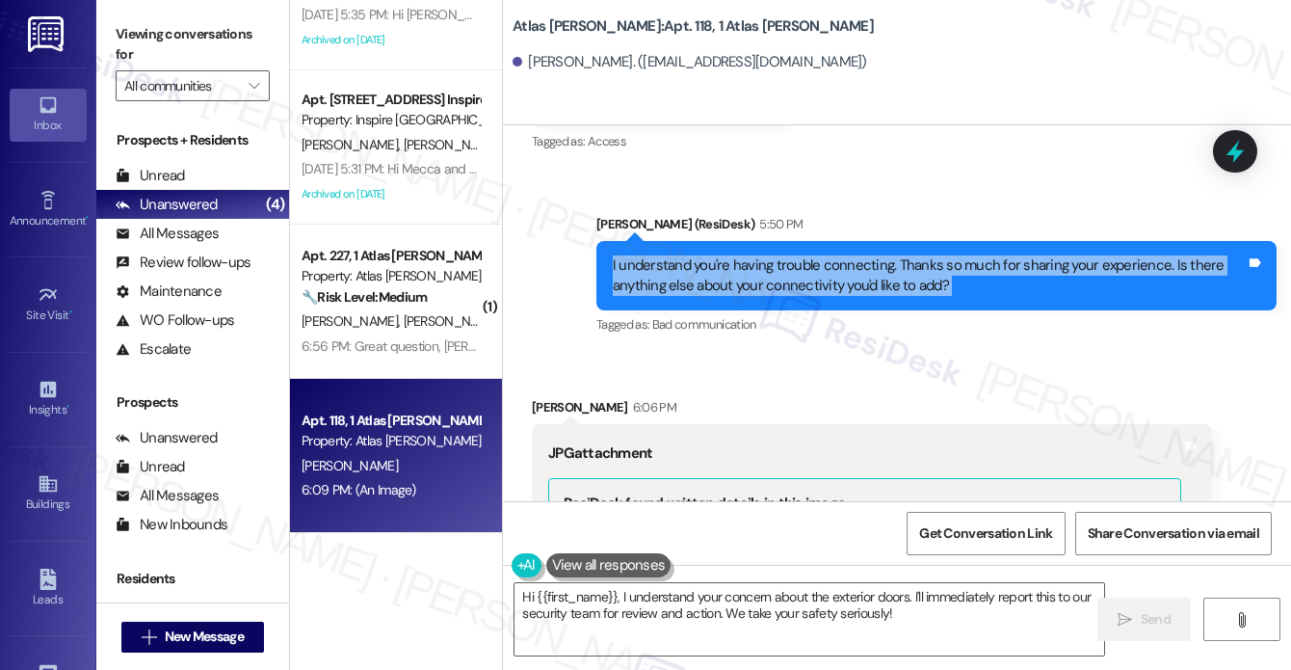
click at [679, 267] on div "I understand you're having trouble connecting. Thanks so much for sharing your …" at bounding box center [929, 275] width 633 height 41
click at [849, 267] on div "I understand you're having trouble connecting. Thanks so much for sharing your …" at bounding box center [929, 275] width 633 height 41
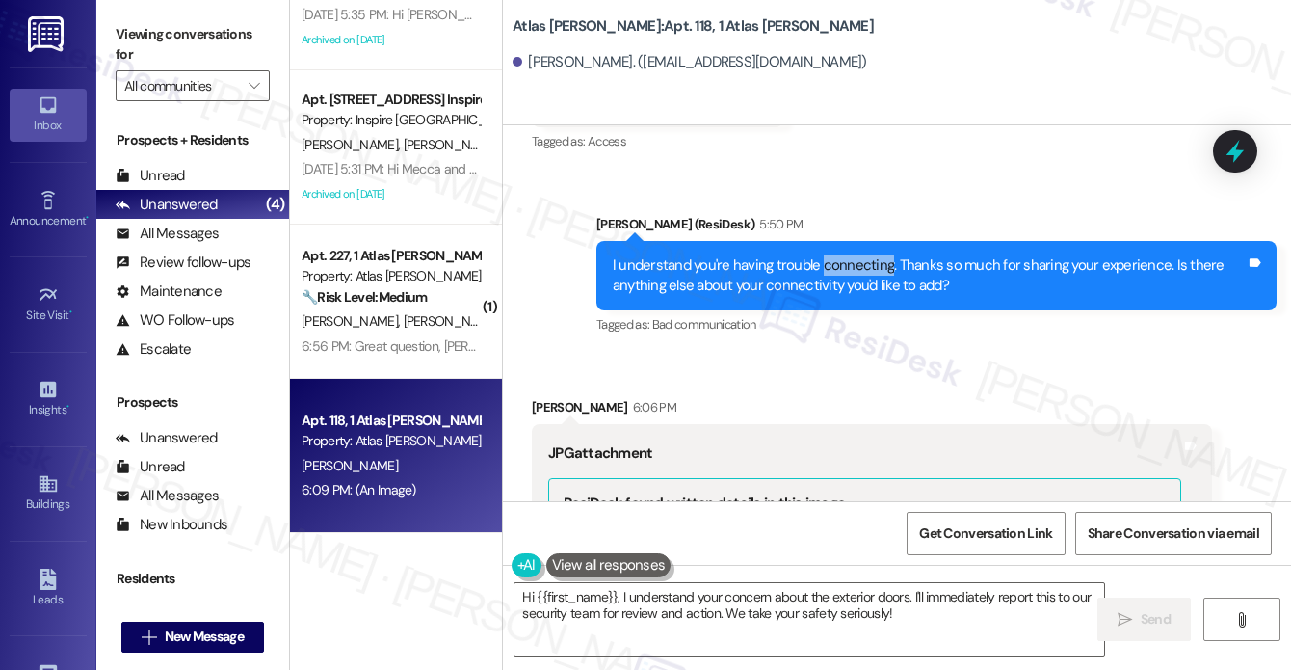
click at [849, 267] on div "I understand you're having trouble connecting. Thanks so much for sharing your …" at bounding box center [929, 275] width 633 height 41
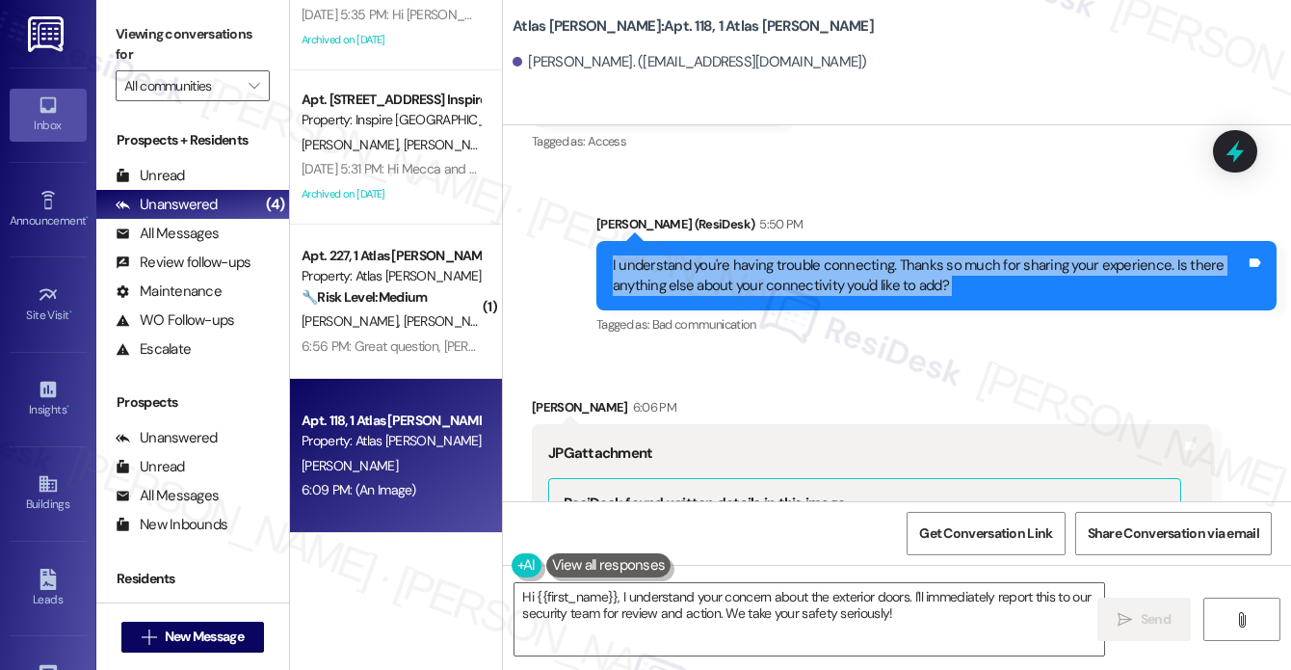
click at [849, 267] on div "I understand you're having trouble connecting. Thanks so much for sharing your …" at bounding box center [929, 275] width 633 height 41
click at [784, 265] on div "I understand you're having trouble connecting. Thanks so much for sharing your …" at bounding box center [929, 275] width 633 height 41
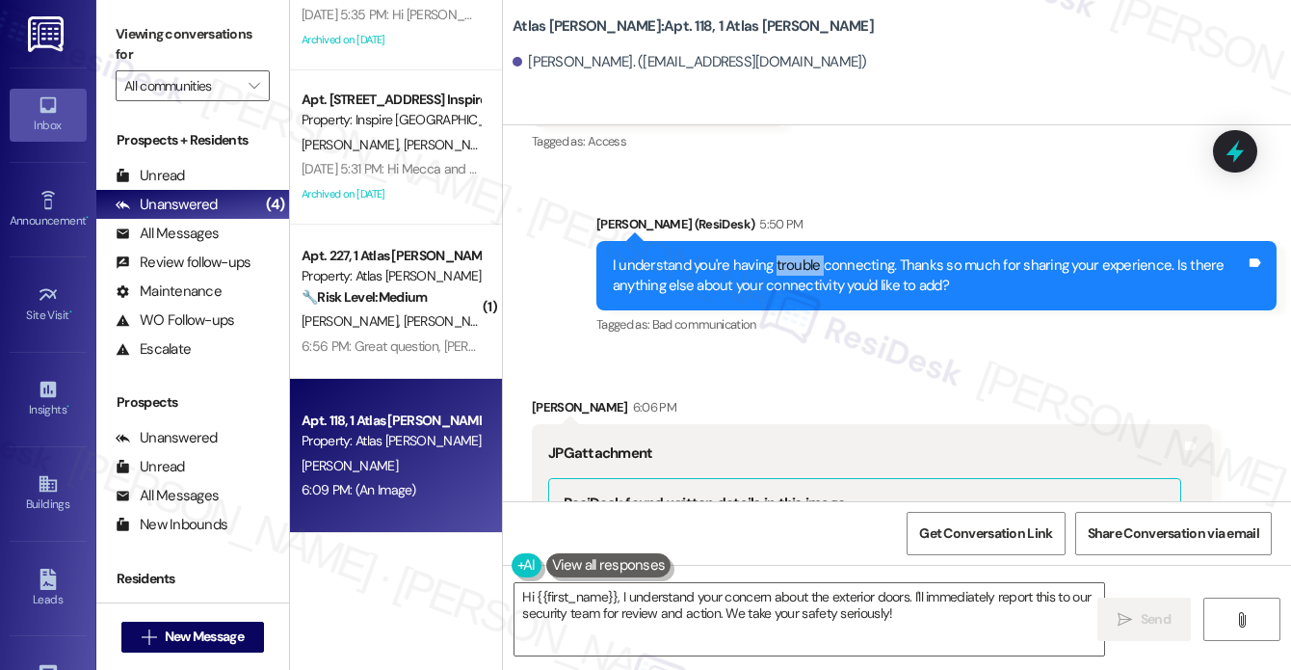
click at [784, 265] on div "I understand you're having trouble connecting. Thanks so much for sharing your …" at bounding box center [929, 275] width 633 height 41
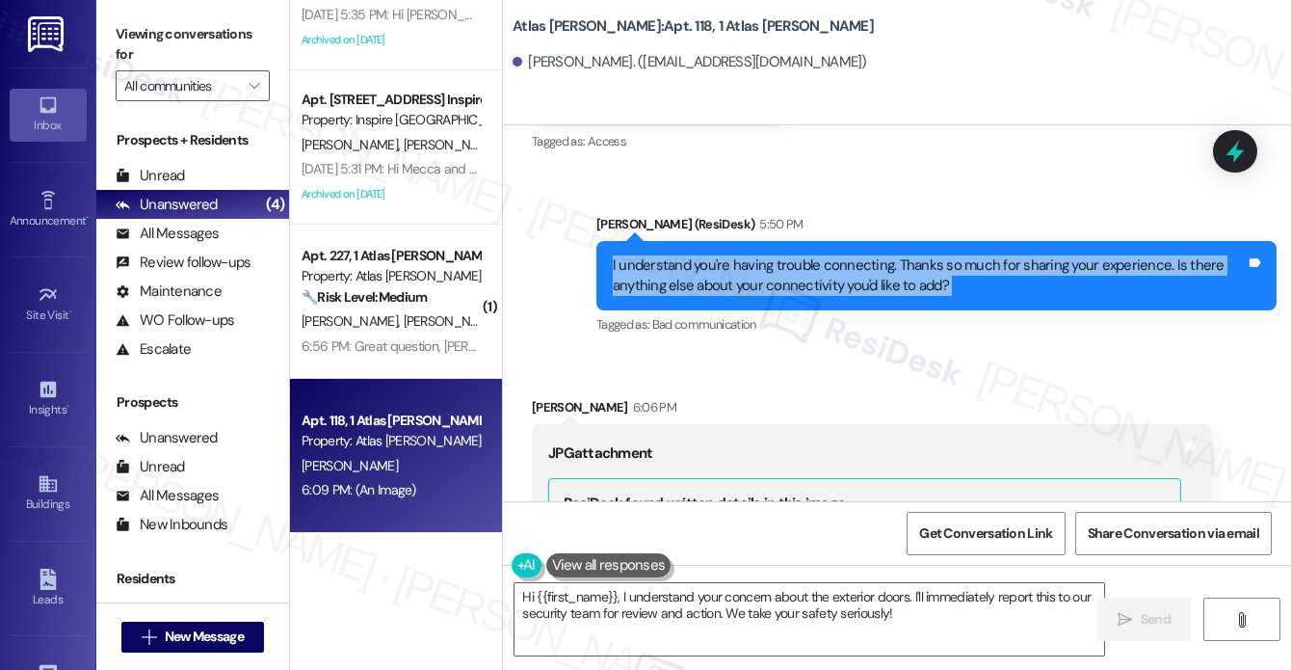
click at [784, 265] on div "I understand you're having trouble connecting. Thanks so much for sharing your …" at bounding box center [929, 275] width 633 height 41
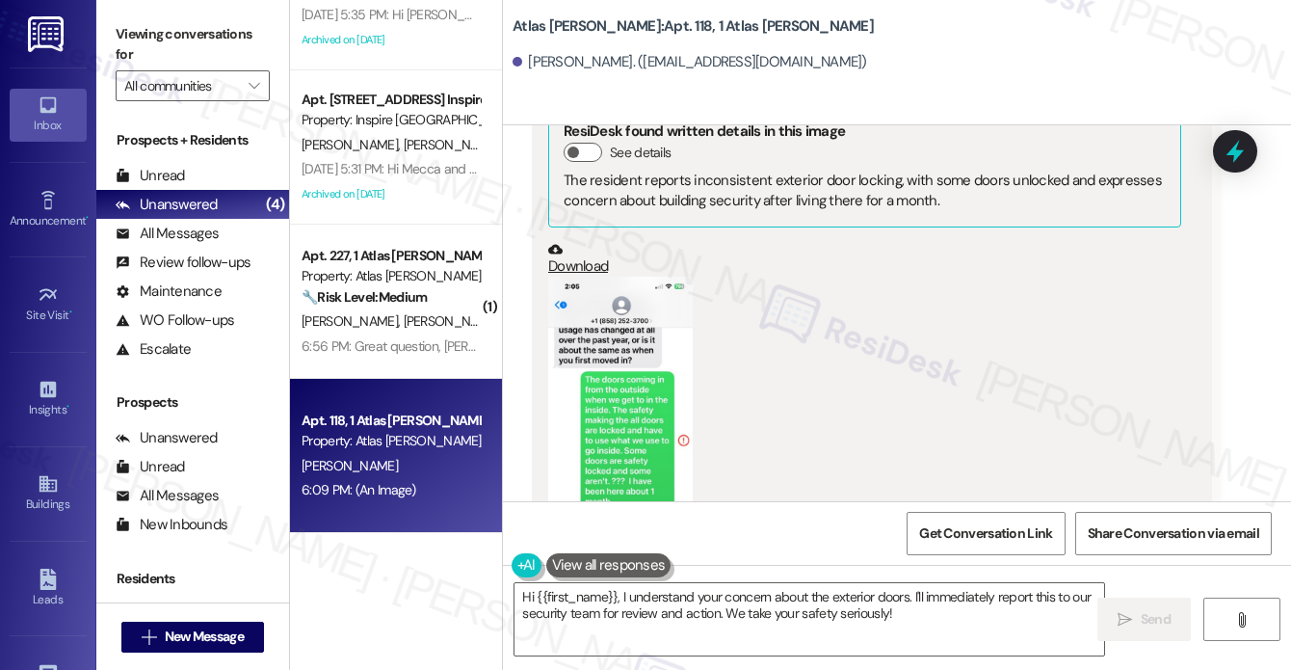
scroll to position [2370, 0]
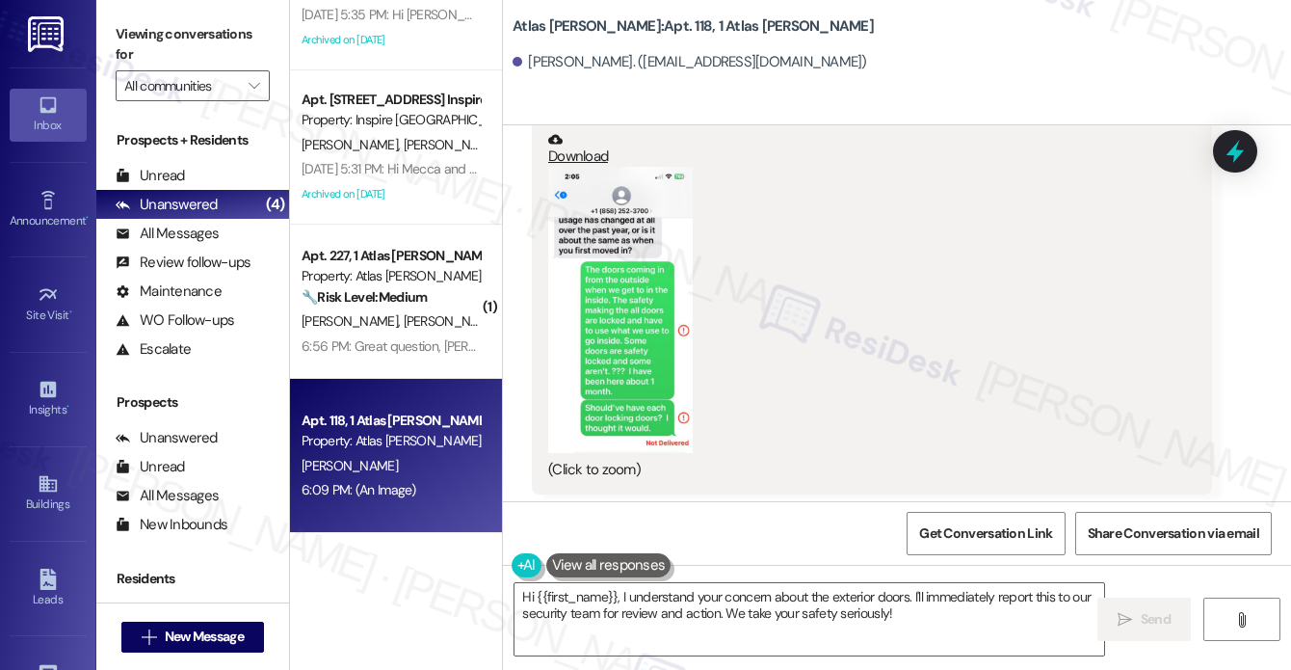
click at [629, 265] on button "Zoom image" at bounding box center [620, 310] width 145 height 286
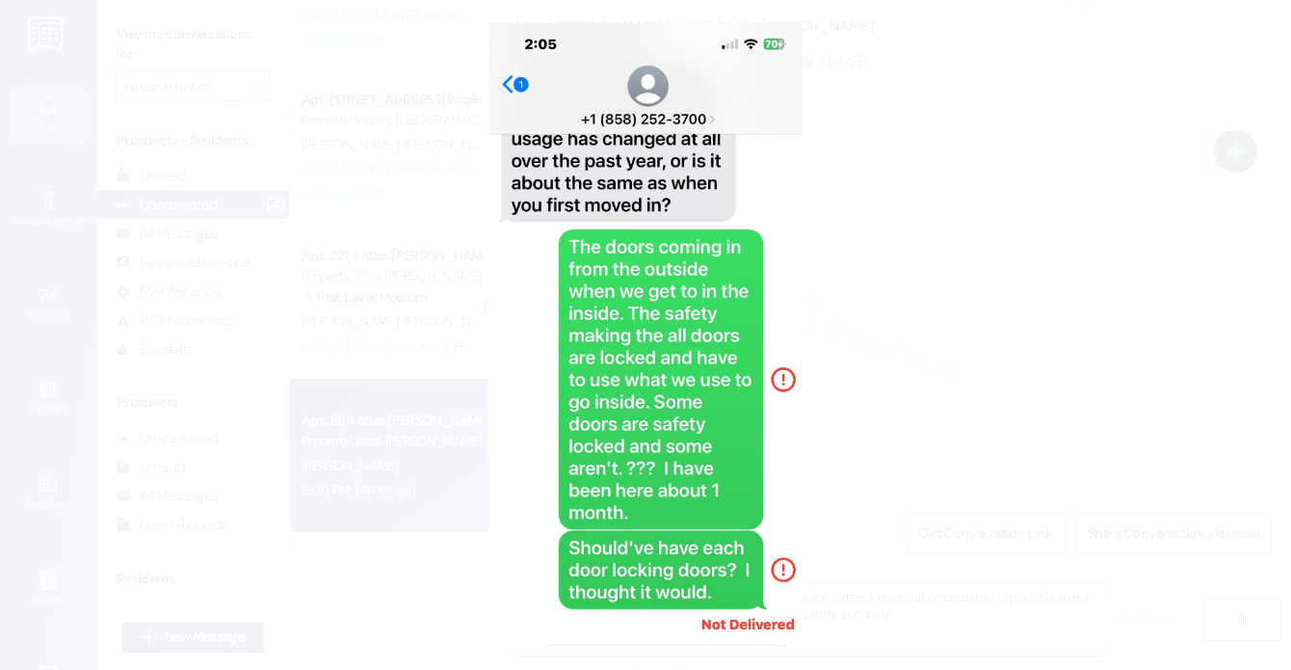
click at [949, 330] on button "Unzoom image" at bounding box center [645, 335] width 1291 height 670
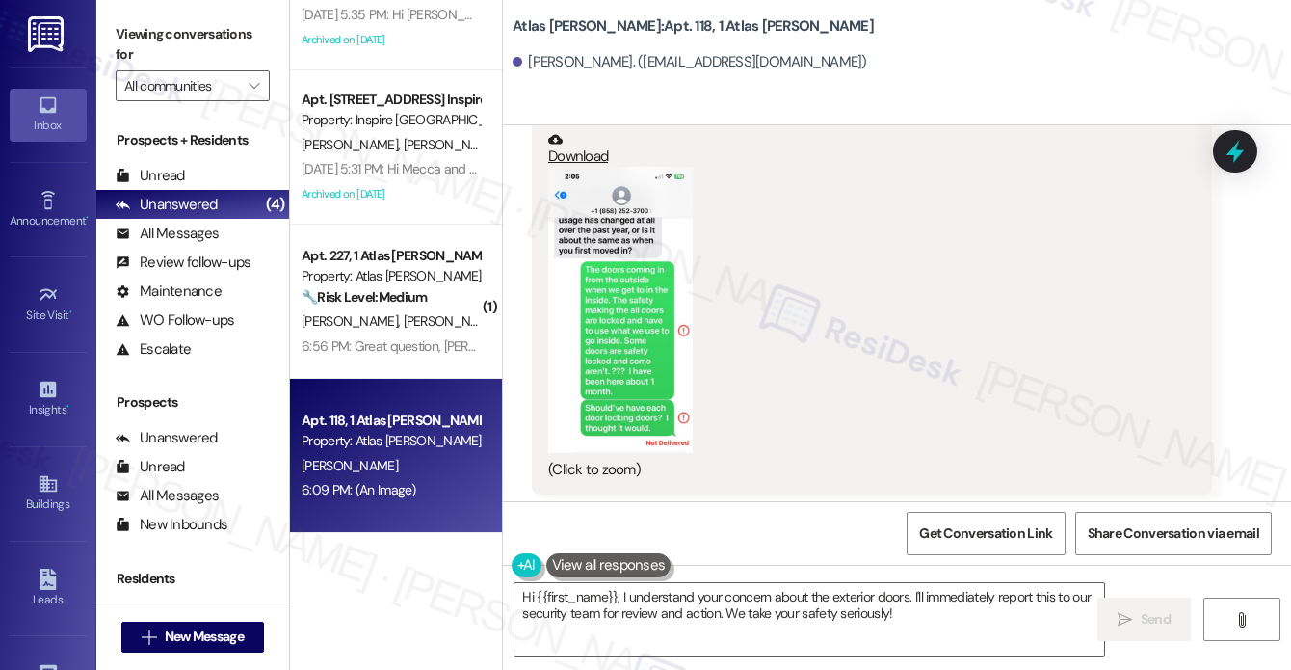
click at [633, 318] on button "Zoom image" at bounding box center [620, 310] width 145 height 286
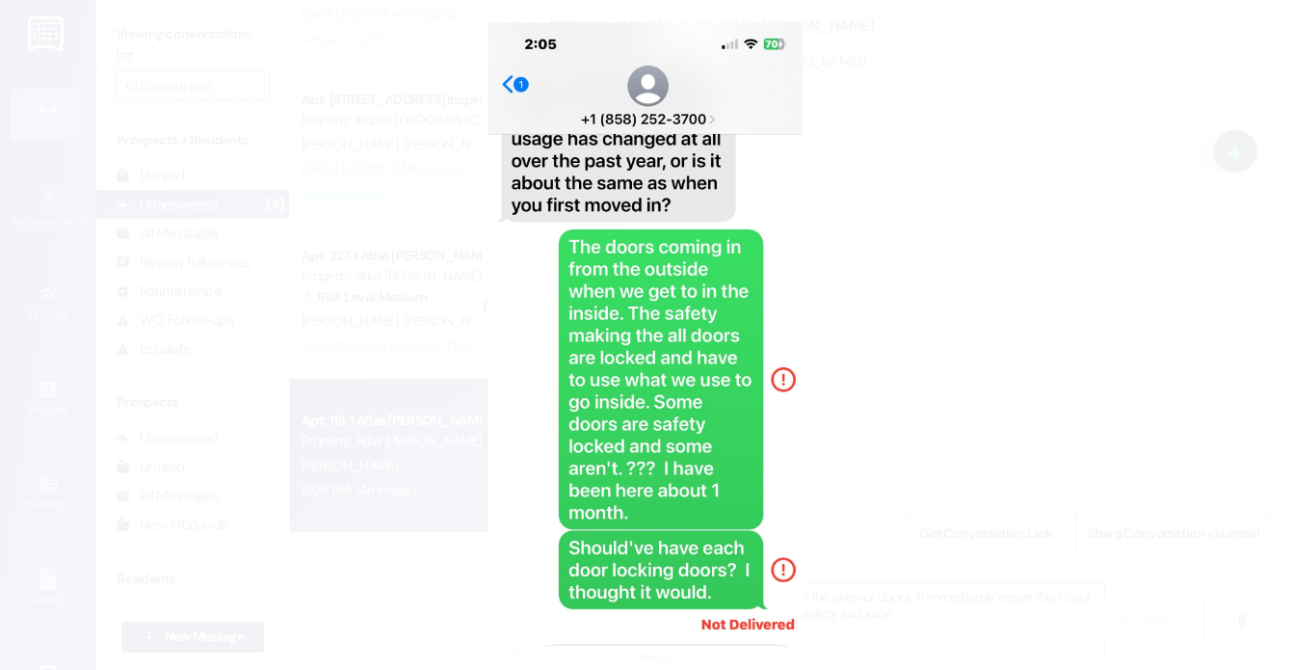
click at [902, 411] on button "Unzoom image" at bounding box center [645, 335] width 1291 height 670
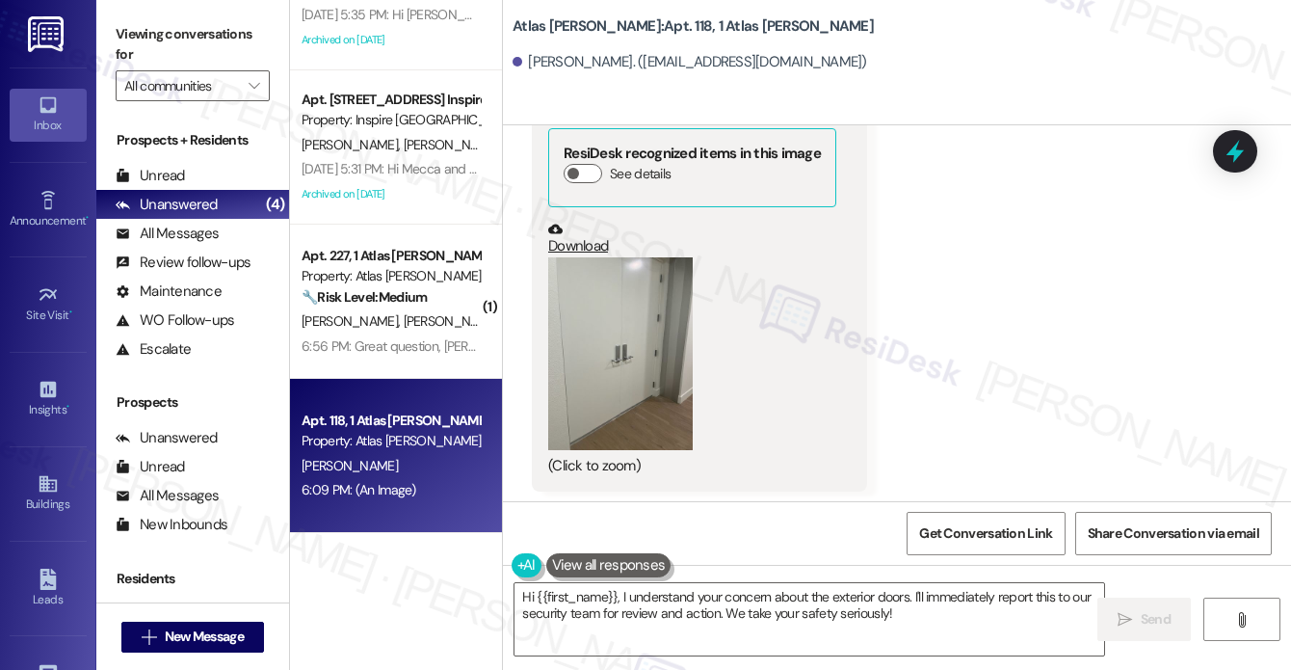
scroll to position [2852, 0]
click at [613, 383] on button "Zoom image" at bounding box center [620, 350] width 145 height 193
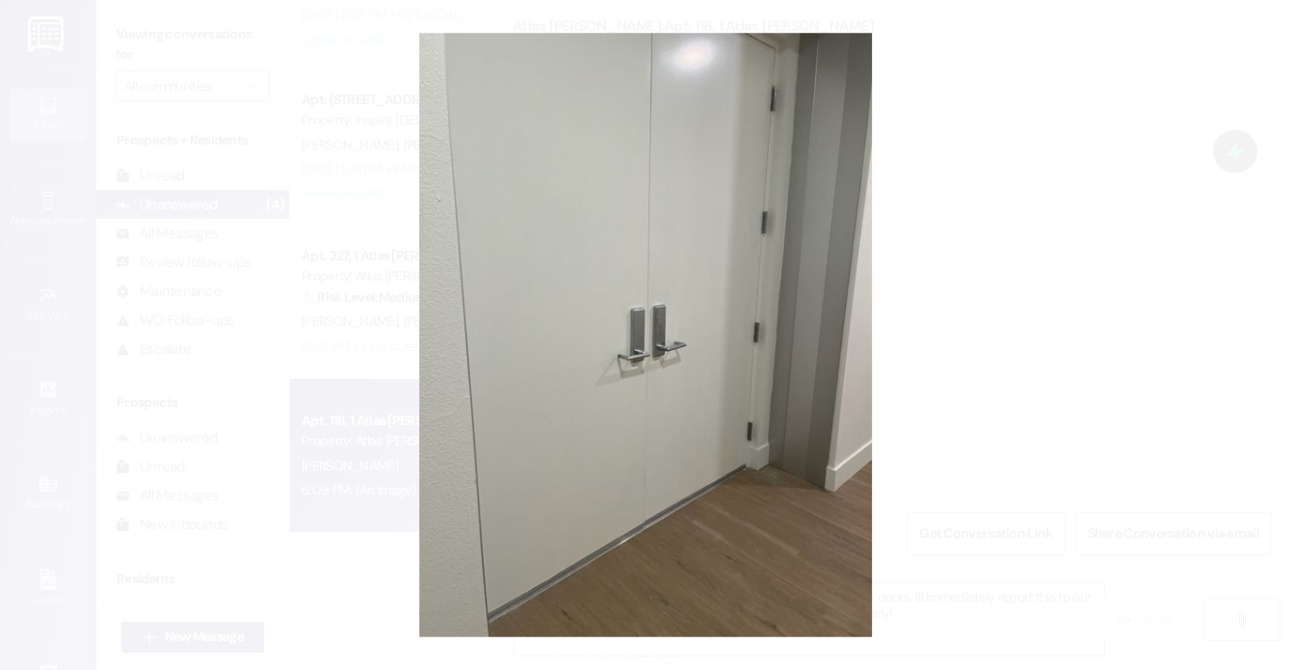
click at [1016, 352] on button "Unzoom image" at bounding box center [645, 335] width 1291 height 670
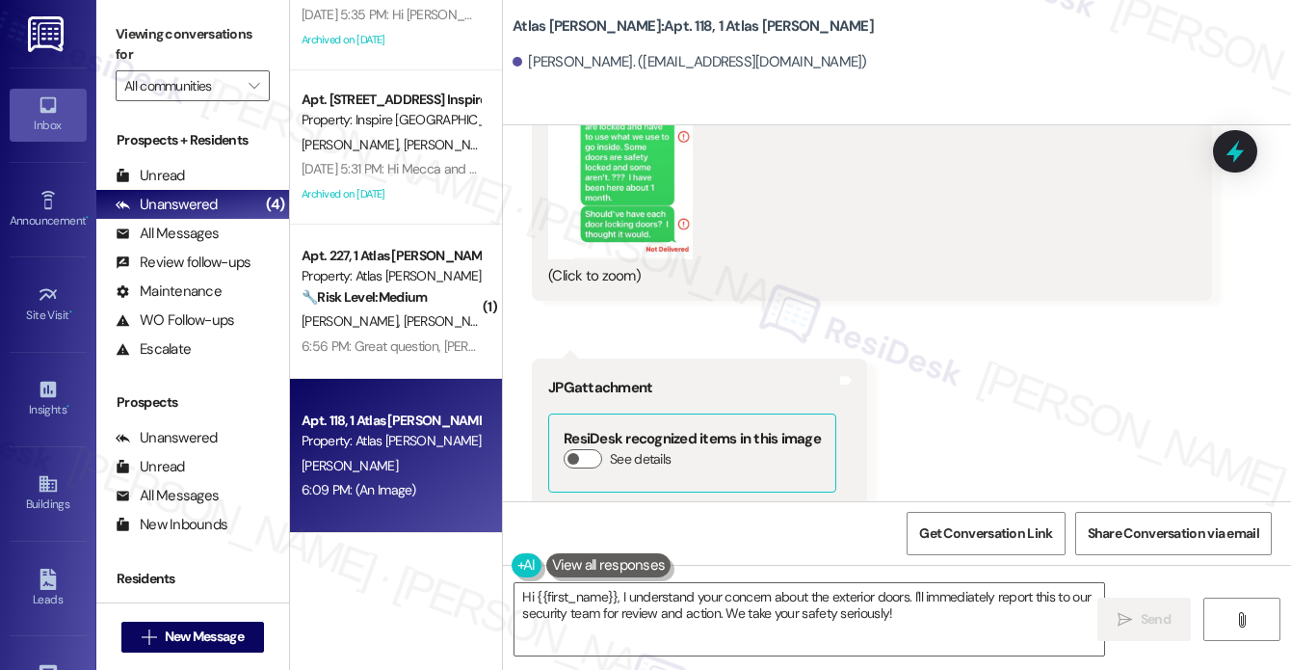
scroll to position [2275, 0]
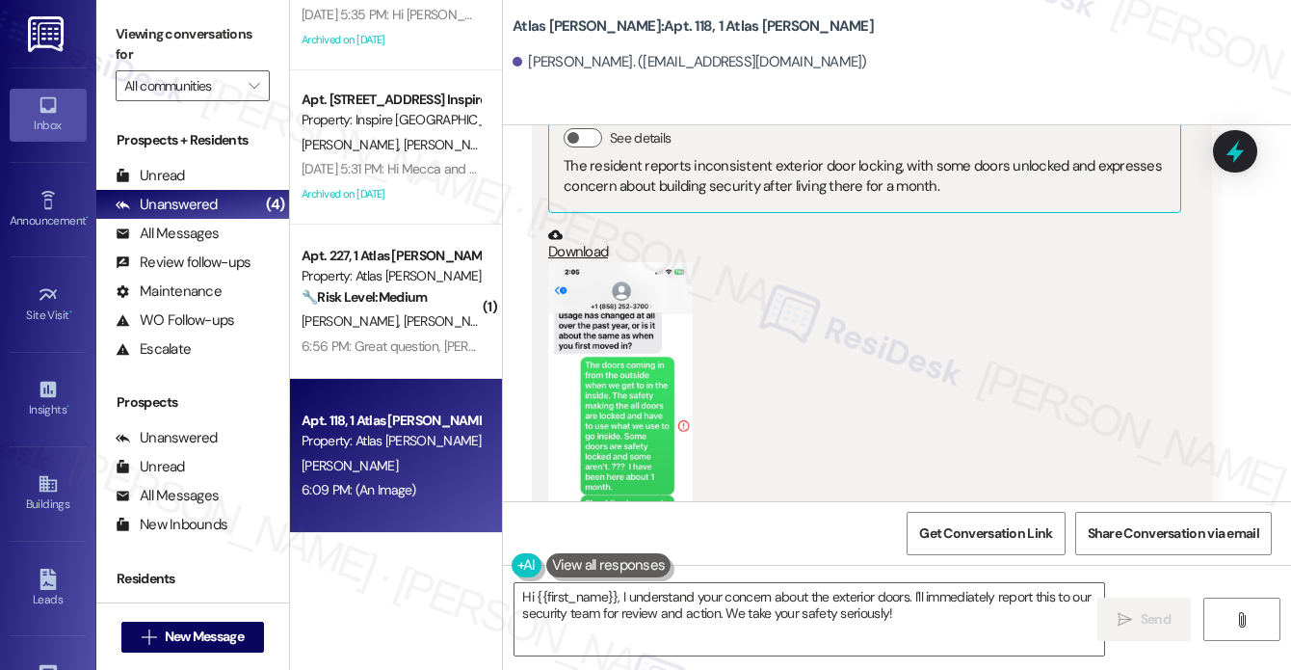
click at [620, 333] on button "Zoom image" at bounding box center [620, 405] width 145 height 286
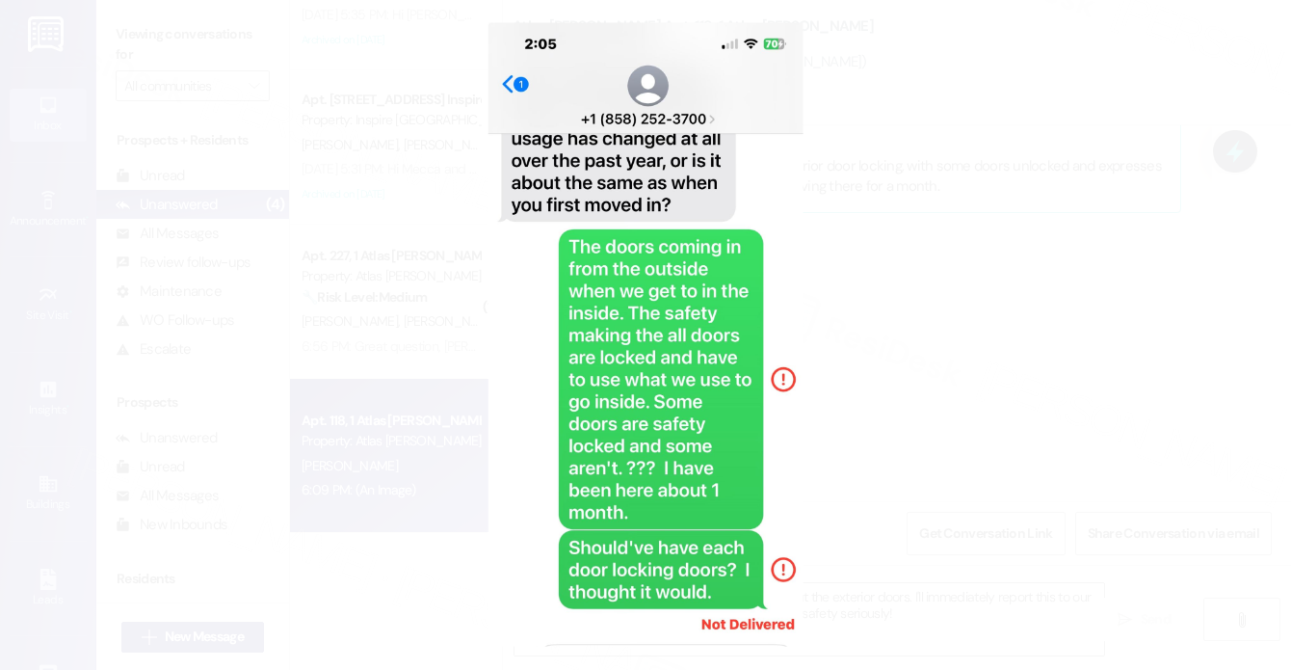
click at [859, 201] on button "Unzoom image" at bounding box center [645, 335] width 1291 height 670
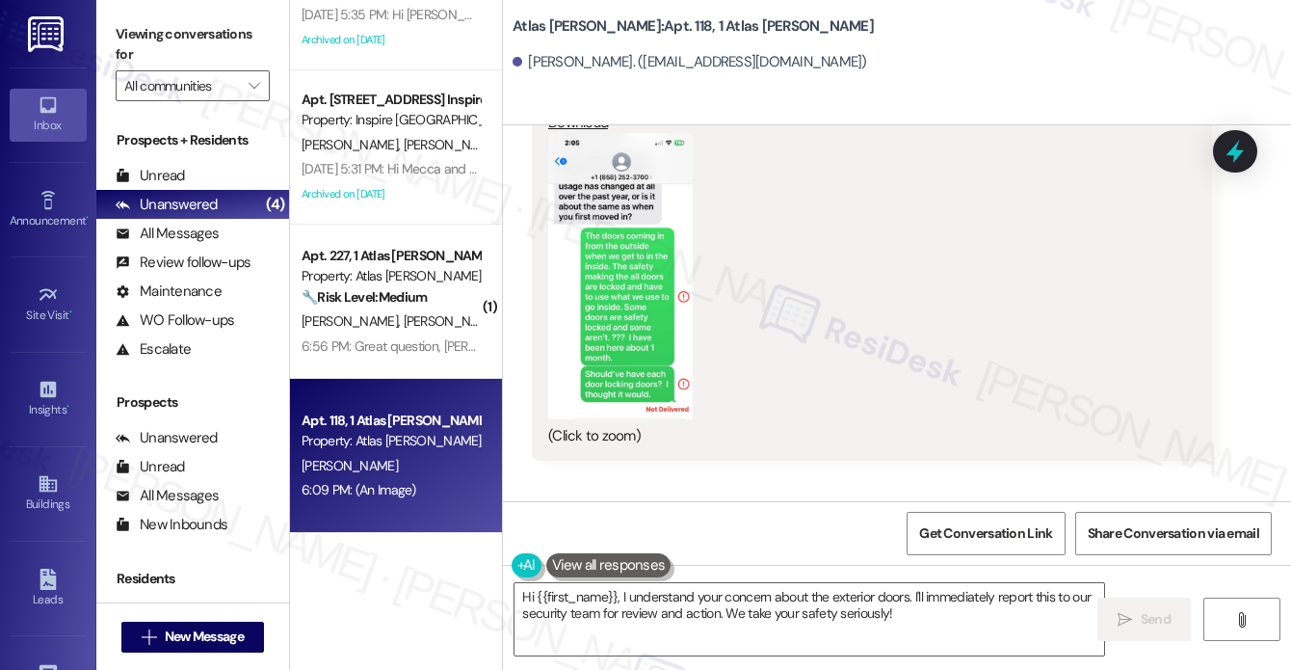
scroll to position [2371, 0]
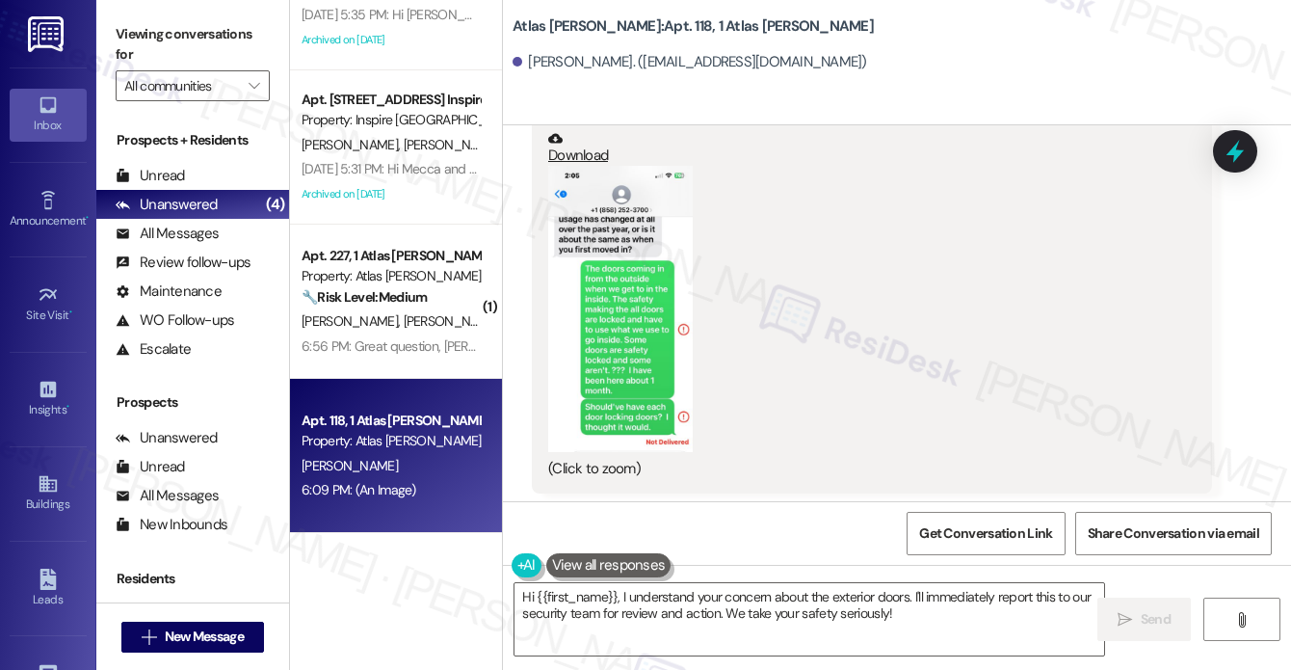
click at [609, 311] on button "Zoom image" at bounding box center [620, 309] width 145 height 286
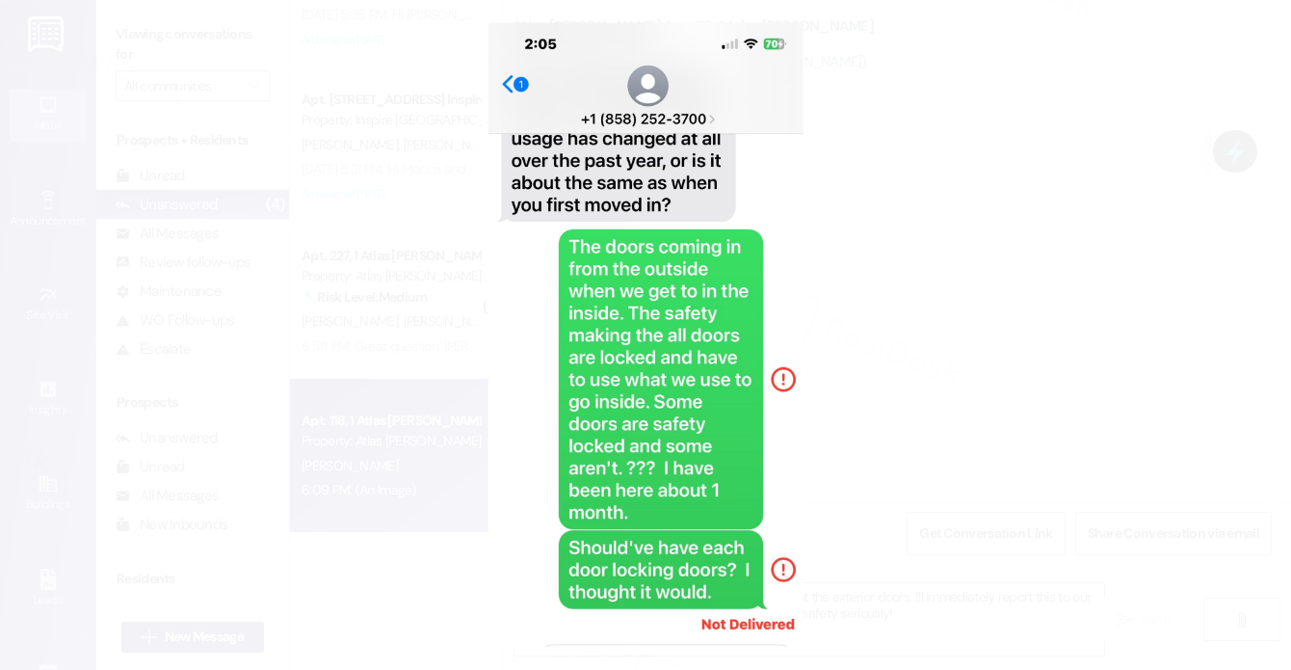
click at [966, 300] on button "Unzoom image" at bounding box center [645, 335] width 1291 height 670
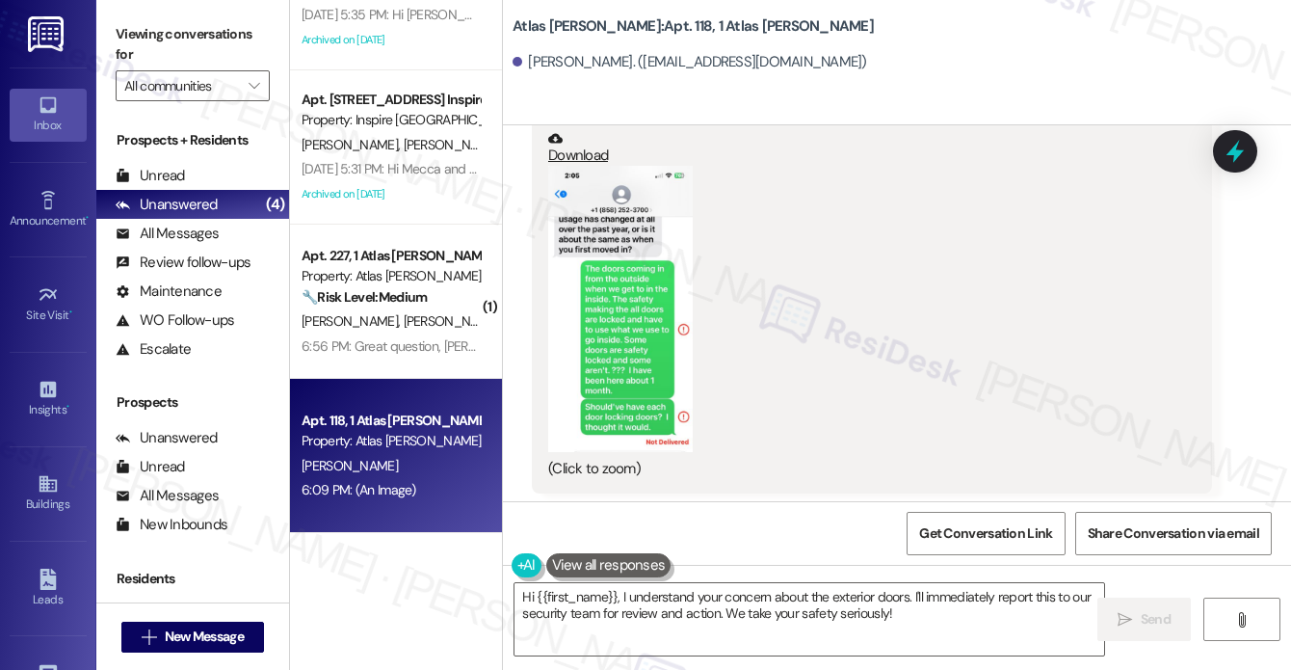
click at [584, 160] on link "Download" at bounding box center [864, 148] width 633 height 34
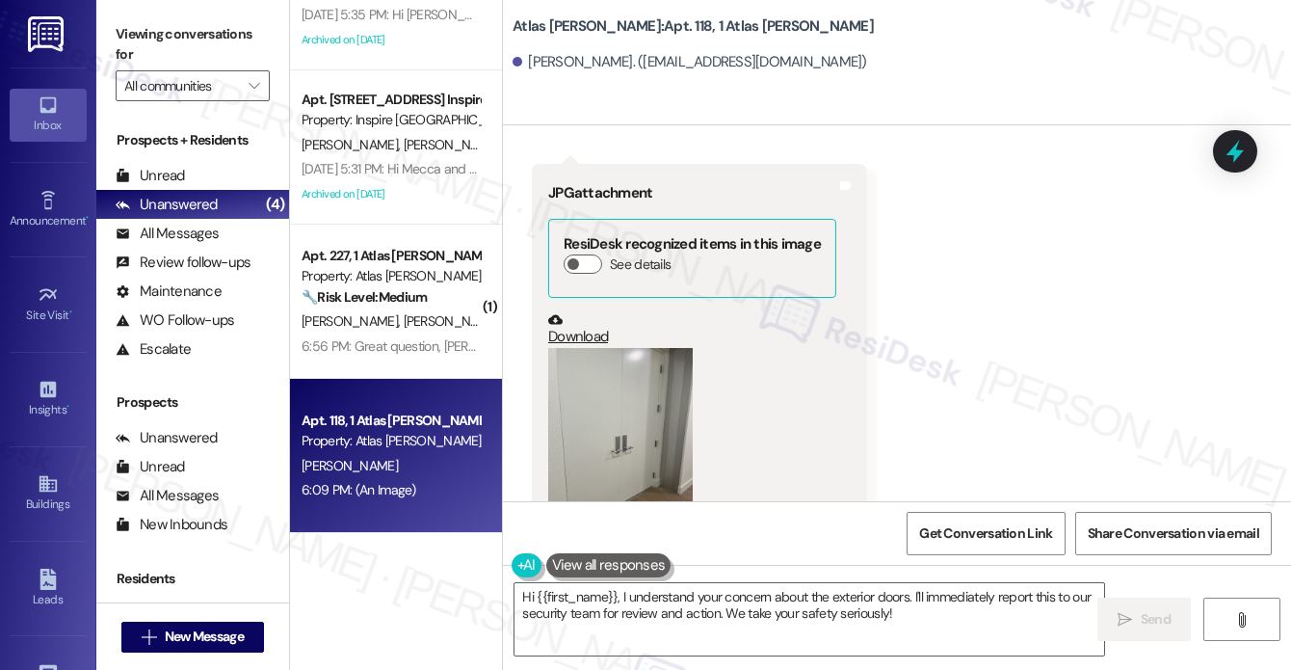
scroll to position [2852, 0]
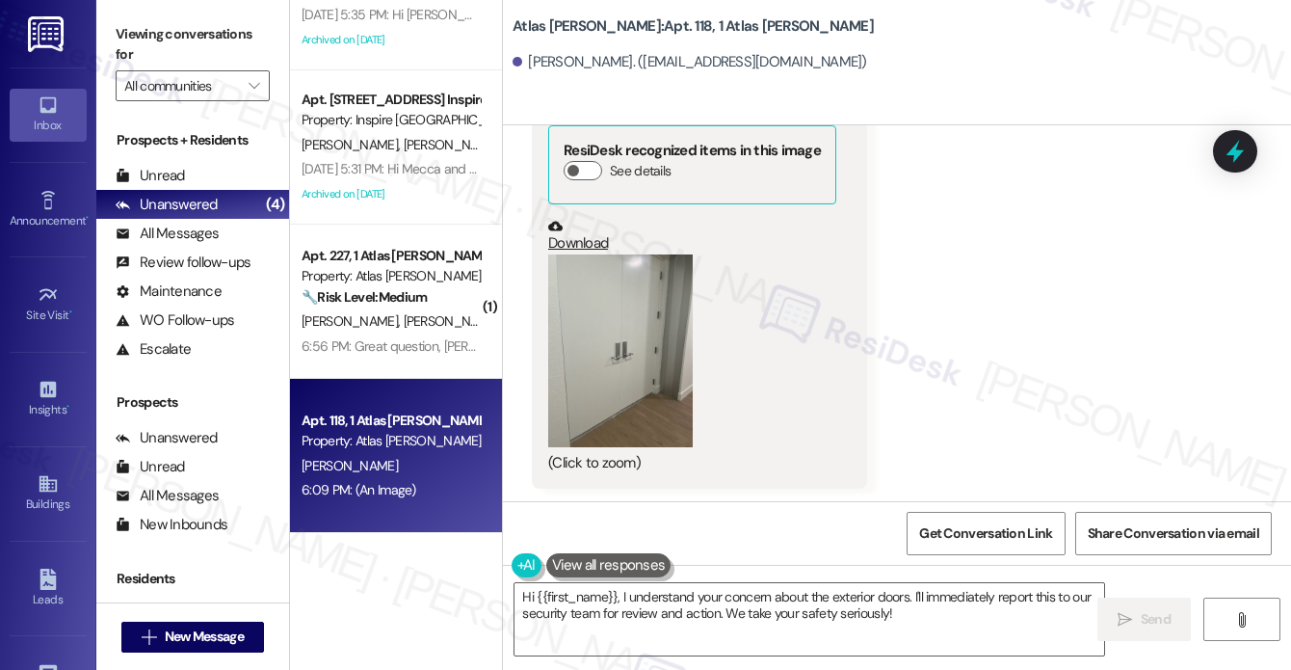
click at [154, 44] on label "Viewing conversations for" at bounding box center [193, 44] width 154 height 51
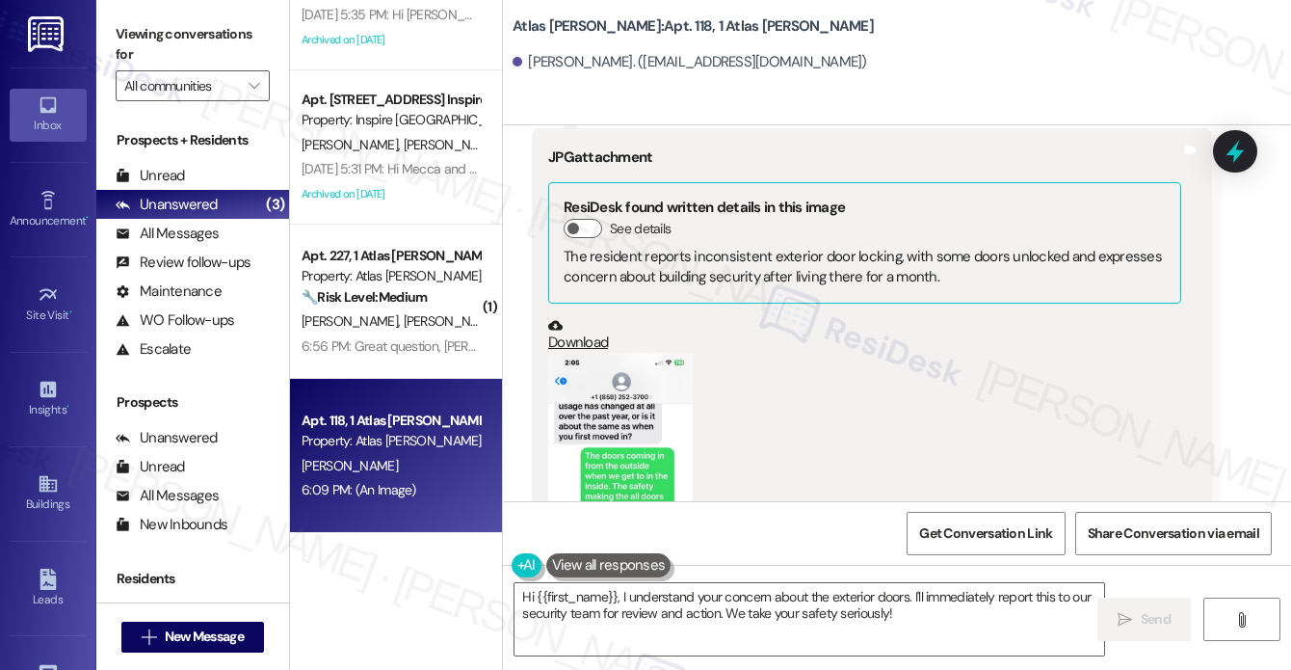
scroll to position [2178, 0]
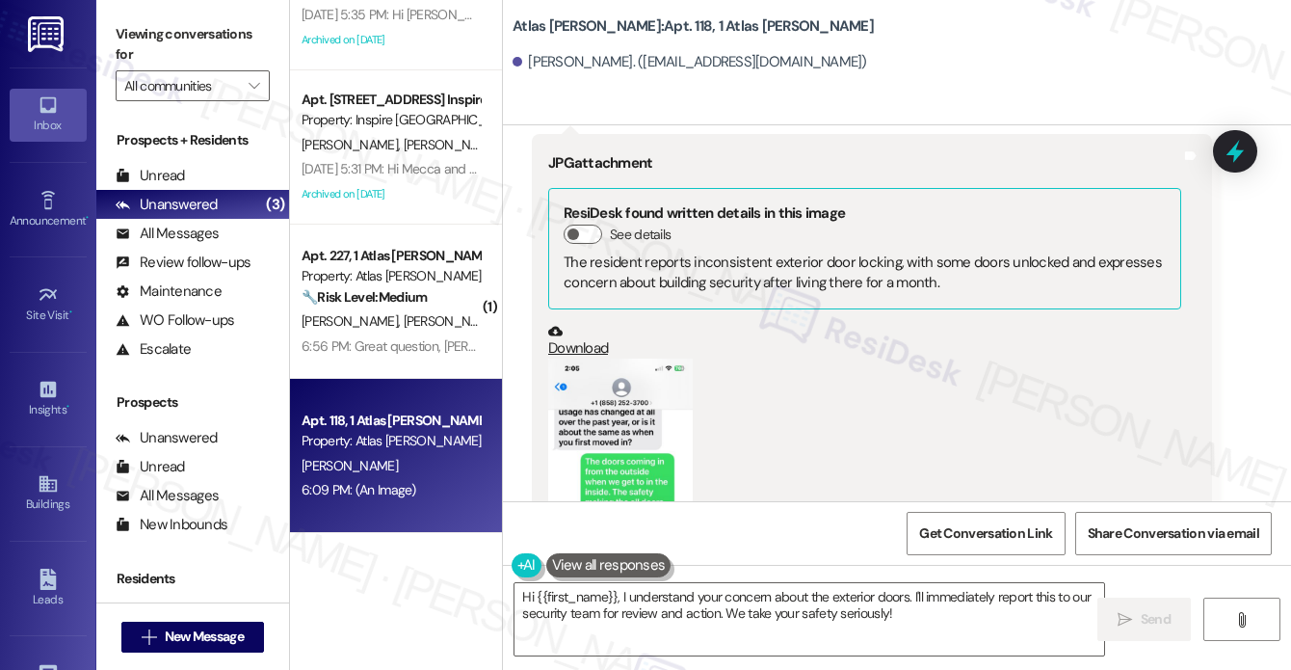
click at [657, 398] on button "Zoom image" at bounding box center [620, 501] width 145 height 286
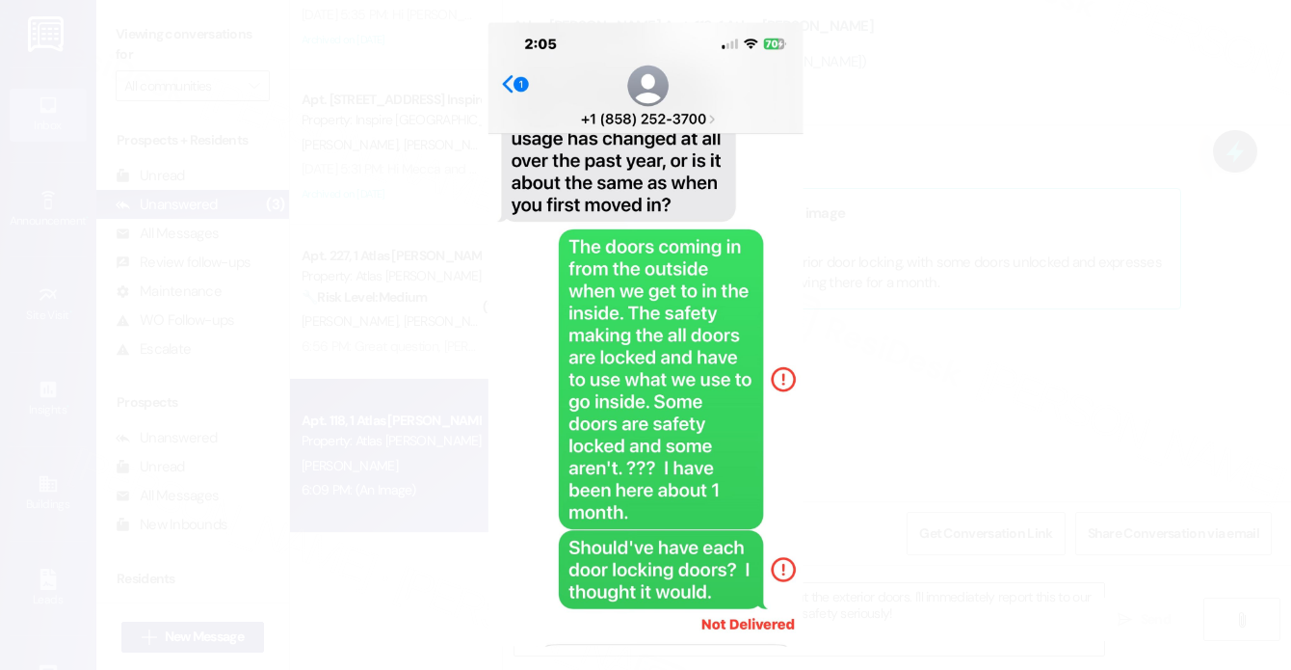
click at [1067, 356] on button "Unzoom image" at bounding box center [645, 335] width 1291 height 670
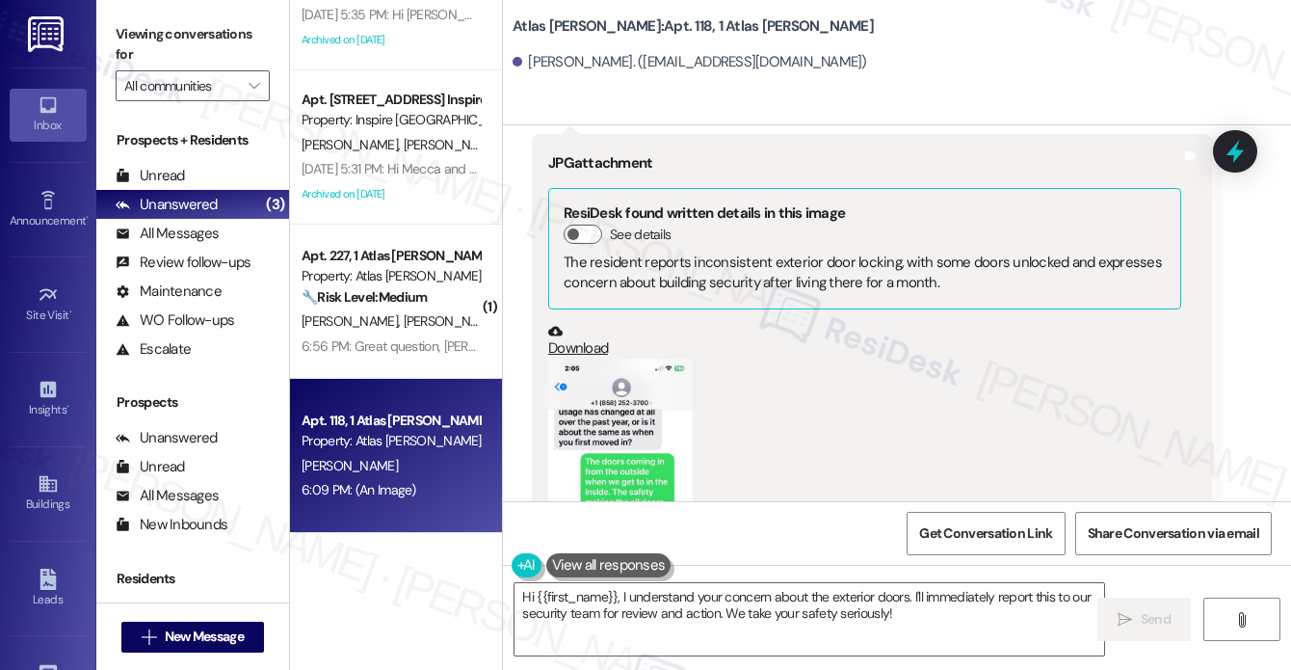
click at [653, 393] on button "Zoom image" at bounding box center [620, 501] width 145 height 286
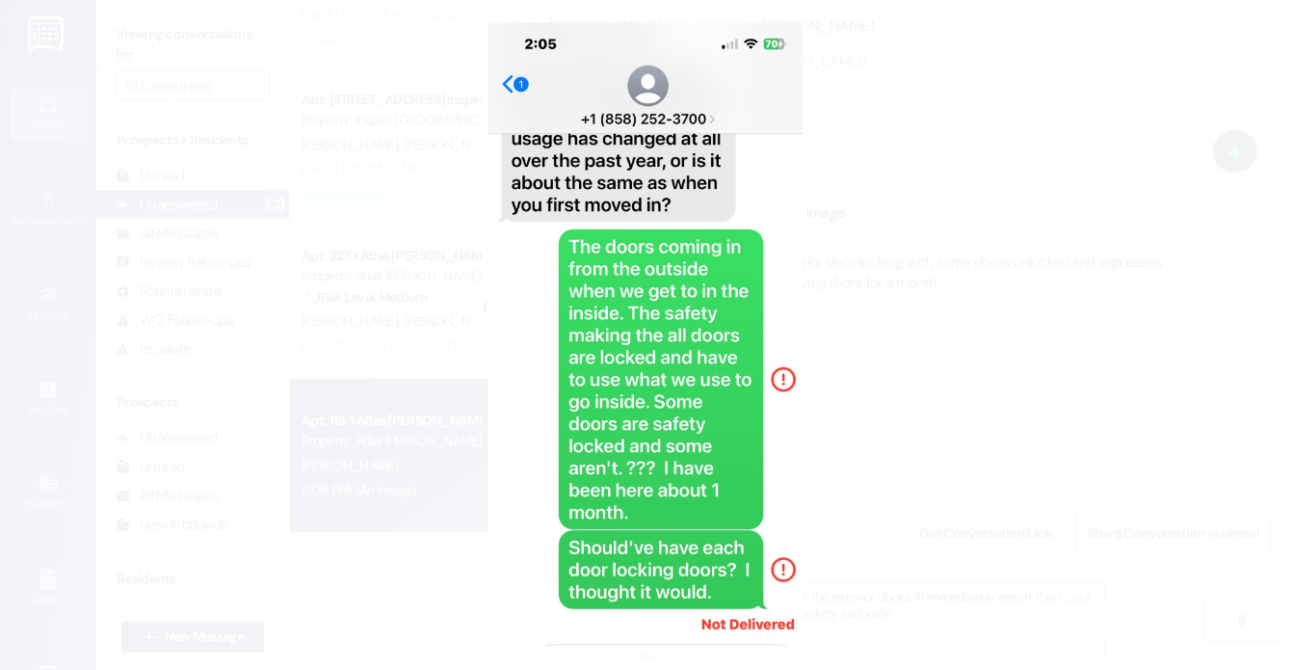
click at [1077, 229] on button "Unzoom image" at bounding box center [645, 335] width 1291 height 670
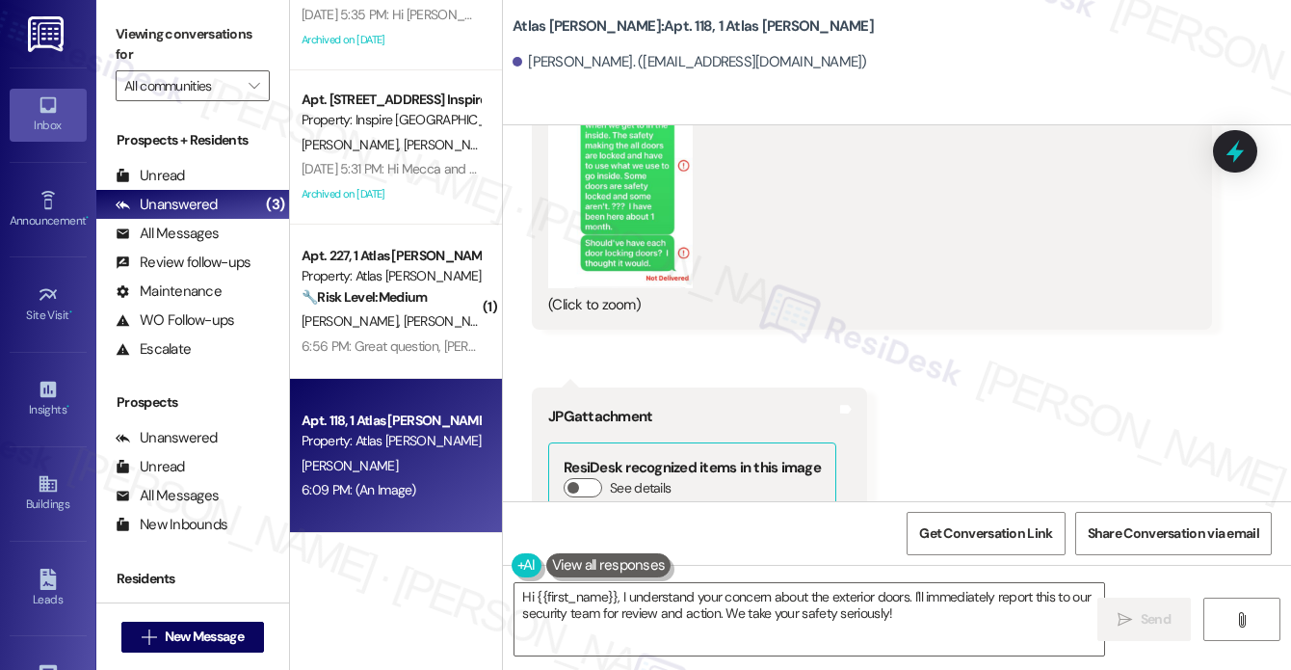
scroll to position [2757, 0]
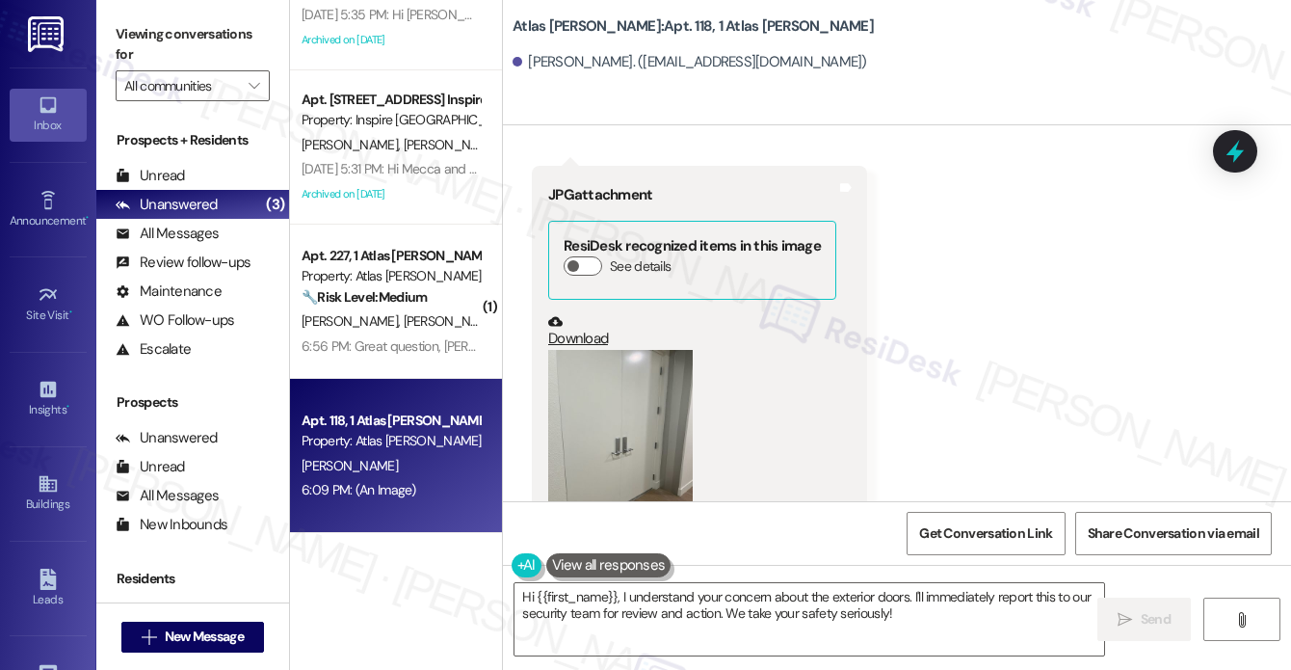
click at [123, 34] on label "Viewing conversations for" at bounding box center [193, 44] width 154 height 51
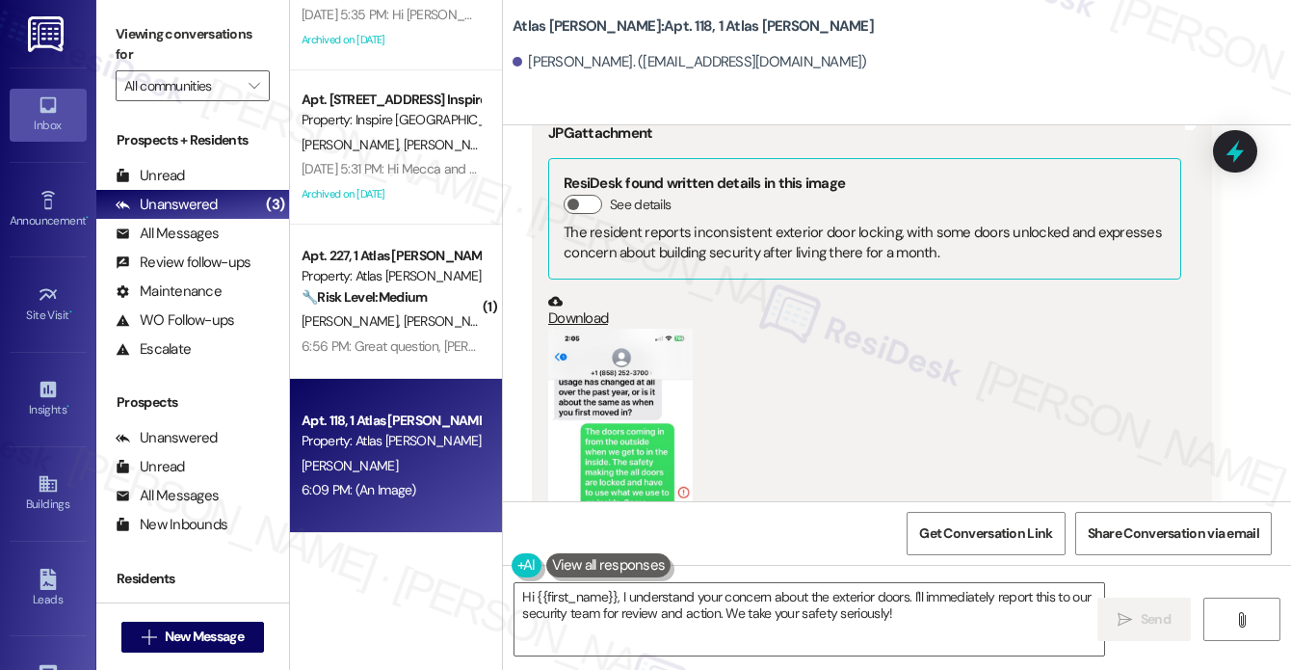
scroll to position [2178, 0]
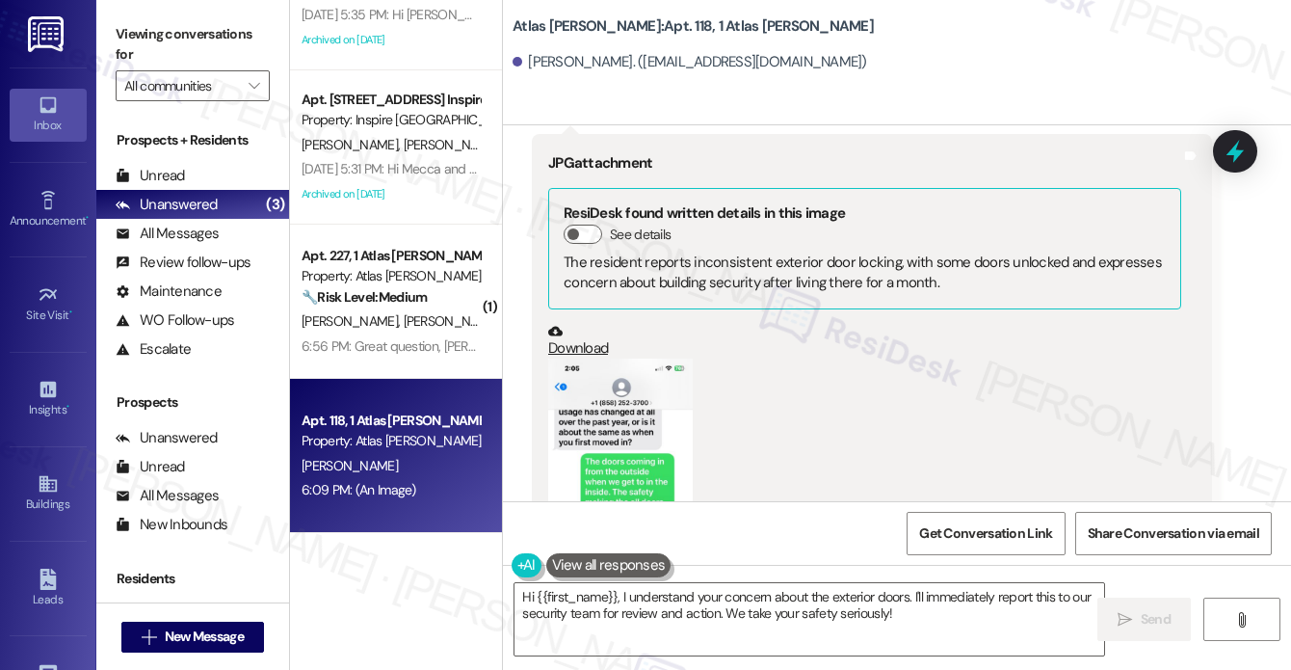
click at [606, 435] on button "Zoom image" at bounding box center [620, 501] width 145 height 286
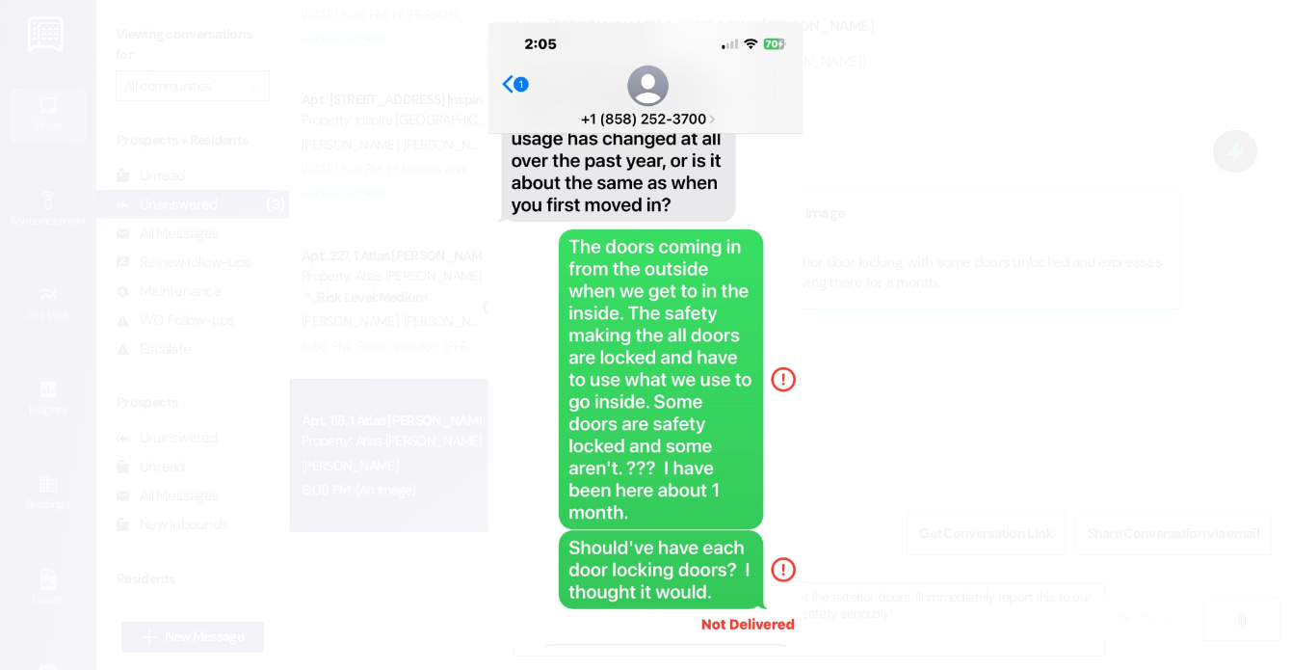
click at [117, 70] on button "Unzoom image" at bounding box center [645, 335] width 1291 height 670
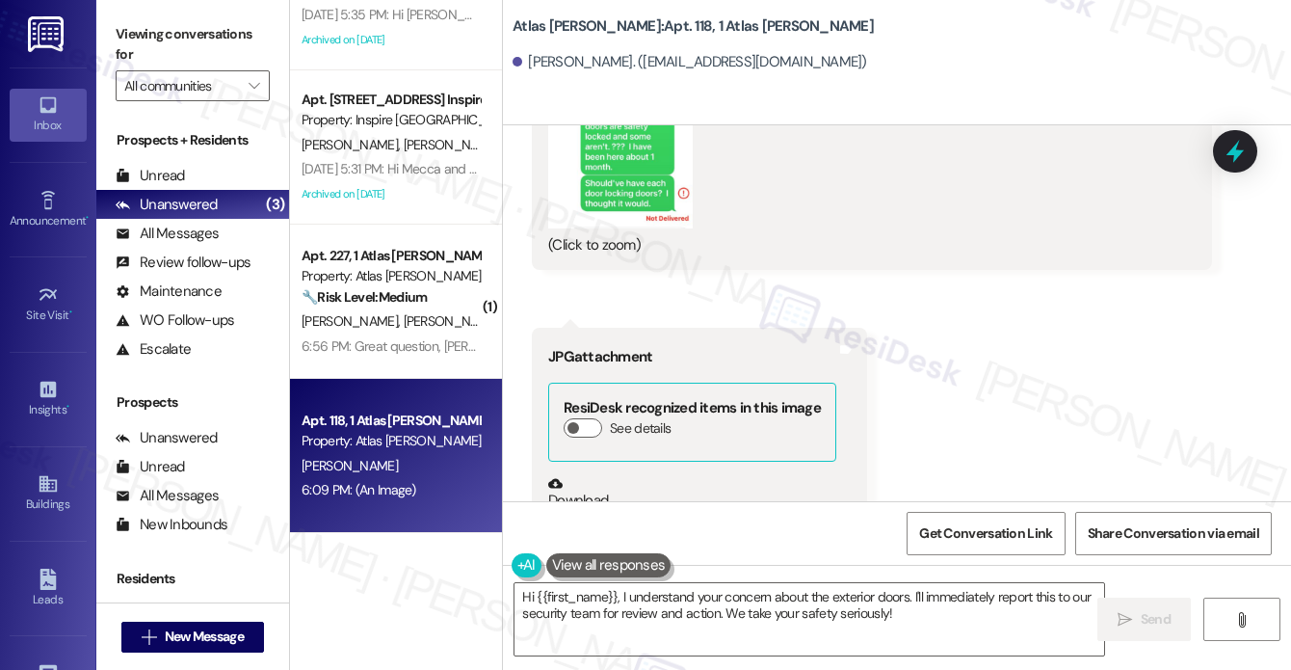
scroll to position [2852, 0]
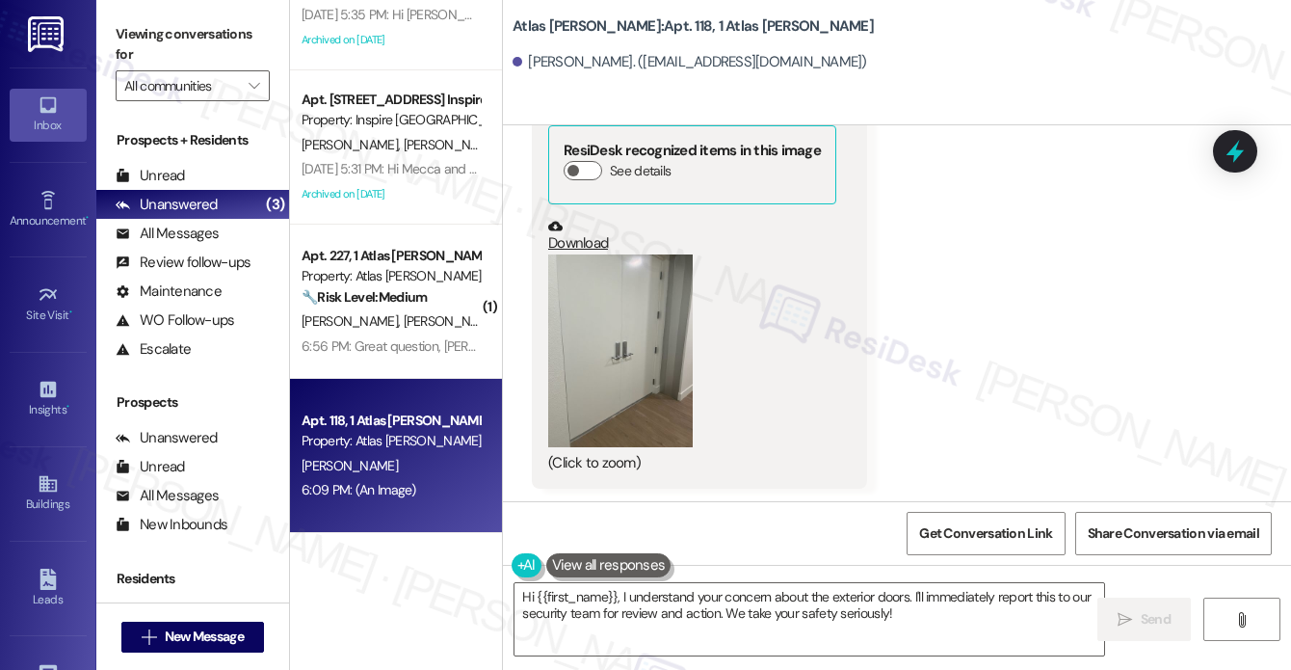
click at [620, 303] on button "Zoom image" at bounding box center [620, 350] width 145 height 193
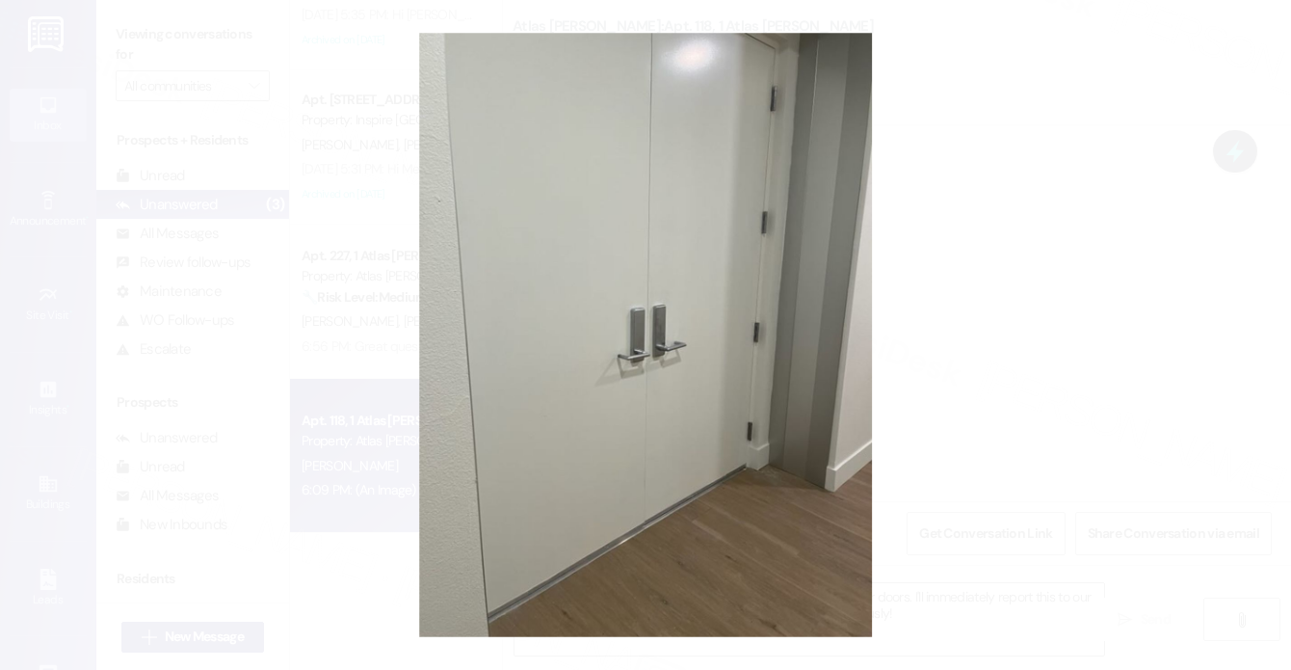
click at [991, 264] on button "Unzoom image" at bounding box center [645, 335] width 1291 height 670
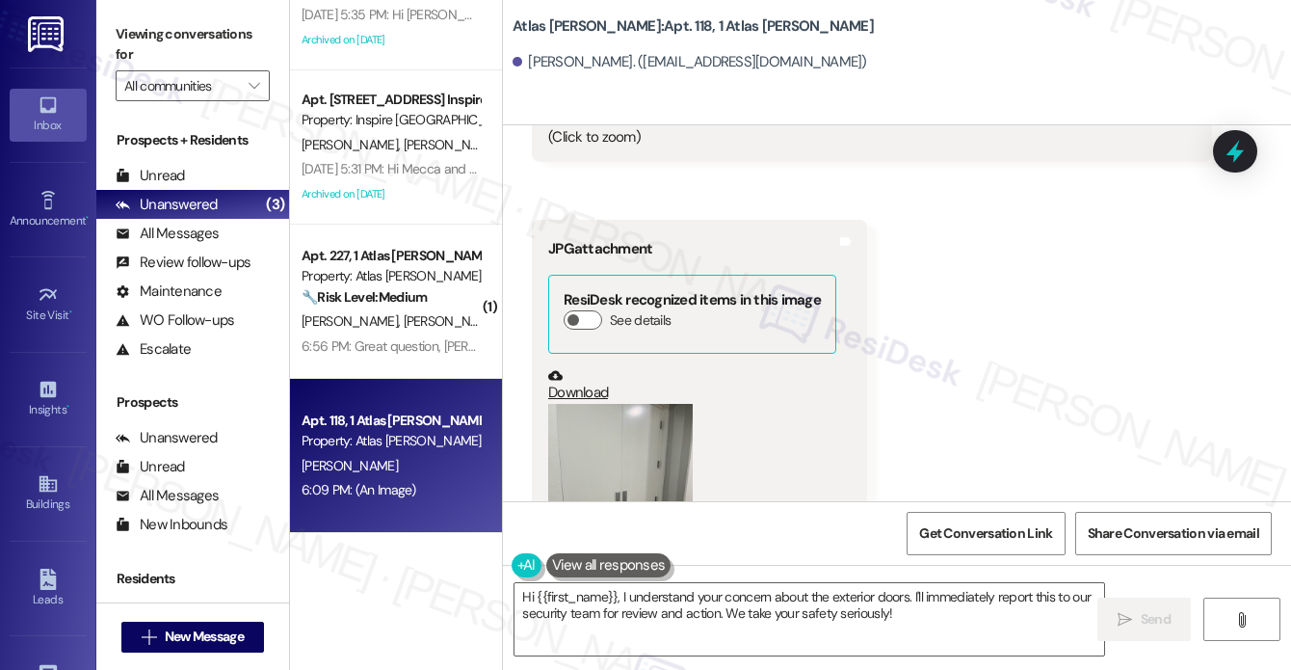
scroll to position [2563, 0]
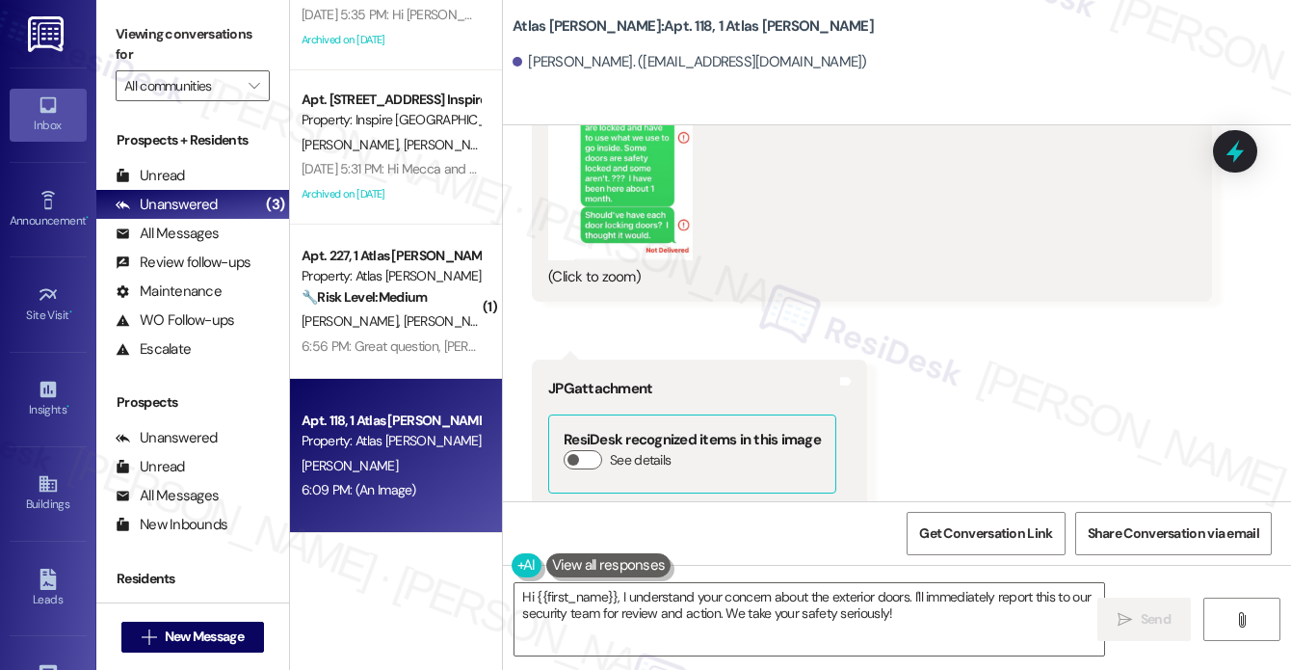
click at [632, 211] on button "Zoom image" at bounding box center [620, 117] width 145 height 286
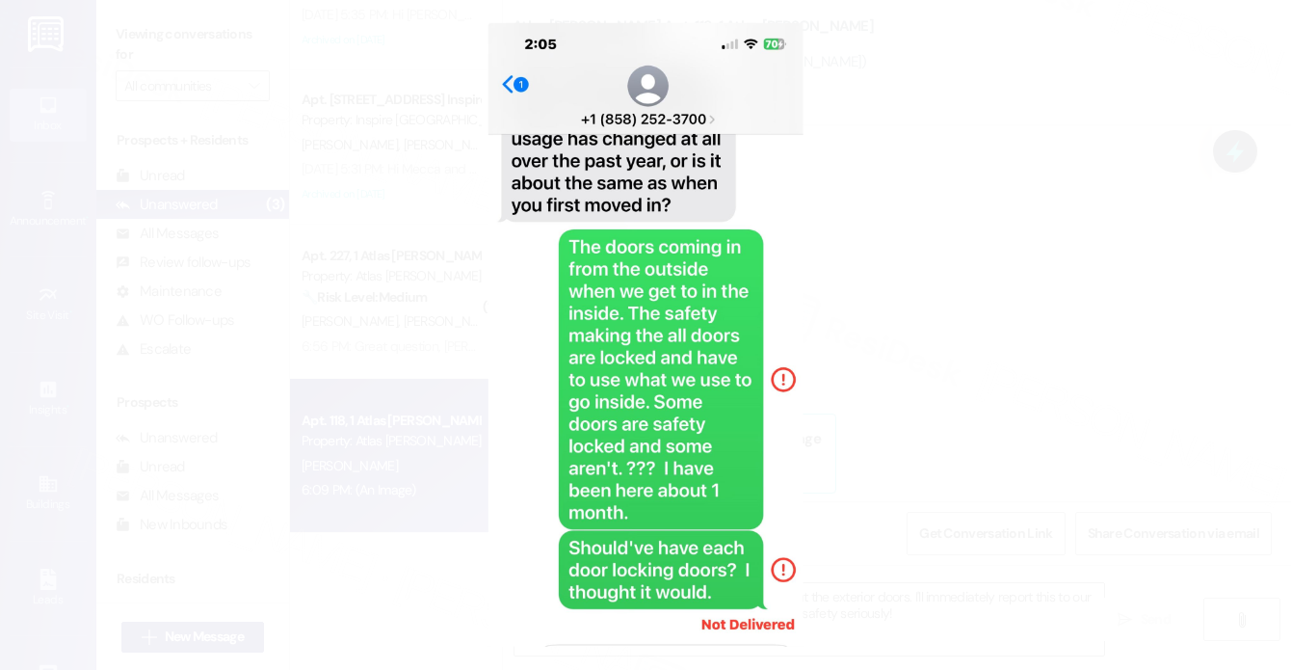
click at [1007, 324] on button "Unzoom image" at bounding box center [645, 335] width 1291 height 670
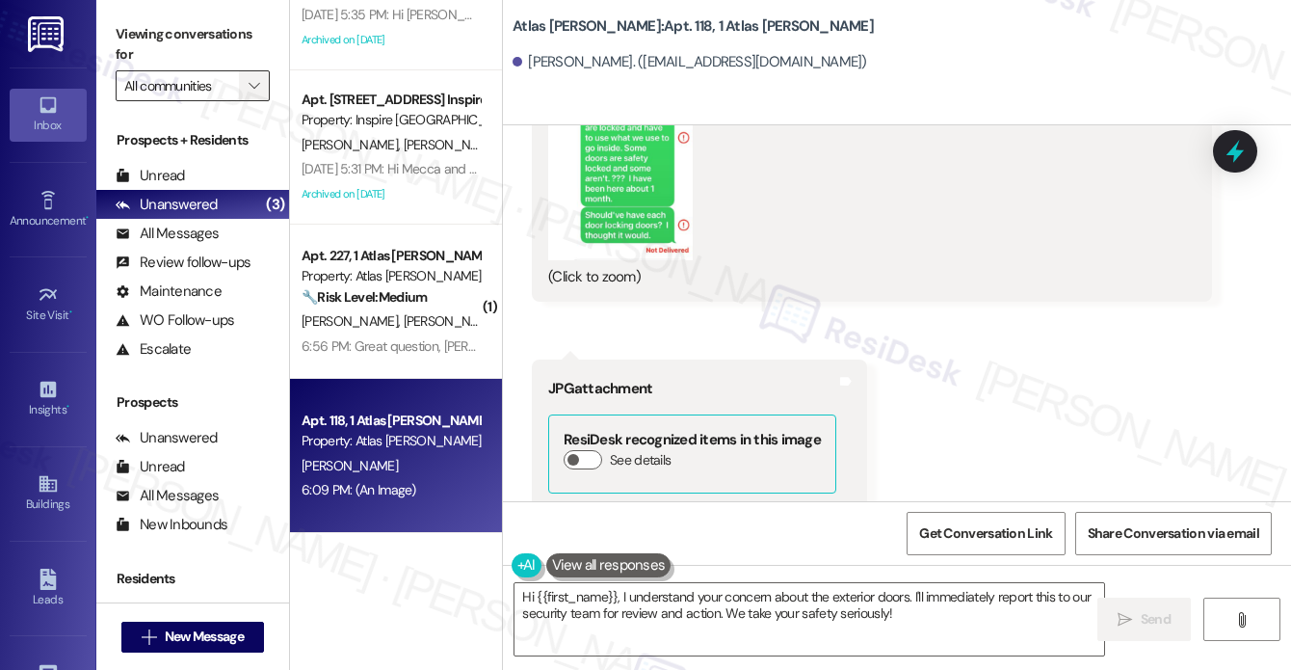
drag, startPoint x: 127, startPoint y: 40, endPoint x: 242, endPoint y: 96, distance: 128.0
click at [127, 40] on label "Viewing conversations for" at bounding box center [193, 44] width 154 height 51
click at [820, 604] on textarea "Hi {{first_name}}, I understand your concern about the exterior doors. I'll imm…" at bounding box center [810, 619] width 590 height 72
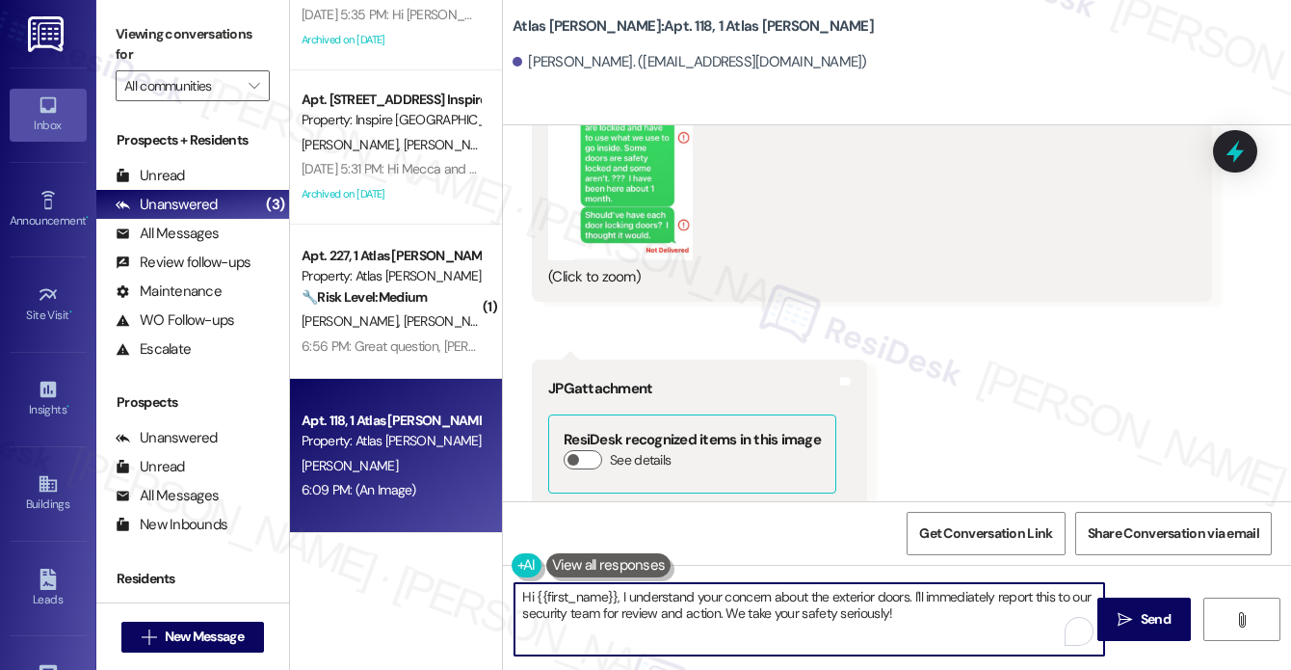
paste textarea "thank you for sharing this with me. Just to better understand, could you tell m…"
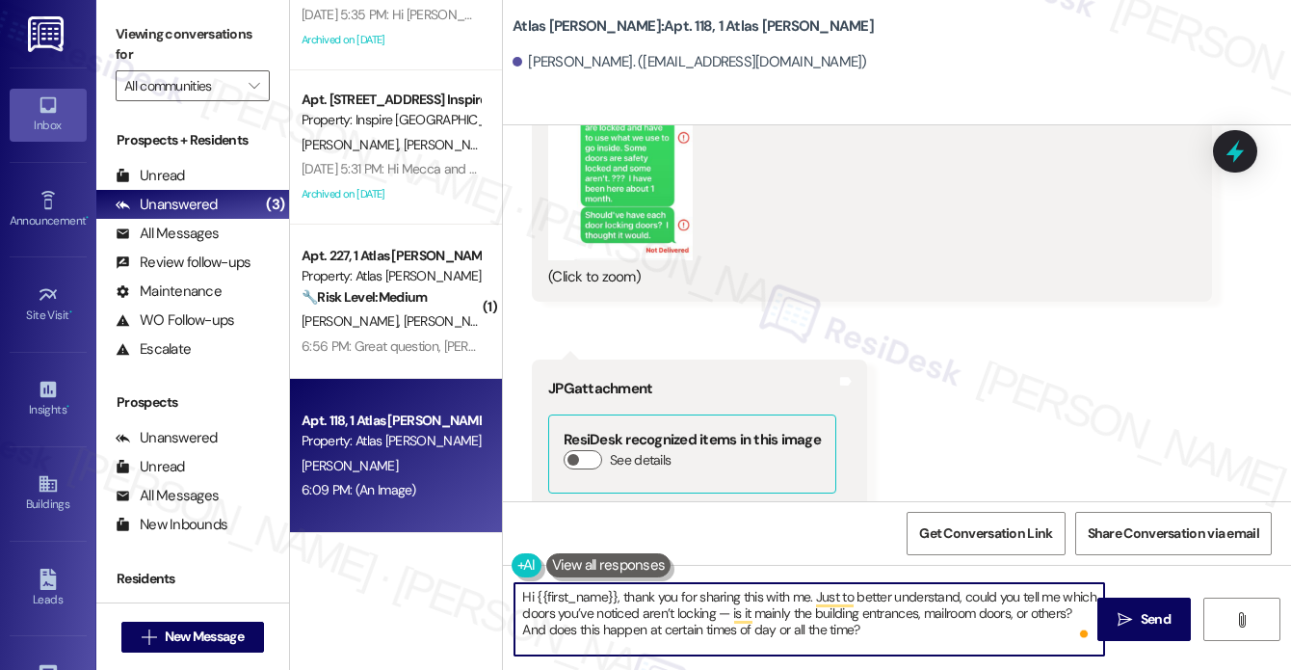
drag, startPoint x: 624, startPoint y: 594, endPoint x: 478, endPoint y: 585, distance: 146.7
click at [478, 585] on div "Apt. 10022 Yaupon Ranch Dr, 1 Inspire Homes Bonds Ranch Property: Inspire Bond …" at bounding box center [790, 335] width 1001 height 670
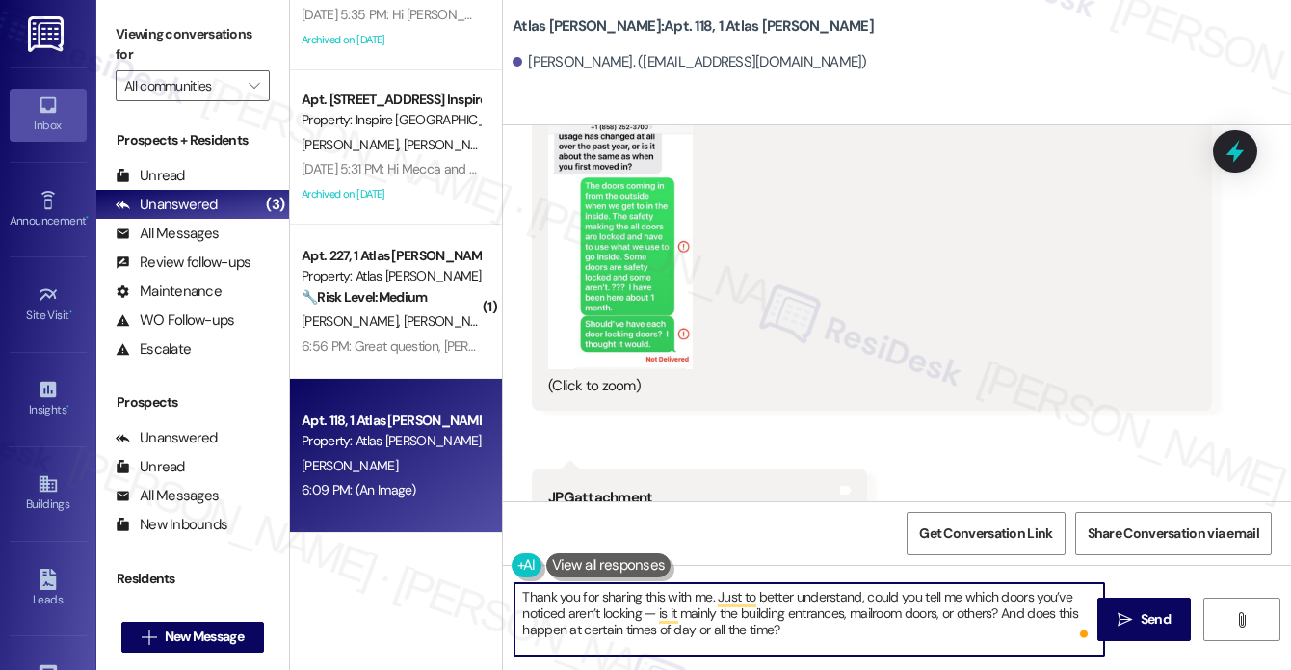
scroll to position [2370, 0]
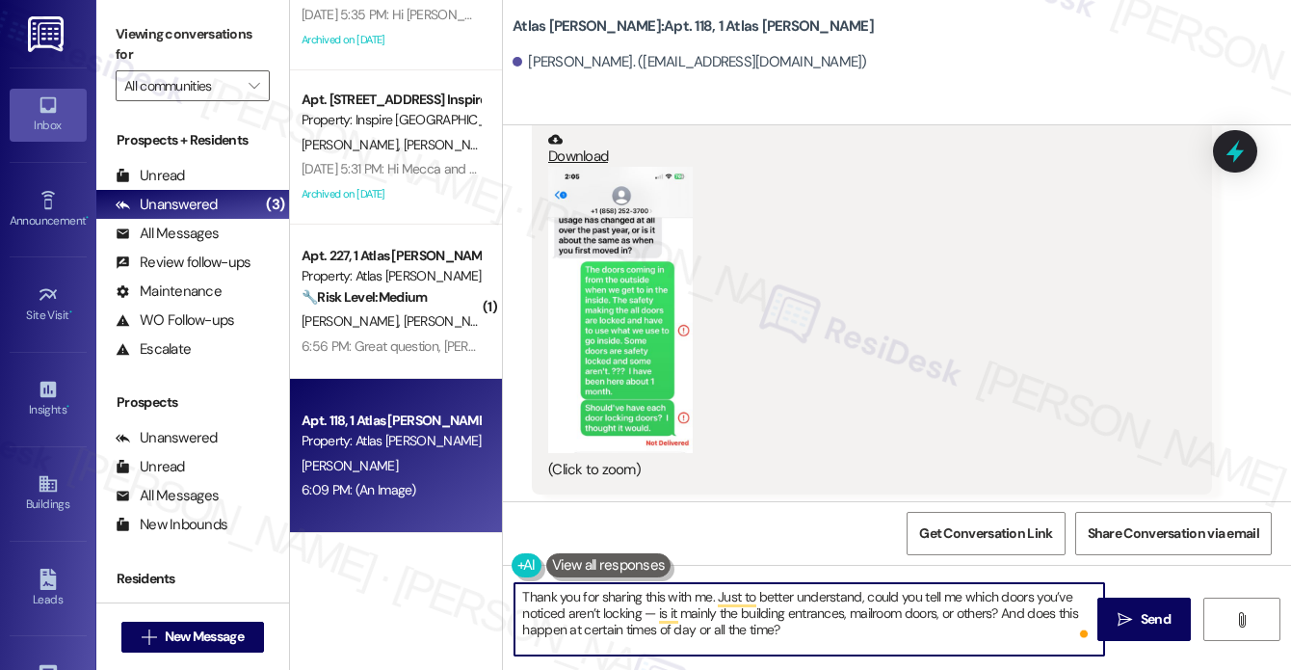
click at [709, 594] on textarea "Thank you for sharing this with me. Just to better understand, could you tell m…" at bounding box center [810, 619] width 590 height 72
click at [666, 283] on button "Zoom image" at bounding box center [620, 310] width 145 height 286
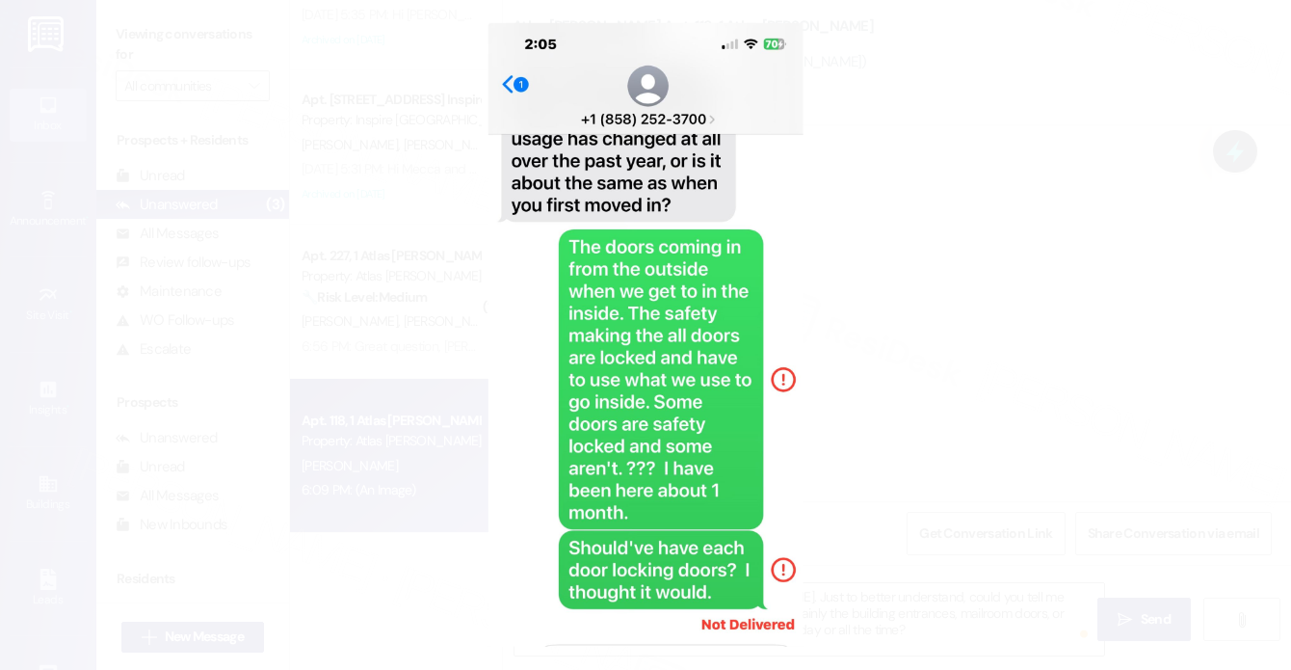
click at [1045, 383] on button "Unzoom image" at bounding box center [645, 335] width 1291 height 670
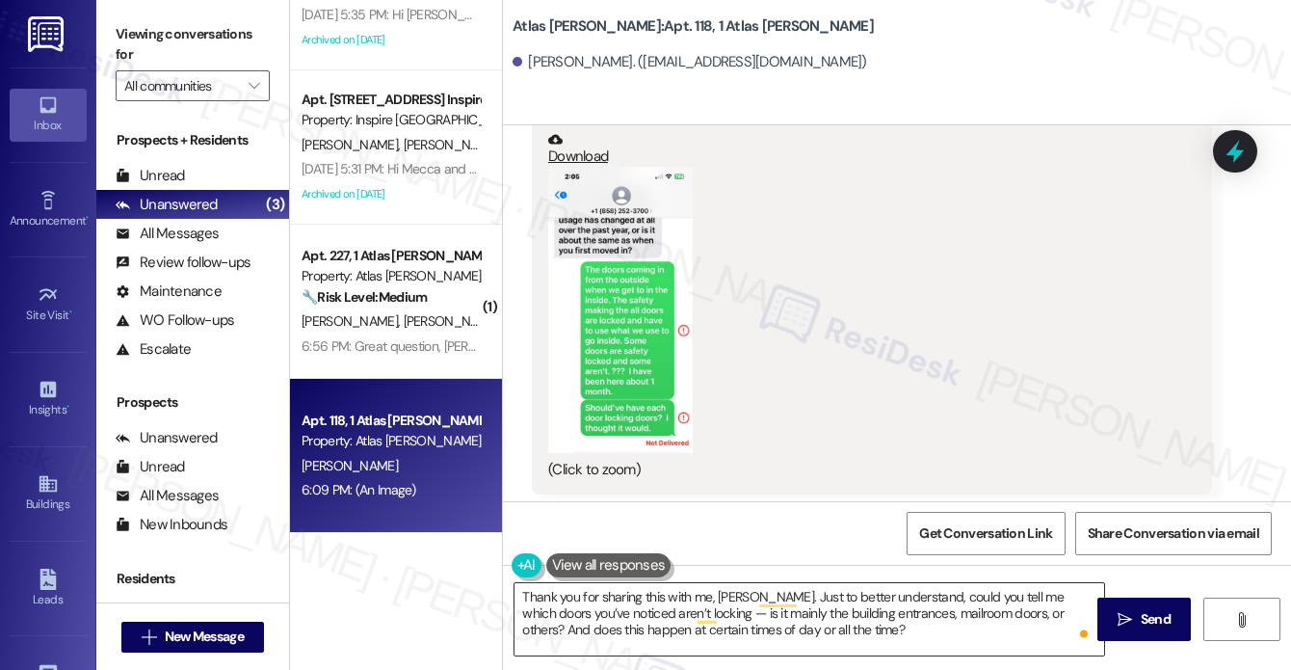
click at [832, 605] on textarea "Thank you for sharing this with me, Teresa. Just to better understand, could yo…" at bounding box center [810, 619] width 590 height 72
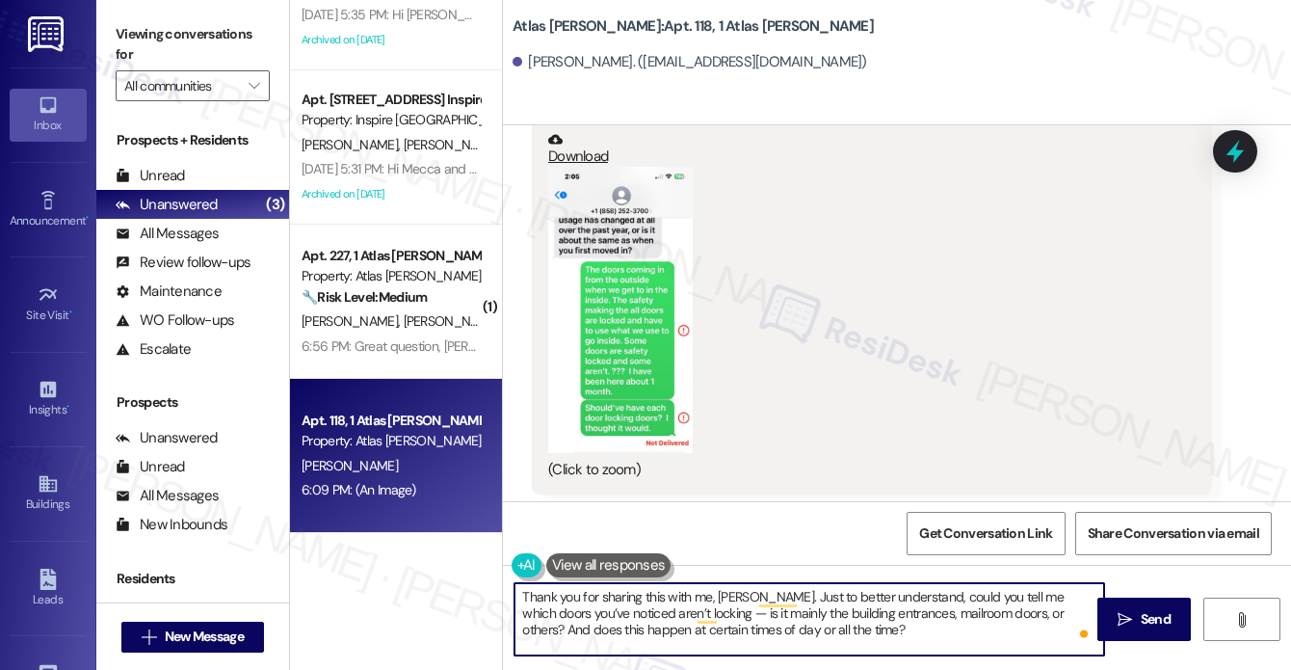
click at [832, 605] on textarea "Thank you for sharing this with me, Teresa. Just to better understand, could yo…" at bounding box center [810, 619] width 590 height 72
click at [746, 614] on textarea "Thank you for sharing this with me, Teresa. Just to better understand, could yo…" at bounding box center [810, 619] width 590 height 72
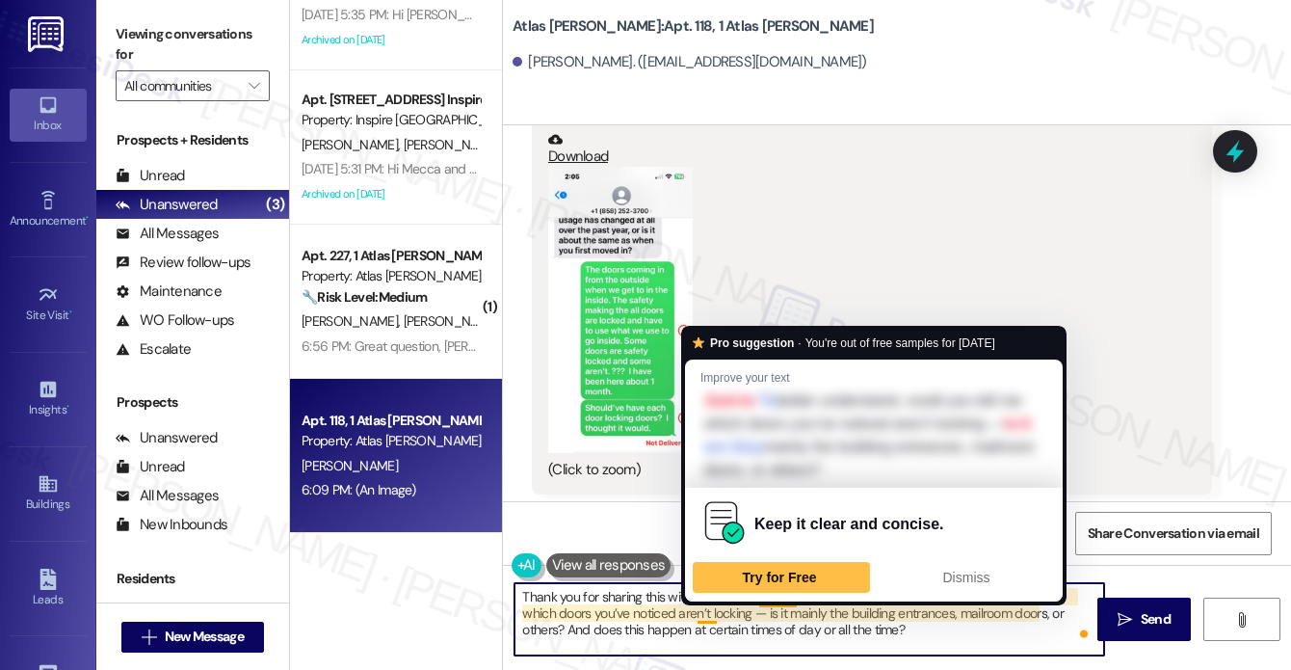
click at [688, 613] on textarea "Thank you for sharing this with me, Teresa. Just to better understand, could yo…" at bounding box center [810, 619] width 590 height 72
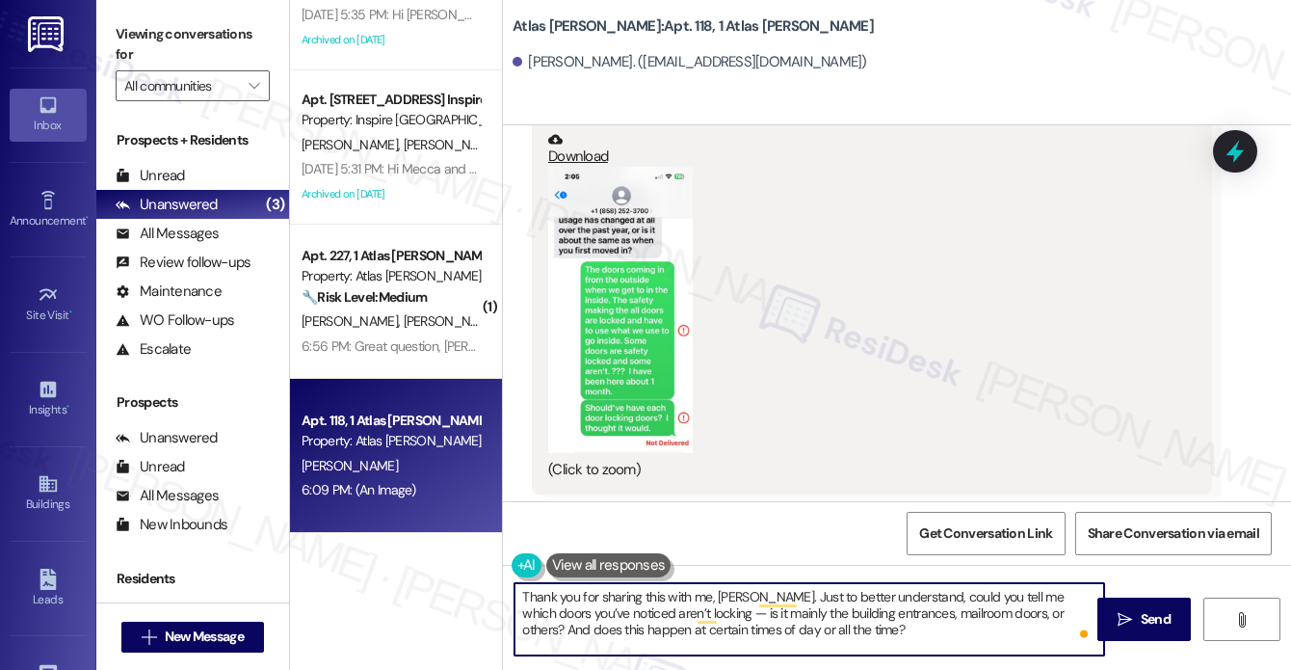
click at [688, 612] on textarea "Thank you for sharing this with me, Teresa. Just to better understand, could yo…" at bounding box center [810, 619] width 590 height 72
click at [684, 608] on textarea "Thank you for sharing this with me, Teresa. Just to better understand, could yo…" at bounding box center [810, 619] width 590 height 72
click at [884, 616] on textarea "Thank you for sharing this with me, [PERSON_NAME]. Just to better understand, c…" at bounding box center [810, 619] width 590 height 72
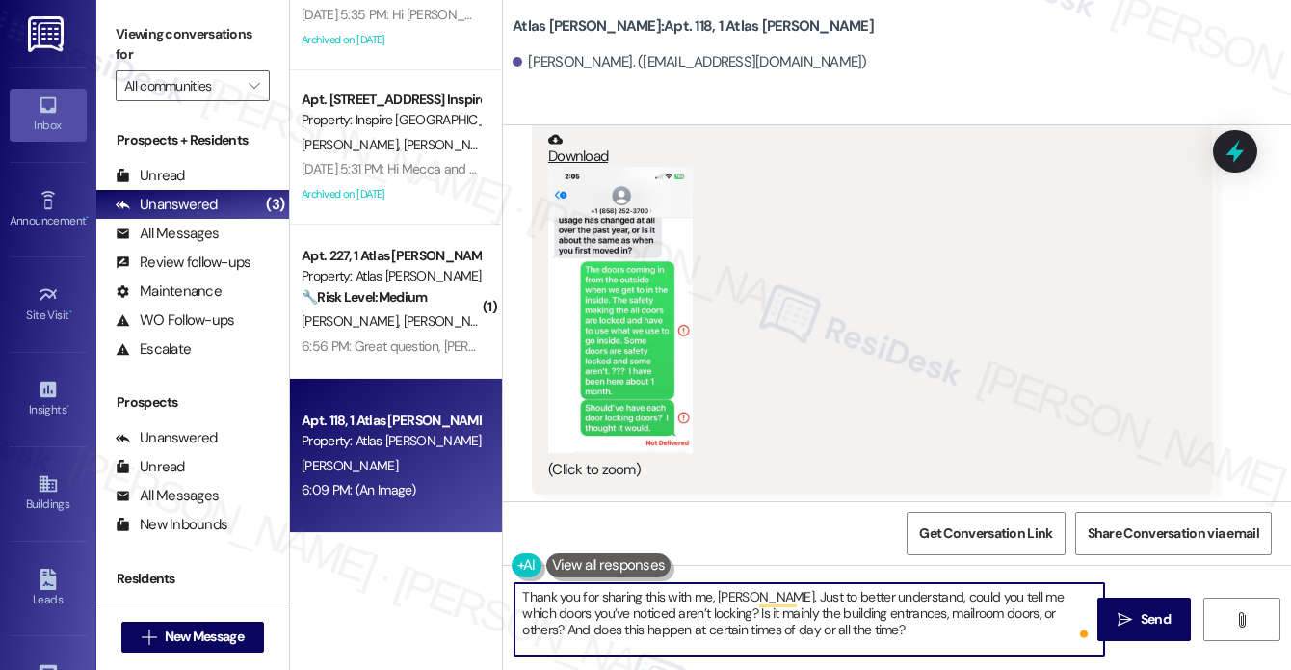
click at [886, 616] on textarea "Thank you for sharing this with me, [PERSON_NAME]. Just to better understand, c…" at bounding box center [810, 619] width 590 height 72
click at [887, 624] on textarea "Thank you for sharing this with me, [PERSON_NAME]. Just to better understand, c…" at bounding box center [810, 619] width 590 height 72
click at [1025, 616] on textarea "Thank you for sharing this with me, [PERSON_NAME]. Just to better understand, c…" at bounding box center [810, 619] width 590 height 72
click at [685, 642] on textarea "Thank you for sharing this with me, [PERSON_NAME]. Just to better understand, c…" at bounding box center [810, 619] width 590 height 72
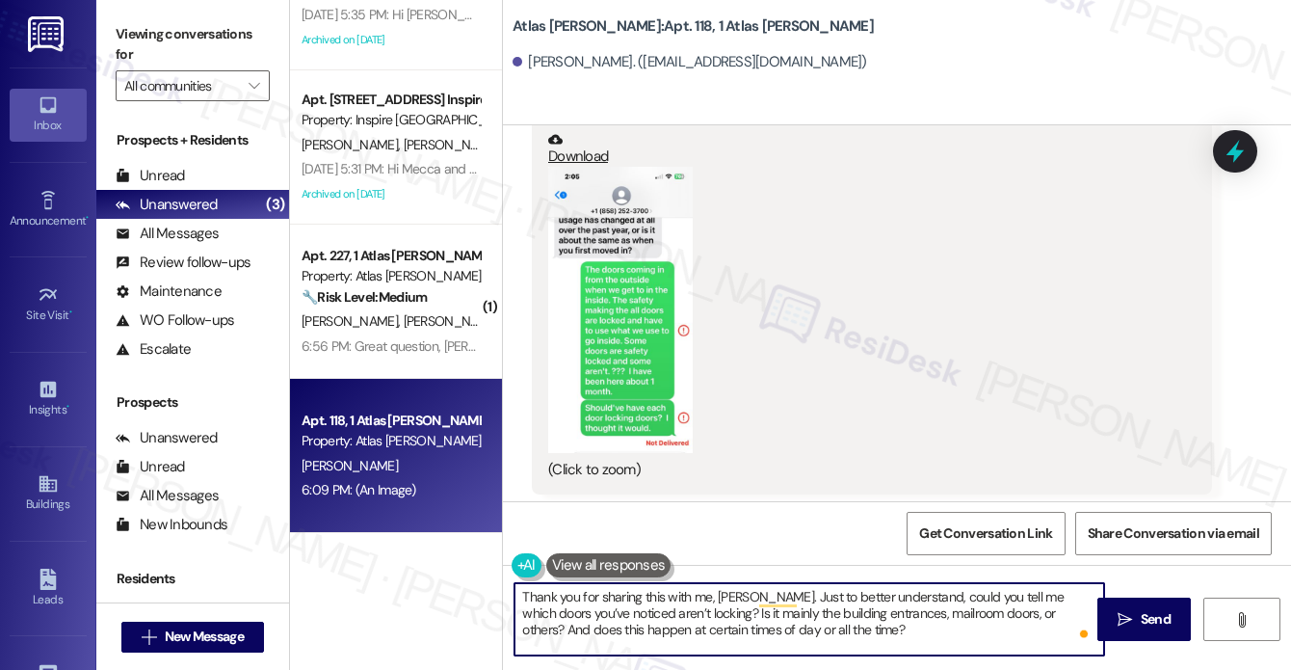
click at [685, 642] on textarea "Thank you for sharing this with me, [PERSON_NAME]. Just to better understand, c…" at bounding box center [810, 619] width 590 height 72
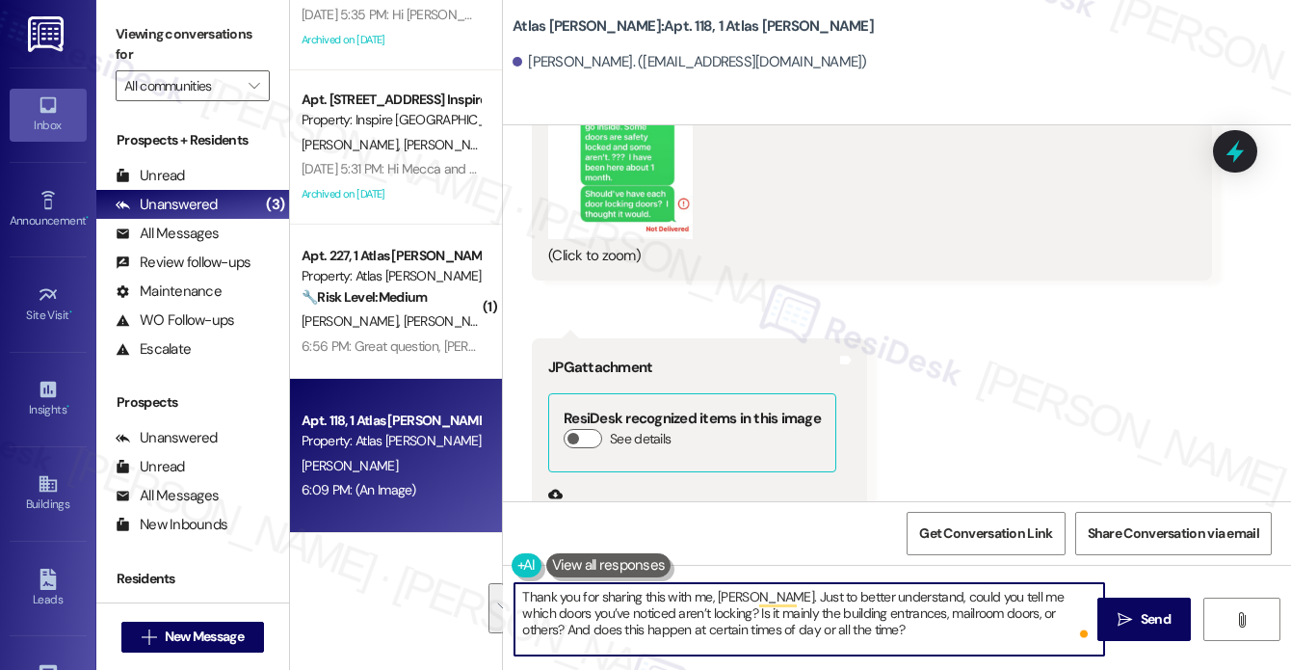
scroll to position [2852, 0]
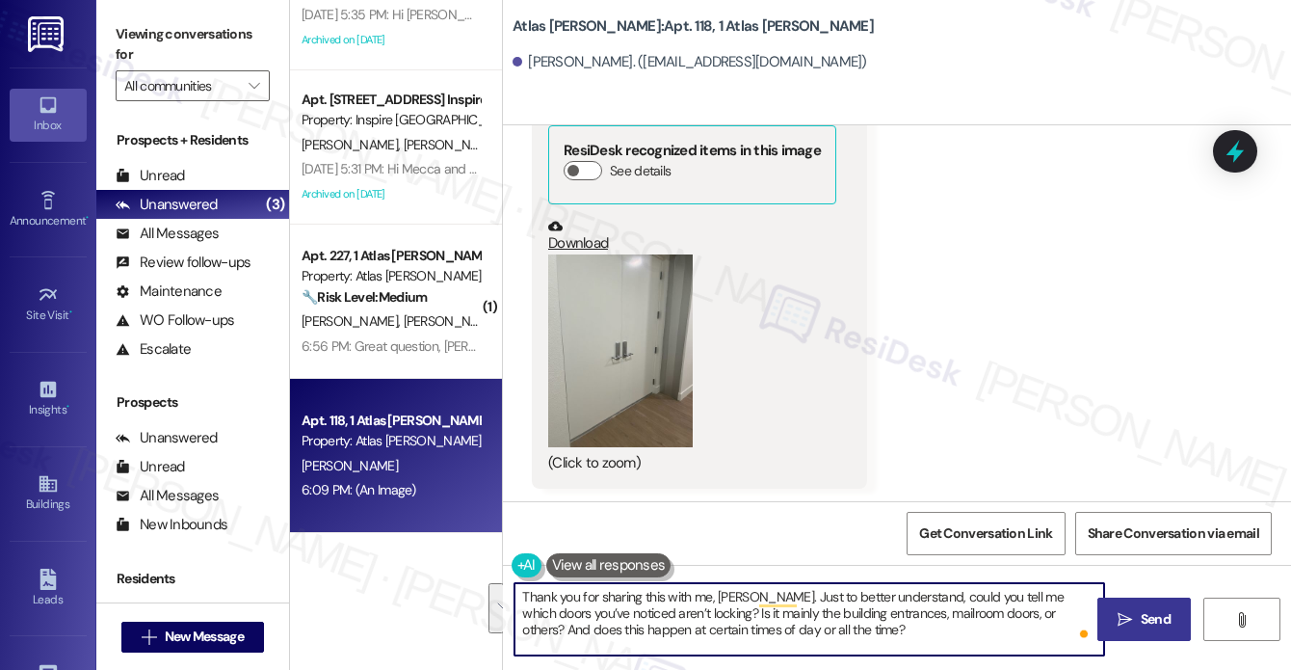
type textarea "Thank you for sharing this with me, [PERSON_NAME]. Just to better understand, c…"
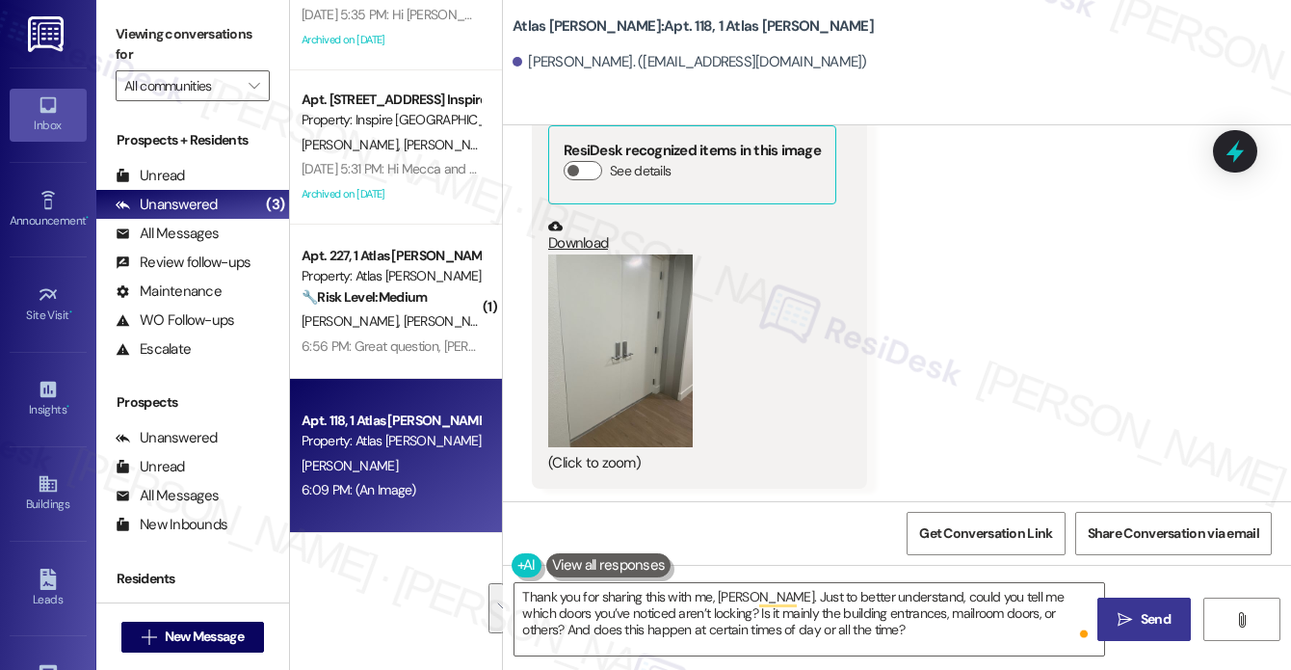
click at [1137, 621] on span "Send" at bounding box center [1156, 619] width 38 height 20
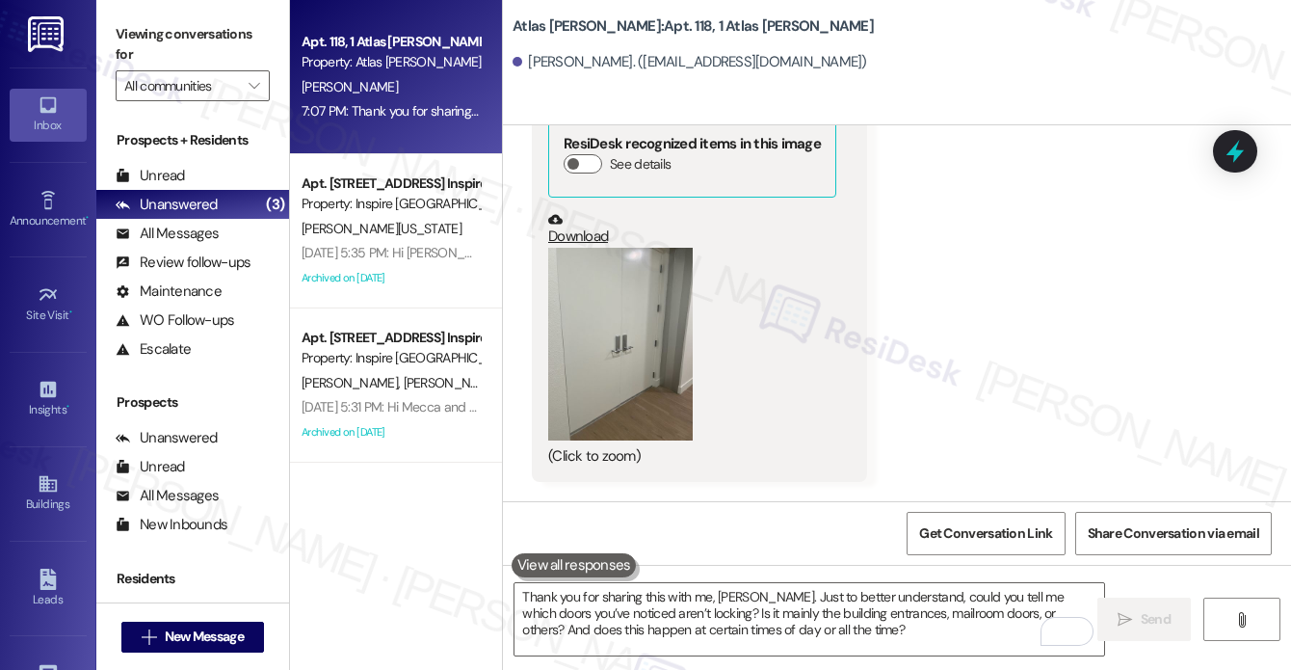
scroll to position [3028, 0]
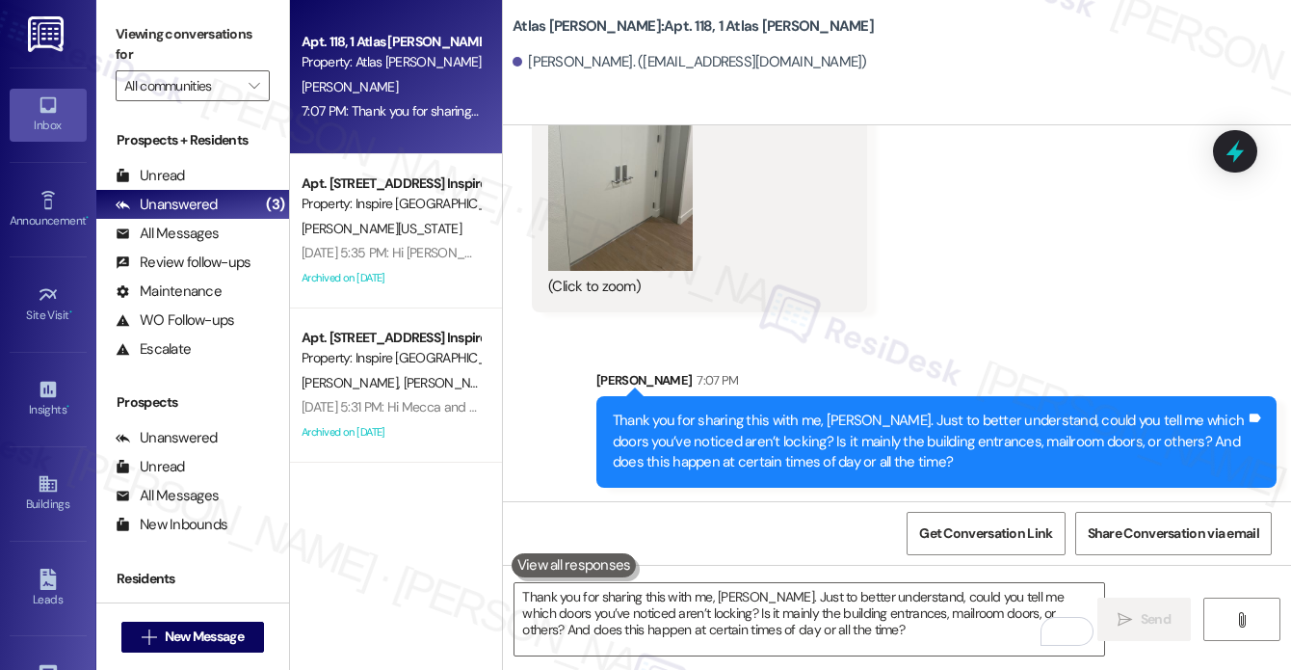
click at [836, 462] on div "Thank you for sharing this with me, [PERSON_NAME]. Just to better understand, c…" at bounding box center [929, 441] width 633 height 62
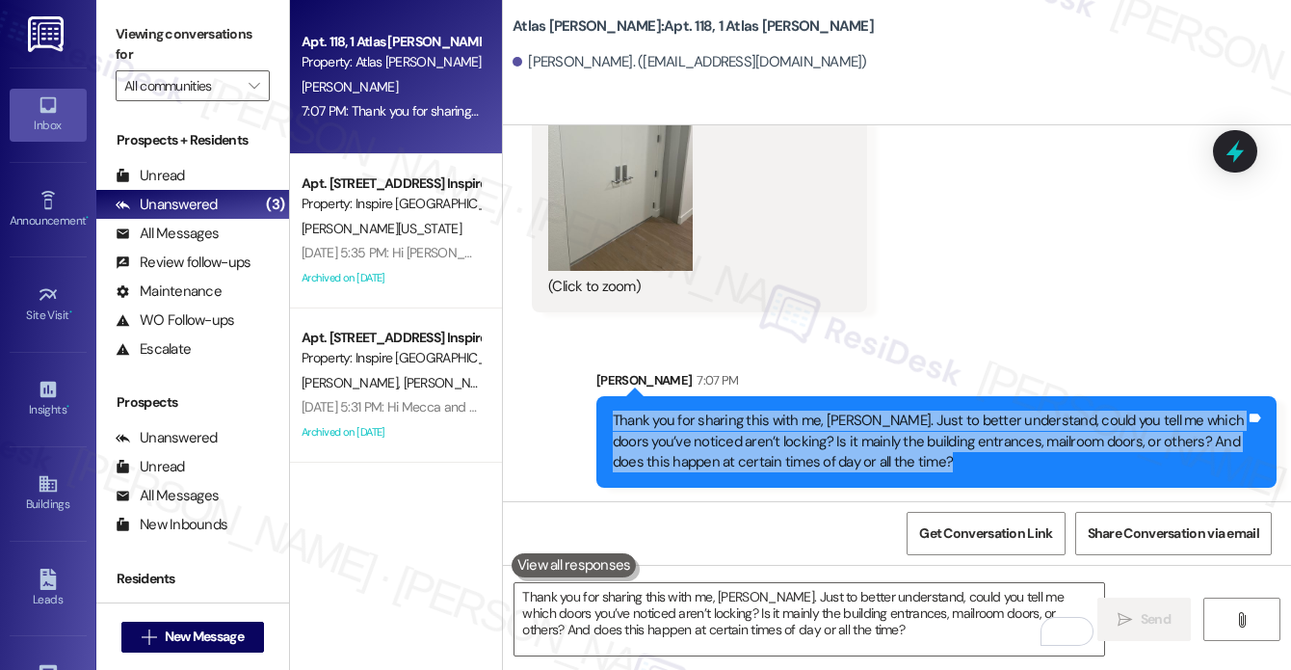
click at [836, 462] on div "Thank you for sharing this with me, [PERSON_NAME]. Just to better understand, c…" at bounding box center [929, 441] width 633 height 62
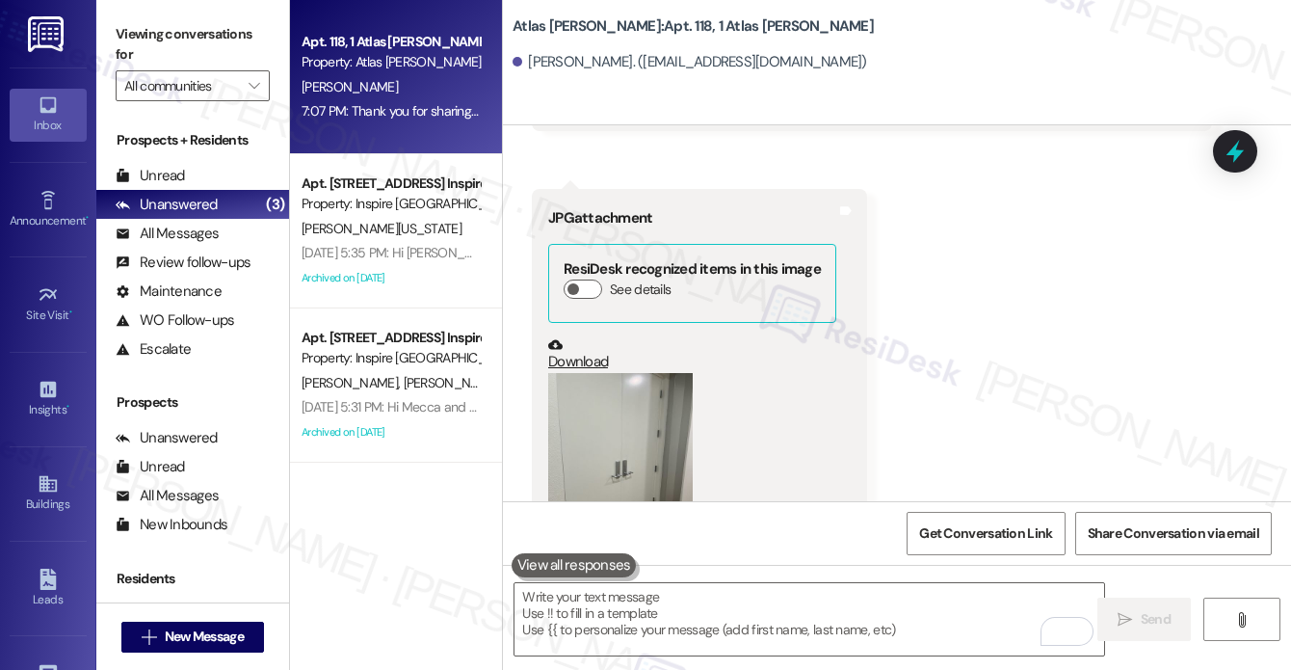
scroll to position [3028, 0]
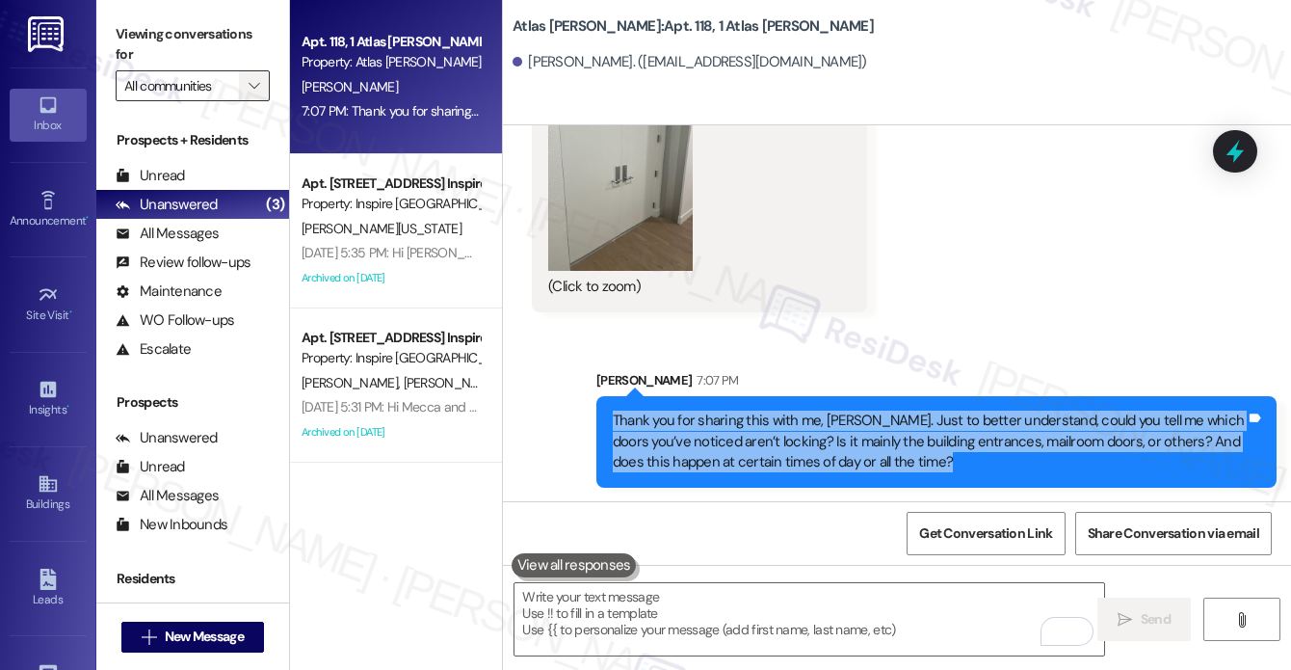
click at [245, 76] on span "" at bounding box center [254, 85] width 18 height 31
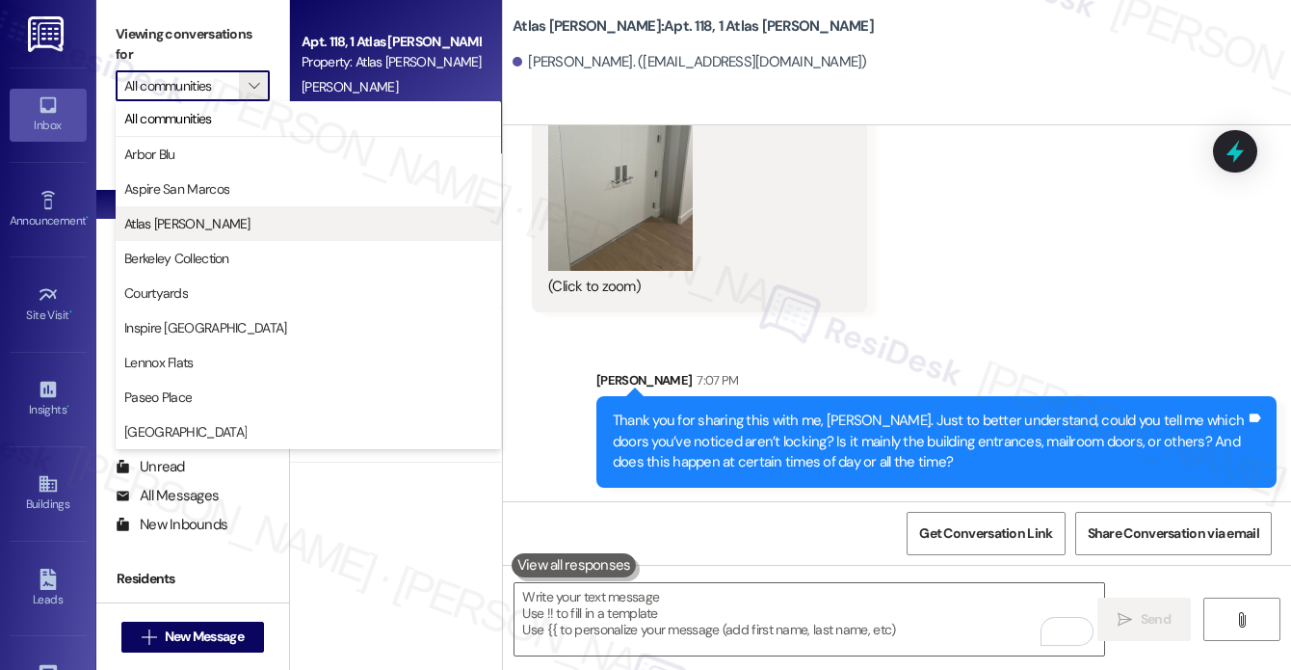
click at [205, 218] on span "Atlas [PERSON_NAME]" at bounding box center [308, 223] width 368 height 19
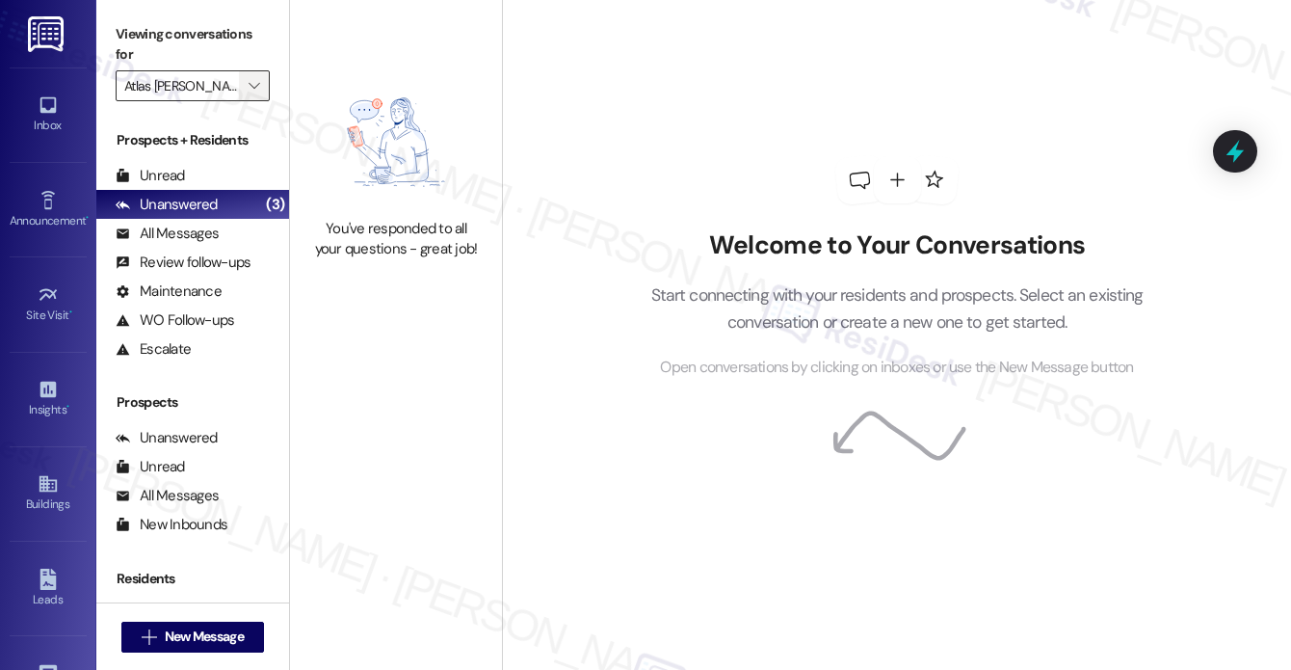
click at [259, 83] on span "" at bounding box center [254, 85] width 18 height 31
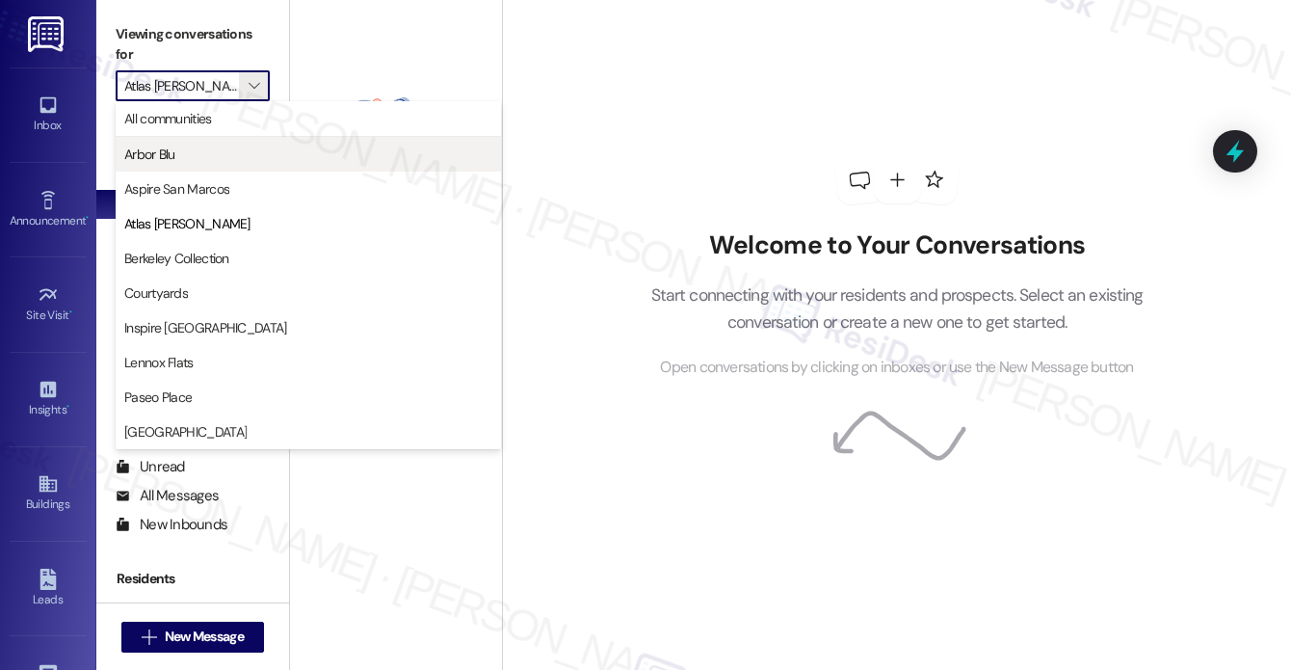
click at [227, 145] on span "Arbor Blu" at bounding box center [308, 154] width 368 height 19
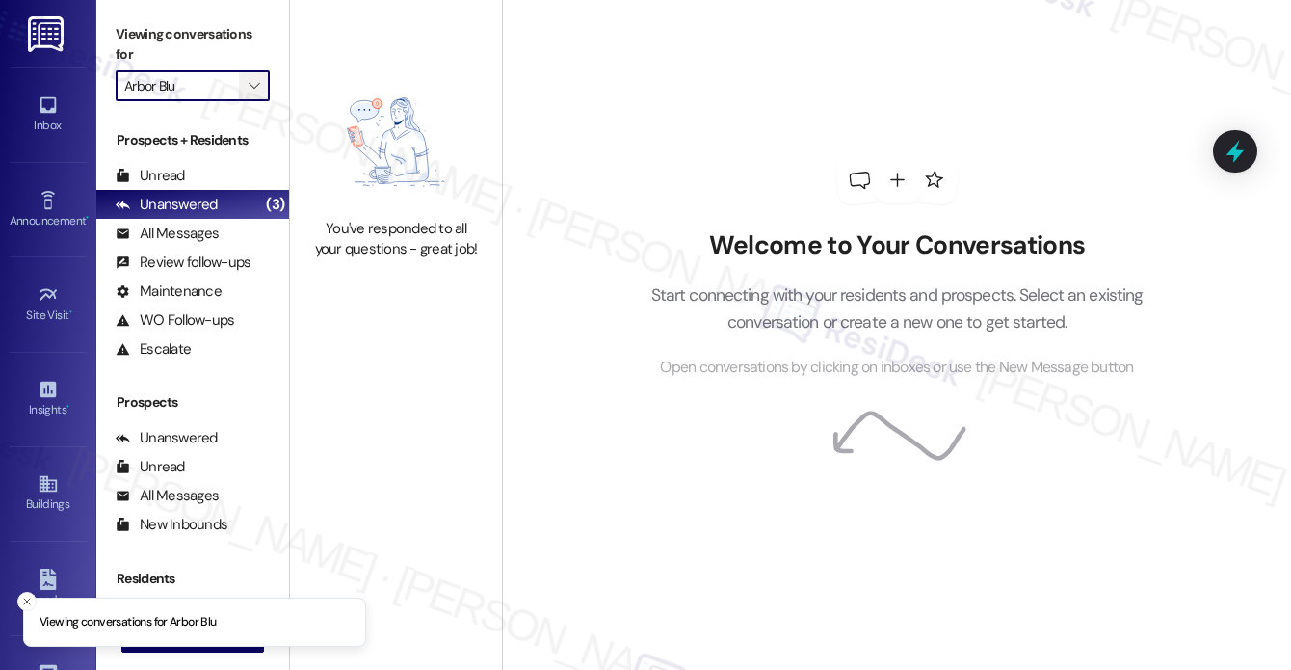
click at [249, 87] on icon "" at bounding box center [254, 85] width 11 height 15
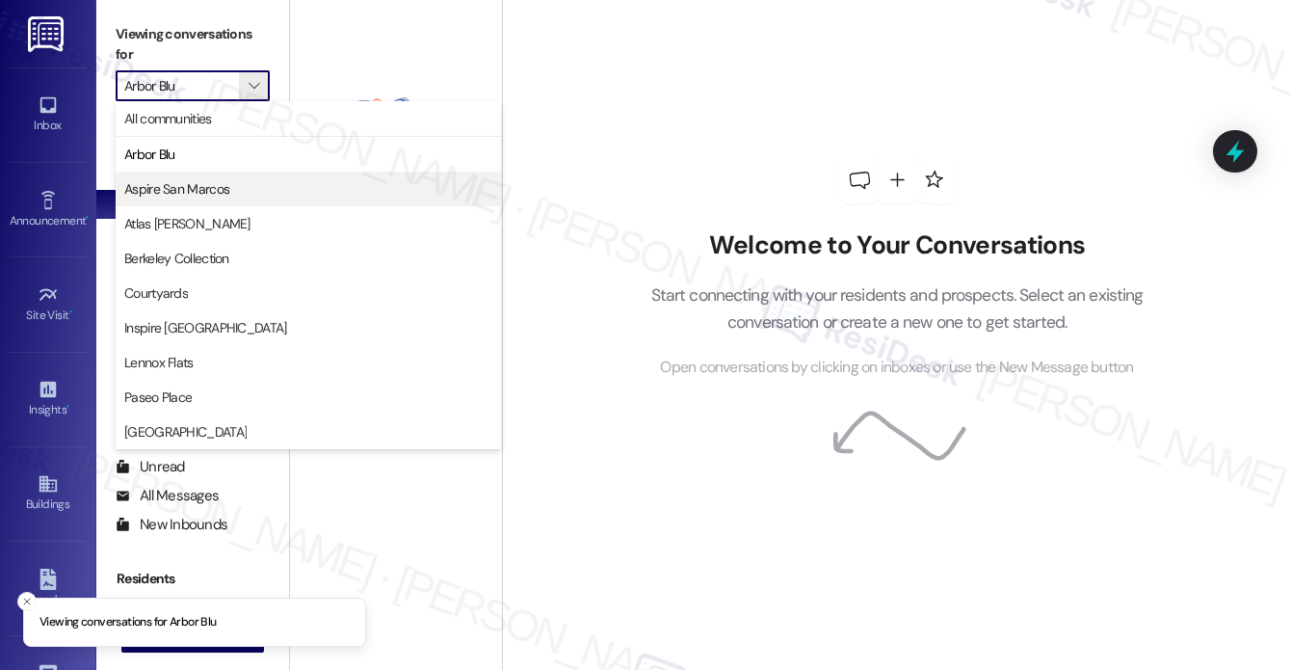
click at [250, 180] on span "Aspire San Marcos" at bounding box center [308, 188] width 368 height 19
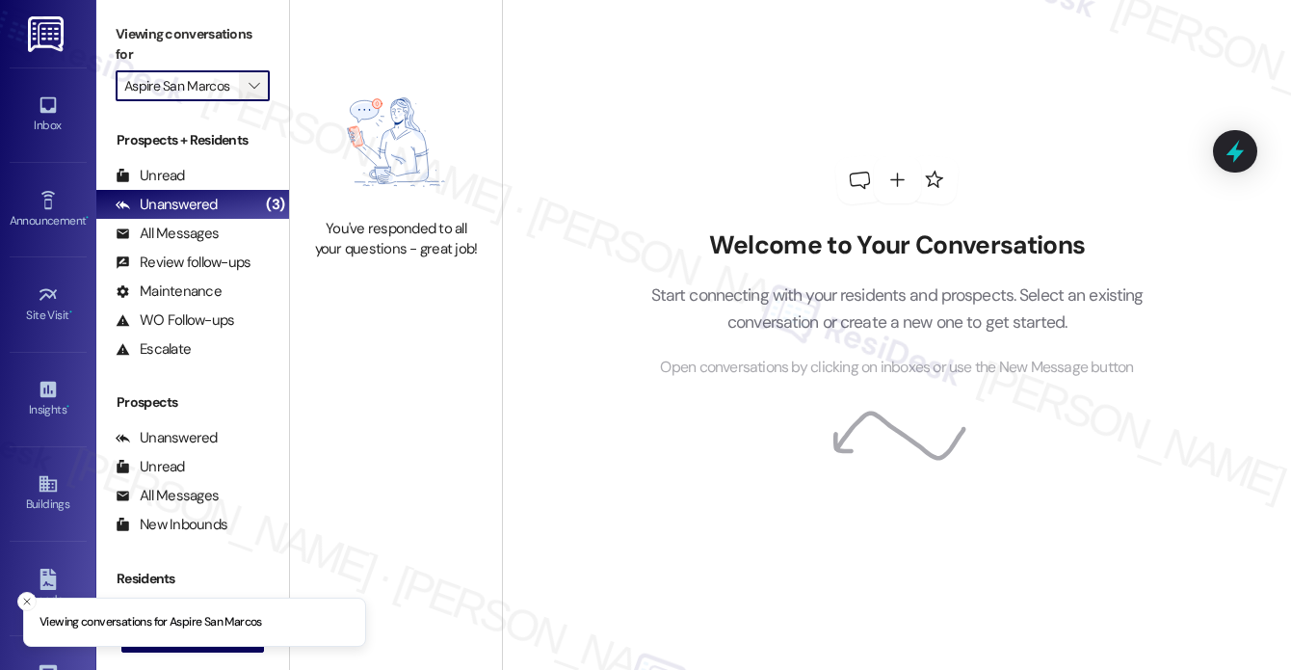
click at [257, 72] on span "" at bounding box center [254, 85] width 18 height 31
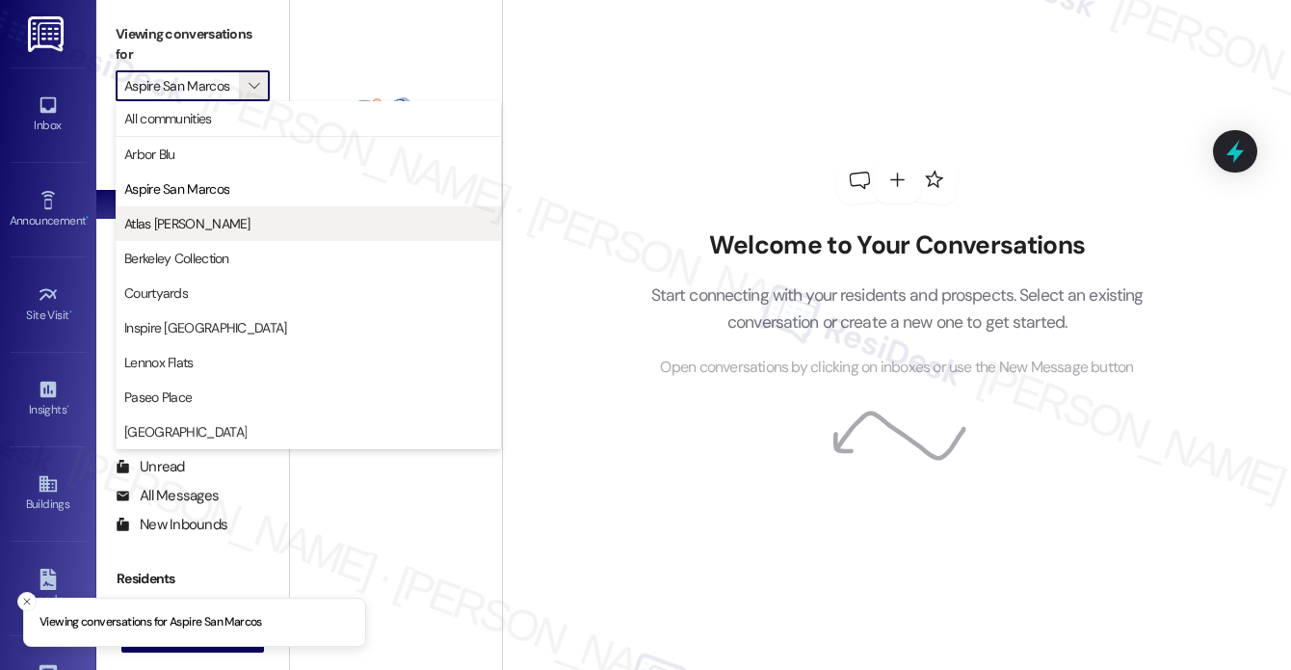
click at [259, 210] on button "Atlas [PERSON_NAME]" at bounding box center [308, 223] width 385 height 35
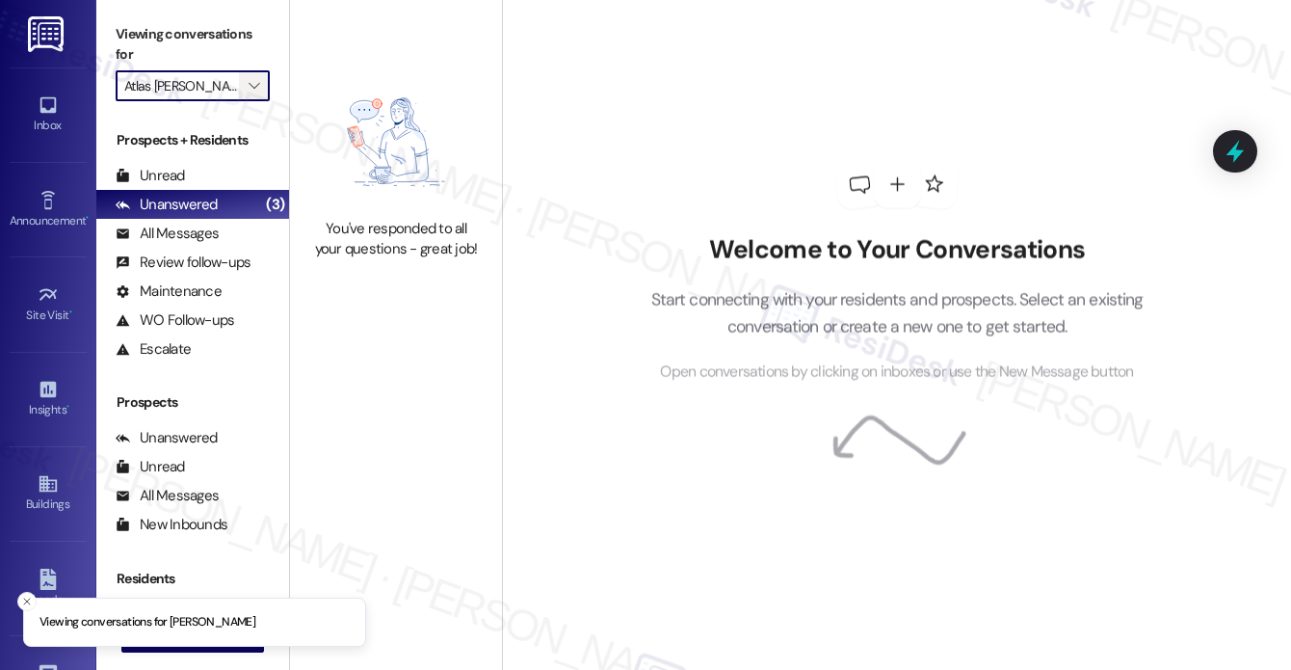
click at [256, 82] on icon "" at bounding box center [254, 85] width 11 height 15
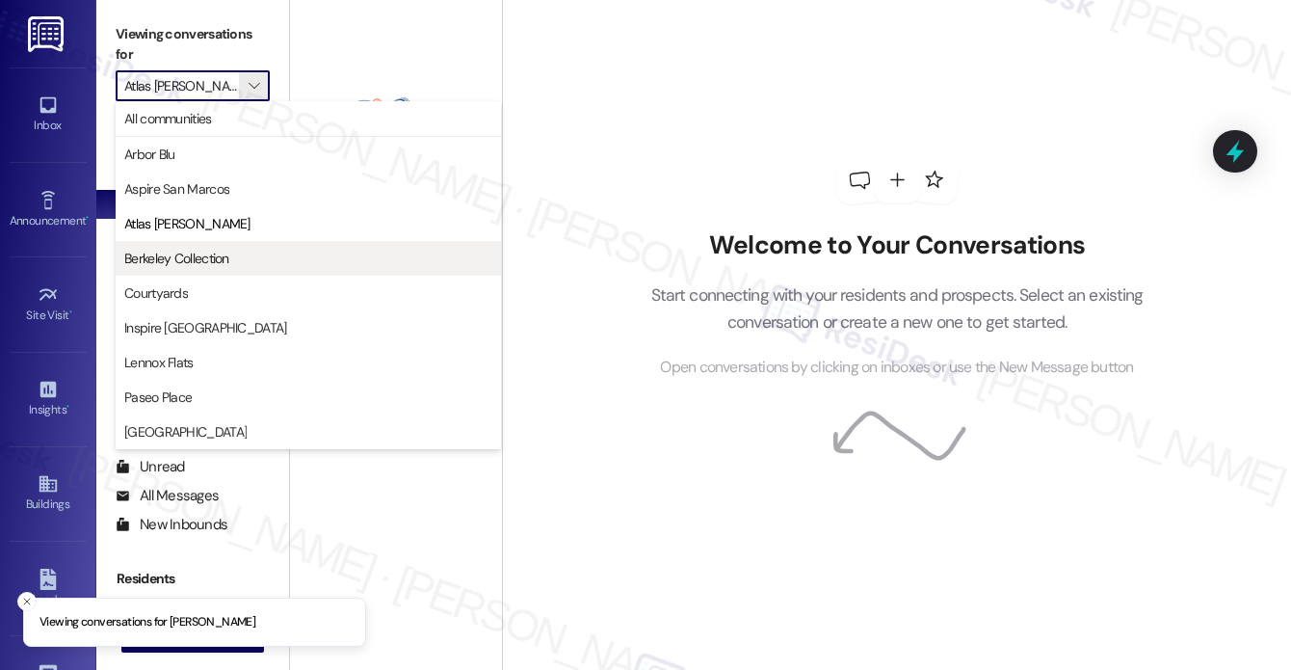
click at [220, 257] on span "Berkeley Collection" at bounding box center [176, 258] width 105 height 19
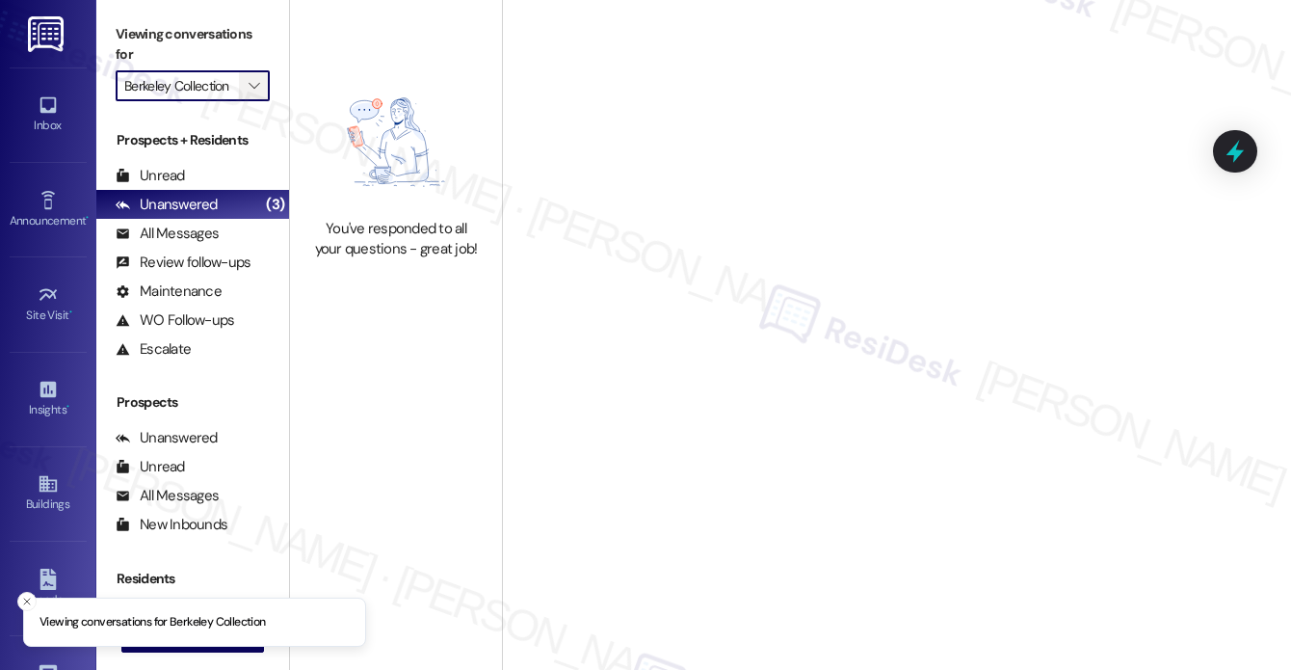
click at [252, 97] on span "" at bounding box center [254, 85] width 18 height 31
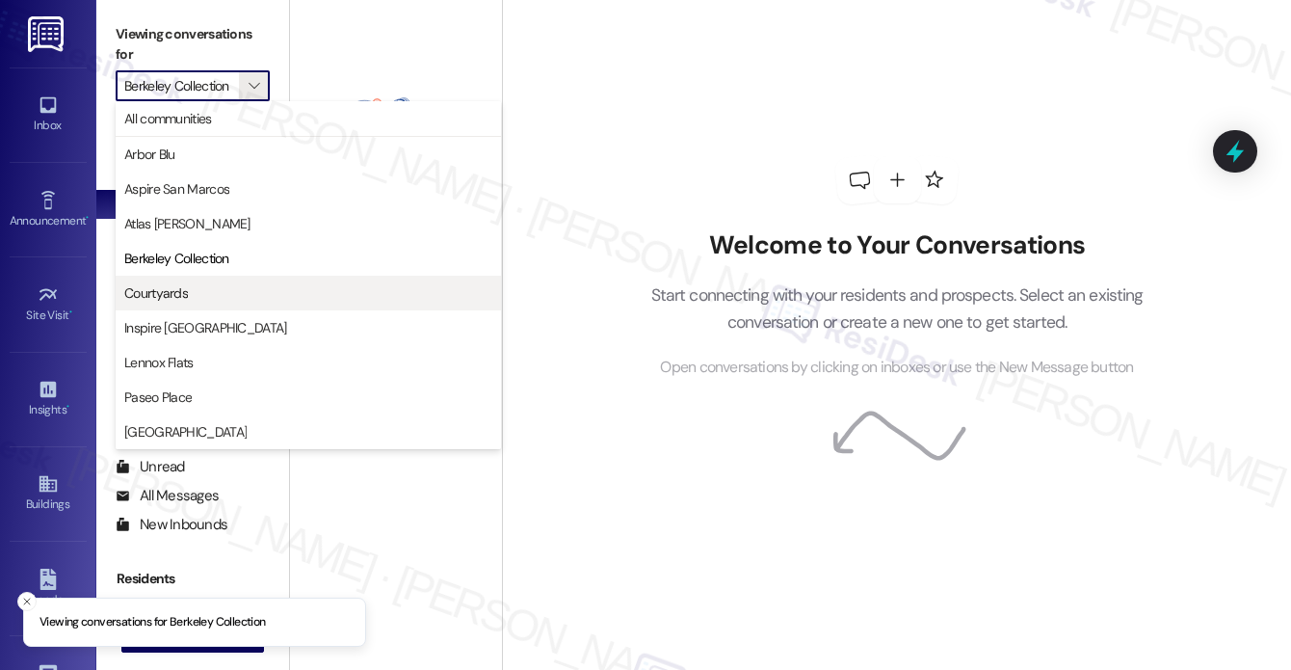
click at [236, 280] on button "Courtyards" at bounding box center [308, 293] width 385 height 35
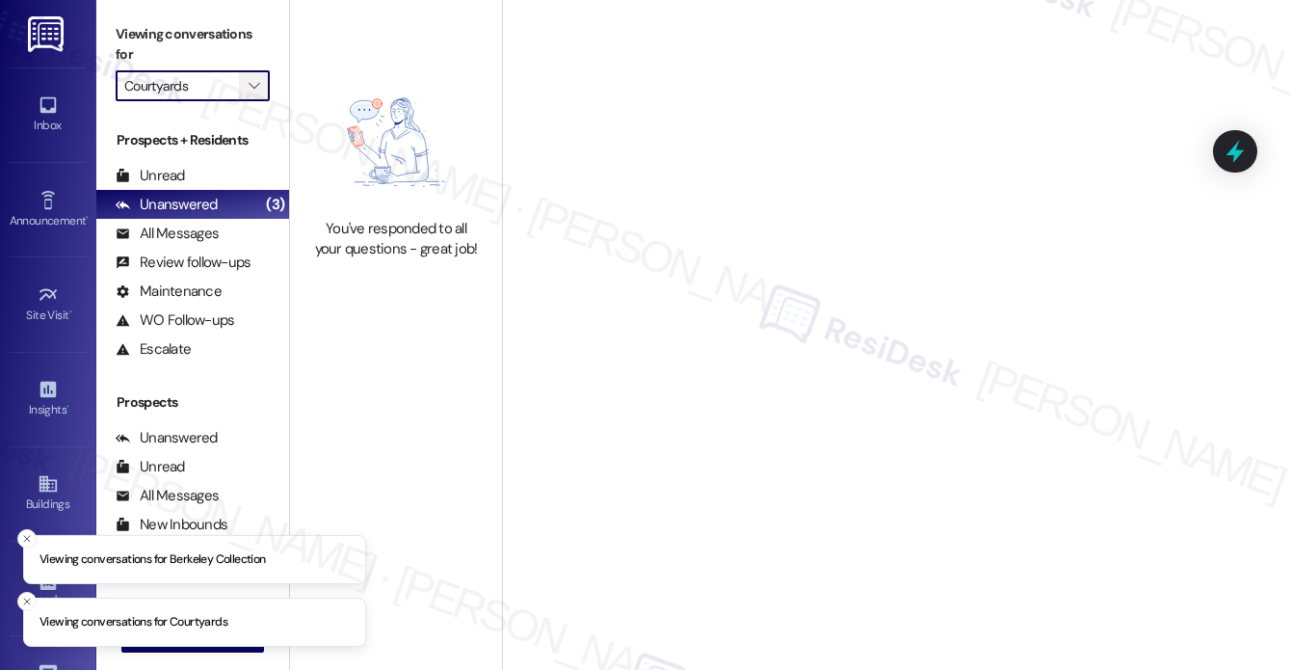
click at [251, 76] on span "" at bounding box center [254, 85] width 18 height 31
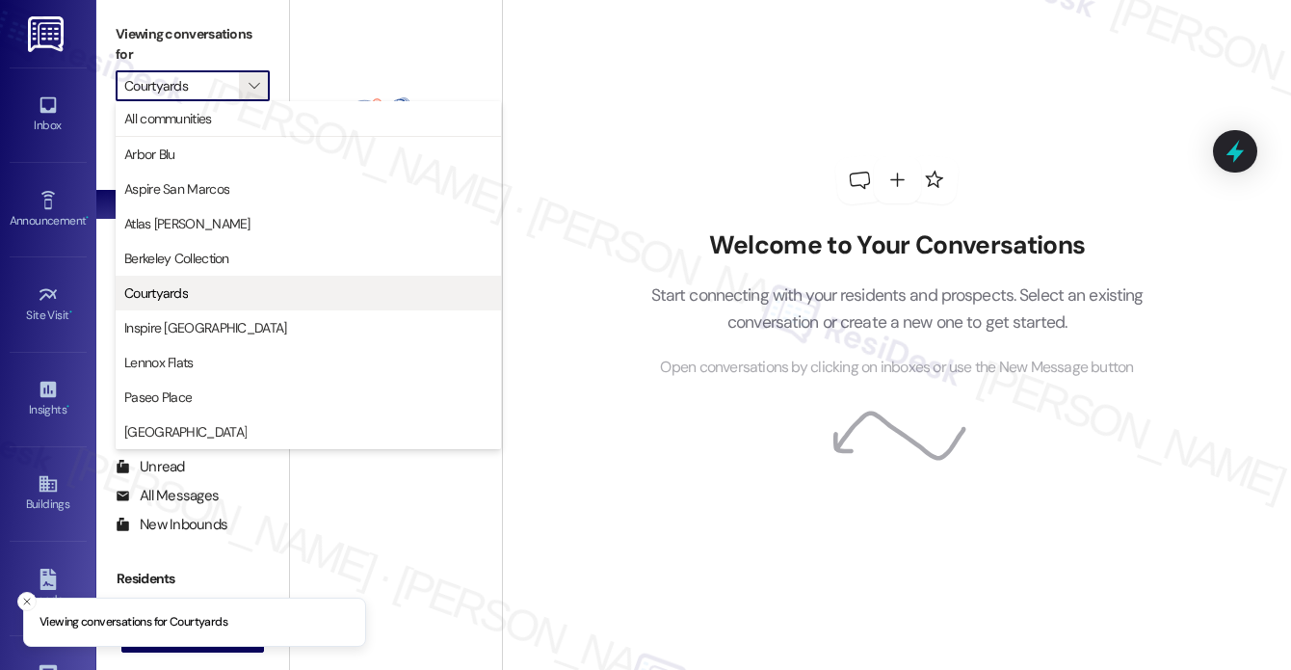
click at [242, 277] on button "Courtyards" at bounding box center [308, 293] width 385 height 35
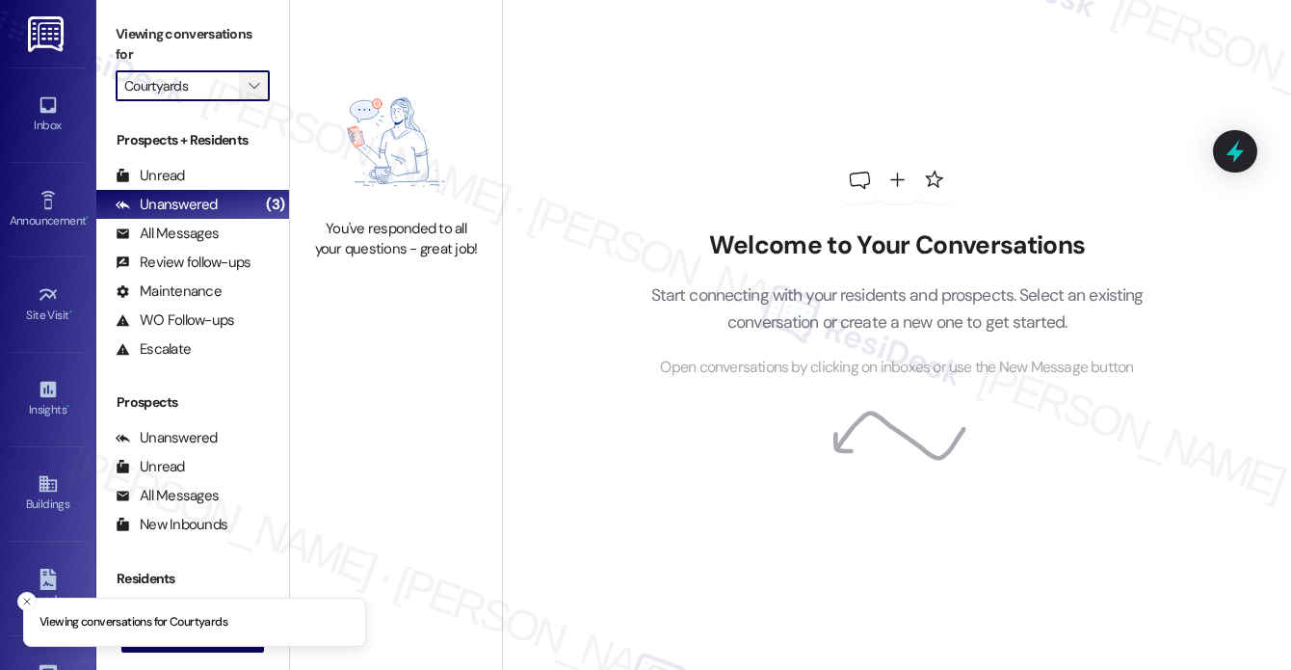
click at [254, 84] on icon "" at bounding box center [254, 85] width 11 height 15
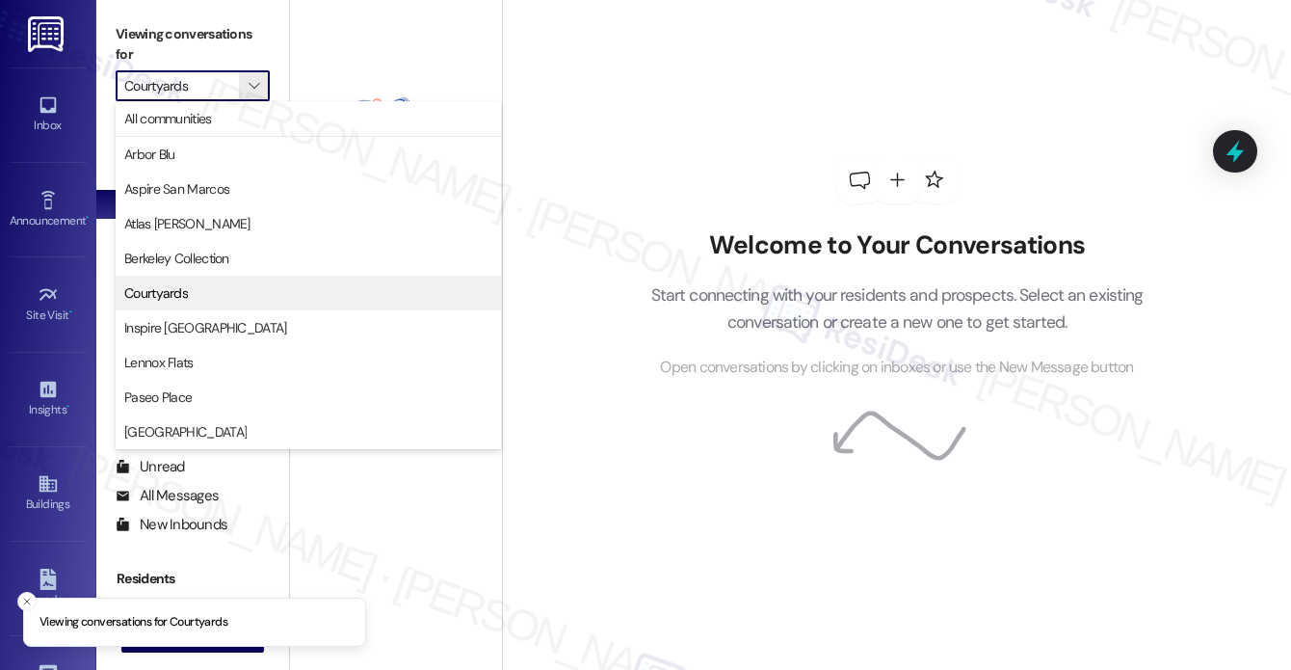
click at [227, 283] on span "Courtyards" at bounding box center [308, 292] width 368 height 19
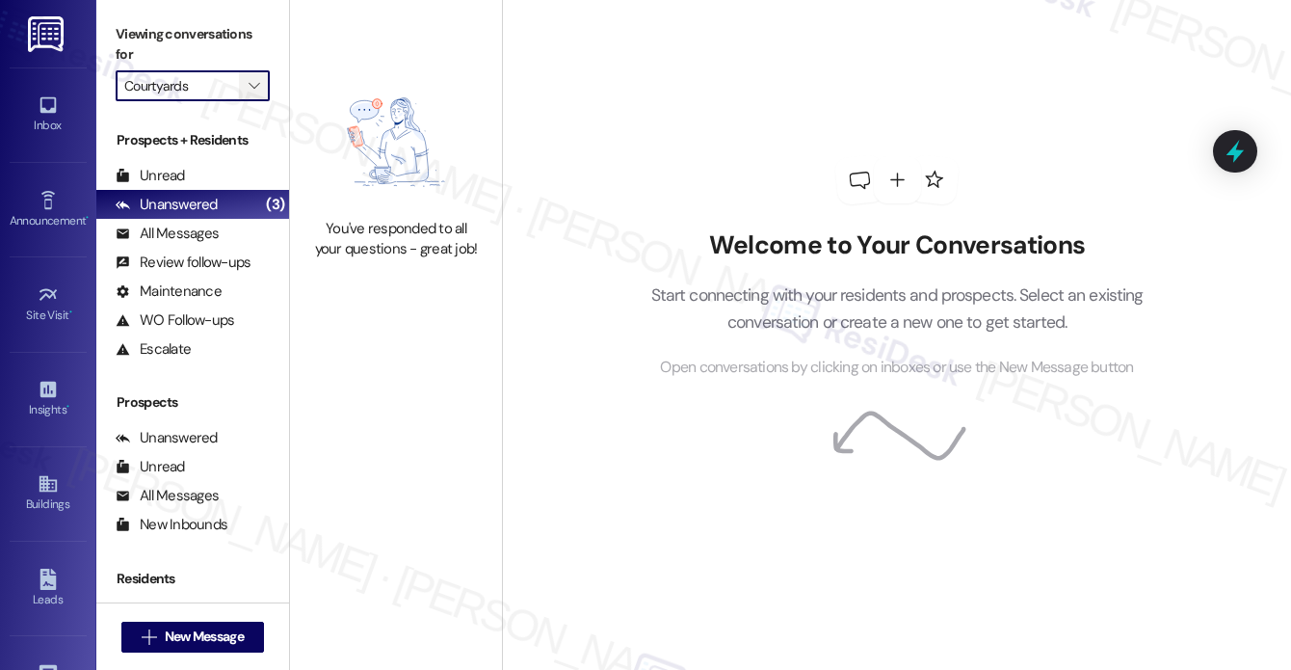
click at [256, 88] on icon "" at bounding box center [254, 85] width 11 height 15
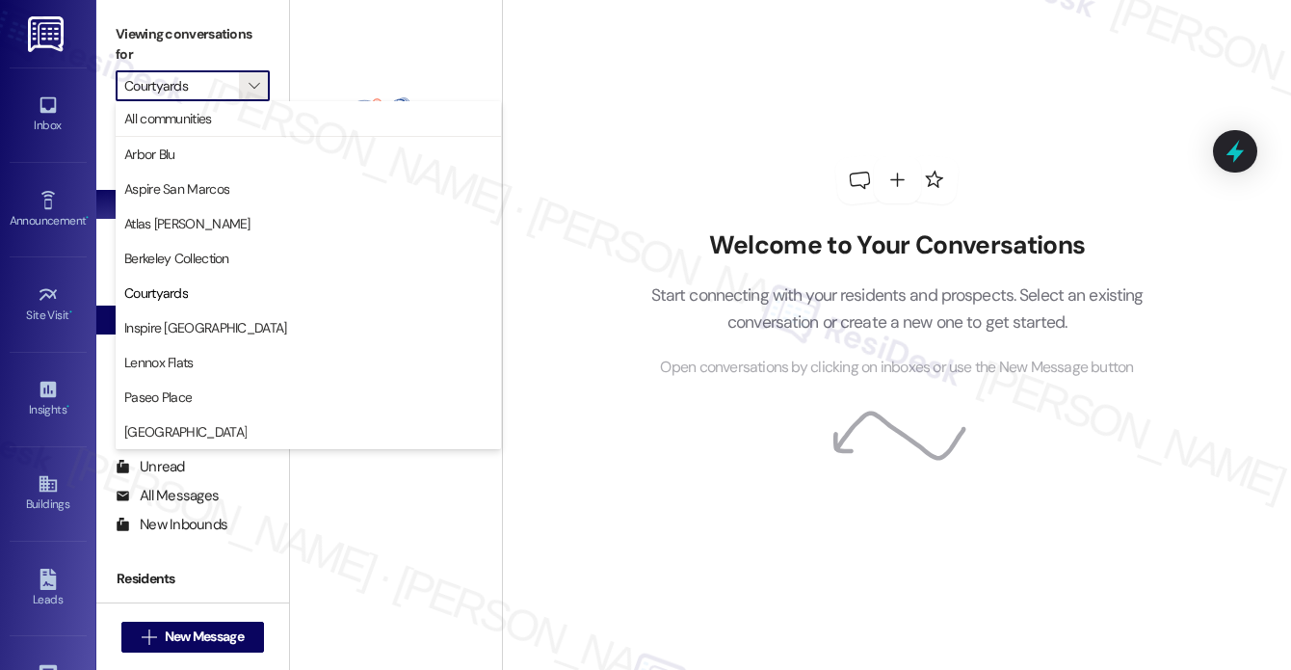
click at [235, 310] on button "Inspire [GEOGRAPHIC_DATA]" at bounding box center [308, 327] width 385 height 35
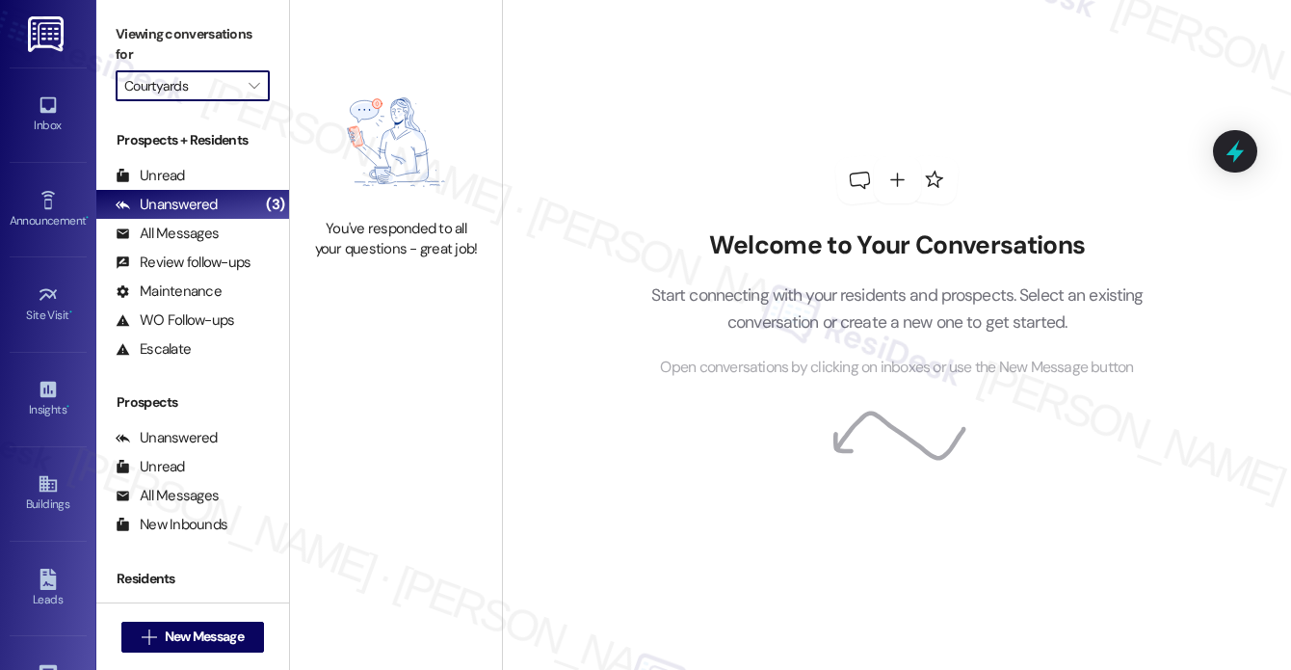
type input "Inspire [GEOGRAPHIC_DATA]"
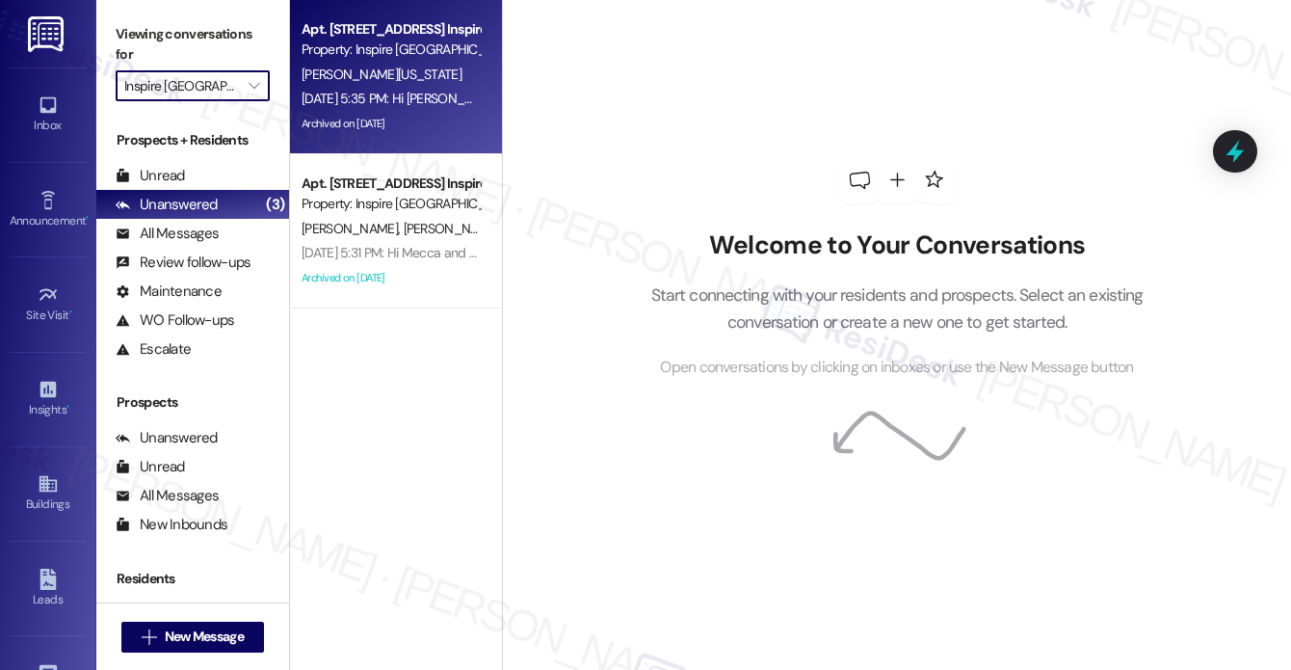
click at [361, 87] on div "[DATE] 5:35 PM: Hi [PERSON_NAME], I'm working with Inspire [GEOGRAPHIC_DATA] on…" at bounding box center [391, 99] width 182 height 24
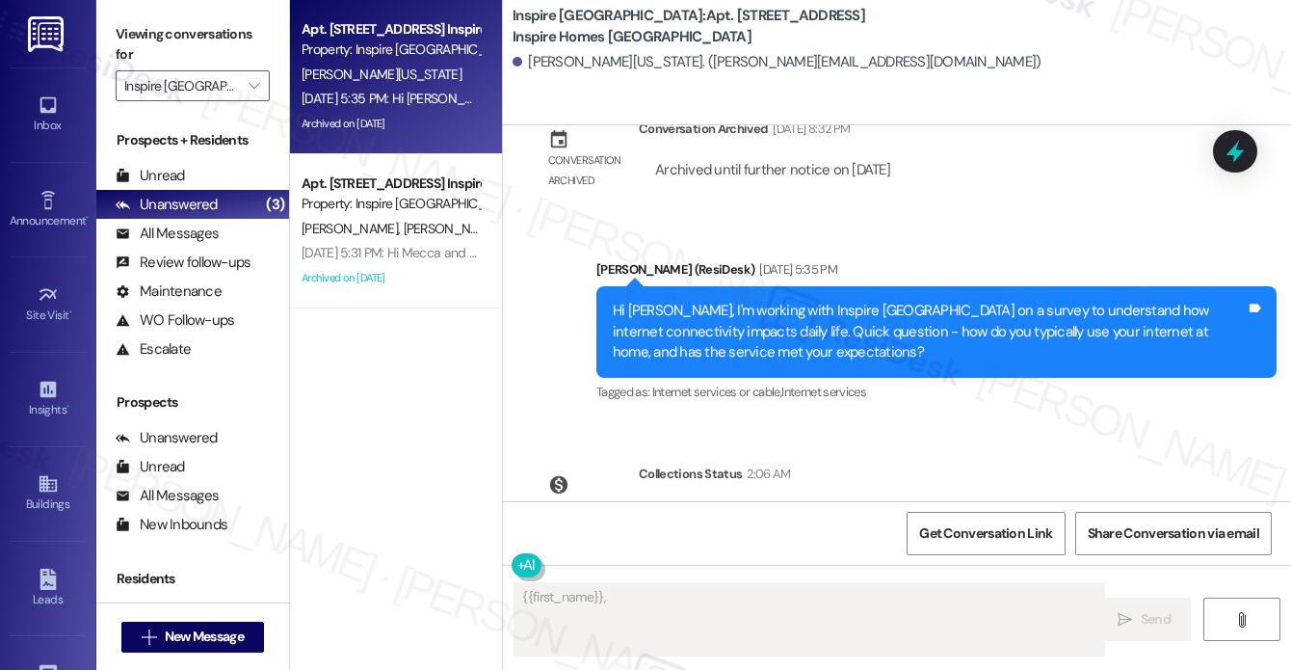
scroll to position [2309, 0]
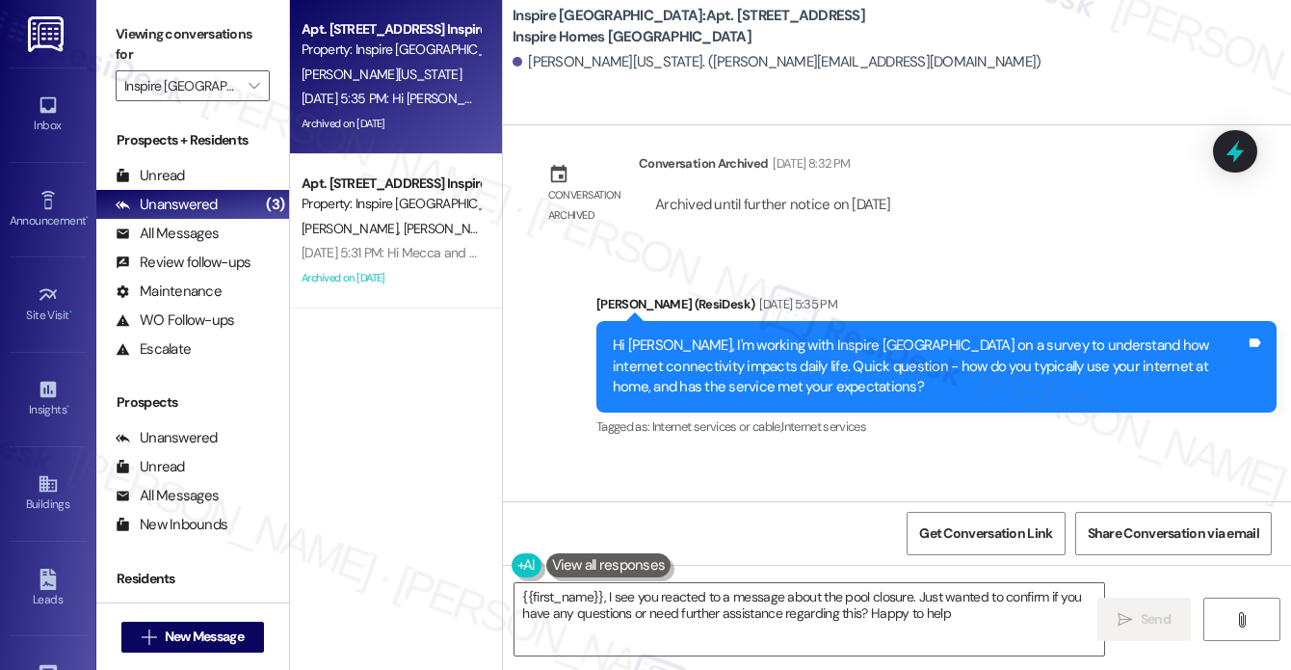
type textarea "{{first_name}}, I see you reacted to a message about the pool closure. Just wan…"
click at [250, 97] on span "" at bounding box center [254, 85] width 18 height 31
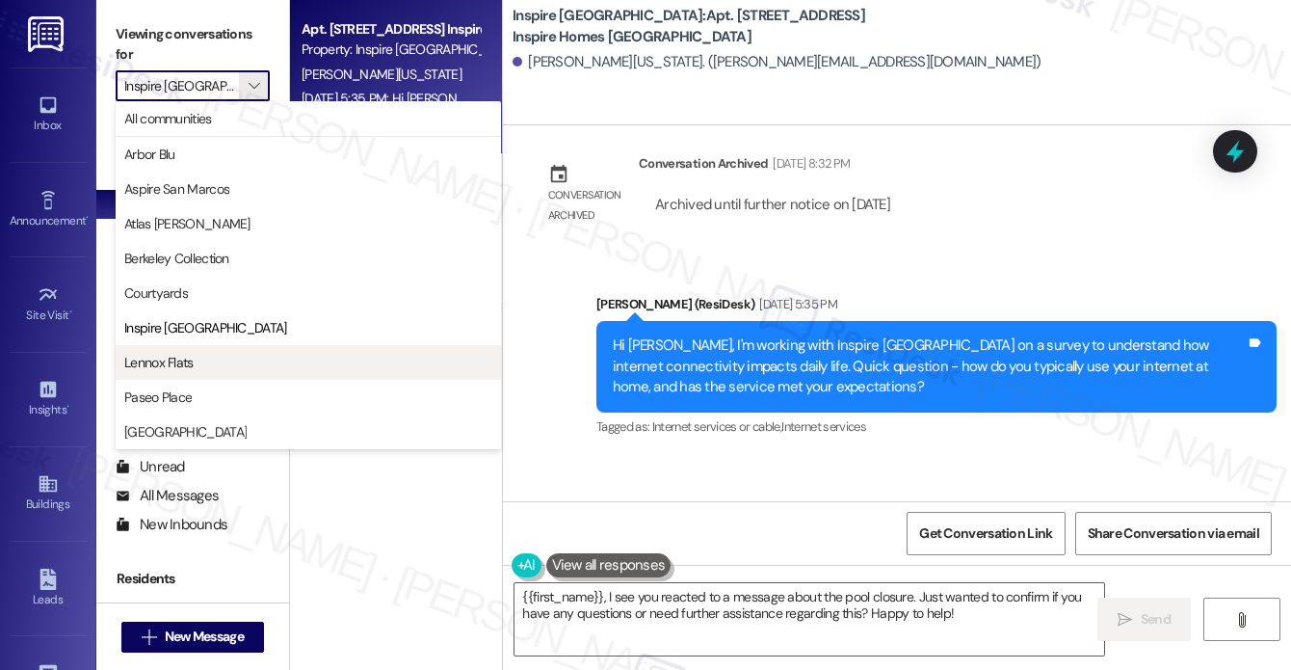
click at [252, 348] on button "Lennox Flats" at bounding box center [308, 362] width 385 height 35
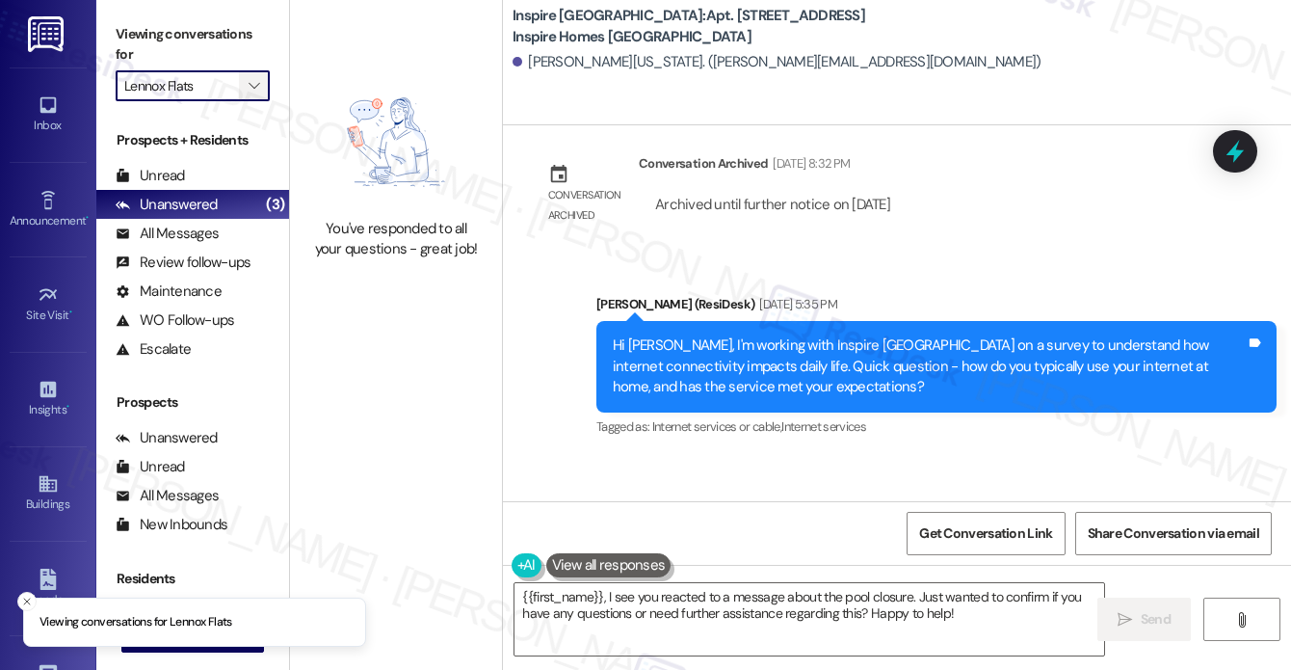
click at [254, 82] on icon "" at bounding box center [254, 85] width 11 height 15
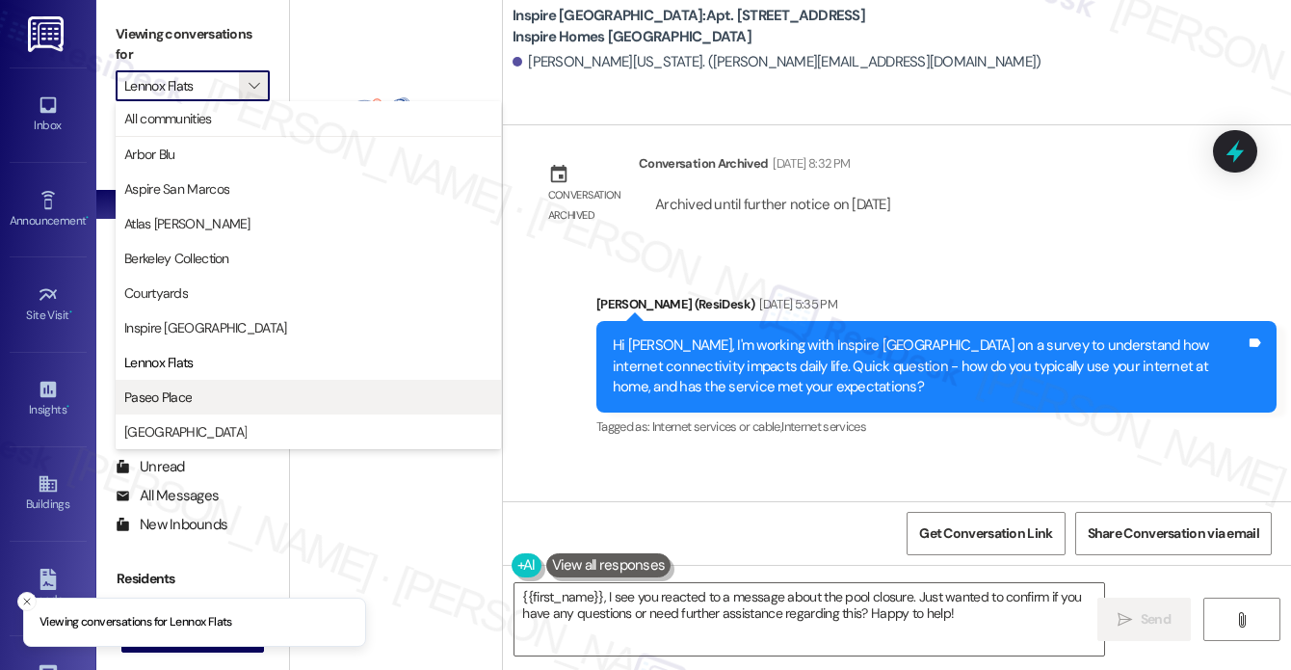
click at [235, 387] on span "Paseo Place" at bounding box center [308, 396] width 368 height 19
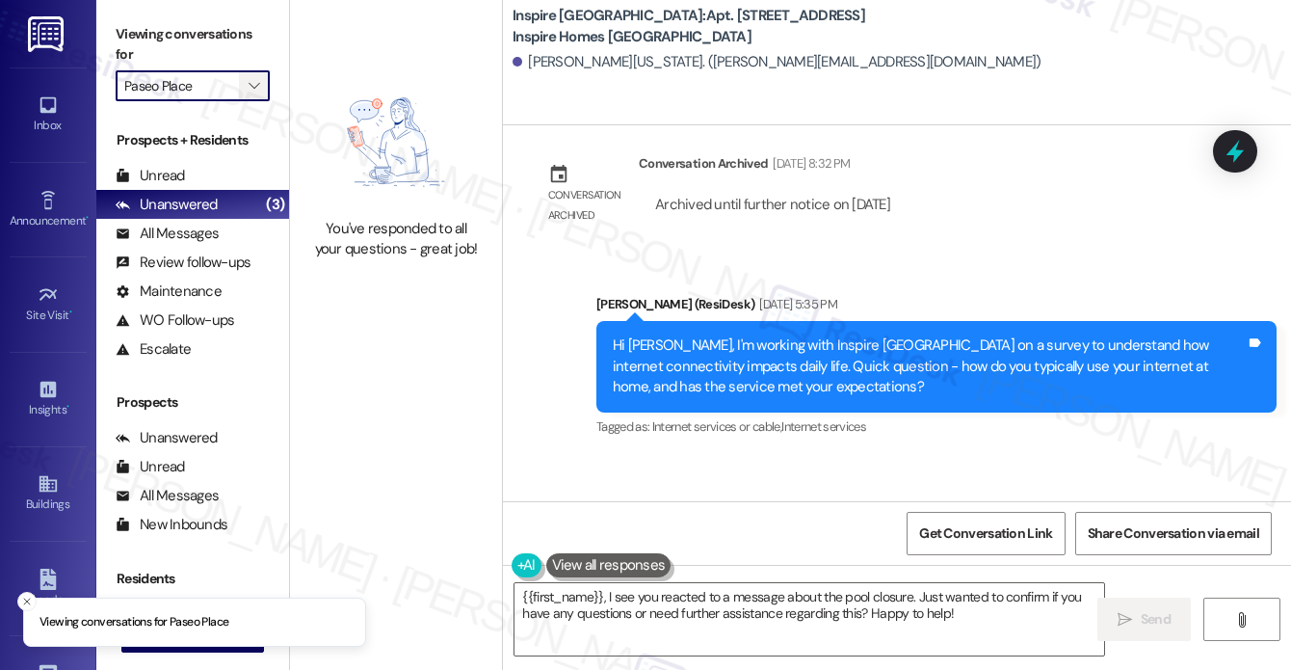
click at [259, 99] on span "" at bounding box center [254, 85] width 18 height 31
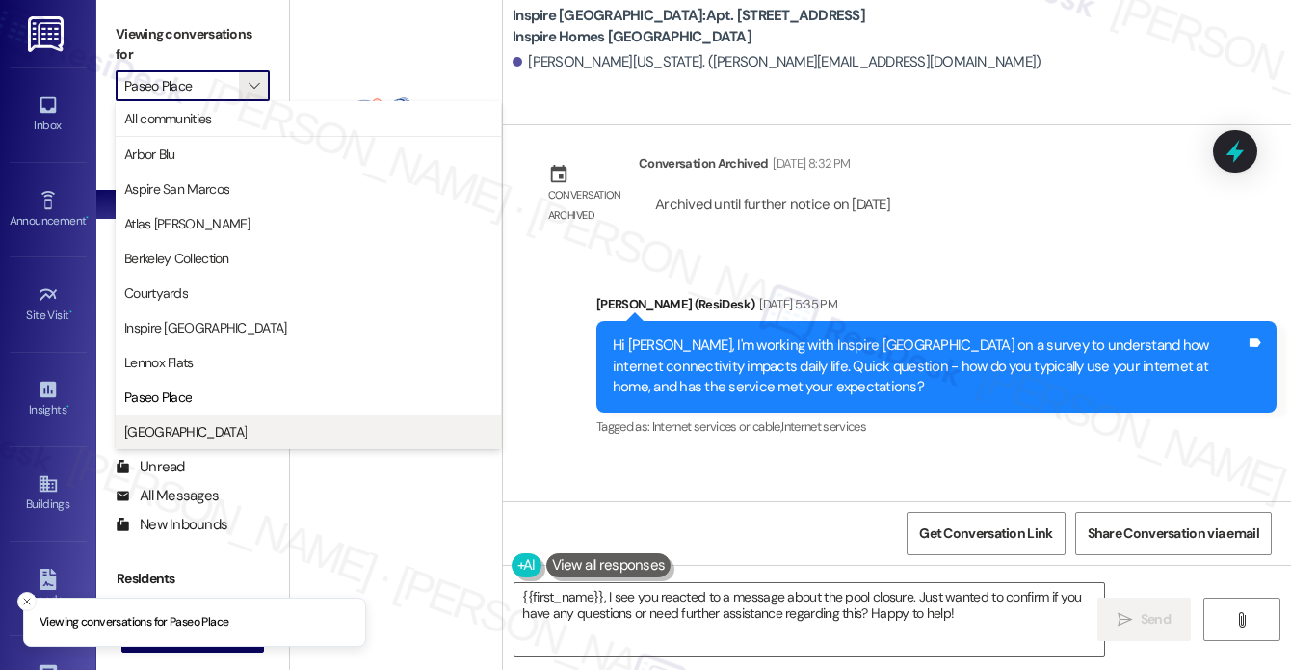
click at [239, 417] on button "[GEOGRAPHIC_DATA]" at bounding box center [308, 431] width 385 height 35
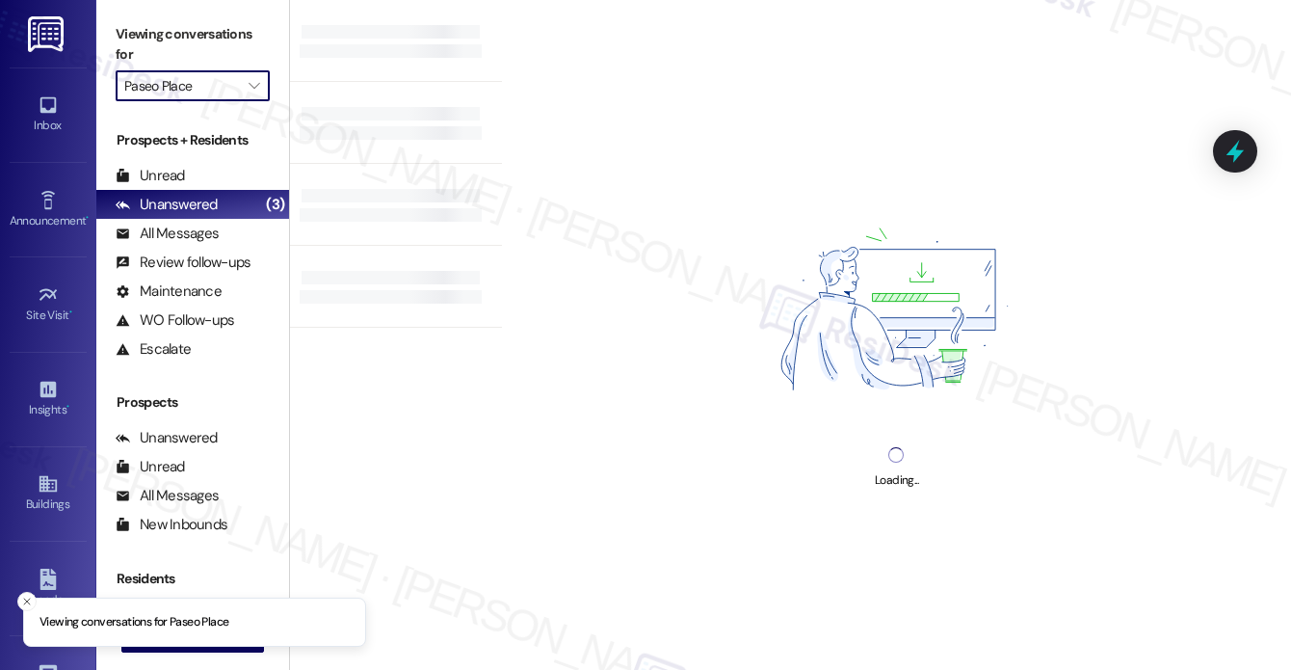
type input "[GEOGRAPHIC_DATA]"
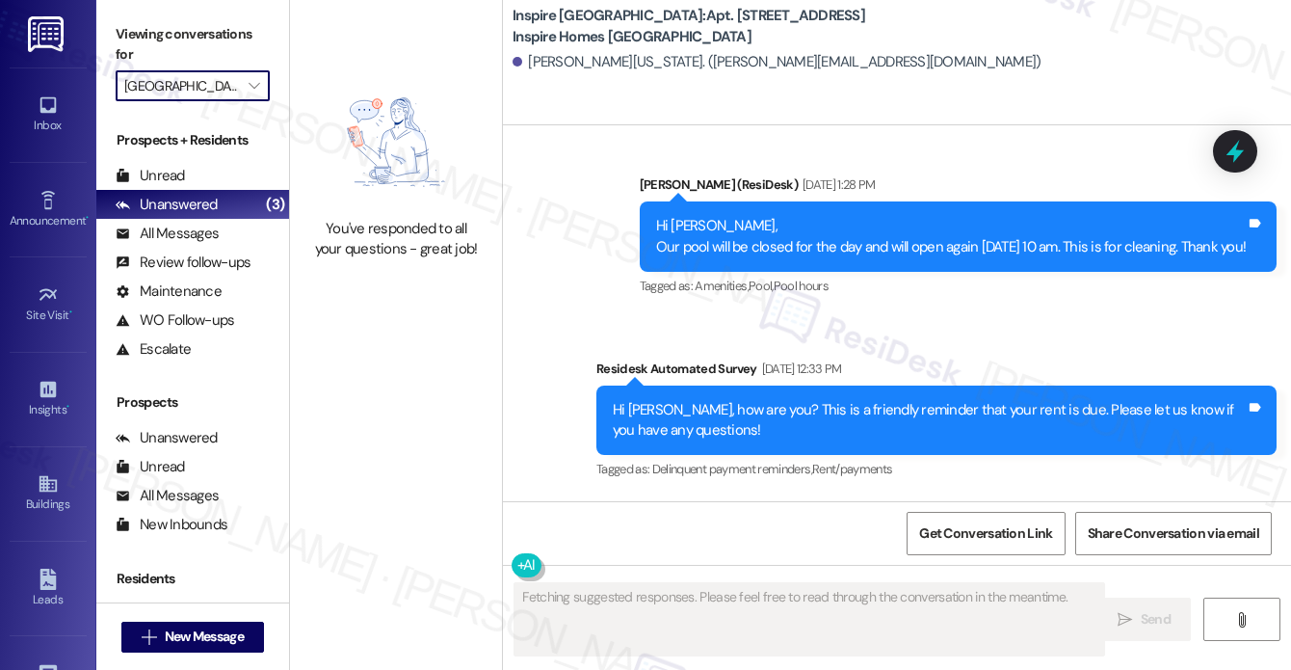
scroll to position [1773, 0]
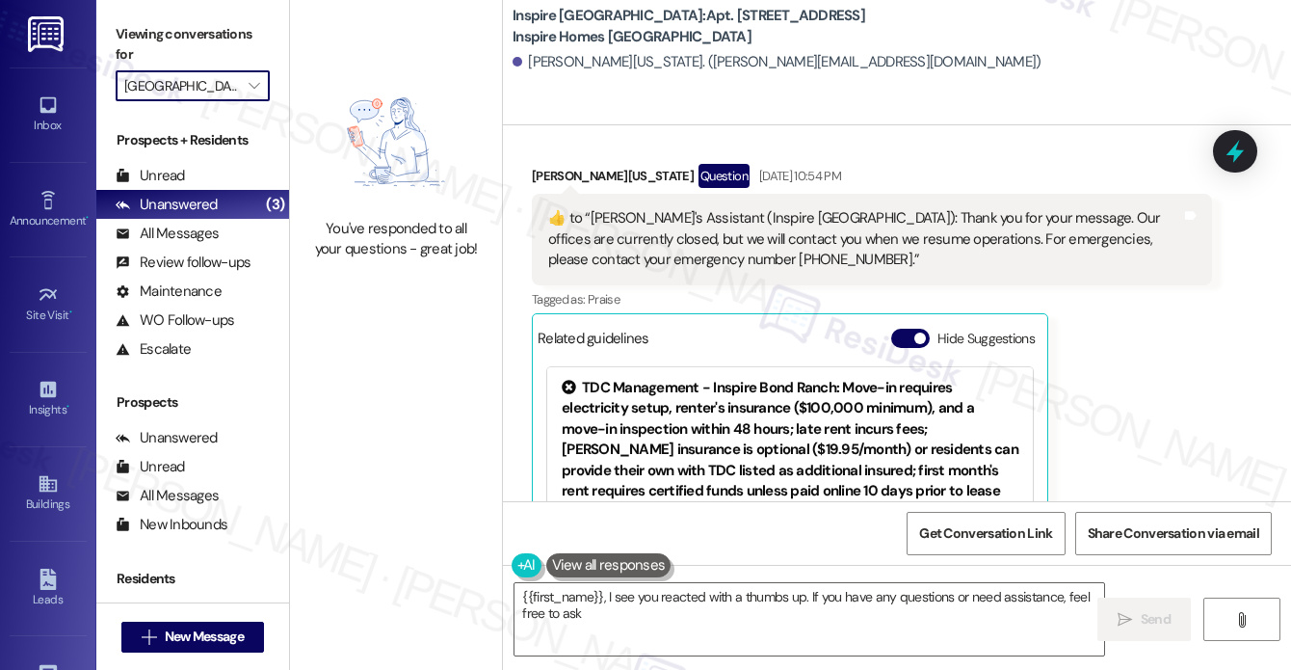
type textarea "{{first_name}}, I see you reacted with a thumbs up. If you have any questions o…"
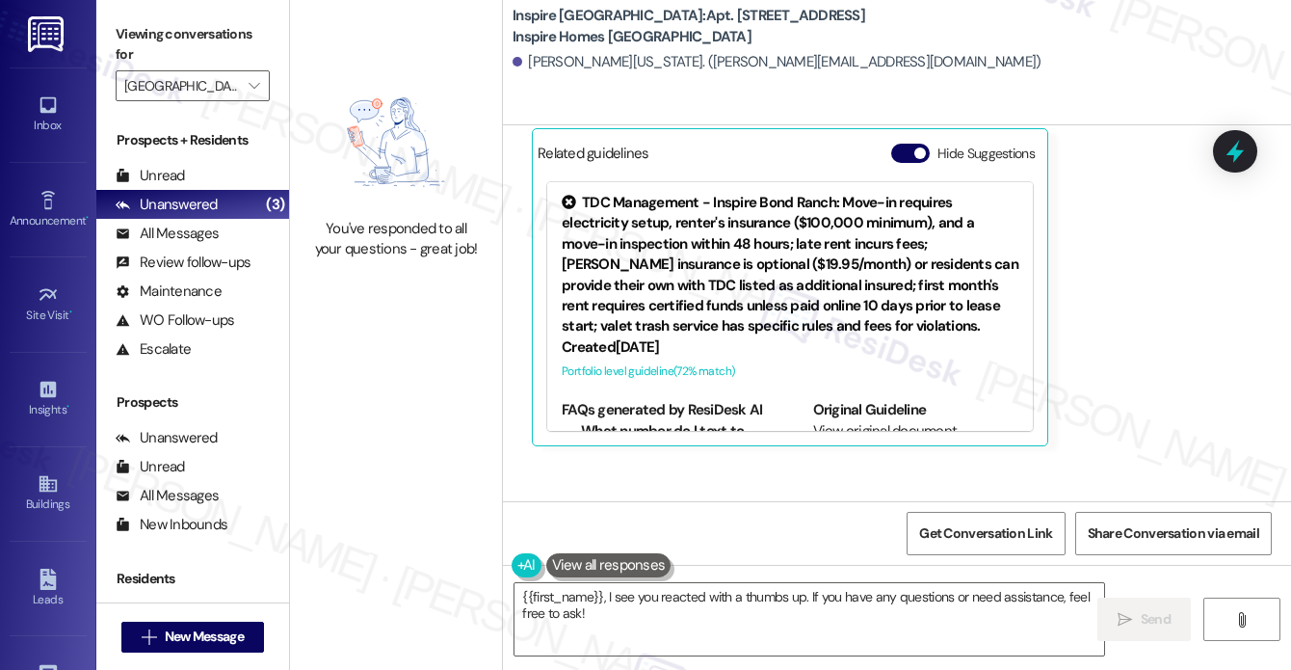
click at [738, 65] on div "[PERSON_NAME][US_STATE]. ([PERSON_NAME][EMAIL_ADDRESS][DOMAIN_NAME])" at bounding box center [777, 62] width 528 height 20
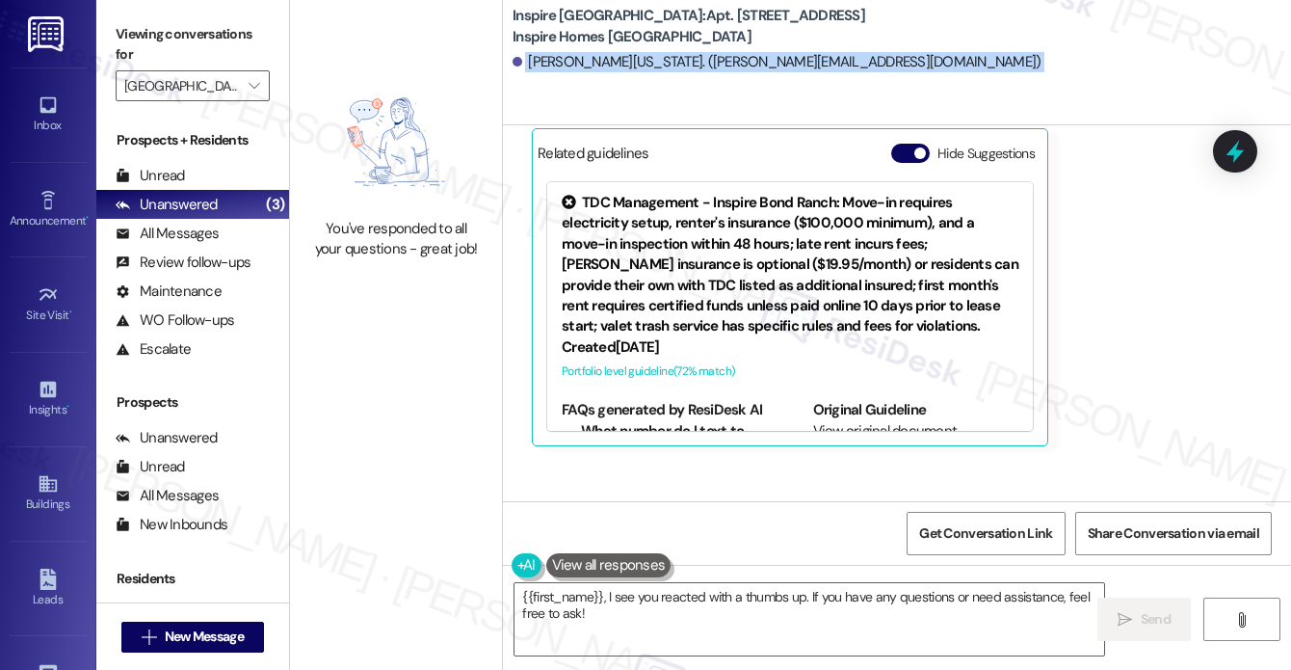
click at [738, 65] on div "[PERSON_NAME][US_STATE]. ([PERSON_NAME][EMAIL_ADDRESS][DOMAIN_NAME])" at bounding box center [777, 62] width 528 height 20
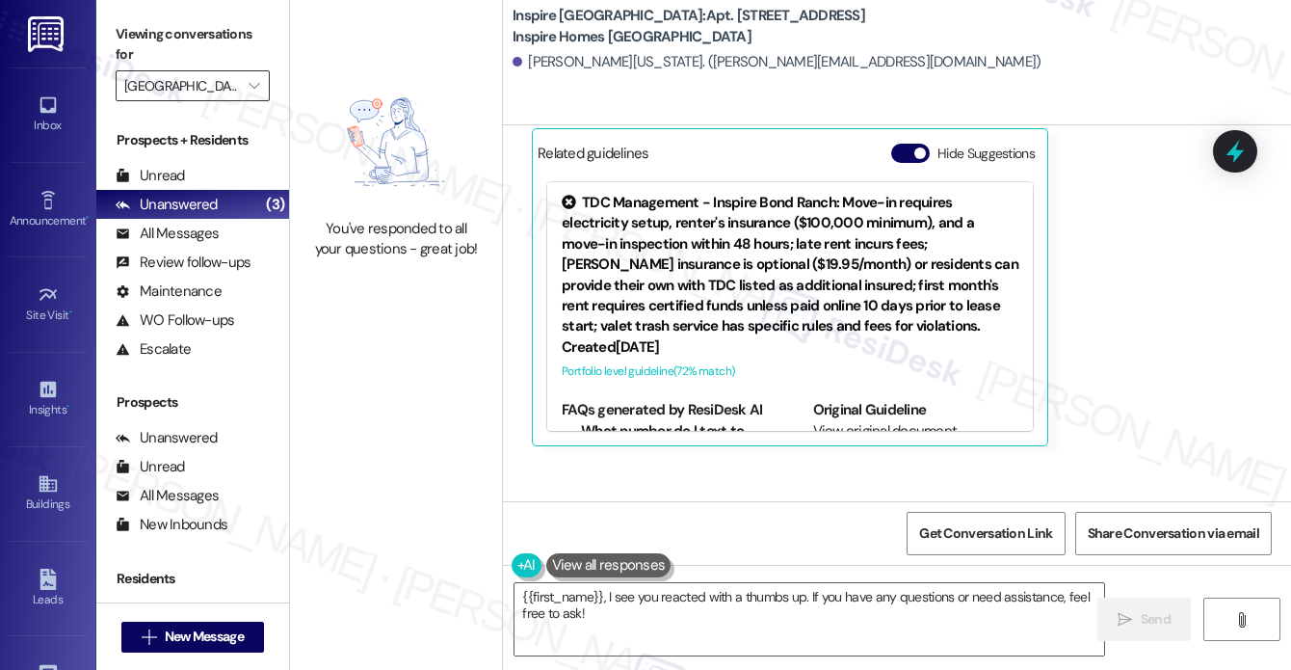
click at [224, 73] on input "[GEOGRAPHIC_DATA]" at bounding box center [181, 85] width 115 height 31
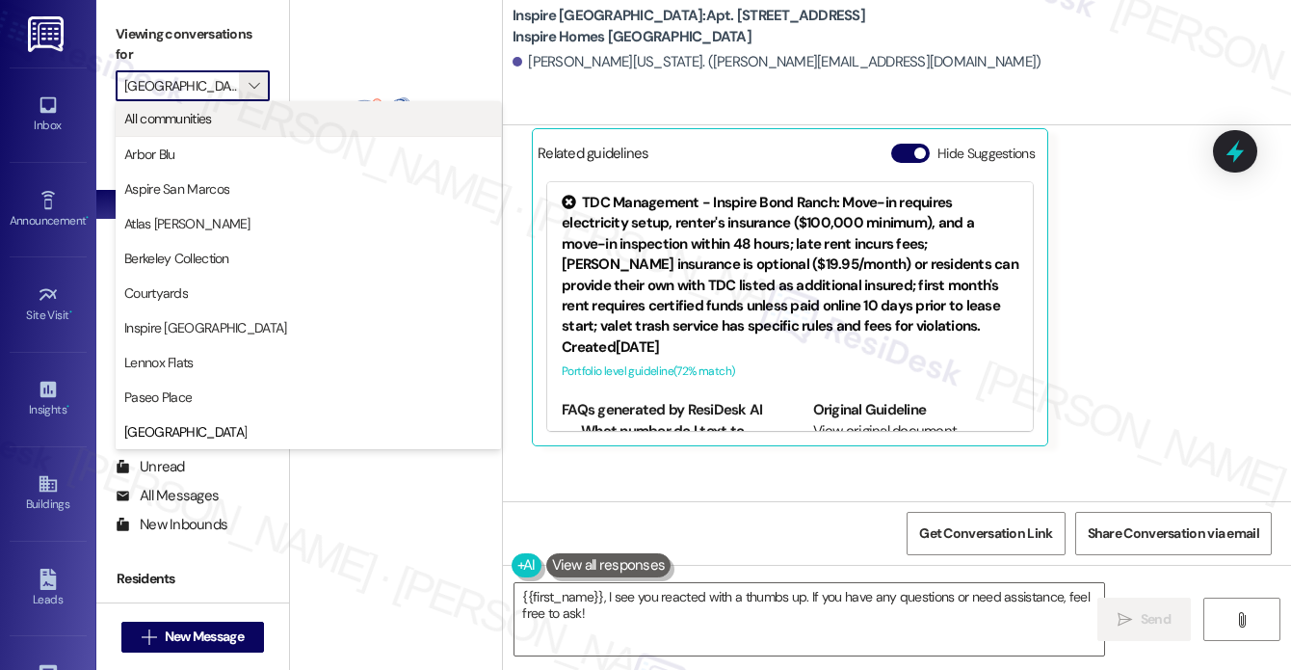
click at [225, 114] on span "All communities" at bounding box center [308, 118] width 368 height 19
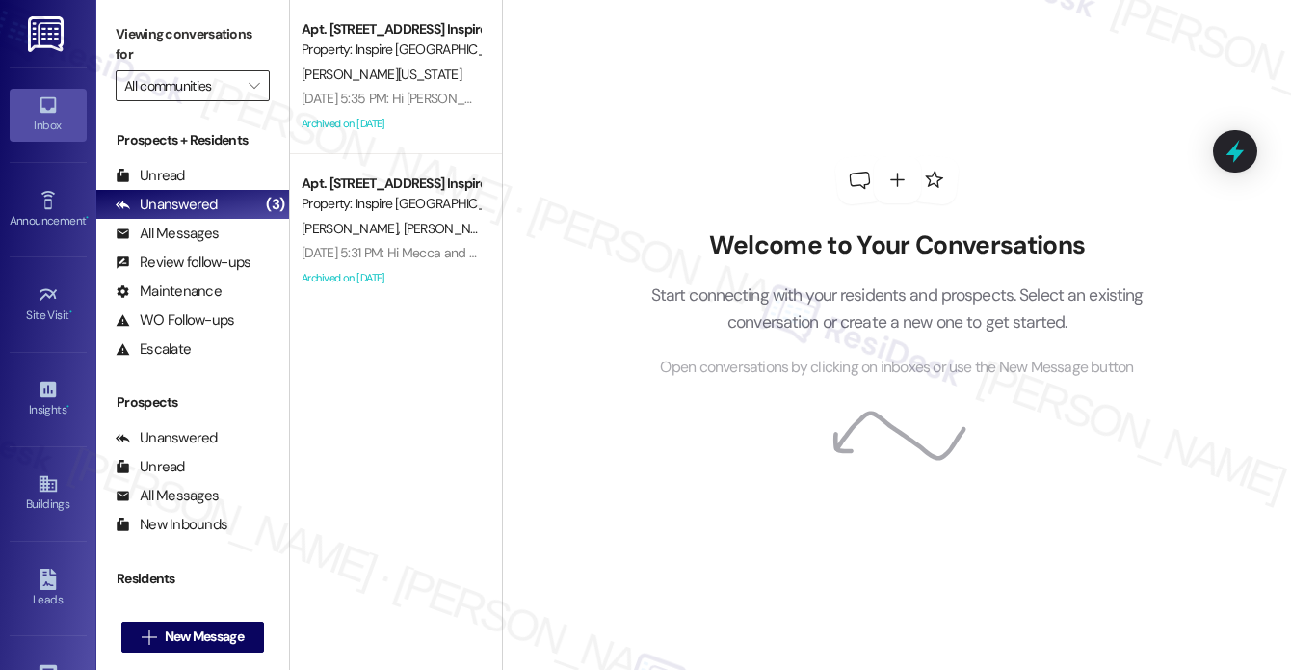
click at [227, 72] on input "All communities" at bounding box center [181, 85] width 115 height 31
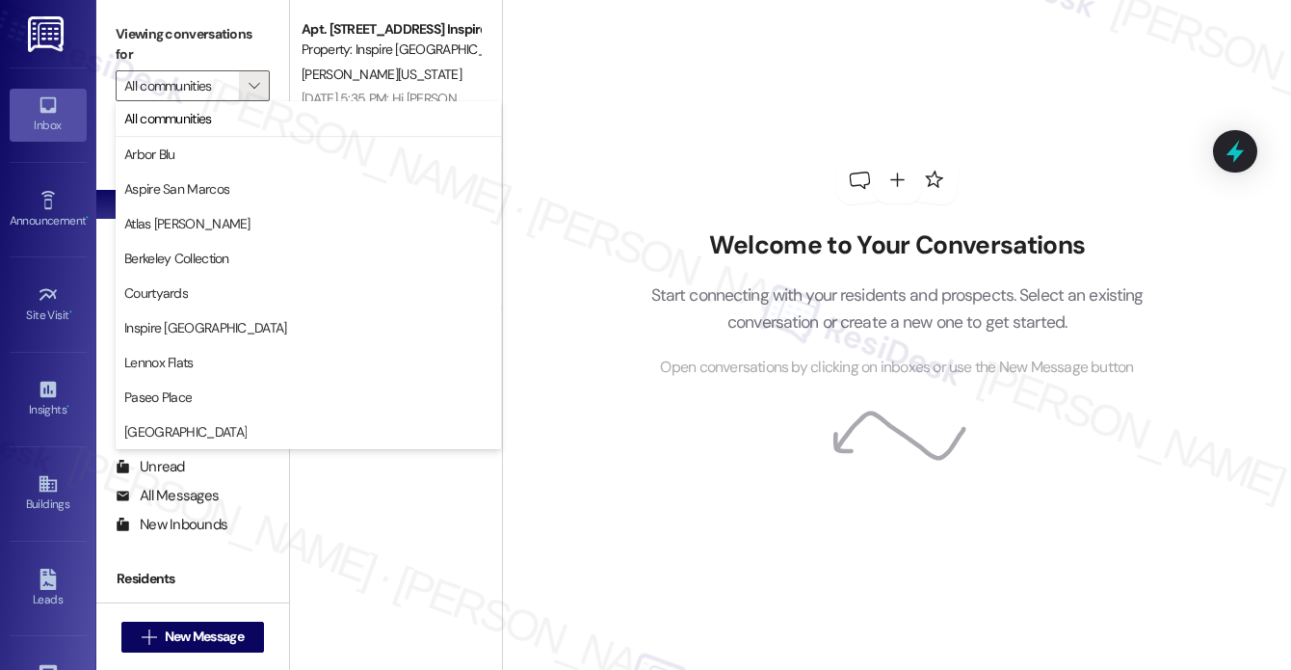
click at [767, 119] on div "Welcome to Your Conversations Start connecting with your residents and prospect…" at bounding box center [897, 268] width 578 height 536
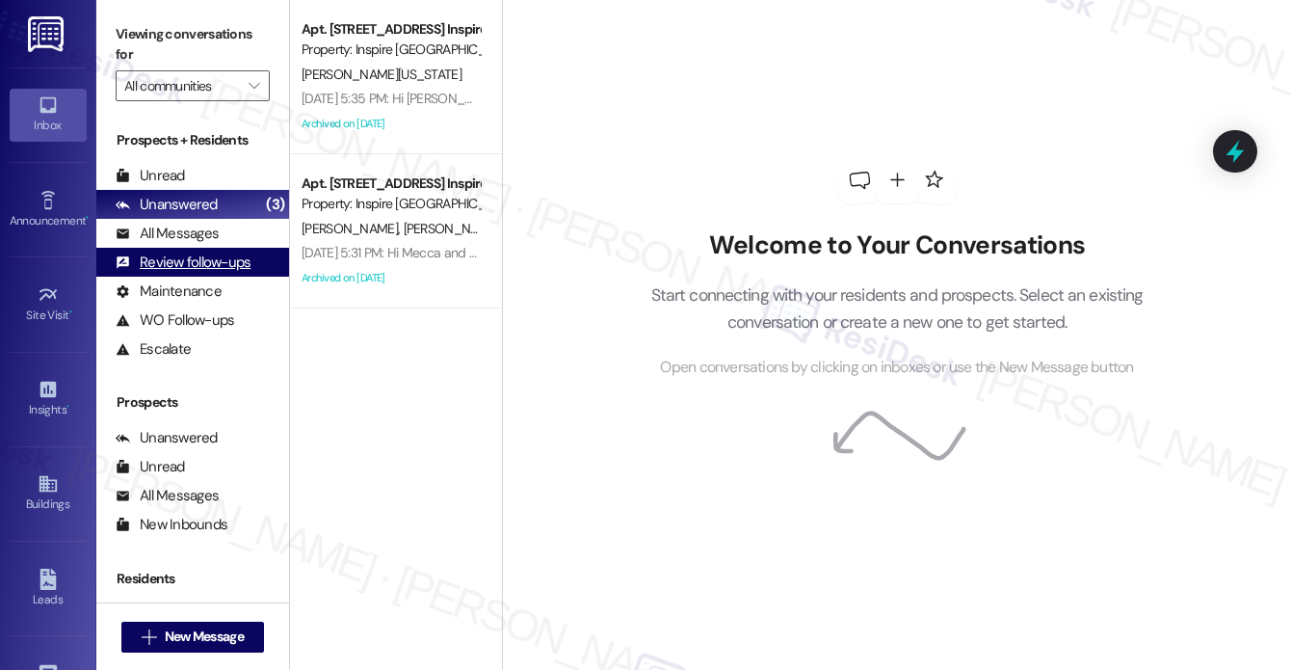
click at [204, 269] on div "Review follow-ups" at bounding box center [183, 262] width 135 height 20
